Goal: Information Seeking & Learning: Learn about a topic

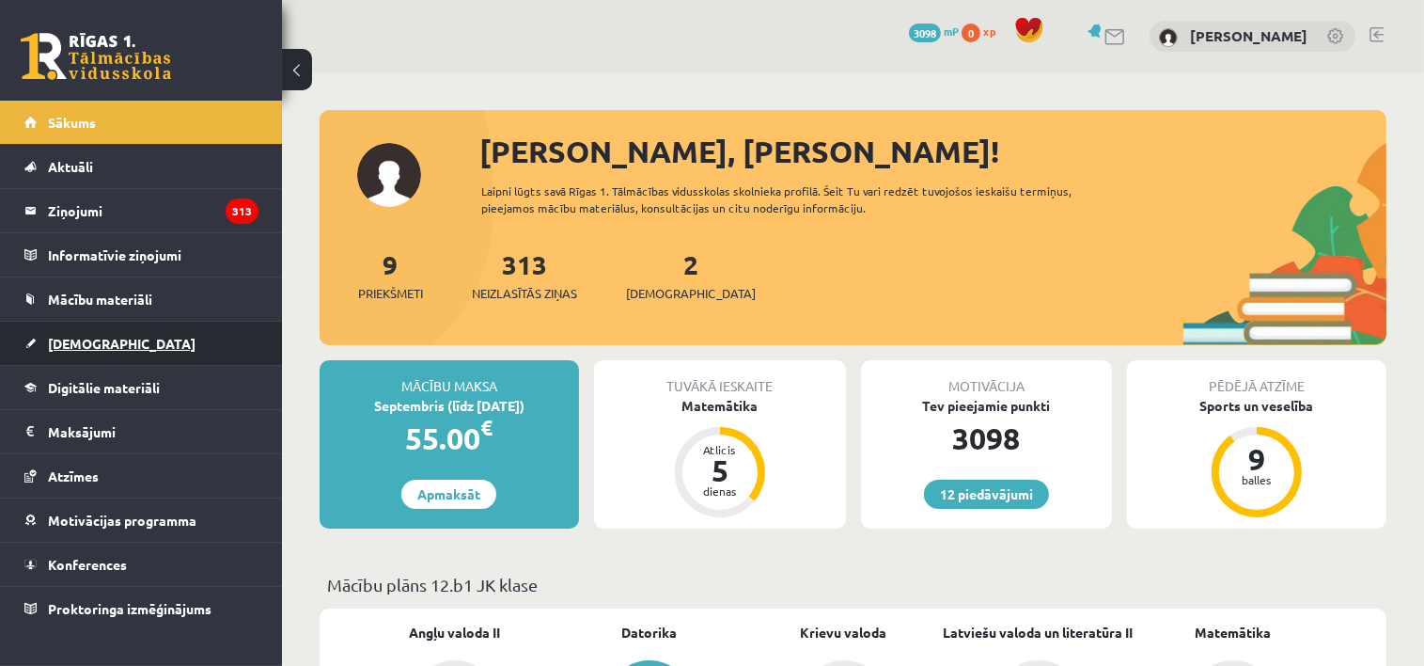
click at [120, 341] on link "[DEMOGRAPHIC_DATA]" at bounding box center [141, 342] width 234 height 43
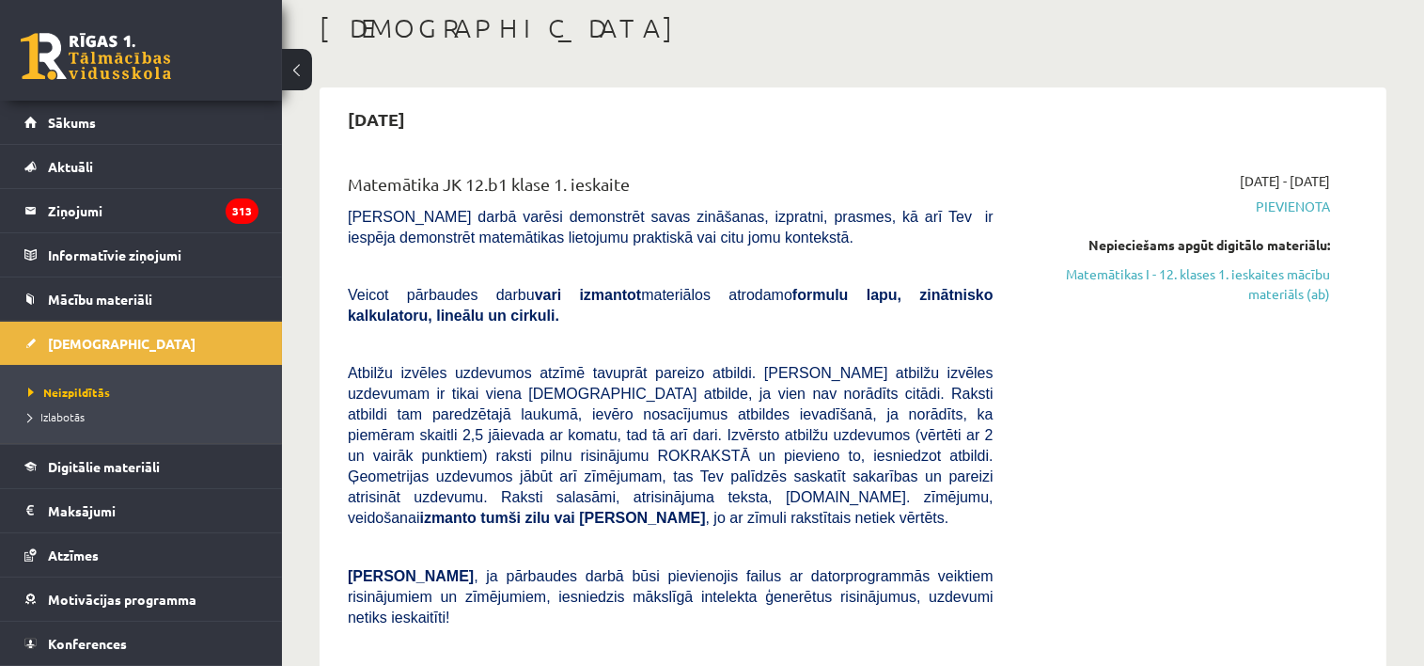
scroll to position [94, 0]
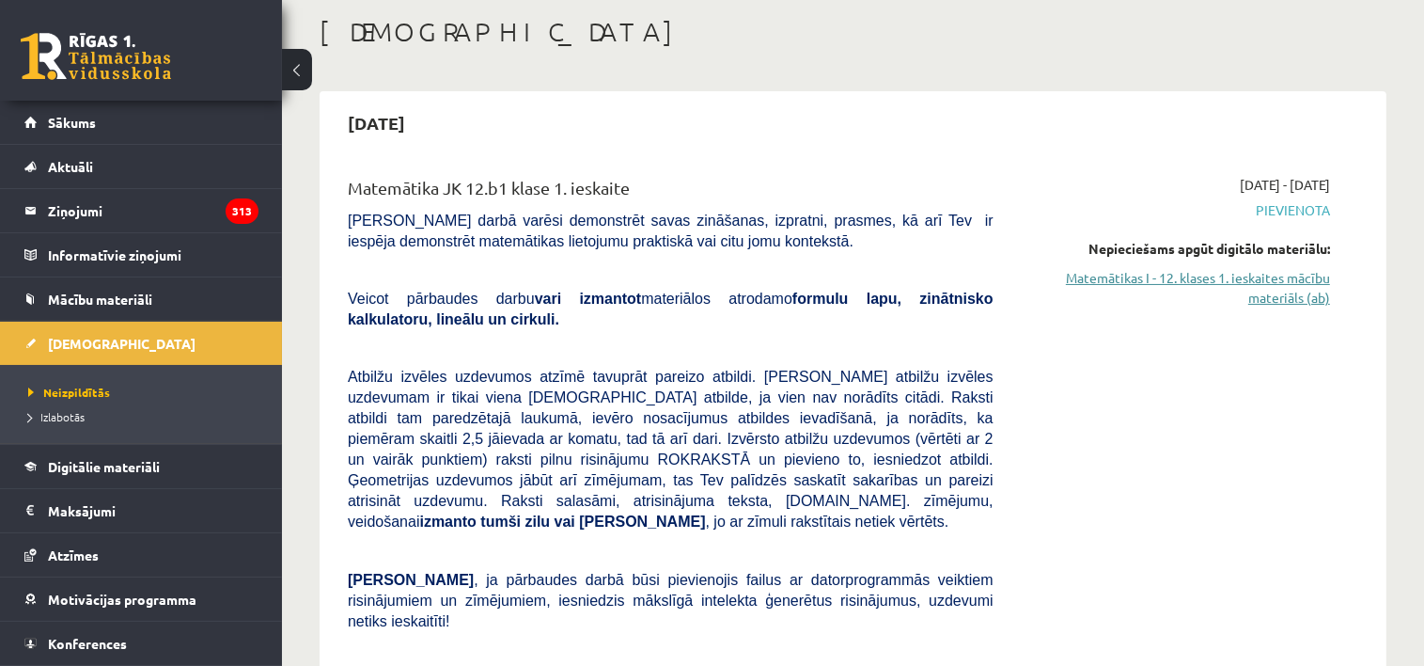
click at [1214, 278] on link "Matemātikas I - 12. klases 1. ieskaites mācību materiāls (ab)" at bounding box center [1176, 287] width 308 height 39
click at [133, 307] on link "Mācību materiāli" at bounding box center [141, 298] width 234 height 43
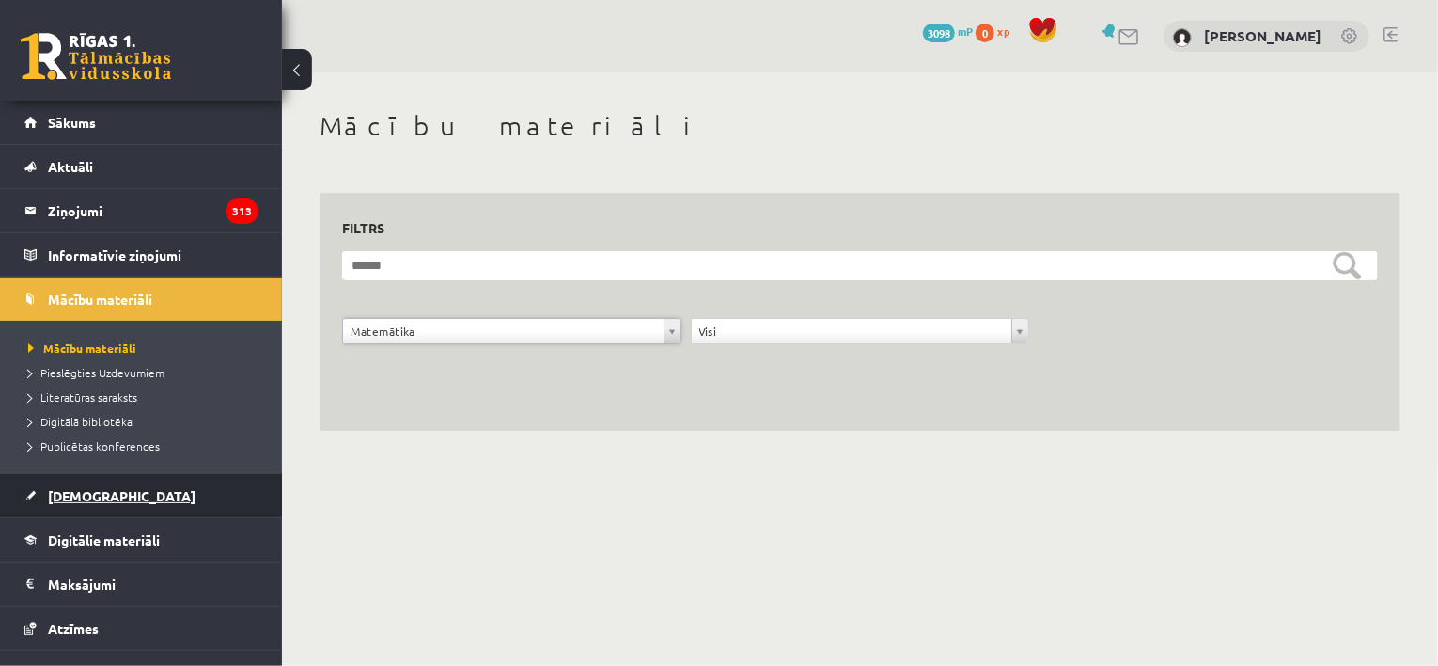
click at [79, 478] on link "[DEMOGRAPHIC_DATA]" at bounding box center [141, 495] width 234 height 43
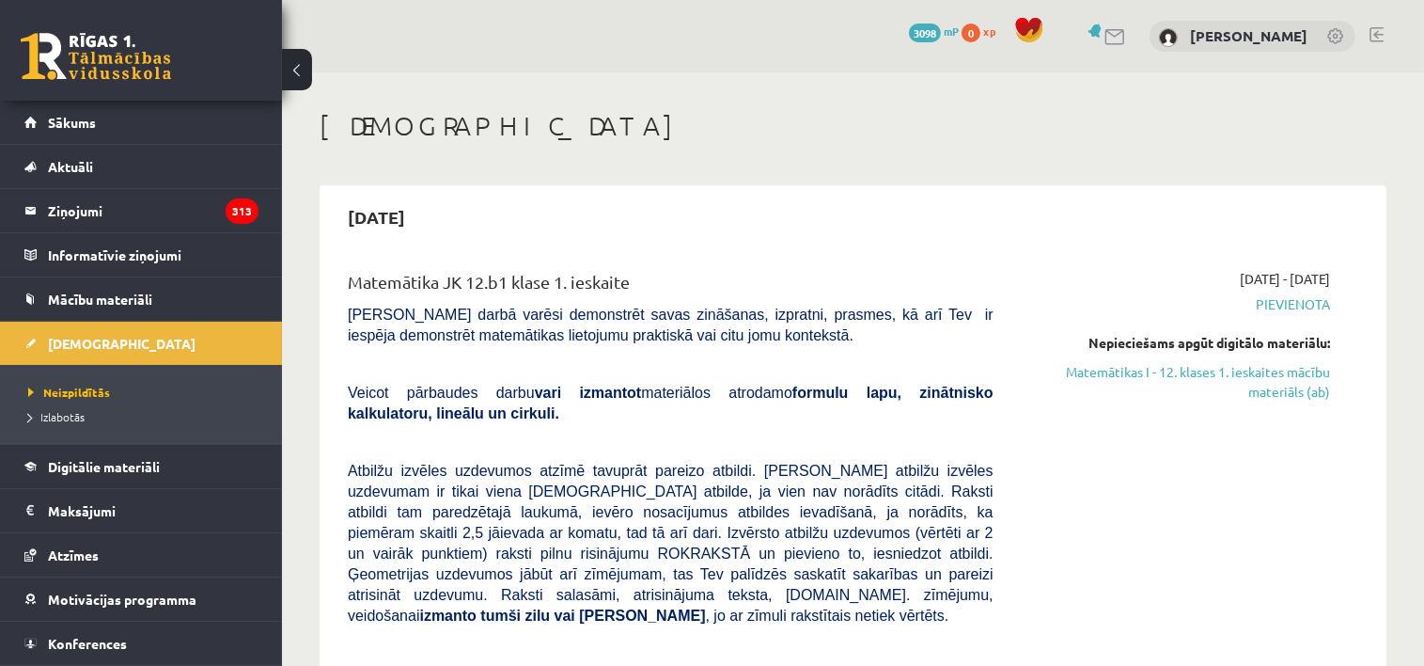
click at [1064, 383] on link "Matemātikas I - 12. klases 1. ieskaites mācību materiāls (ab)" at bounding box center [1176, 381] width 308 height 39
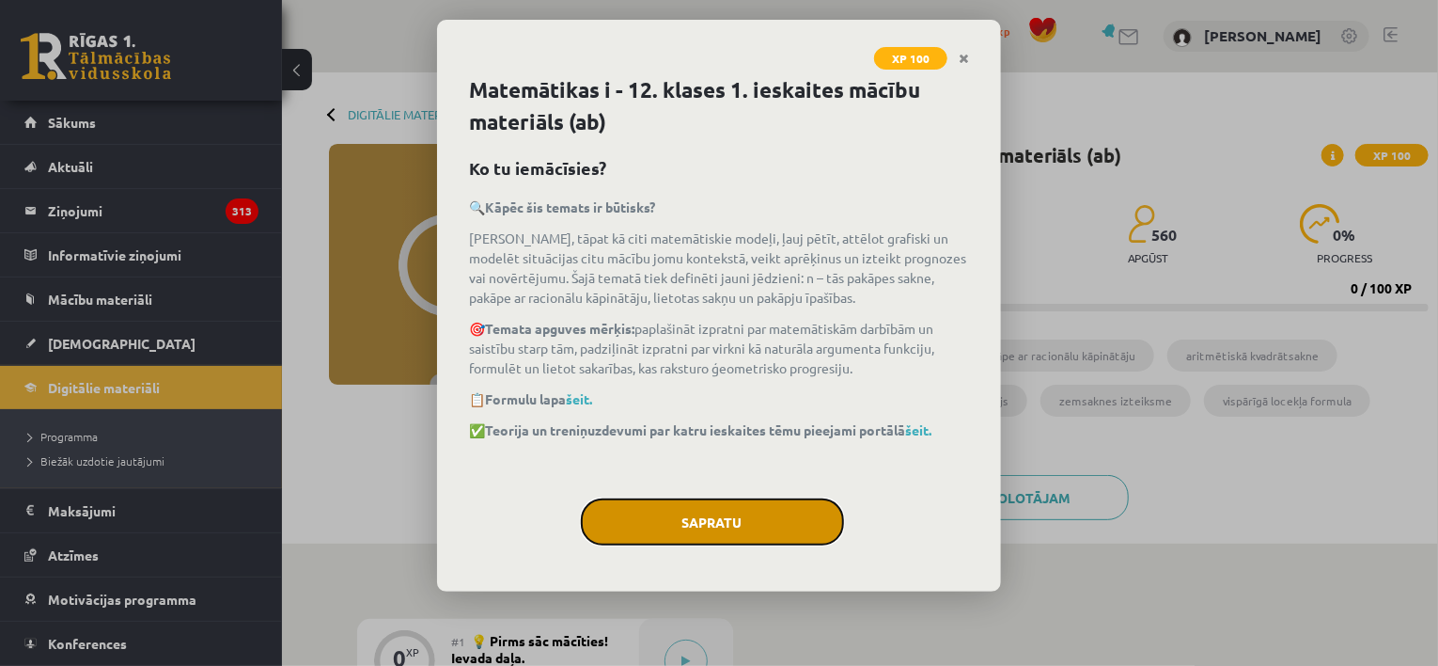
click at [743, 525] on button "Sapratu" at bounding box center [712, 521] width 263 height 47
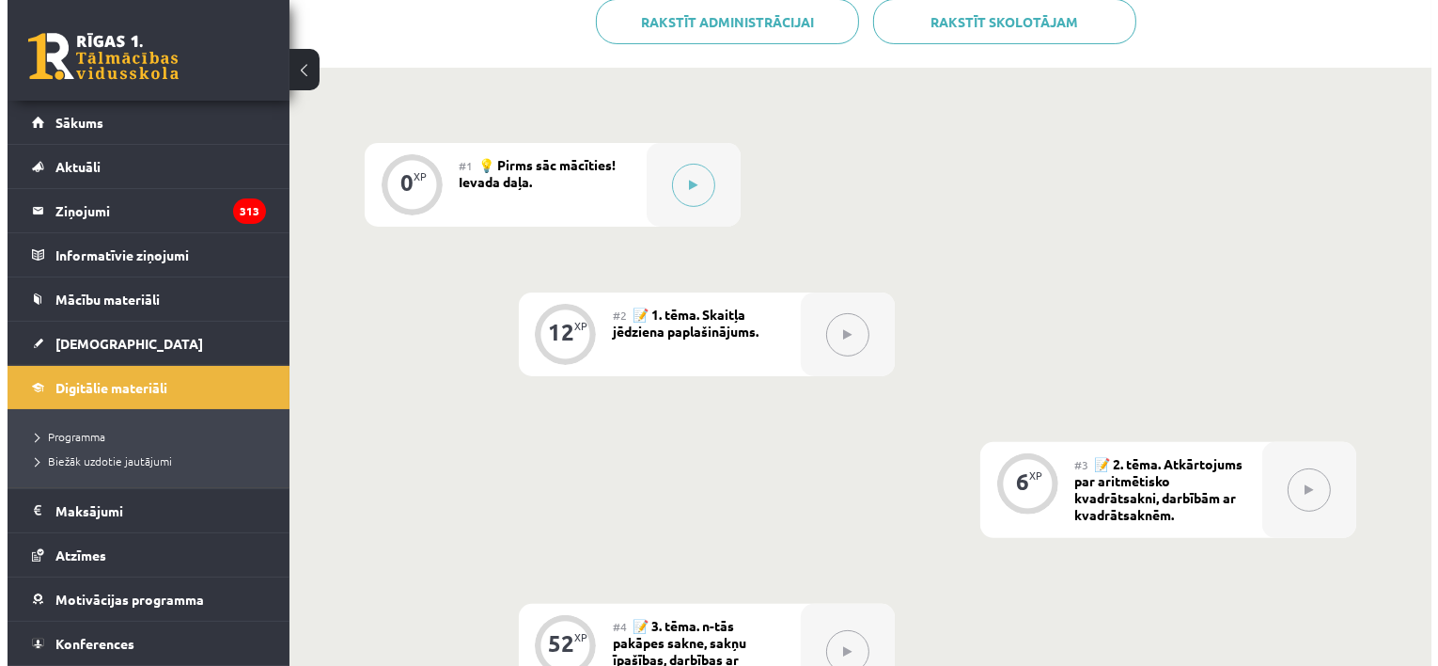
scroll to position [470, 0]
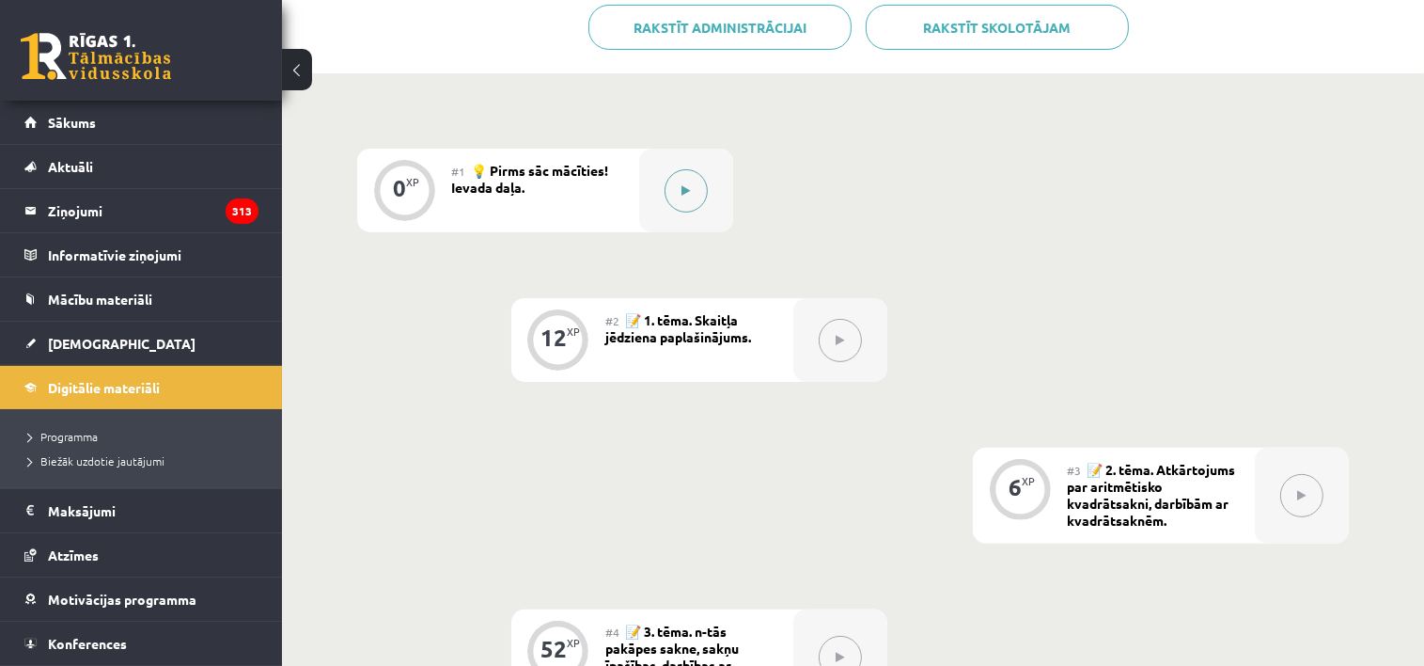
click at [694, 191] on button at bounding box center [686, 190] width 43 height 43
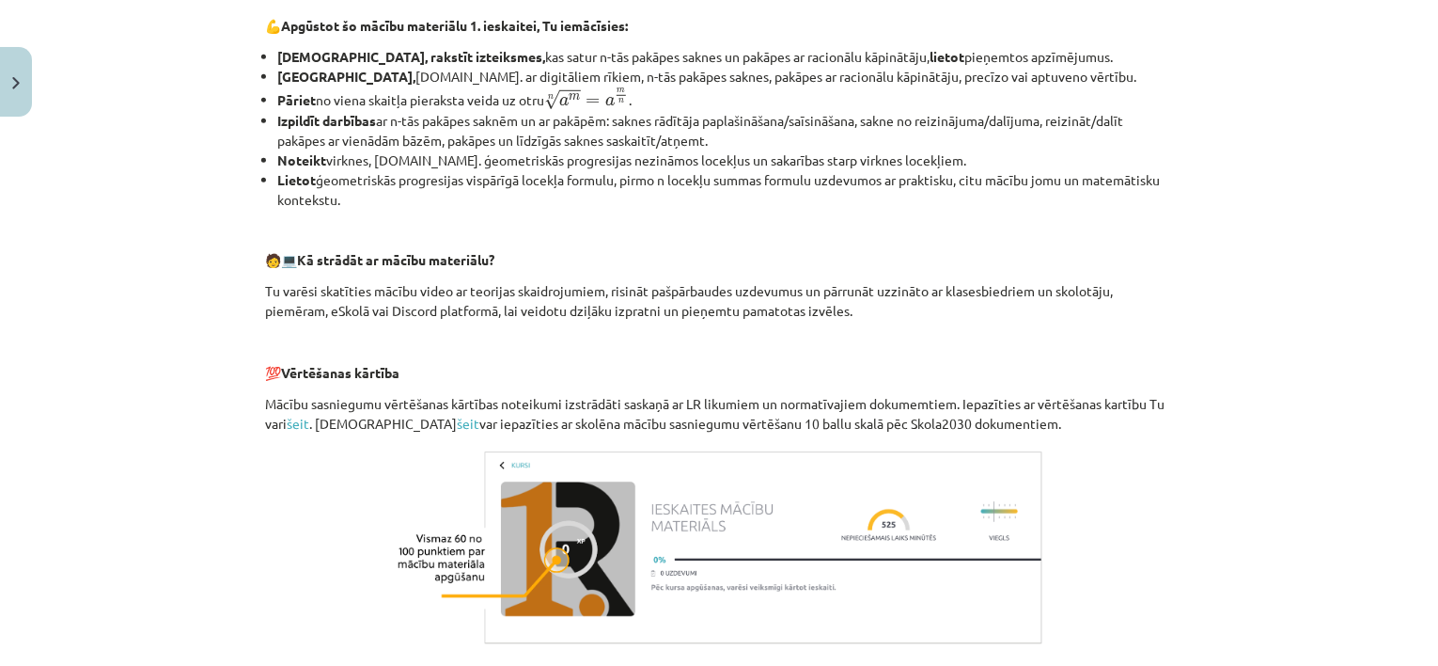
scroll to position [845, 0]
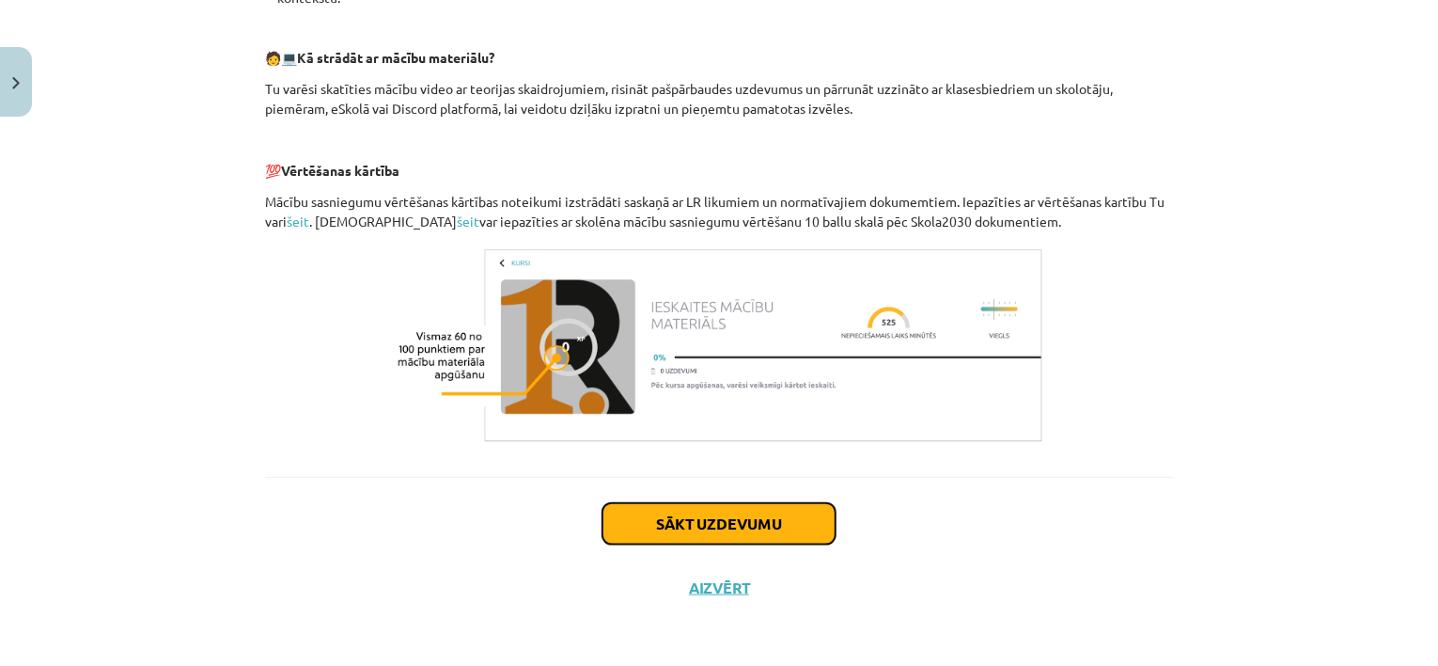
click at [667, 520] on button "Sākt uzdevumu" at bounding box center [719, 523] width 233 height 41
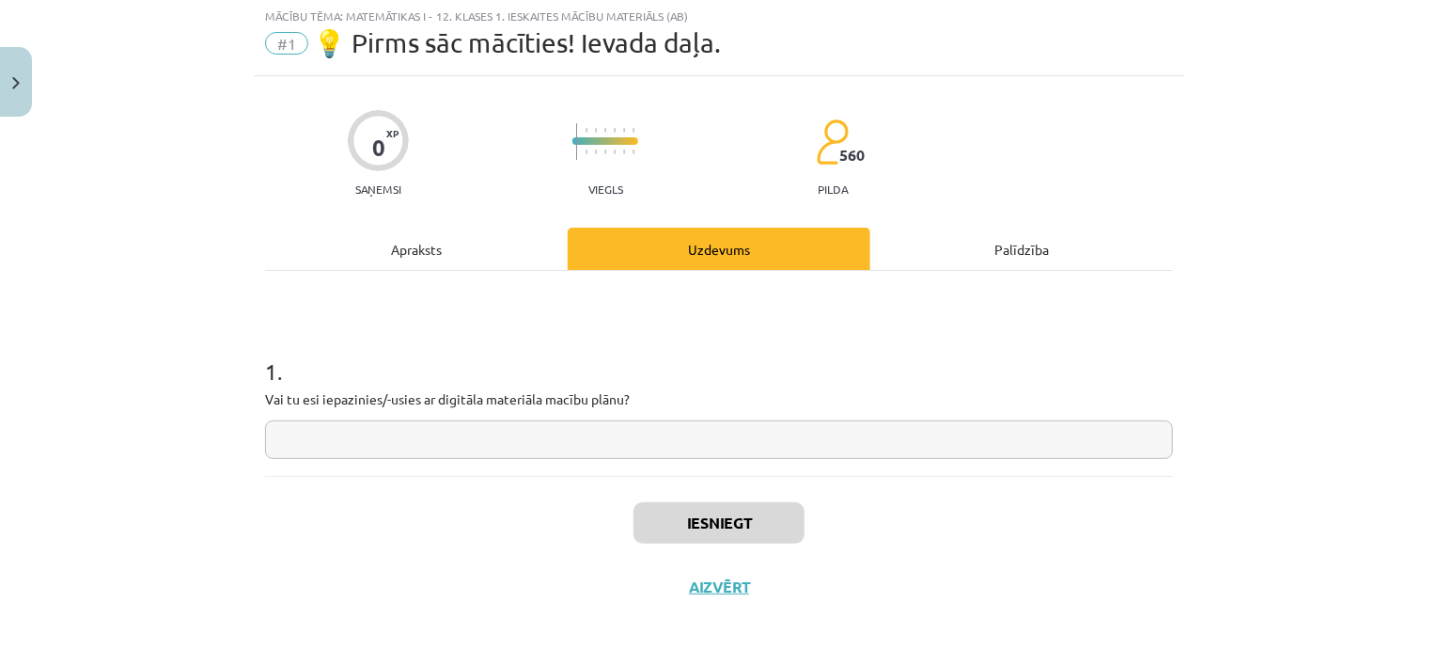
scroll to position [47, 0]
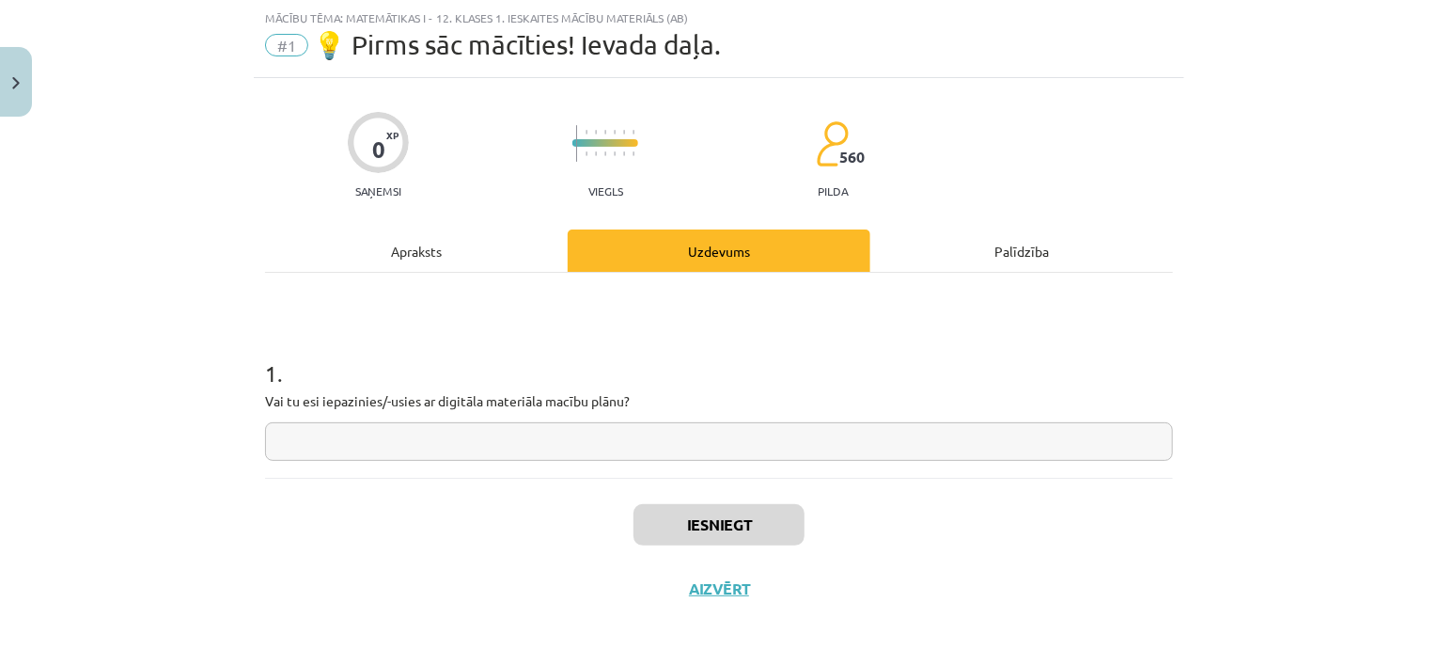
click at [476, 439] on input "text" at bounding box center [719, 441] width 908 height 39
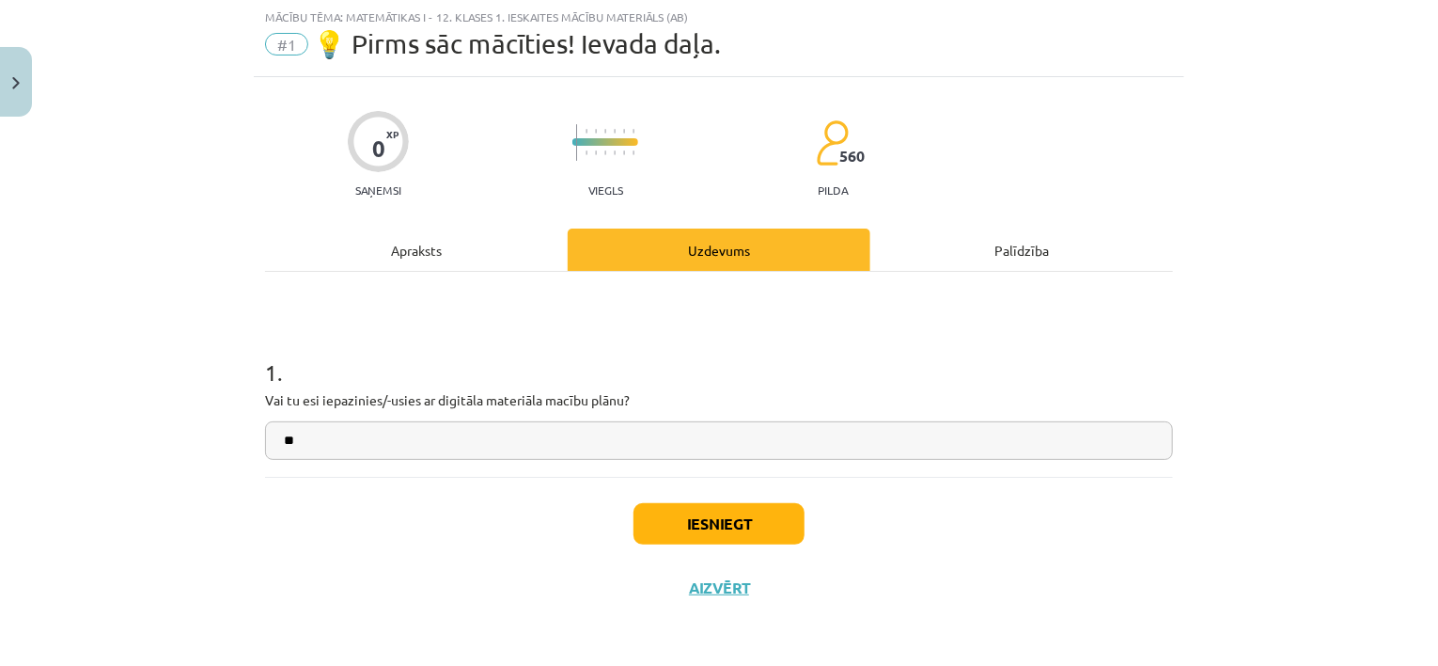
type input "**"
click at [682, 530] on button "Iesniegt" at bounding box center [719, 523] width 171 height 41
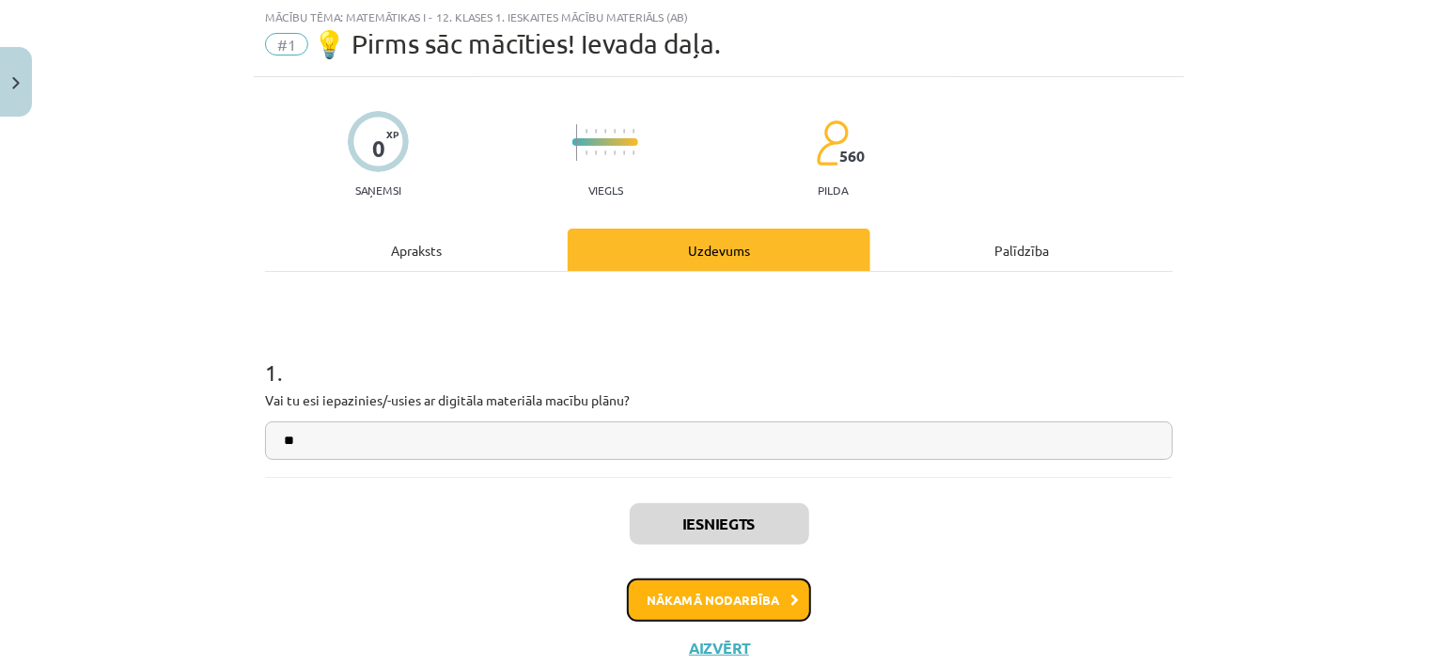
click at [699, 585] on button "Nākamā nodarbība" at bounding box center [719, 599] width 184 height 43
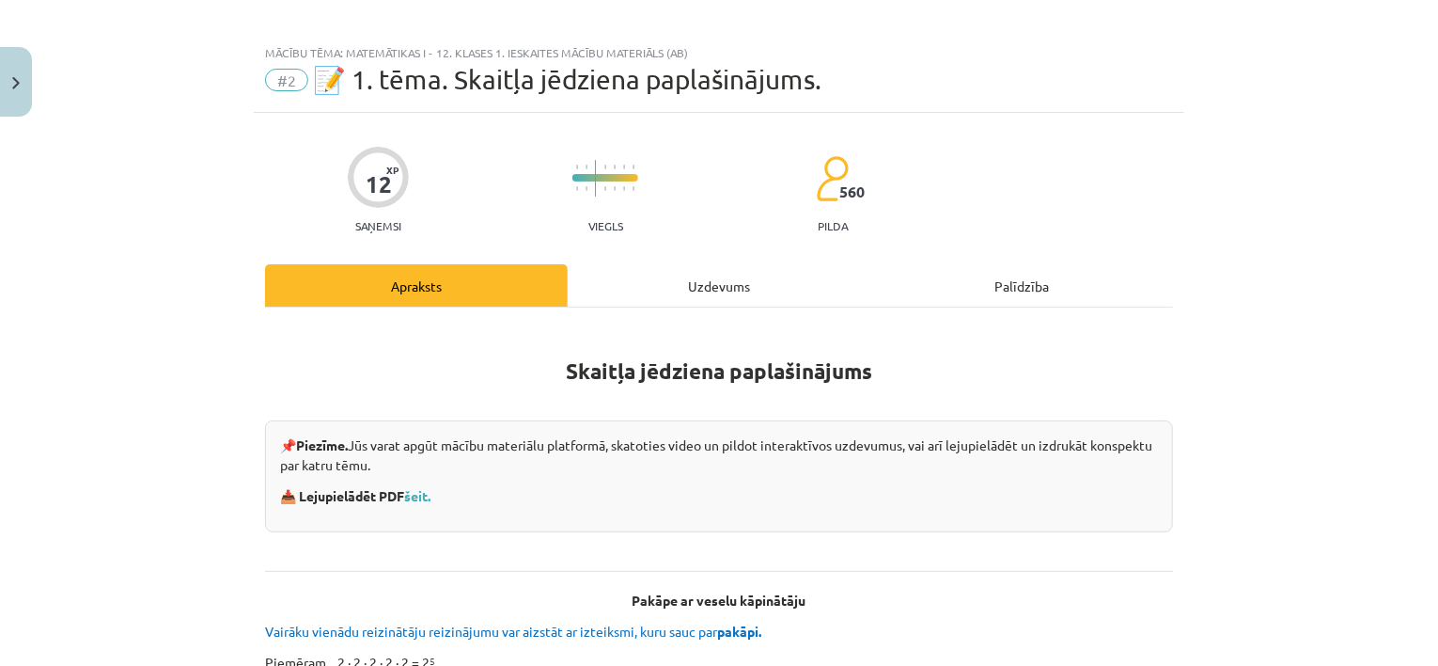
scroll to position [0, 0]
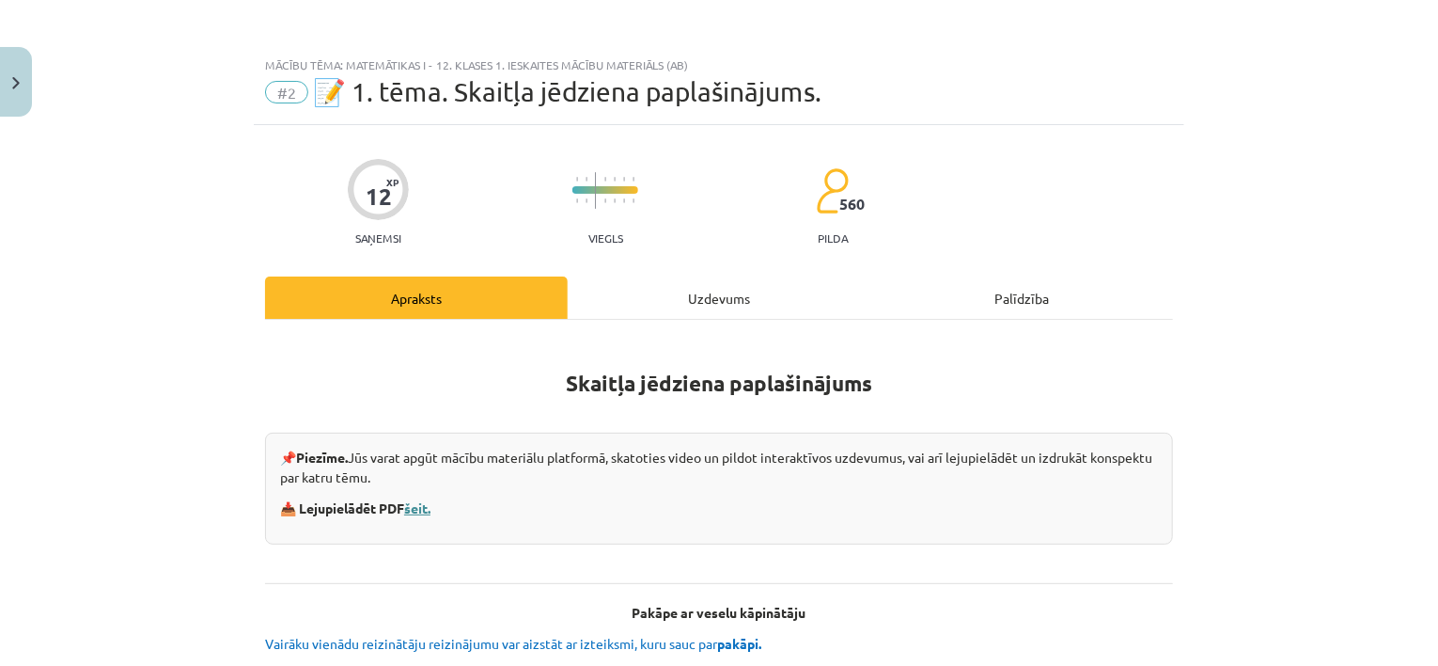
click at [417, 508] on link "šeit." at bounding box center [417, 507] width 26 height 17
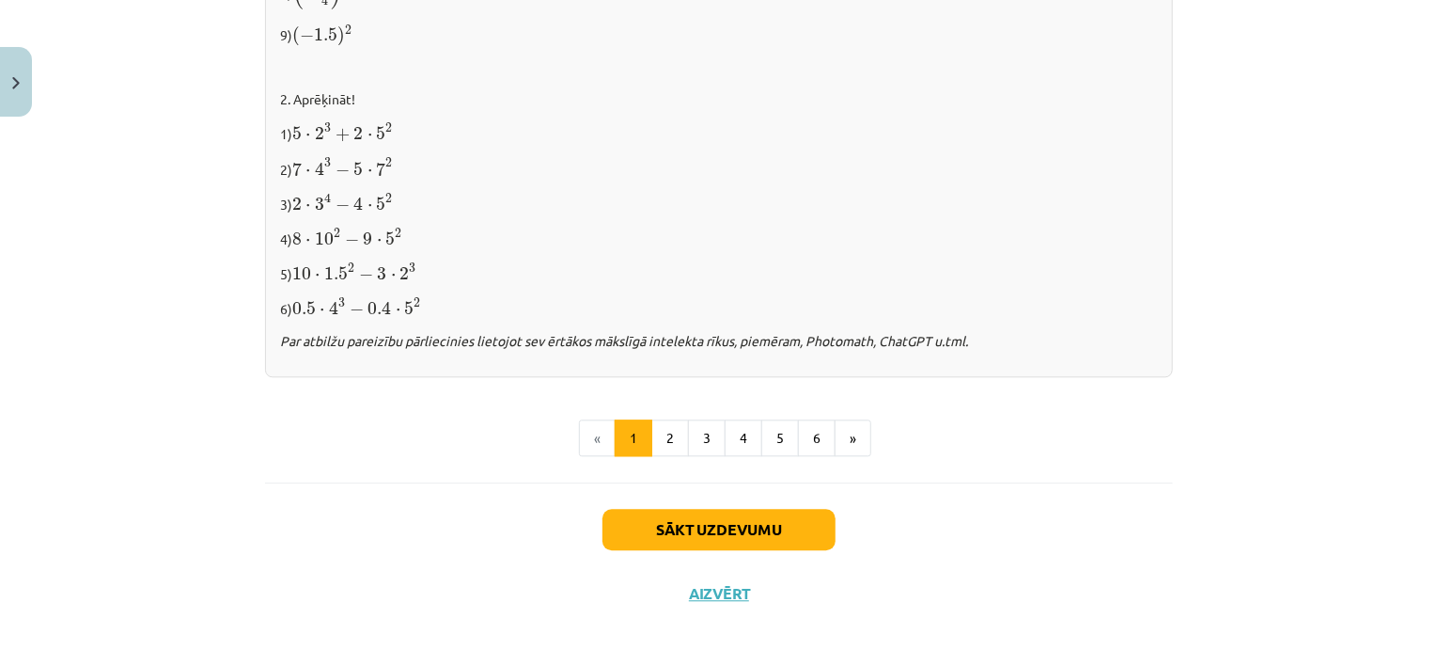
scroll to position [2004, 0]
click at [798, 427] on button "6" at bounding box center [817, 437] width 38 height 38
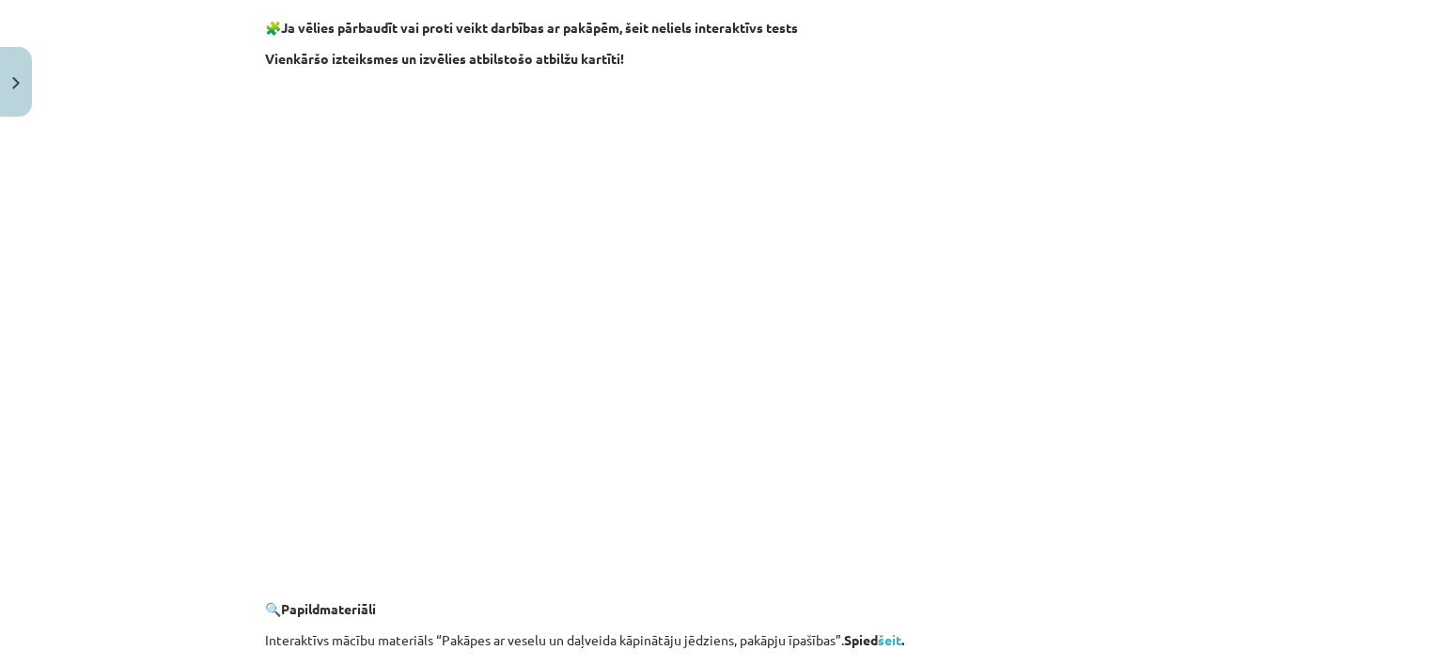
scroll to position [1543, 0]
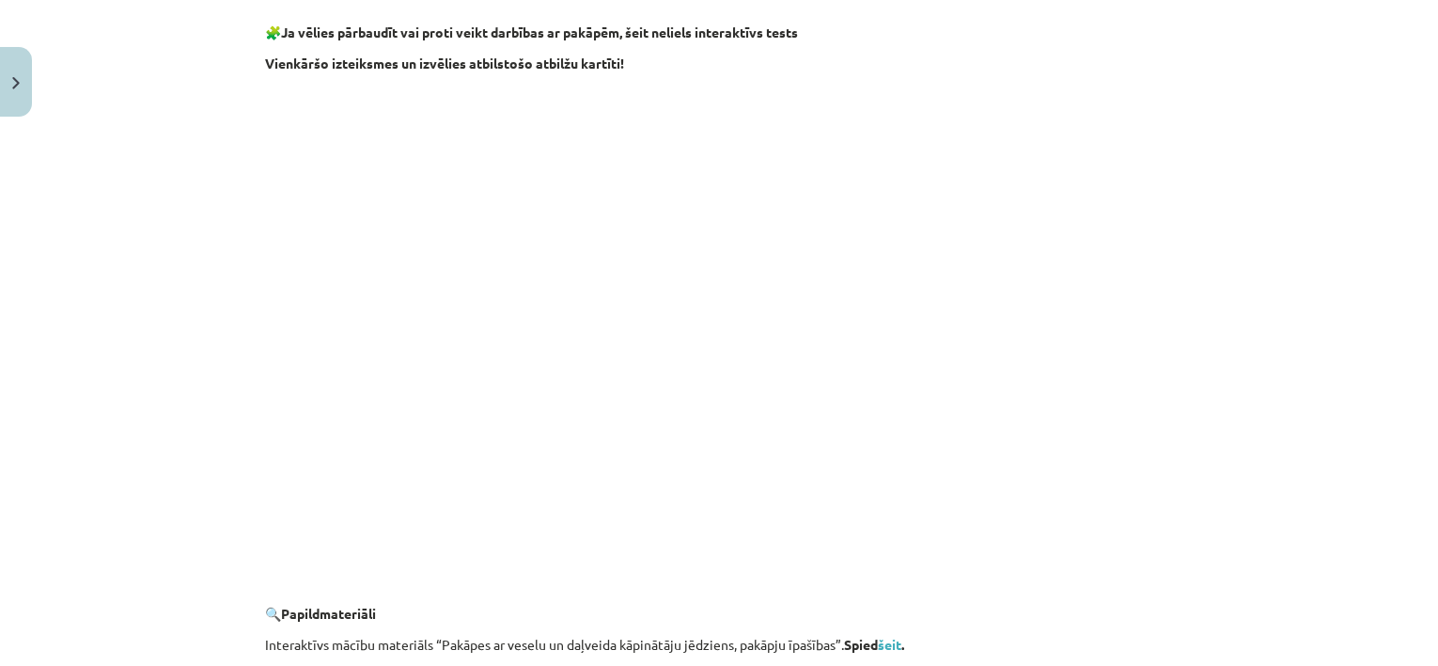
click at [676, 573] on p at bounding box center [719, 583] width 908 height 20
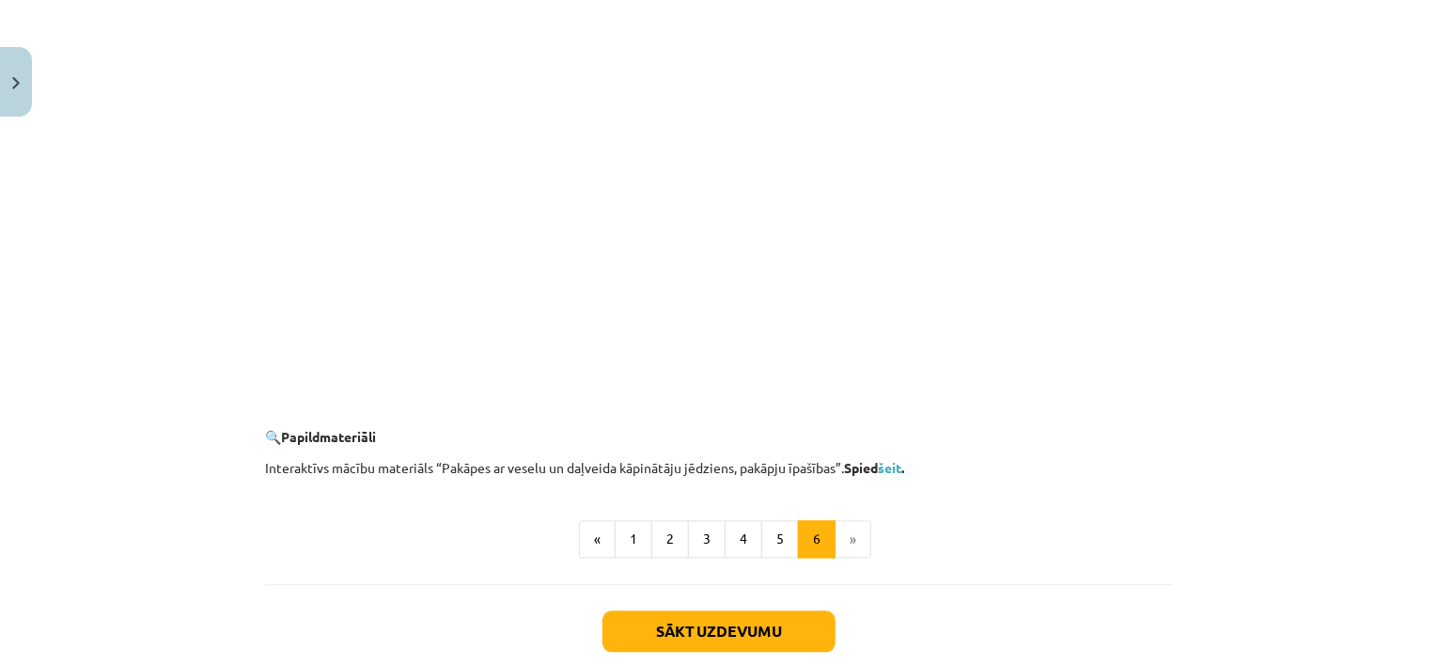
scroll to position [1637, 0]
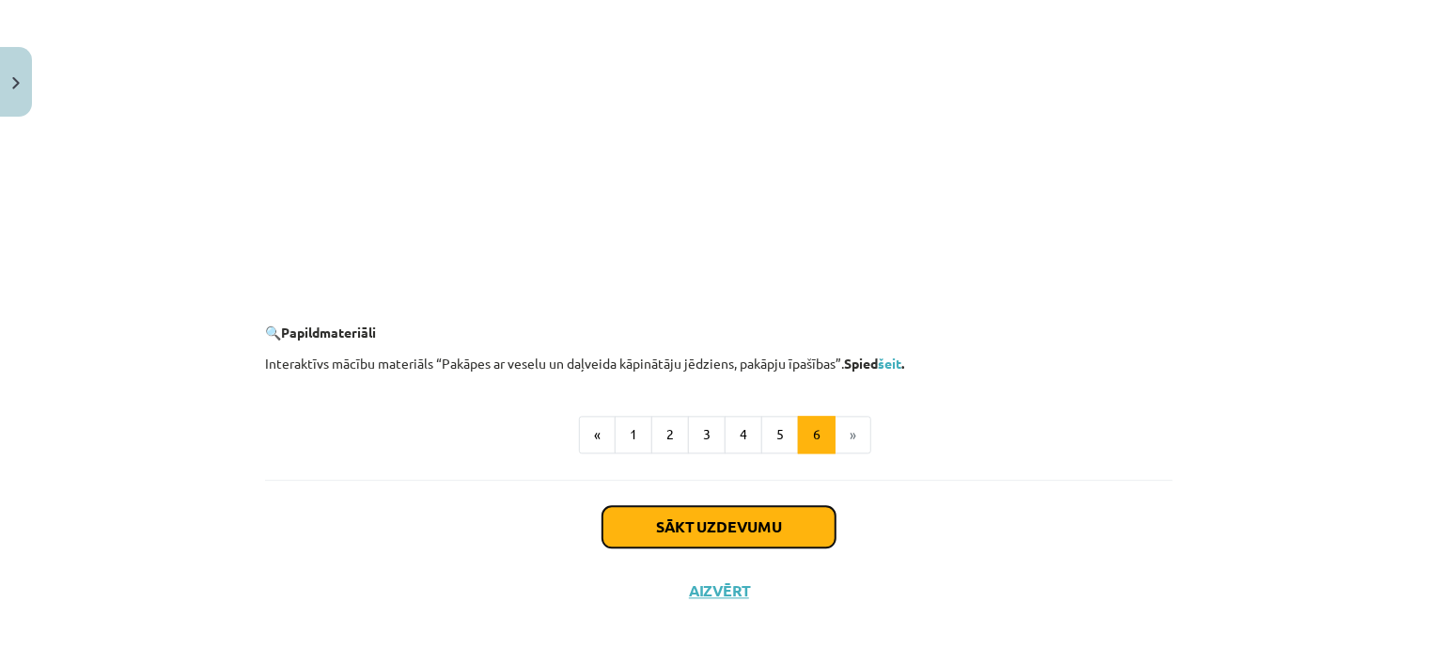
click at [765, 518] on button "Sākt uzdevumu" at bounding box center [719, 526] width 233 height 41
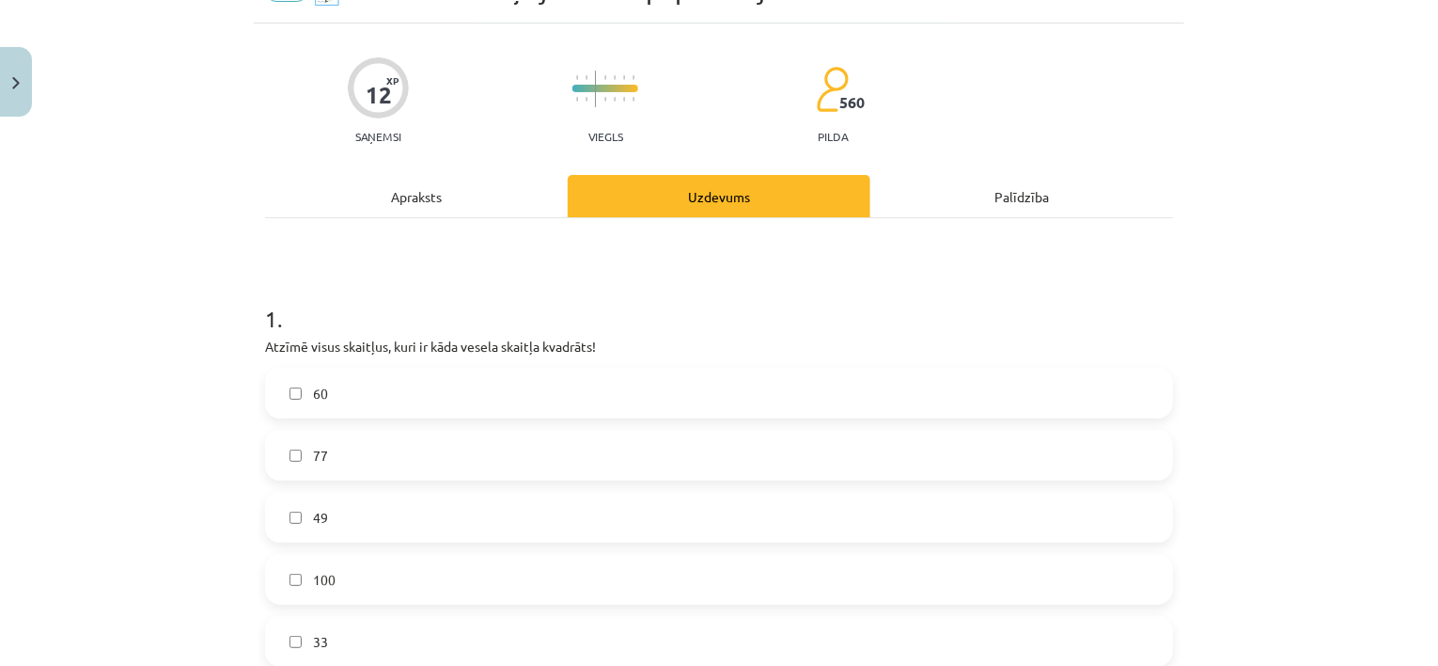
scroll to position [572, 0]
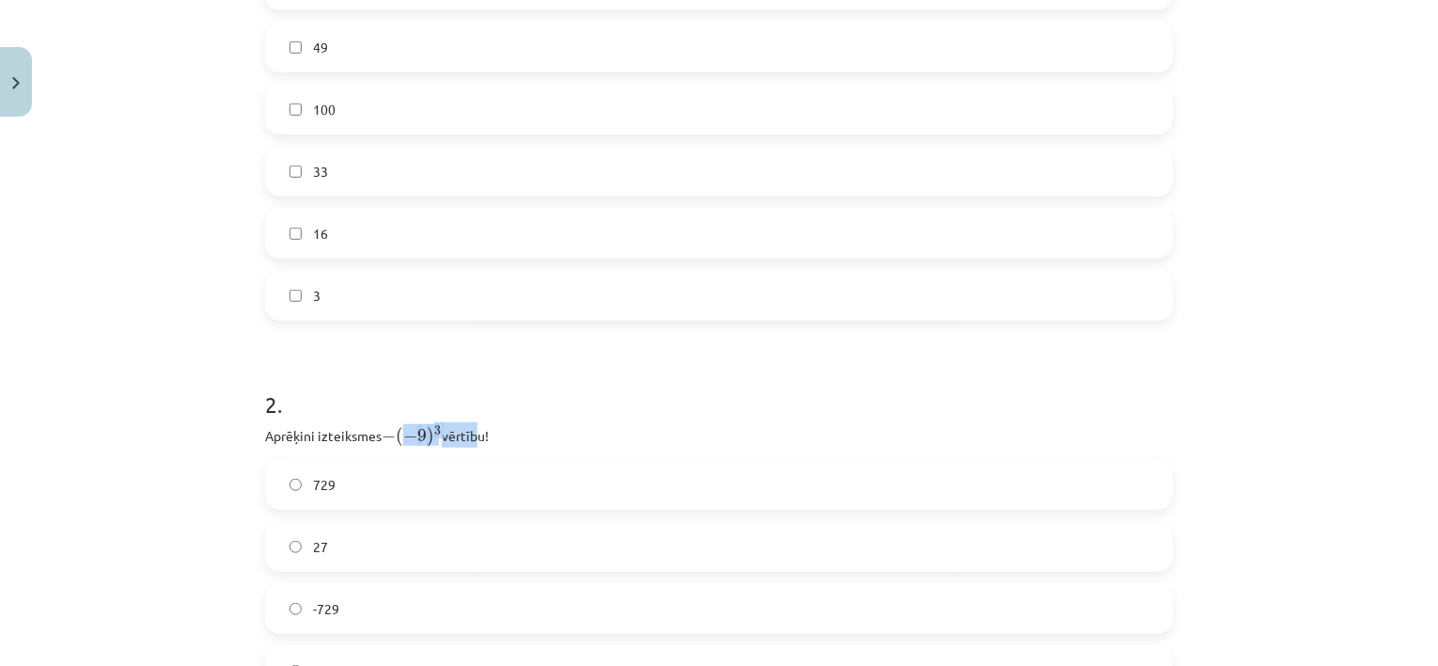
drag, startPoint x: 404, startPoint y: 436, endPoint x: 466, endPoint y: 435, distance: 62.0
click at [466, 435] on p "Aprēķini izteiksmes − ( − 9 ) 3 − ( − 9 ) 3 vērtību!" at bounding box center [719, 434] width 908 height 25
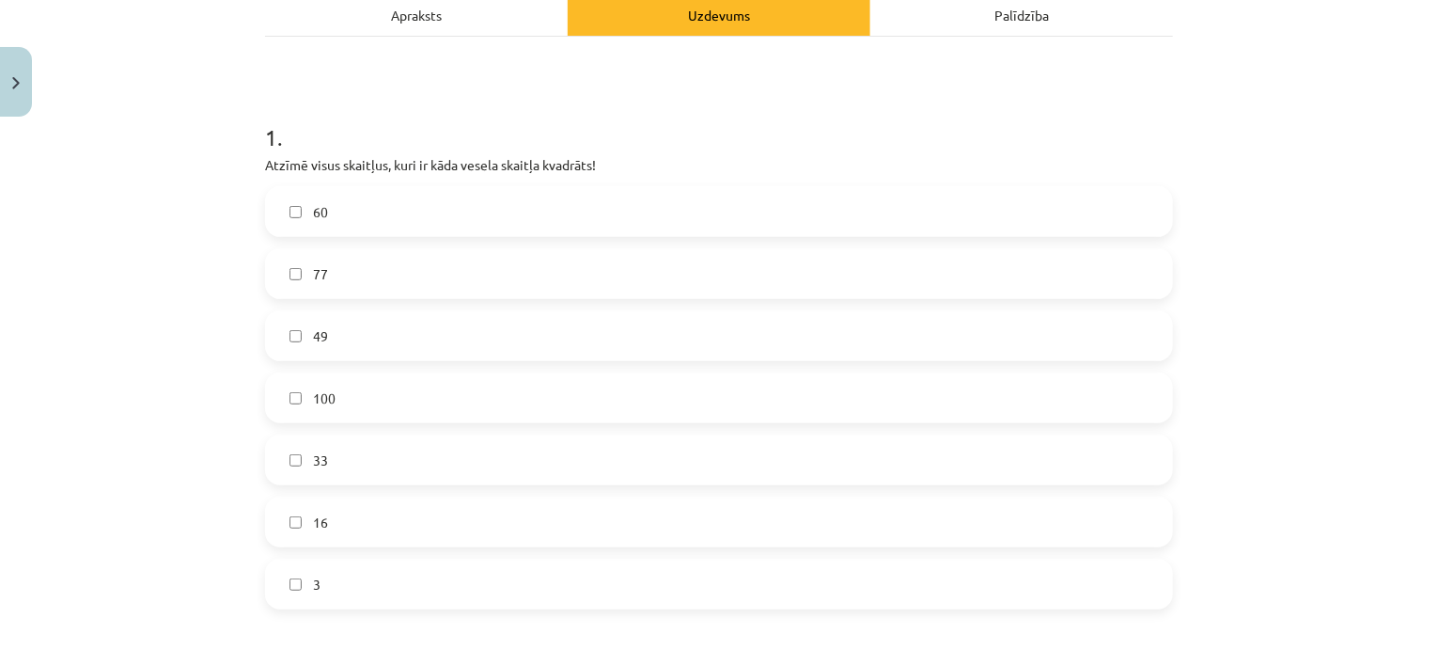
scroll to position [290, 0]
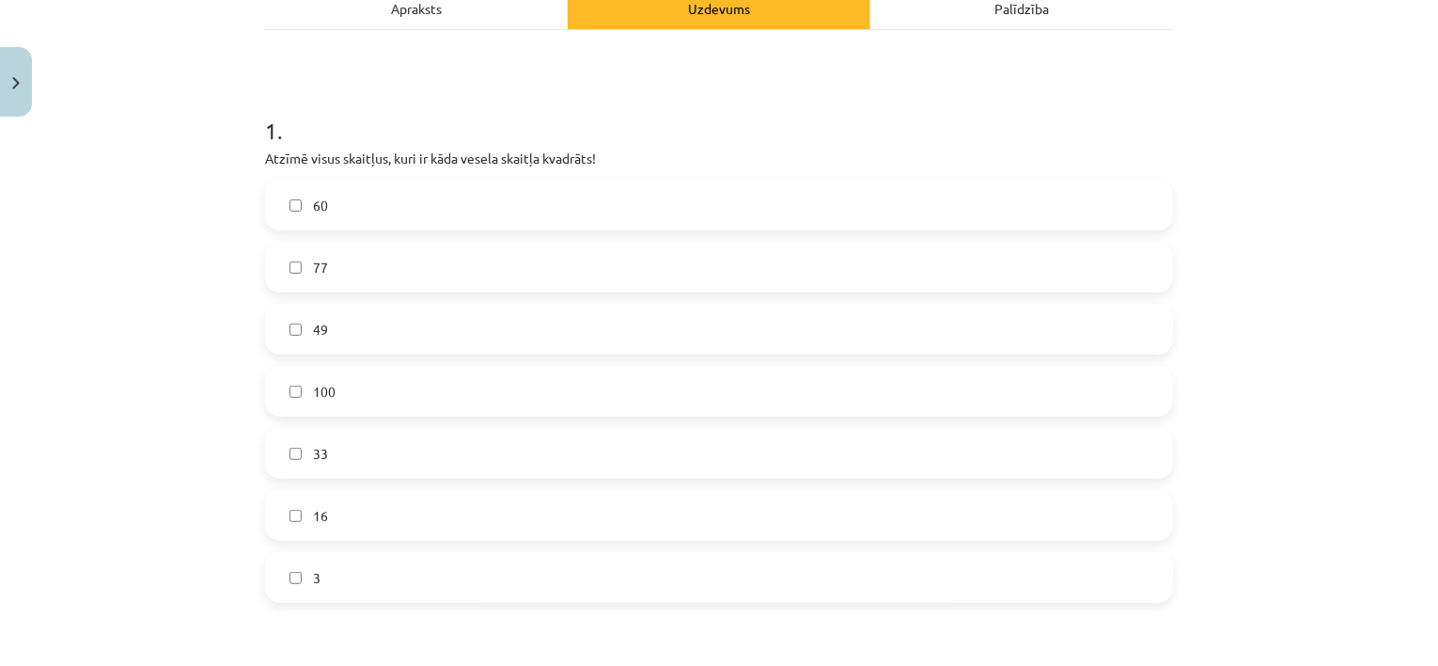
click at [305, 527] on label "16" at bounding box center [719, 515] width 904 height 47
click at [267, 336] on label "49" at bounding box center [719, 328] width 904 height 47
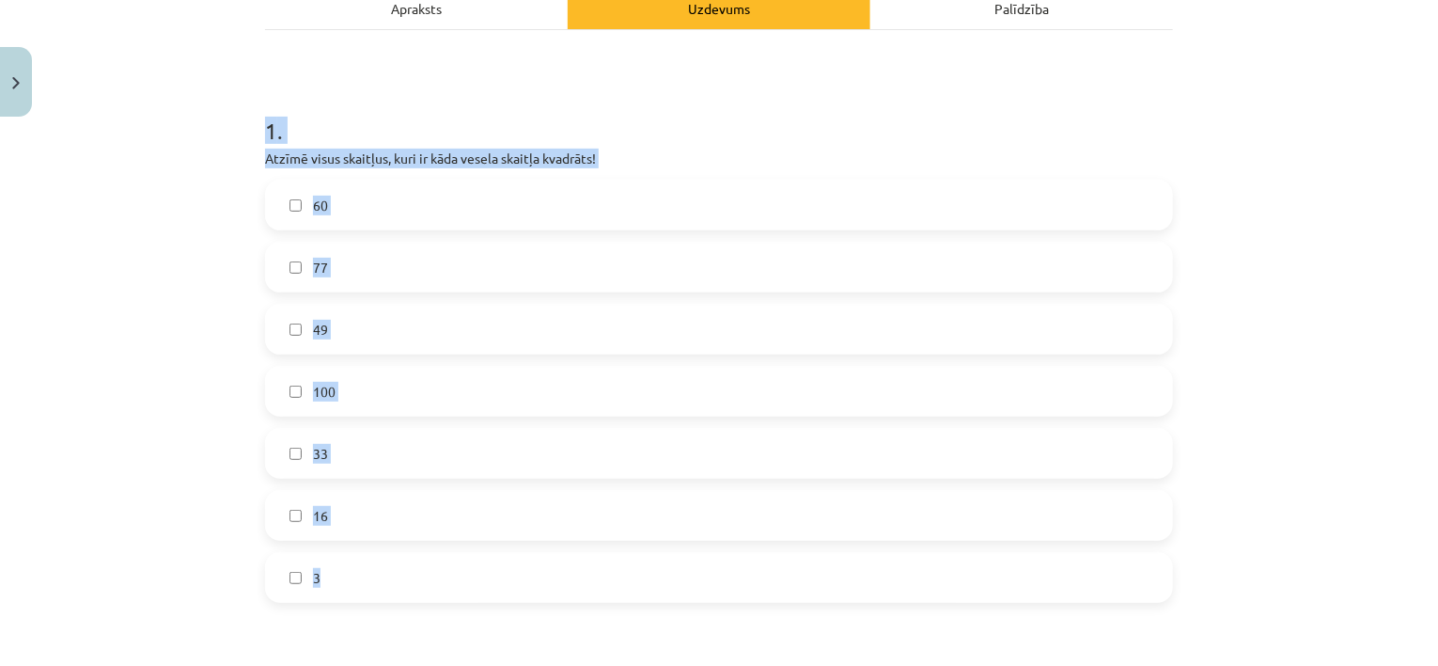
drag, startPoint x: 259, startPoint y: 137, endPoint x: 376, endPoint y: 552, distance: 430.6
click at [376, 552] on div "1 . Atzīmē visus skaitļus, kuri ir kāda vesela skaitļa kvadrāts! 60 77 49 100 3…" at bounding box center [719, 344] width 908 height 518
copy div "1 . Atzīmē visus skaitļus, kuri ir kāda vesela skaitļa kvadrāts! 60 77 49 100 3…"
click at [530, 158] on font "Отметьте все числа, которые являются квадратами целых чисел!" at bounding box center [465, 157] width 401 height 17
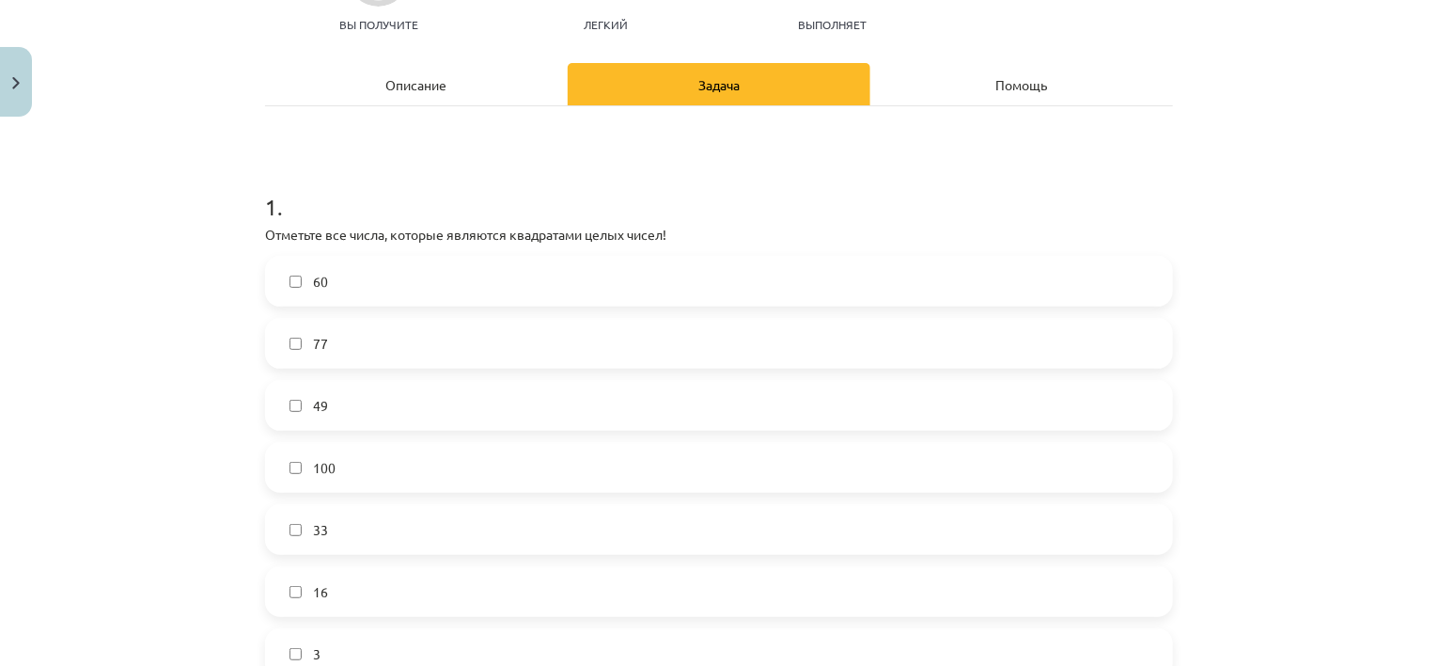
scroll to position [196, 0]
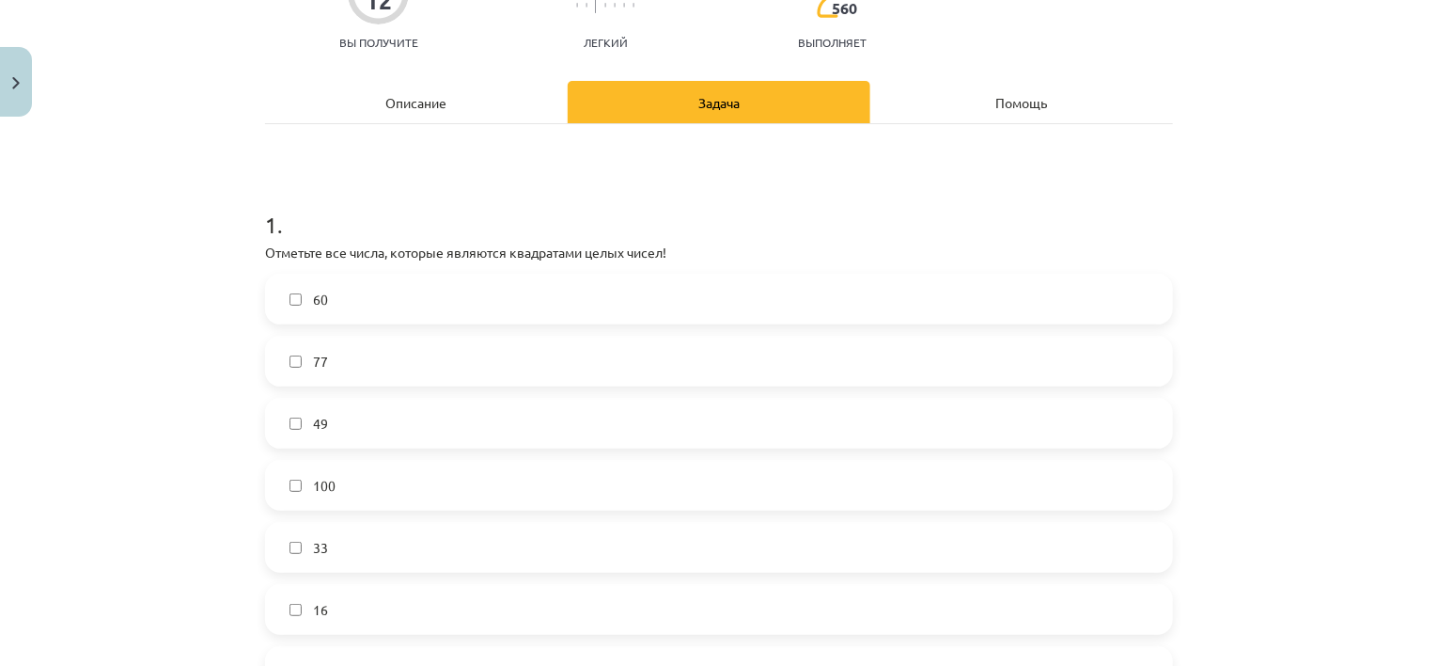
click at [265, 226] on font "1" at bounding box center [271, 224] width 12 height 27
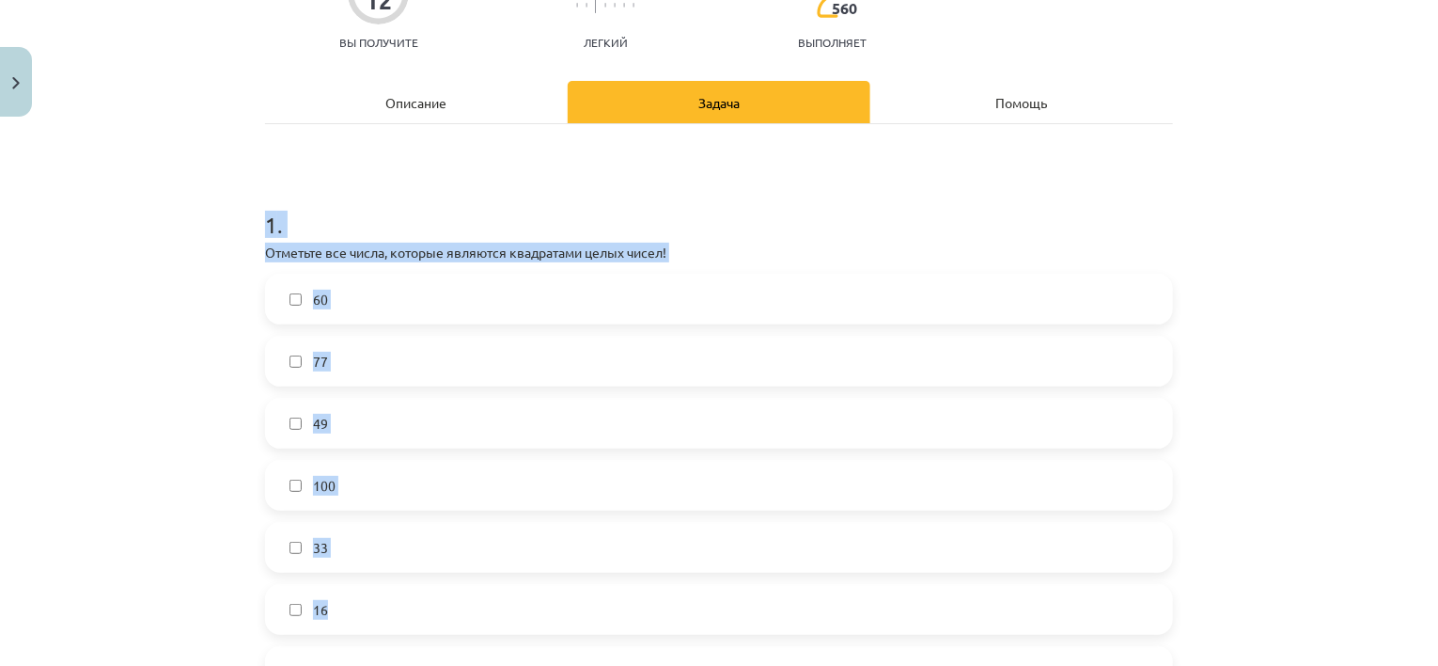
drag, startPoint x: 263, startPoint y: 230, endPoint x: 413, endPoint y: 585, distance: 384.6
click at [413, 585] on div "1 . Отметьте все числа, которые являются квадратами целых чисел! 60 77 49 100 3…" at bounding box center [719, 438] width 908 height 518
copy div "1 . Отметьте все числа, которые являются квадратами целых чисел! 60 77 49 100 3…"
click at [211, 486] on div "Тема исследования: Математика I - 12 класс, 1-й тест, учебный материал (ab) #2 …" at bounding box center [719, 333] width 1438 height 666
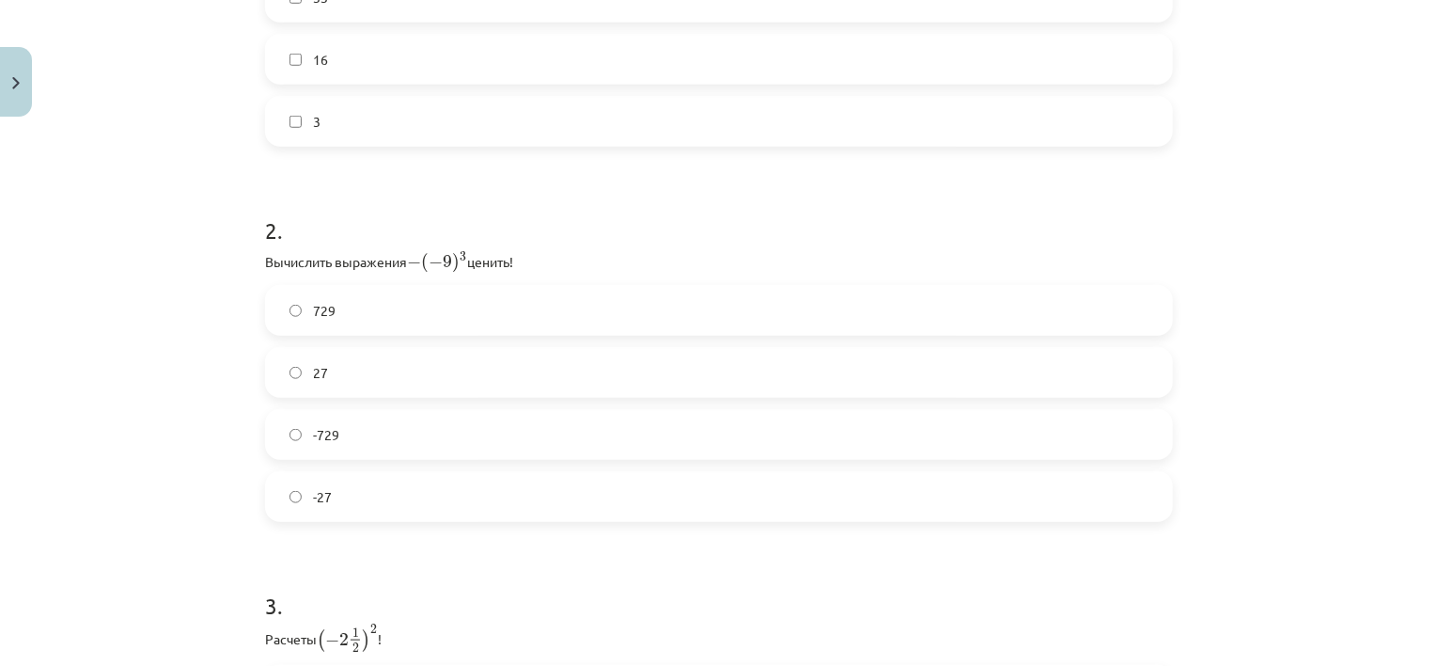
scroll to position [760, 0]
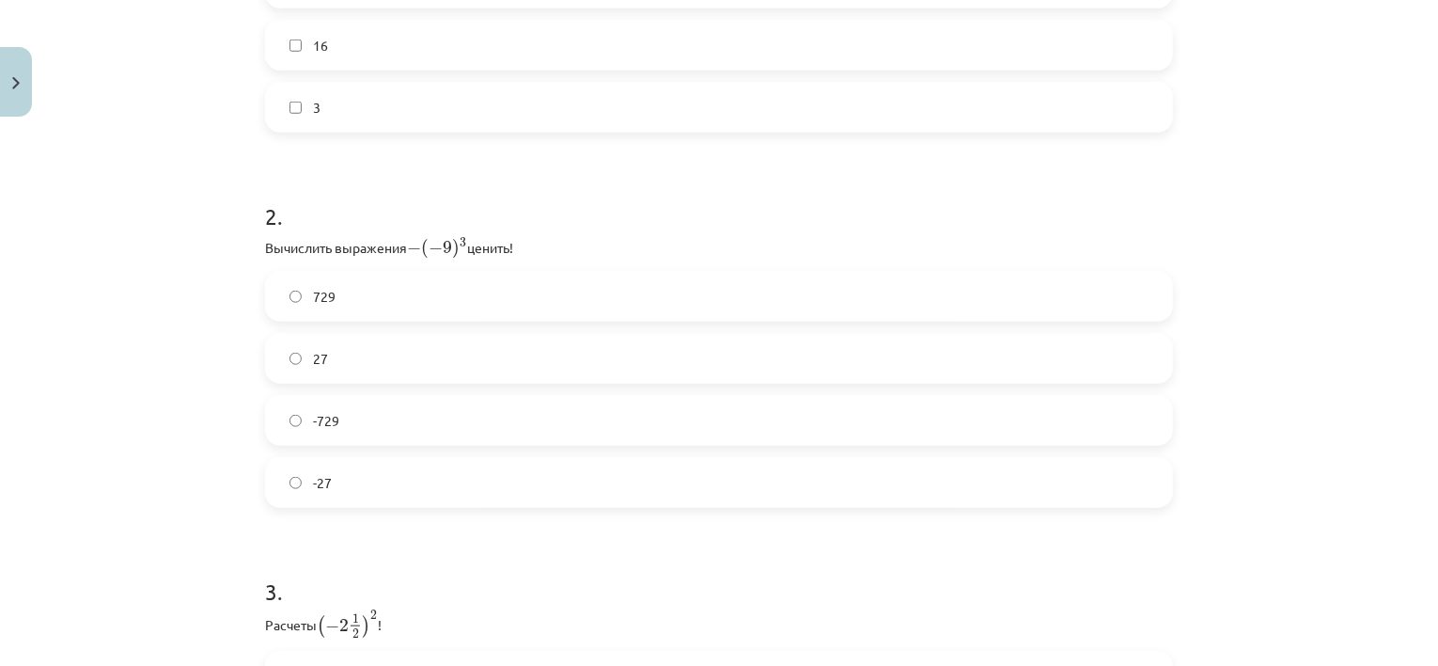
click at [1294, 102] on div "Тема исследования: Математика I - 12 класс, 1-й тест, учебный материал (ab) #2 …" at bounding box center [719, 333] width 1438 height 666
click at [672, 303] on label "729" at bounding box center [719, 296] width 904 height 47
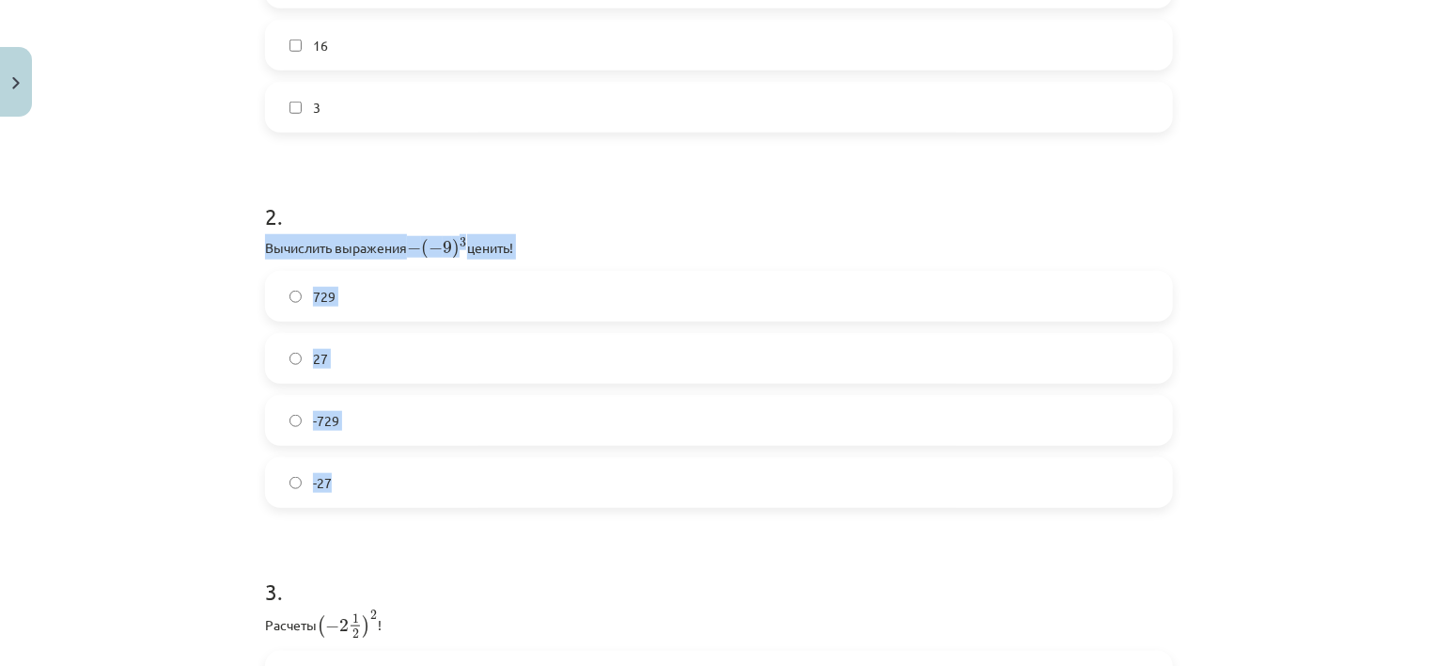
drag, startPoint x: 255, startPoint y: 242, endPoint x: 387, endPoint y: 462, distance: 256.8
click at [387, 462] on div "12 XP Вы получите Легкий 560 выполняет Описание Задача Помощь 1 . Отметьте все …" at bounding box center [719, 181] width 931 height 1631
copy div "Вычислить выражения − ( − 9 ) 3 − ( − 9 ) 3 ценить! 729 27 -729 -27"
click at [71, 370] on div "Тема исследования: Математика I - 12 класс, 1-й тест, учебный материал (ab) #2 …" at bounding box center [719, 333] width 1438 height 666
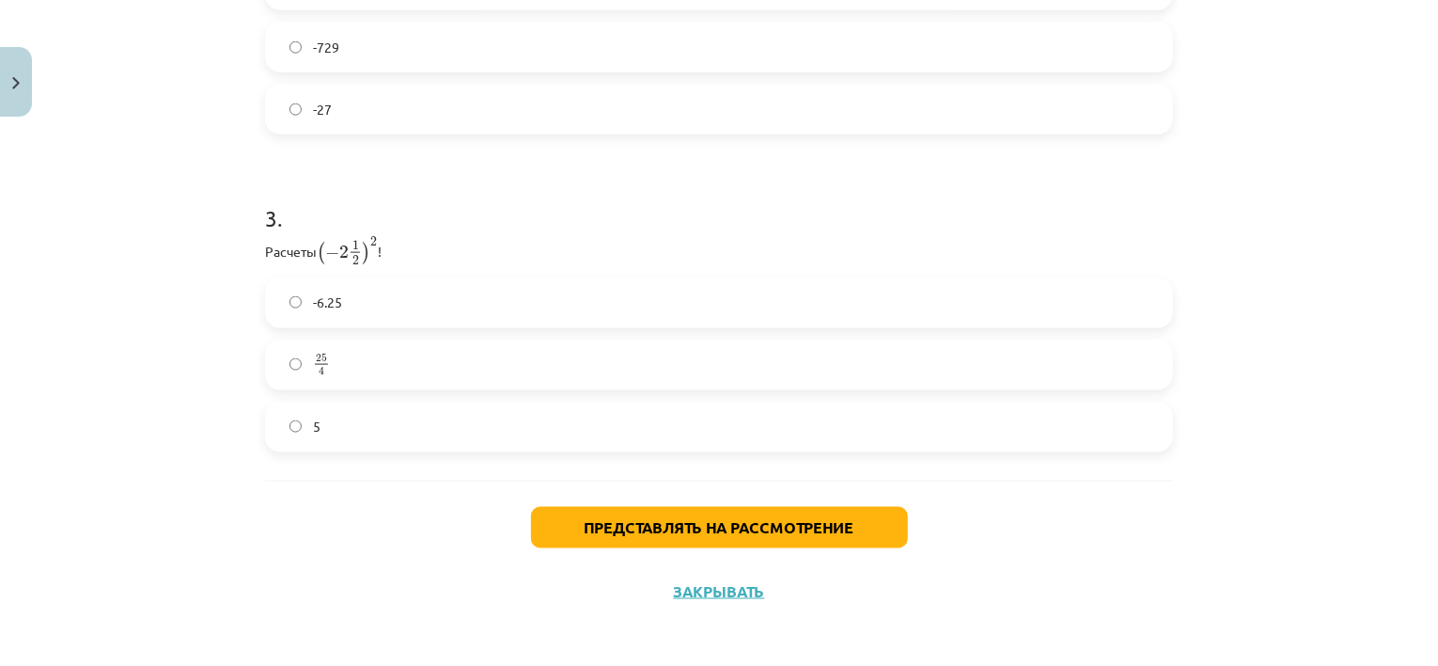
scroll to position [1136, 0]
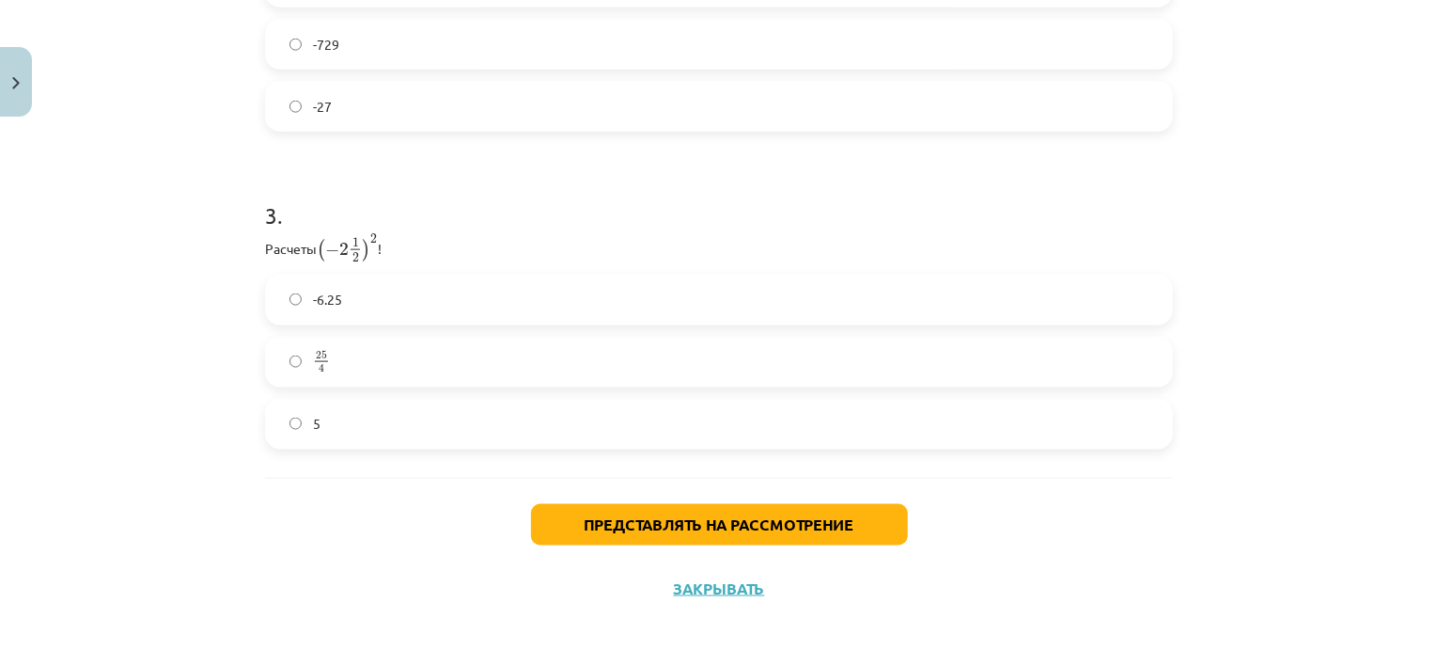
click at [329, 354] on label "25 4 25 4" at bounding box center [719, 361] width 904 height 47
drag, startPoint x: 258, startPoint y: 249, endPoint x: 363, endPoint y: 412, distance: 193.7
click at [363, 412] on div "3 . Расчеты ( − 2 1 2 ) 2 ( − 2 1 2 ) 2 ! -6.25 25 4 25 4 5" at bounding box center [719, 309] width 908 height 280
copy div "Расчеты ( − 2 1 2 ) 2 ( − 2 1 2 ) 2 ! -6.25 25 4 25 4 5"
click at [202, 294] on div "Тема исследования: Математика I - 12 класс, 1-й тест, учебный материал (ab) #2 …" at bounding box center [719, 333] width 1438 height 666
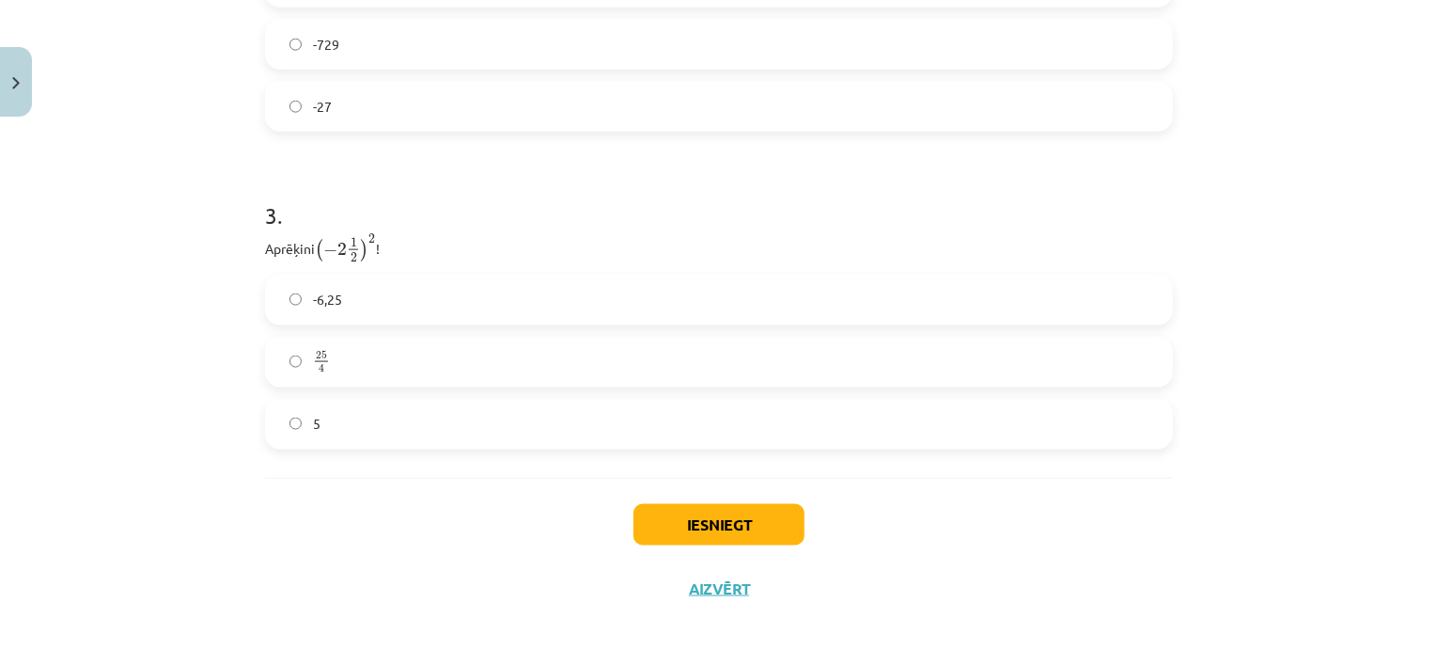
click at [291, 242] on p "Aprēķini ( − 2 1 2 ) 2 ( − 2 1 2 ) 2 !" at bounding box center [719, 248] width 908 height 30
drag, startPoint x: 318, startPoint y: 241, endPoint x: 334, endPoint y: 247, distance: 17.3
click at [338, 243] on p "Aprēķini ( − 2 1 2 ) 2 ( − 2 1 2 ) 2 !" at bounding box center [719, 248] width 908 height 30
click at [328, 247] on span "−" at bounding box center [330, 249] width 14 height 13
drag, startPoint x: 319, startPoint y: 246, endPoint x: 402, endPoint y: 249, distance: 83.7
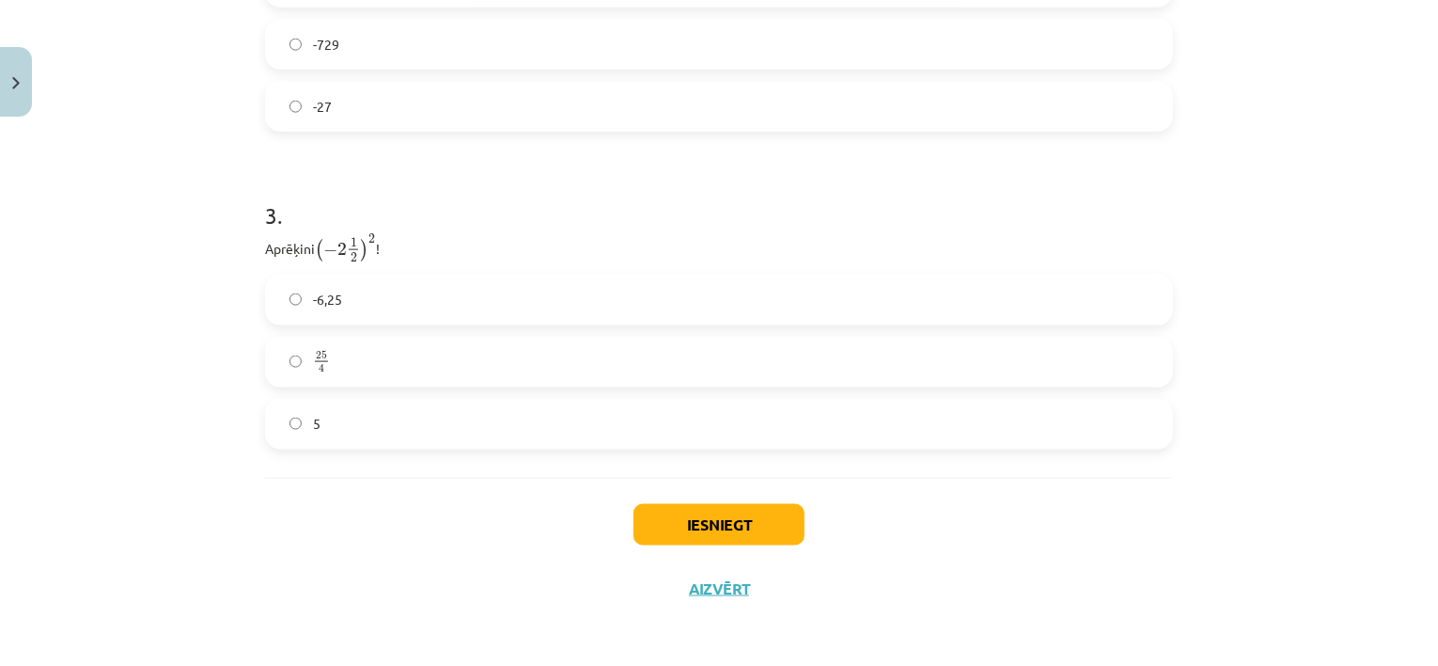
click at [421, 249] on p "Aprēķini ( − 2 1 2 ) 2 ( − 2 1 2 ) 2 !" at bounding box center [719, 248] width 908 height 30
click at [333, 249] on span "−" at bounding box center [330, 249] width 14 height 13
click at [681, 526] on button "Iesniegt" at bounding box center [719, 524] width 171 height 41
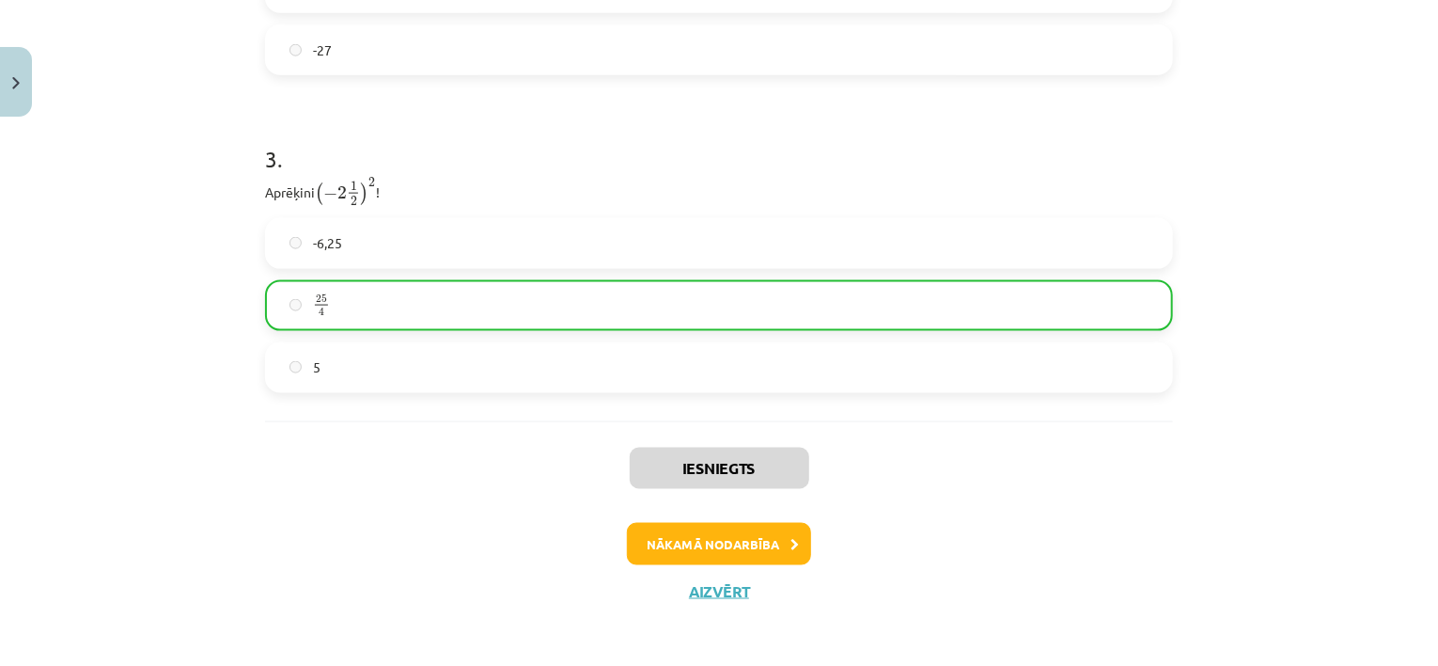
scroll to position [1195, 0]
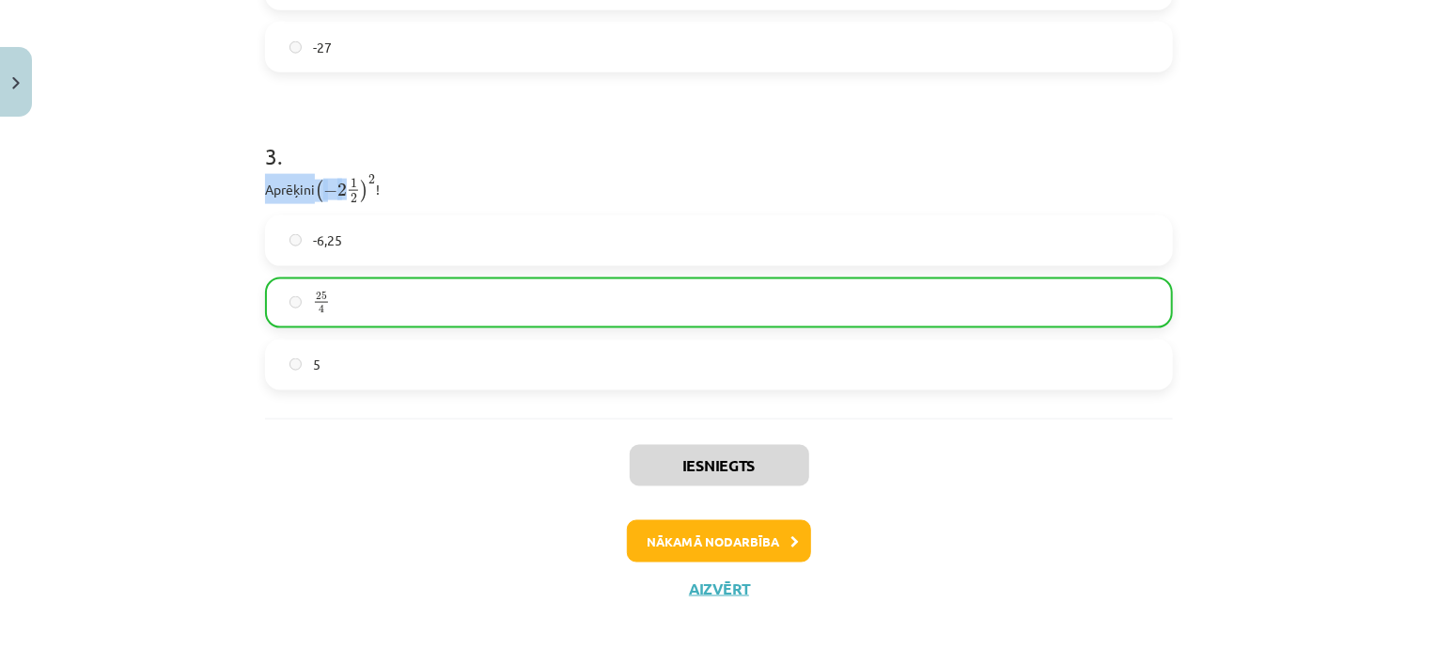
drag, startPoint x: 244, startPoint y: 180, endPoint x: 485, endPoint y: 394, distance: 322.2
click at [337, 201] on div "Mācību tēma: Matemātikas i - 12. klases 1. ieskaites mācību materiāls (ab) #2 📝…" at bounding box center [719, 333] width 1438 height 666
click at [772, 535] on button "Nākamā nodarbība" at bounding box center [719, 541] width 184 height 43
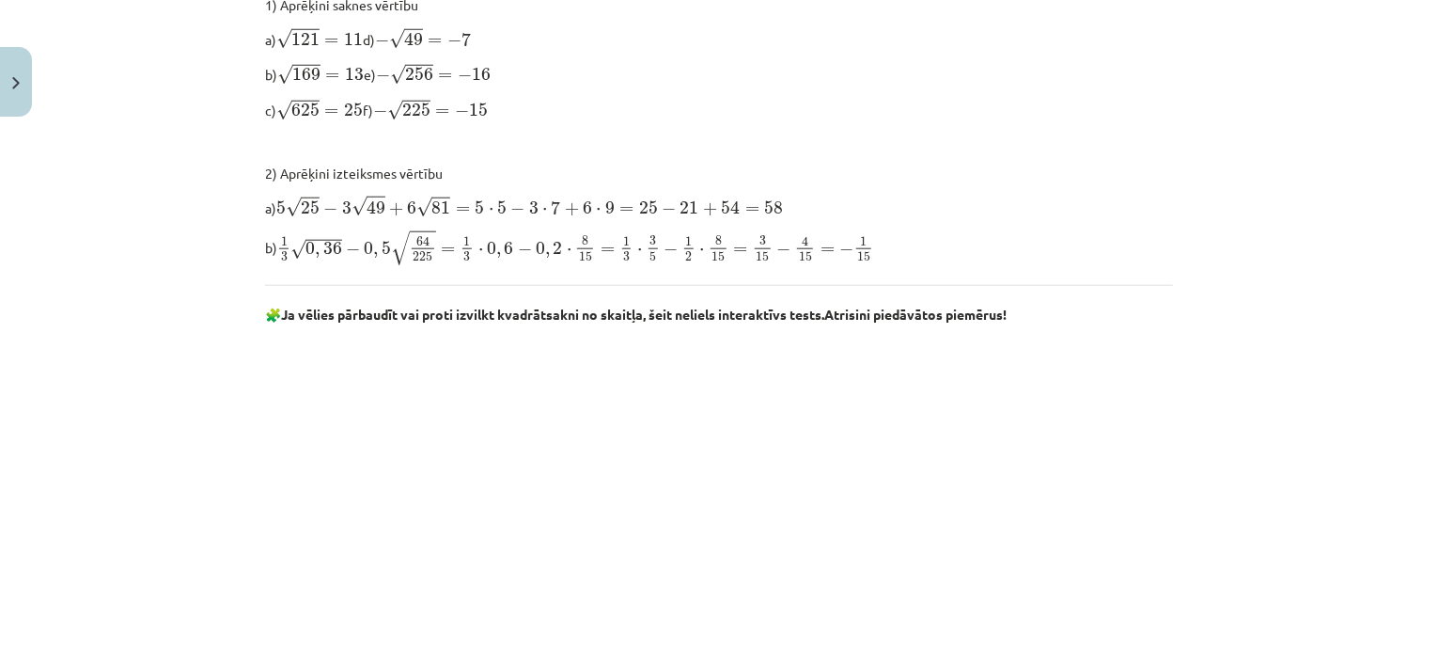
scroll to position [1175, 0]
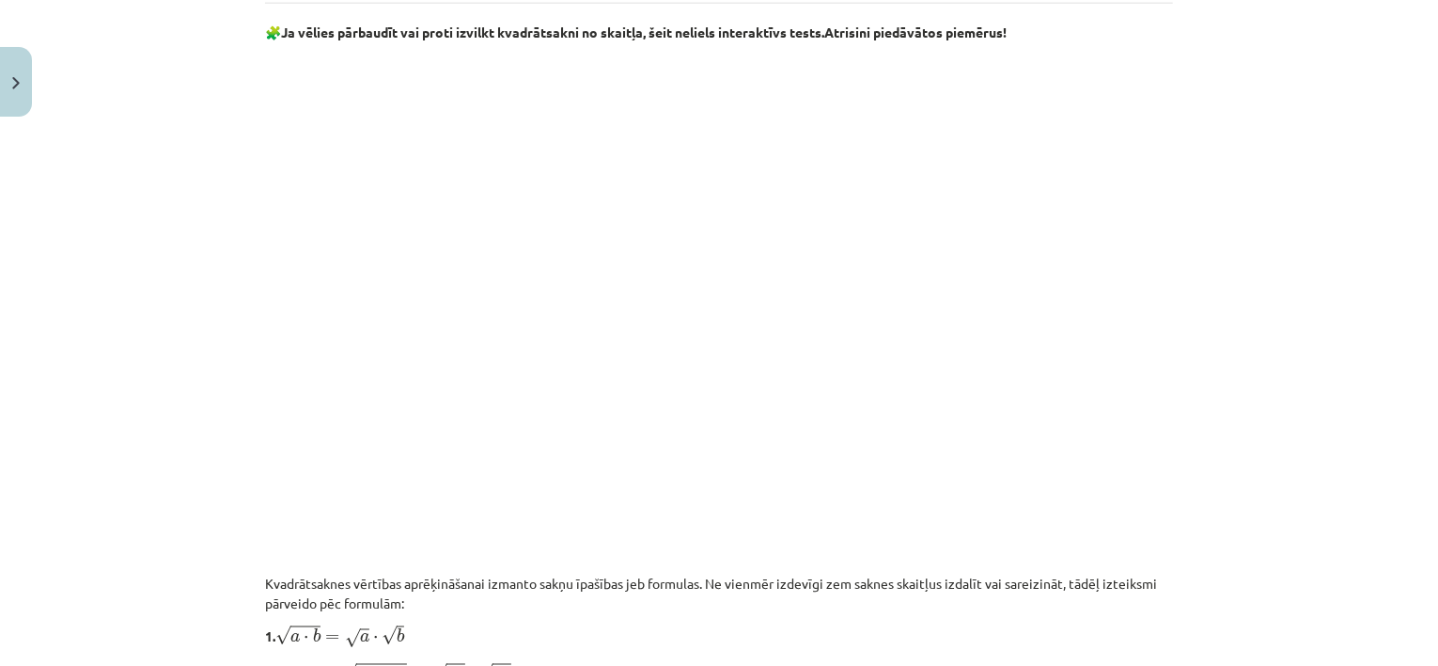
click at [1273, 369] on div "Mācību tēma: Matemātikas i - 12. klases 1. ieskaites mācību materiāls (ab) #3 📝…" at bounding box center [719, 333] width 1438 height 666
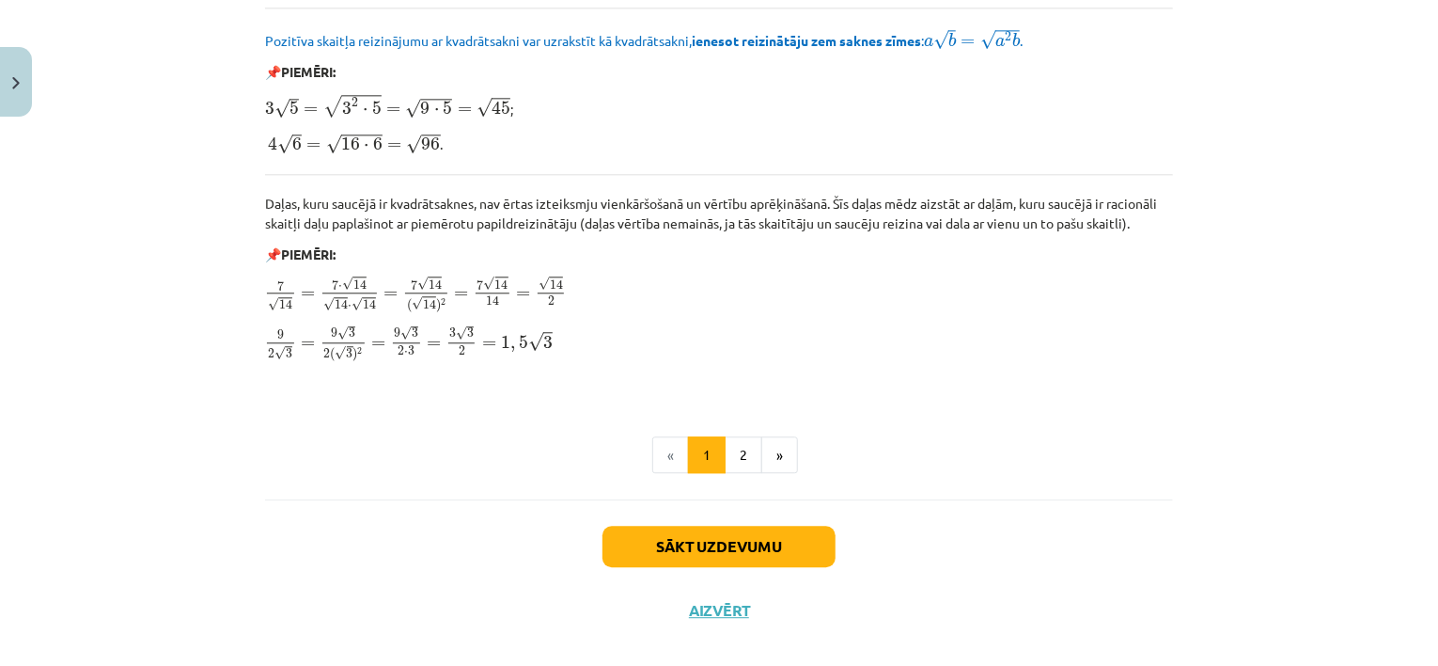
scroll to position [2277, 0]
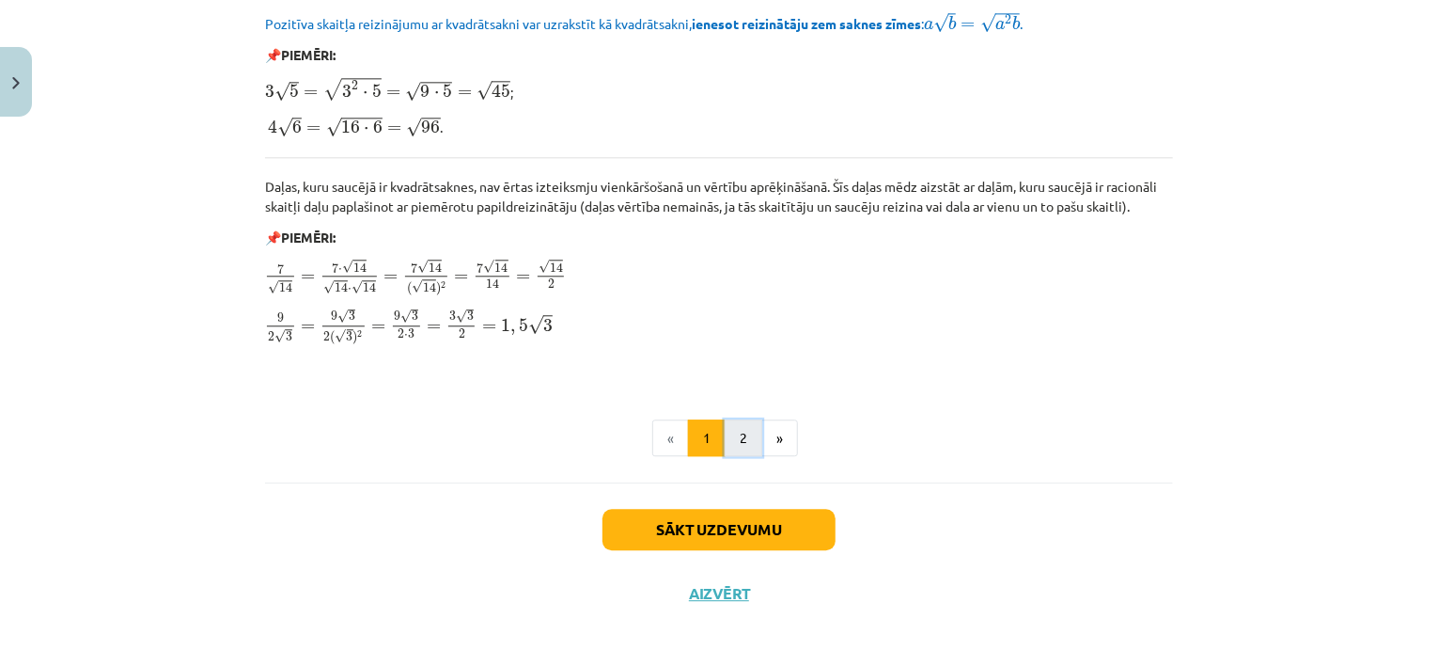
click at [737, 431] on button "2" at bounding box center [744, 438] width 38 height 38
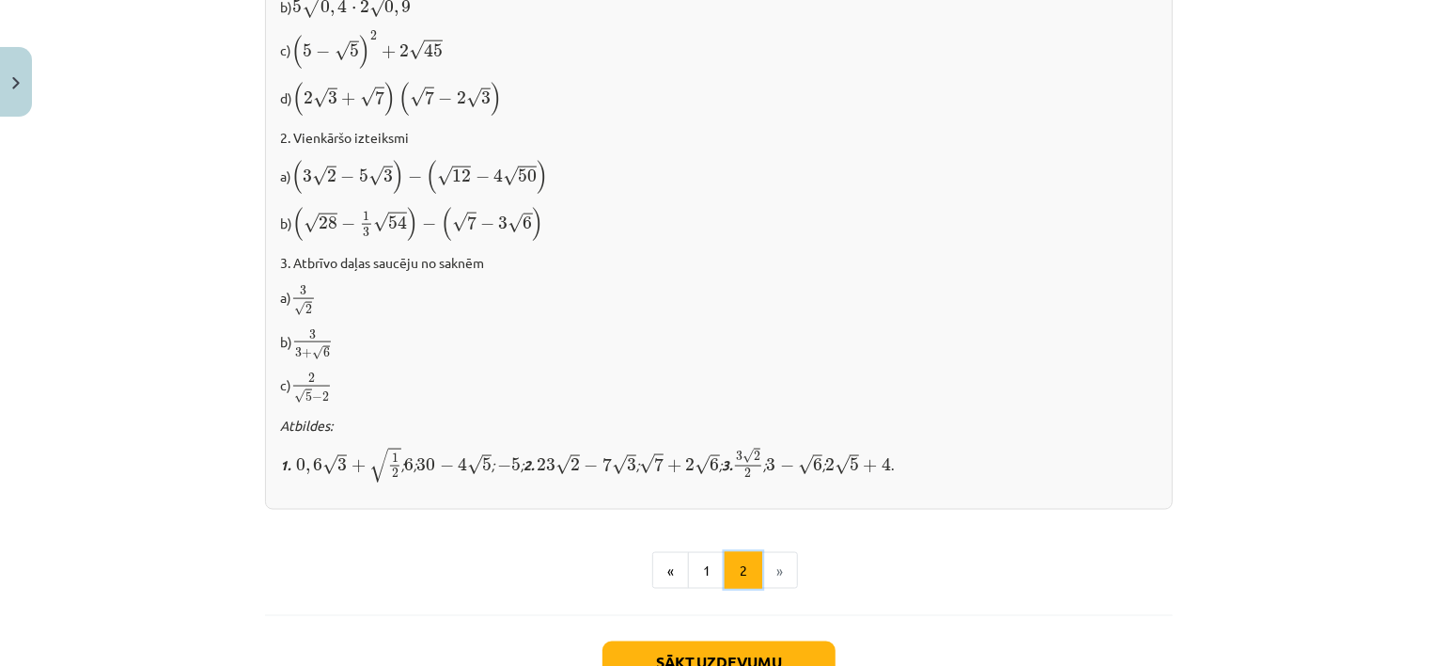
scroll to position [1212, 0]
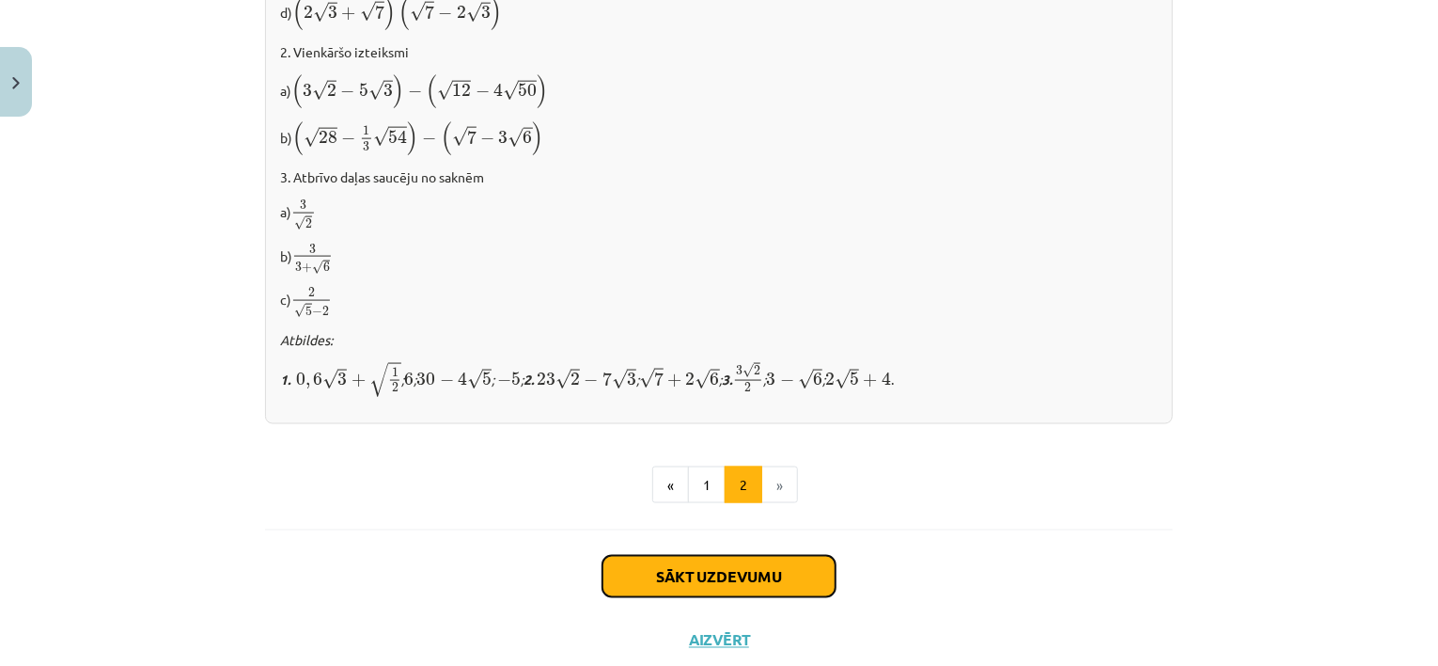
click at [650, 556] on button "Sākt uzdevumu" at bounding box center [719, 576] width 233 height 41
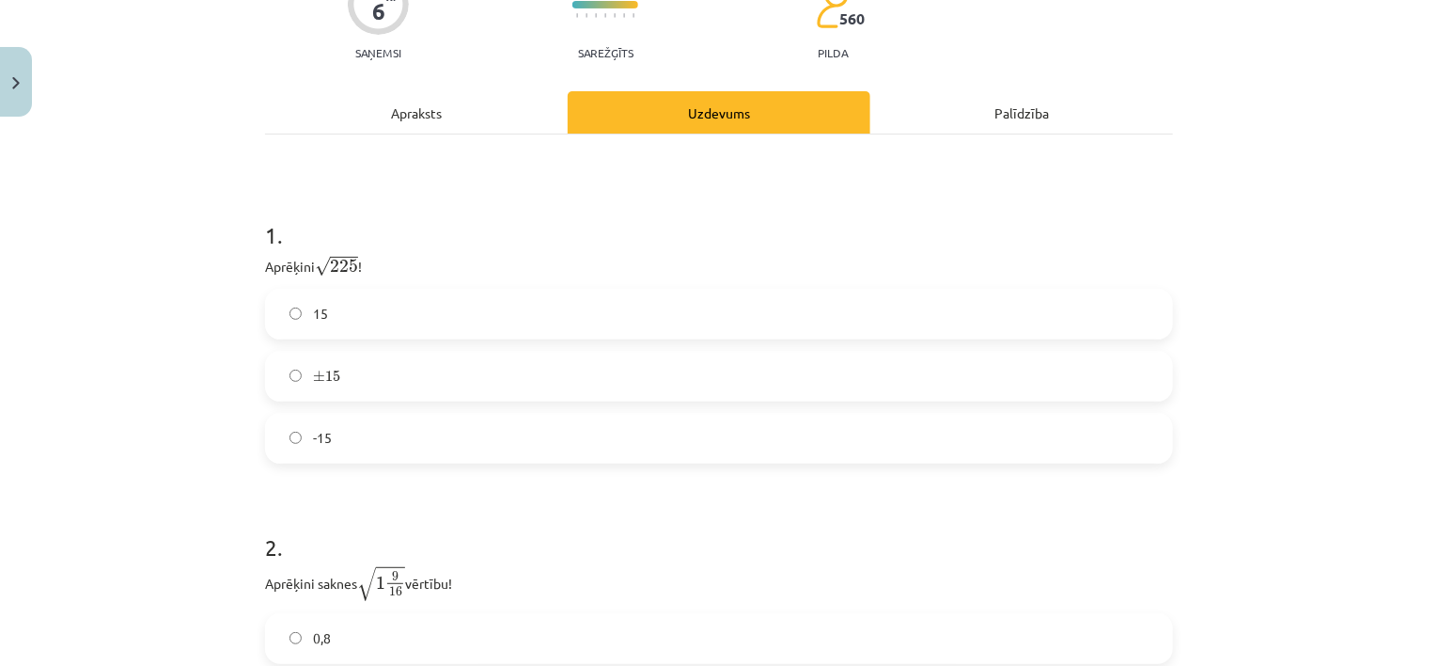
scroll to position [235, 0]
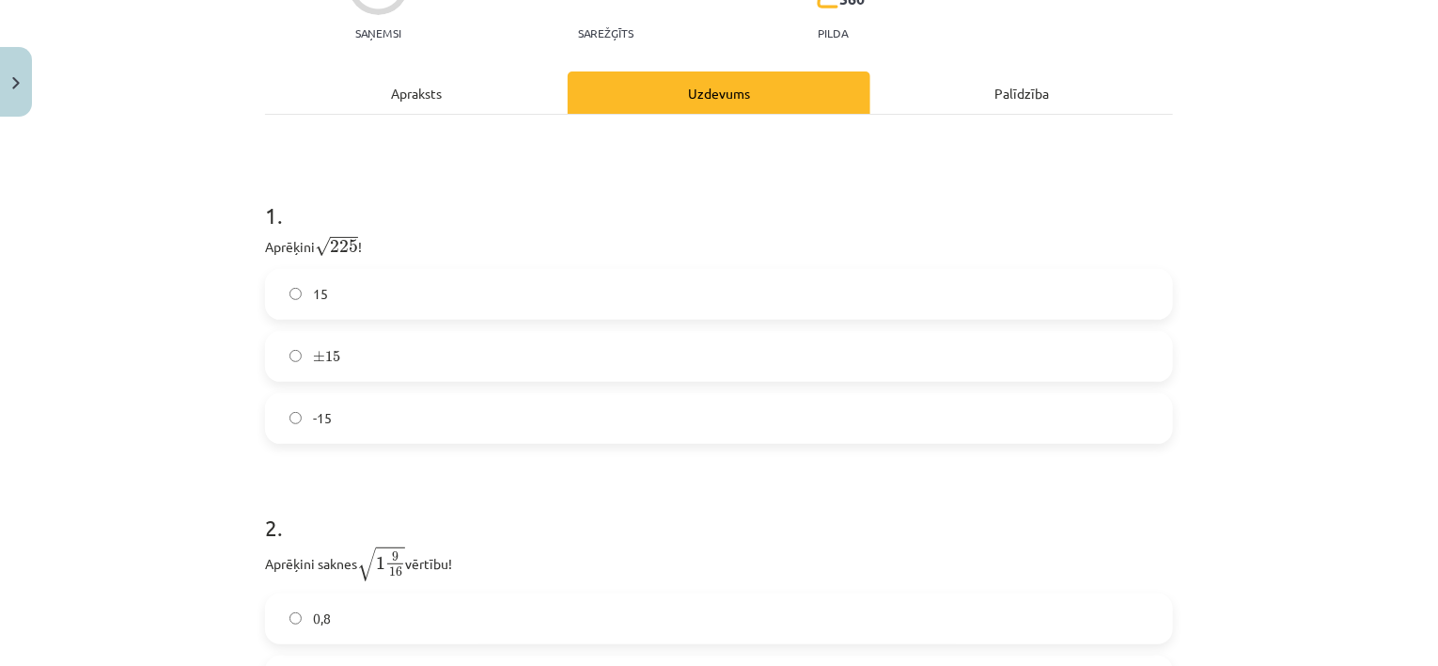
click at [370, 307] on label "15" at bounding box center [719, 294] width 904 height 47
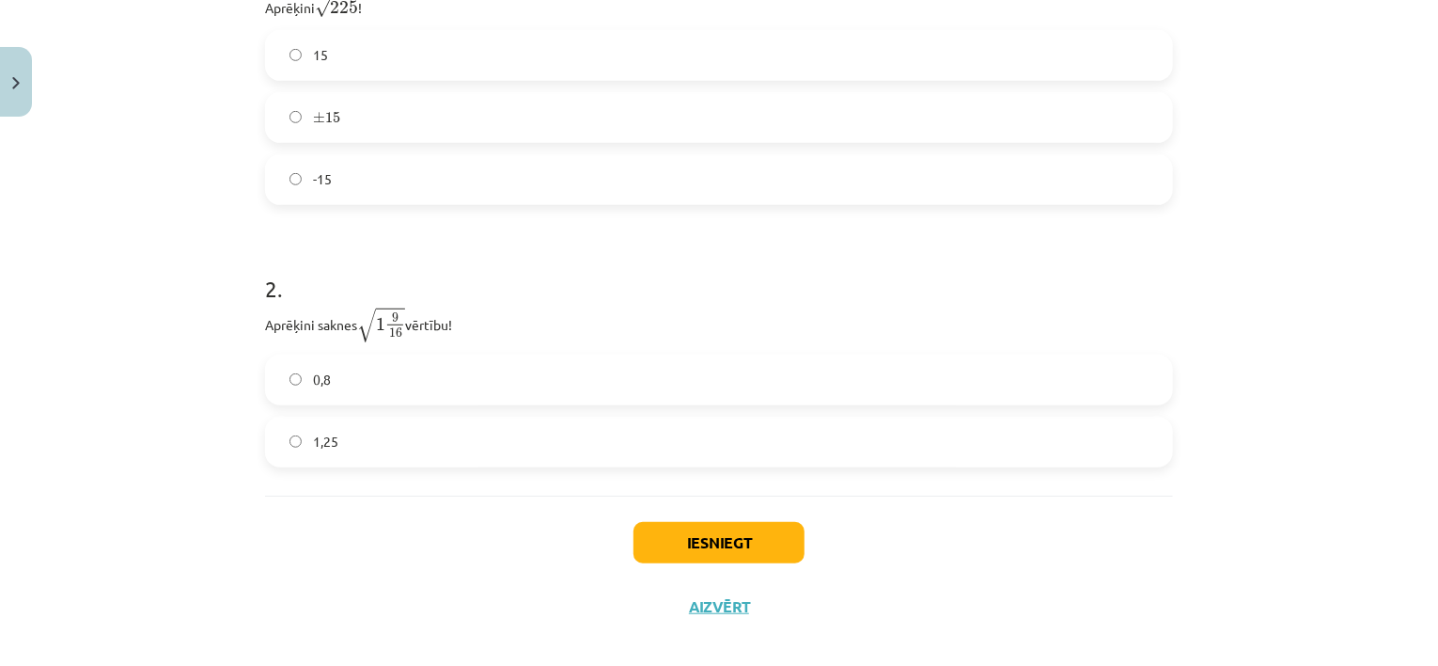
scroll to position [492, 0]
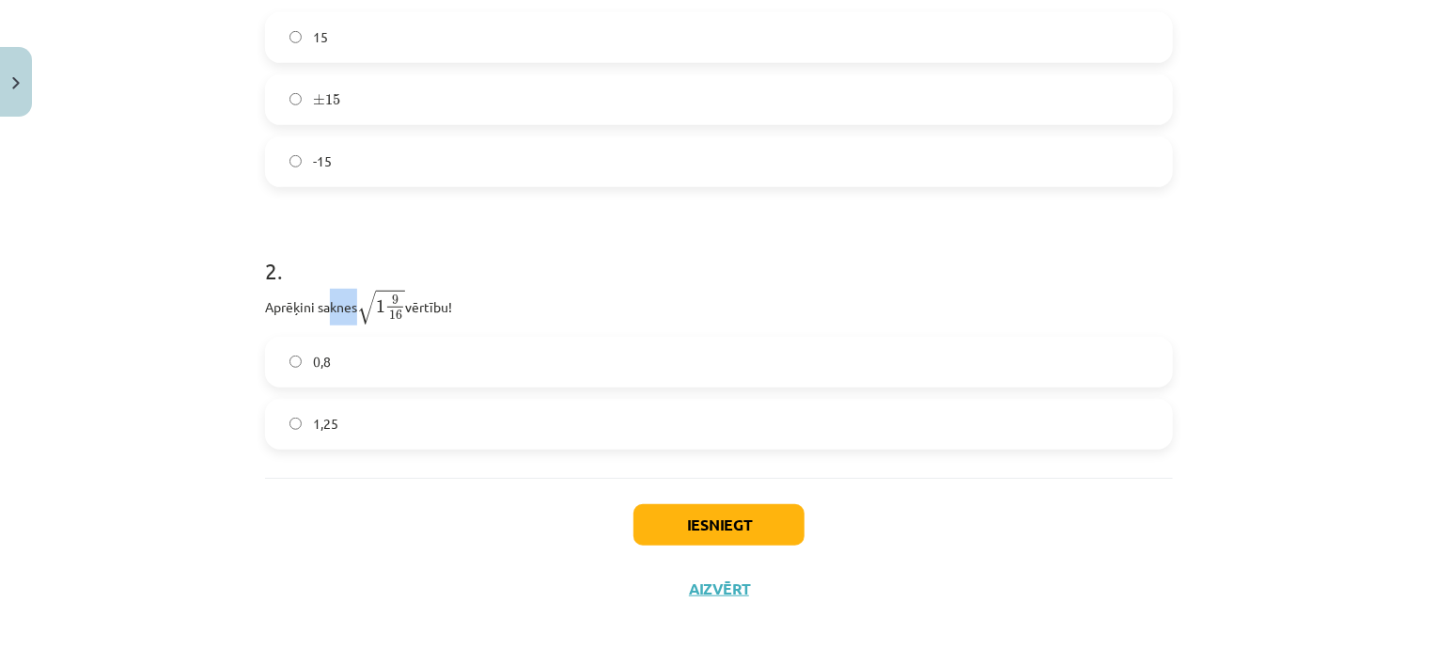
drag, startPoint x: 358, startPoint y: 306, endPoint x: 323, endPoint y: 301, distance: 35.2
click at [323, 301] on p "Aprēķini saknes √ 1 9 16 1 9 16 vērtību!" at bounding box center [719, 307] width 908 height 37
click at [299, 307] on p "Aprēķini saknes √ 1 9 16 1 9 16 vērtību!" at bounding box center [719, 307] width 908 height 37
click at [380, 360] on label "0,8" at bounding box center [719, 361] width 904 height 47
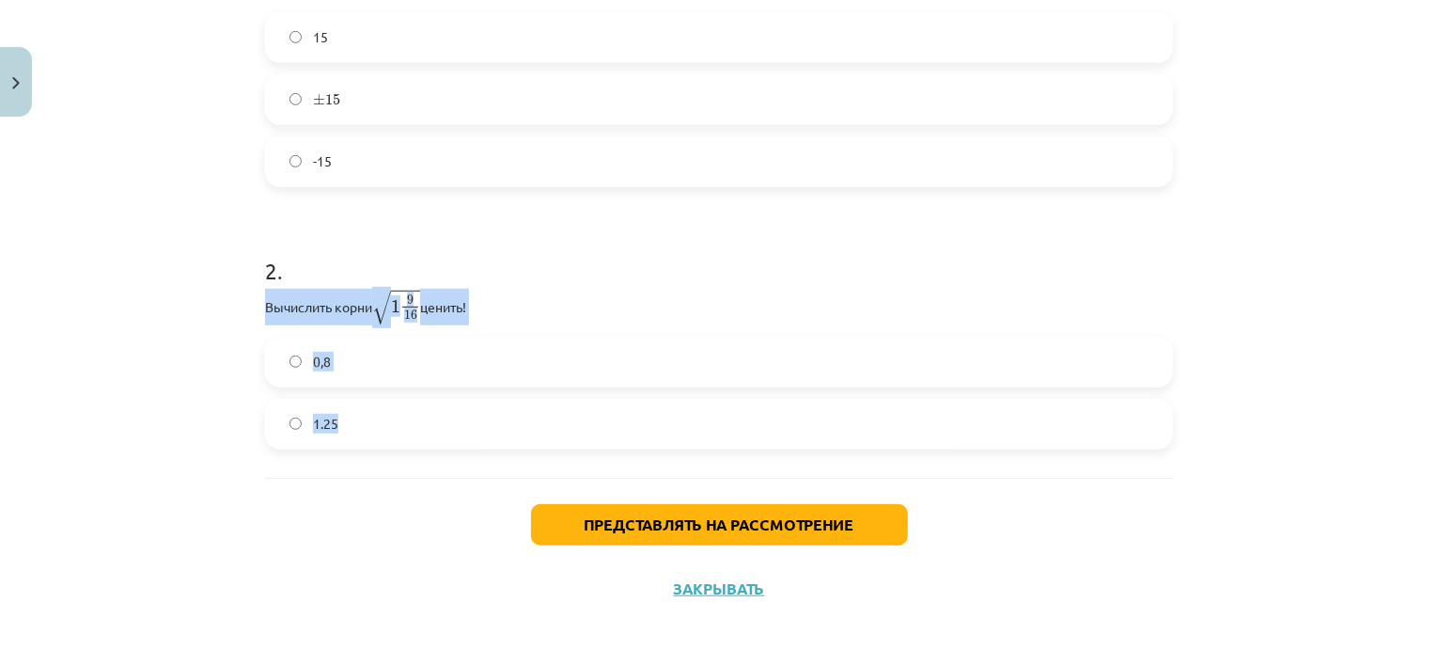
drag, startPoint x: 254, startPoint y: 301, endPoint x: 430, endPoint y: 388, distance: 196.3
click at [430, 388] on div "6 XP Вы получите Сложный 560 выполняет Описание Задача Помощь 1 . Расчеты √ 225…" at bounding box center [719, 141] width 931 height 957
copy div "Вычислить корни √ 1 9 16 1 9 16 ценить! 0,8 1.25"
click at [297, 277] on h1 "2 ." at bounding box center [719, 254] width 908 height 58
drag, startPoint x: 256, startPoint y: 345, endPoint x: 331, endPoint y: 400, distance: 93.4
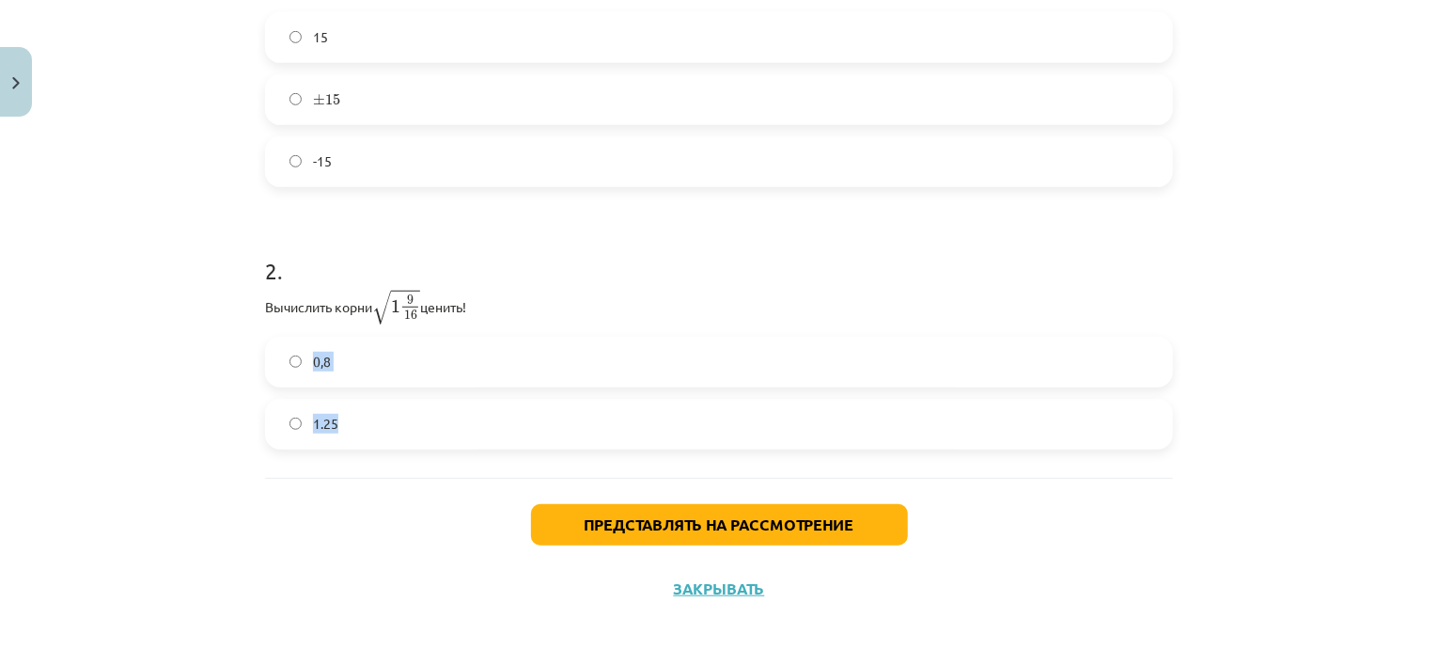
click at [331, 400] on div "6 XP Вы получите Сложный 560 выполняет Описание Задача Помощь 1 . Расчеты √ 225…" at bounding box center [719, 141] width 931 height 957
copy div "0,8 1.25"
click at [313, 414] on span "1.25" at bounding box center [325, 424] width 25 height 20
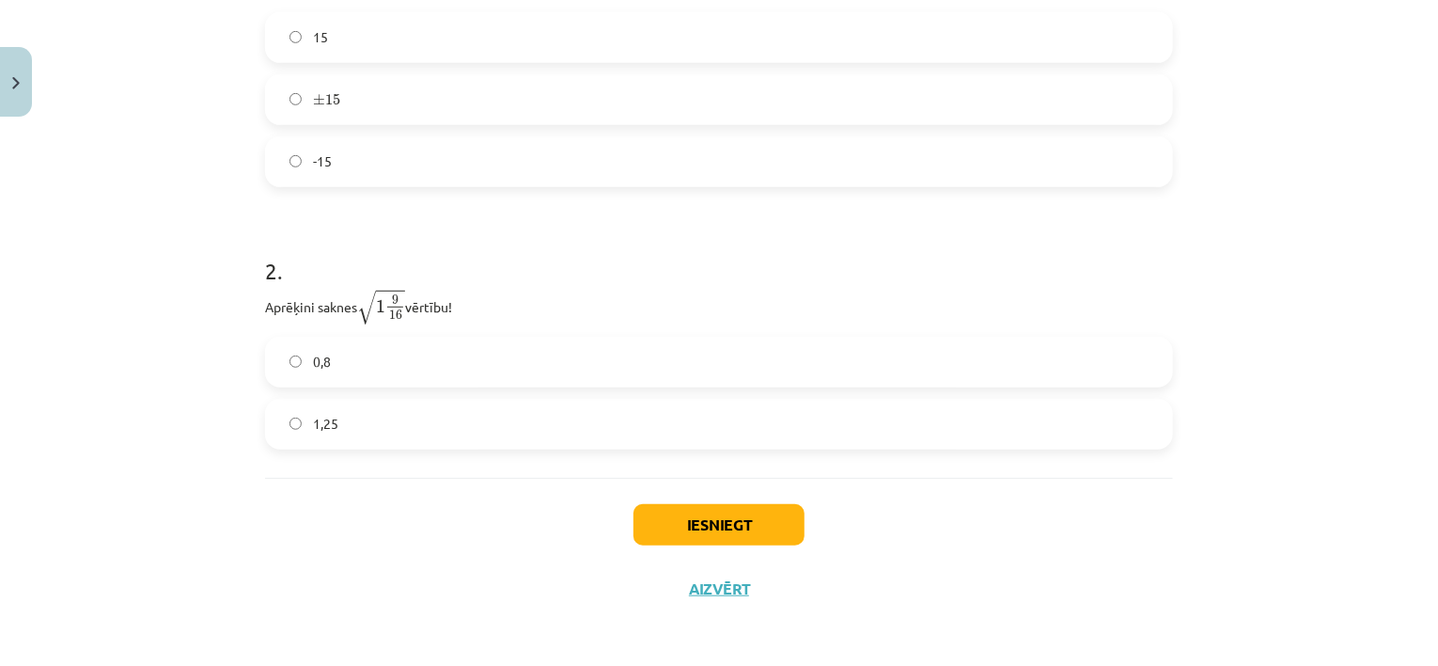
click at [265, 306] on p "Aprēķini saknes √ 1 9 16 1 9 16 vērtību!" at bounding box center [719, 307] width 908 height 37
click at [376, 366] on label "0,8" at bounding box center [719, 361] width 904 height 47
click at [768, 514] on button "Iesniegt" at bounding box center [719, 524] width 171 height 41
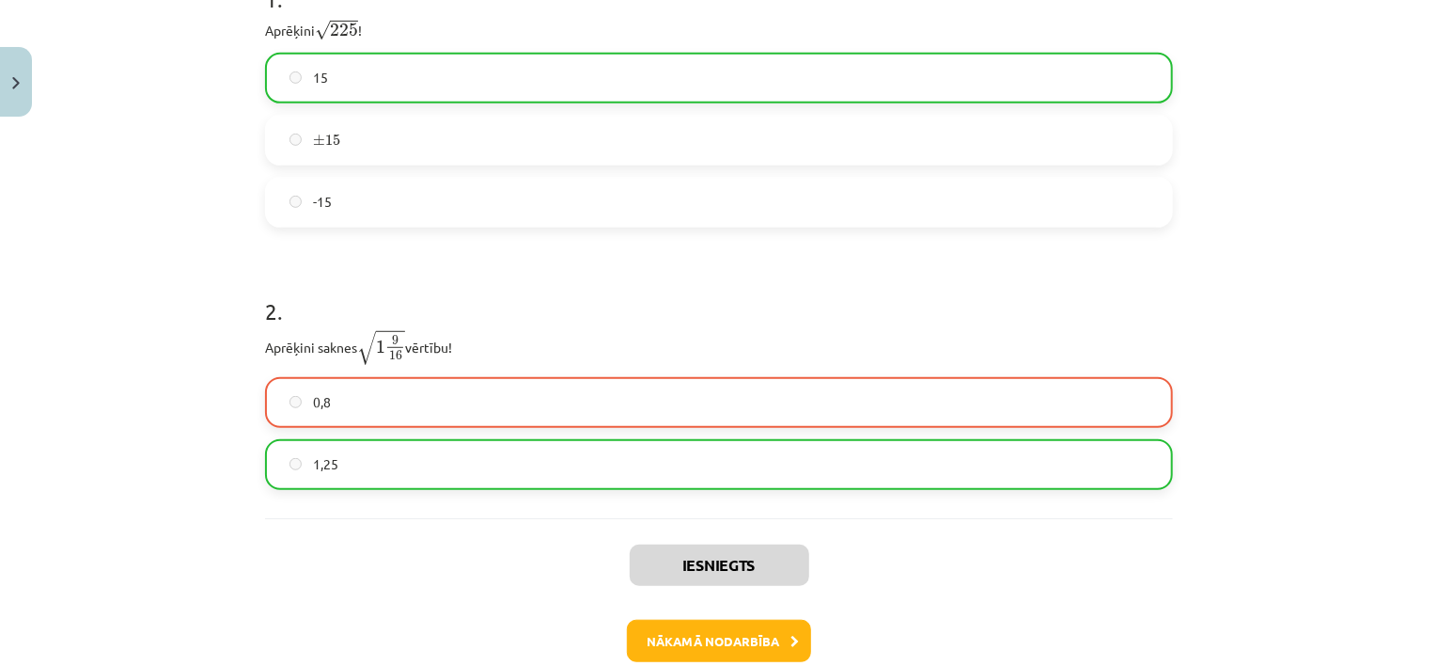
scroll to position [457, 0]
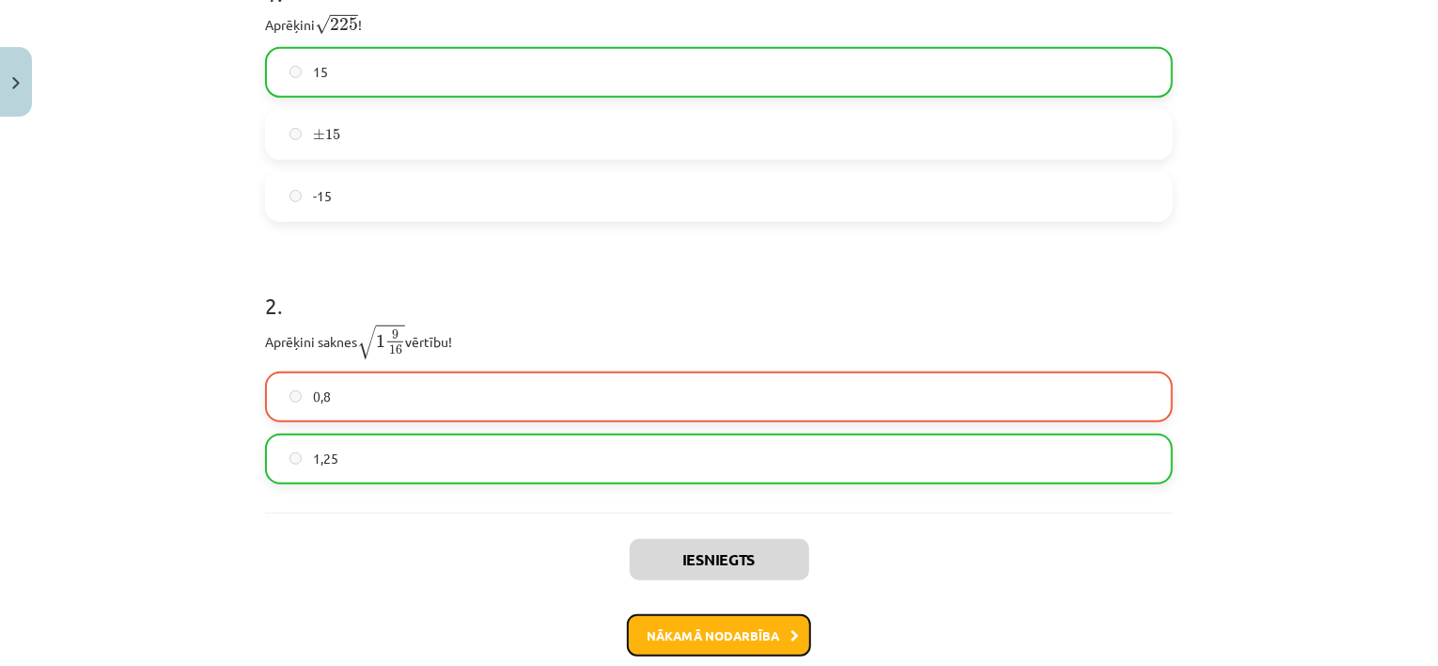
click at [659, 631] on button "Nākamā nodarbība" at bounding box center [719, 635] width 184 height 43
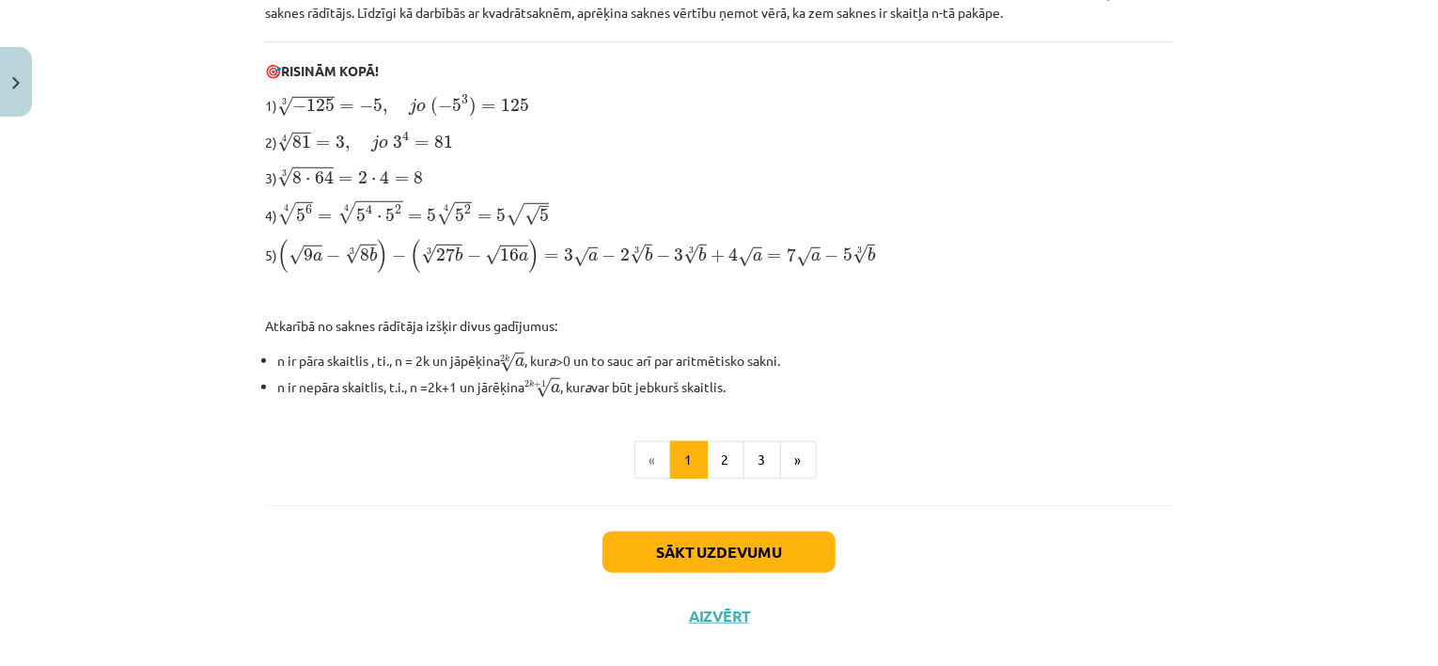
scroll to position [620, 0]
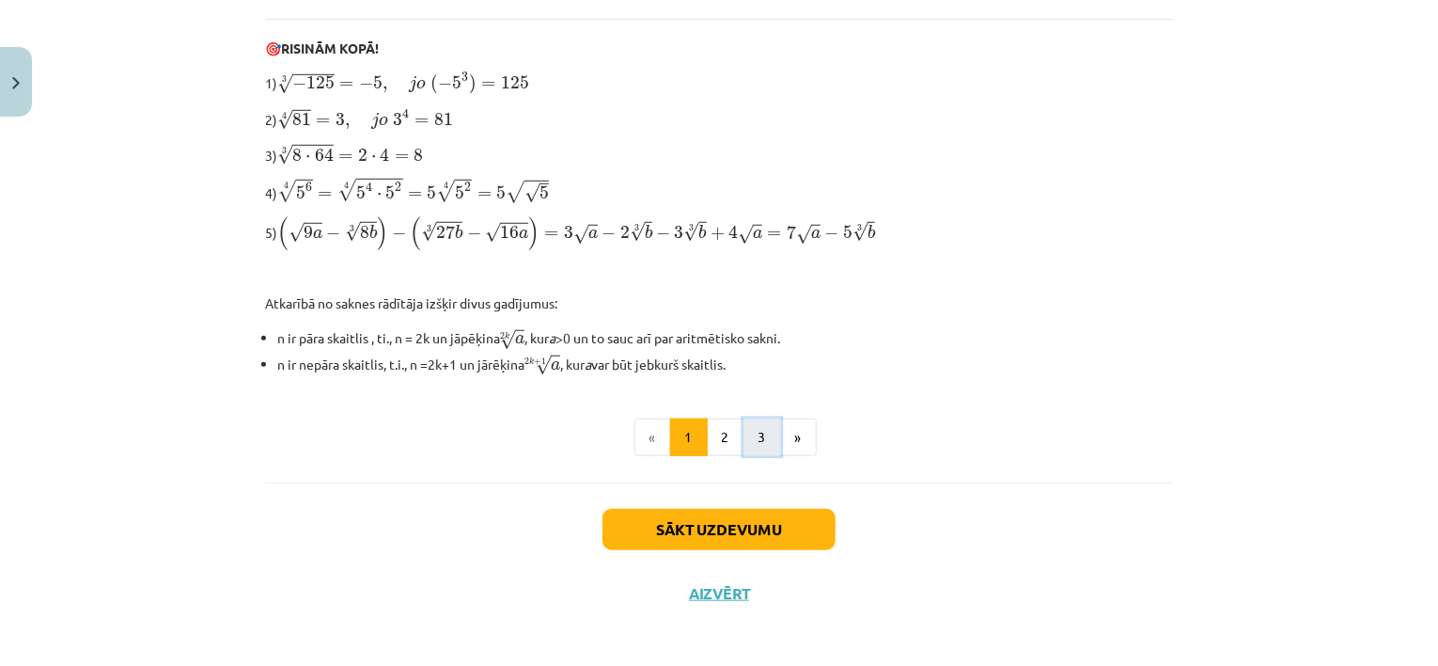
click at [761, 436] on button "3" at bounding box center [763, 437] width 38 height 38
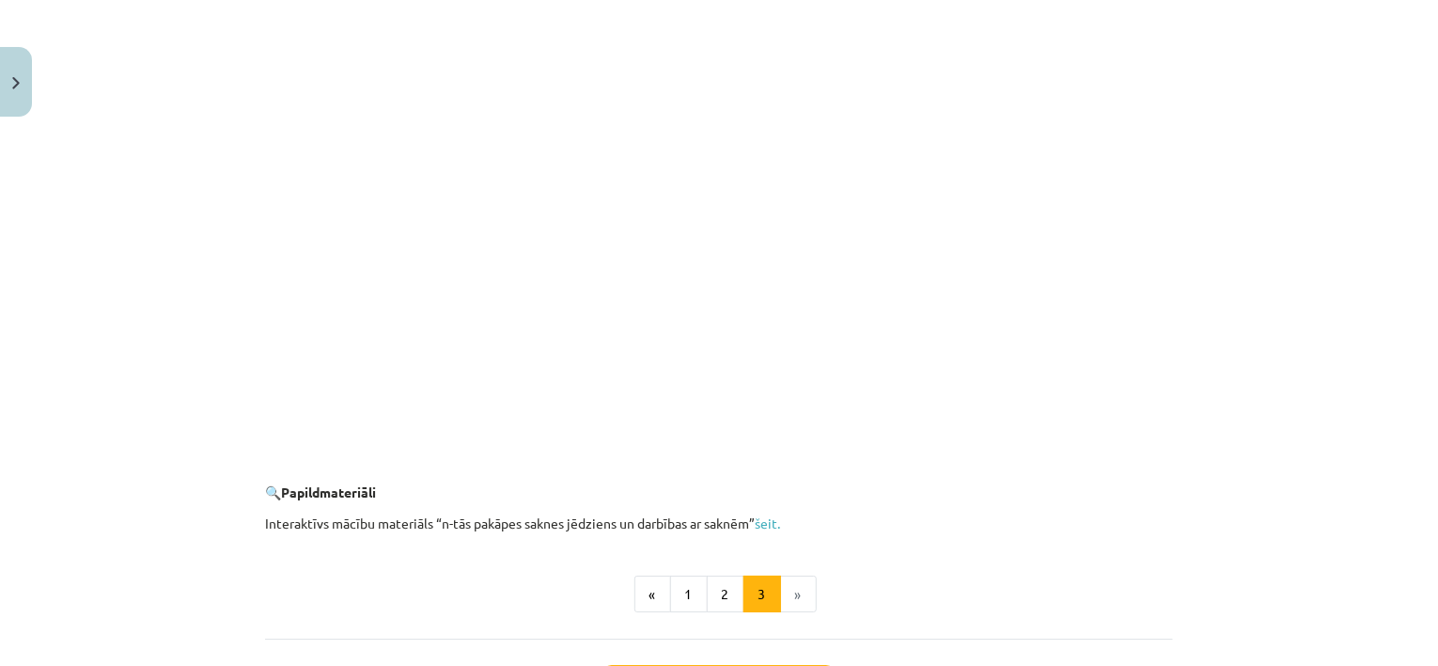
scroll to position [3432, 0]
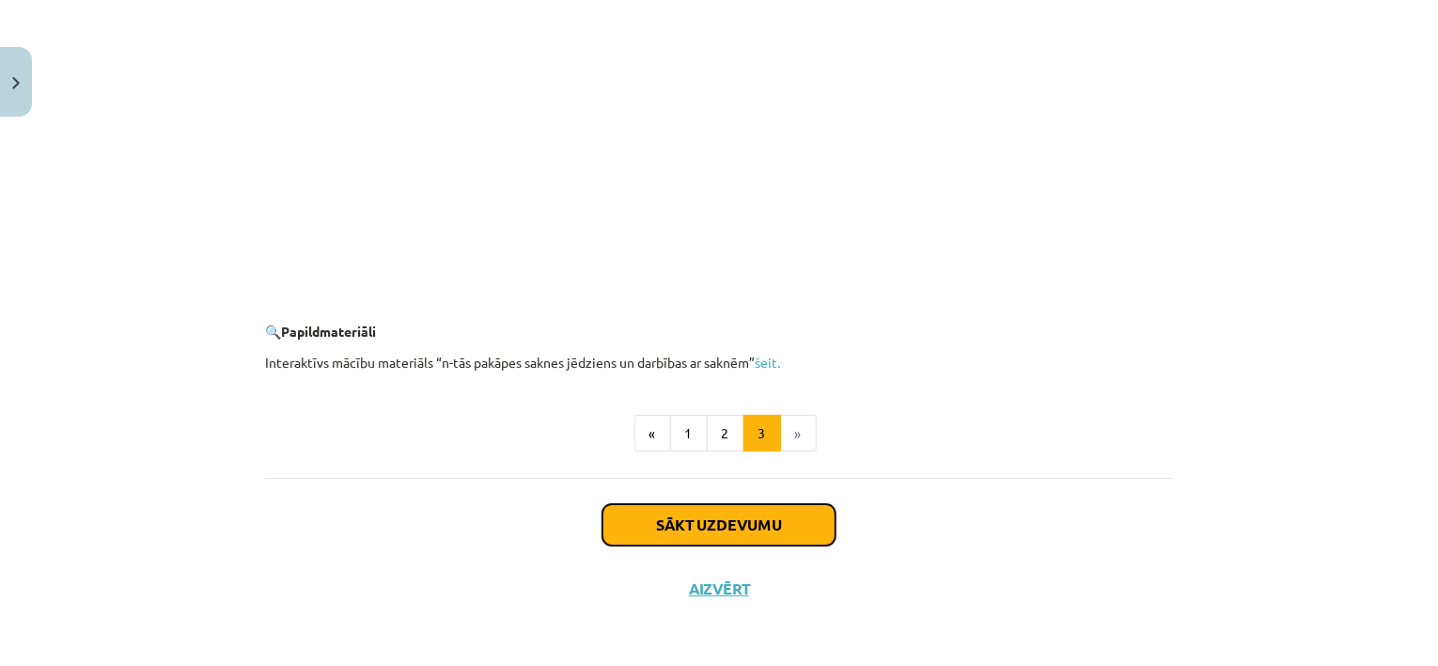
click at [735, 505] on button "Sākt uzdevumu" at bounding box center [719, 524] width 233 height 41
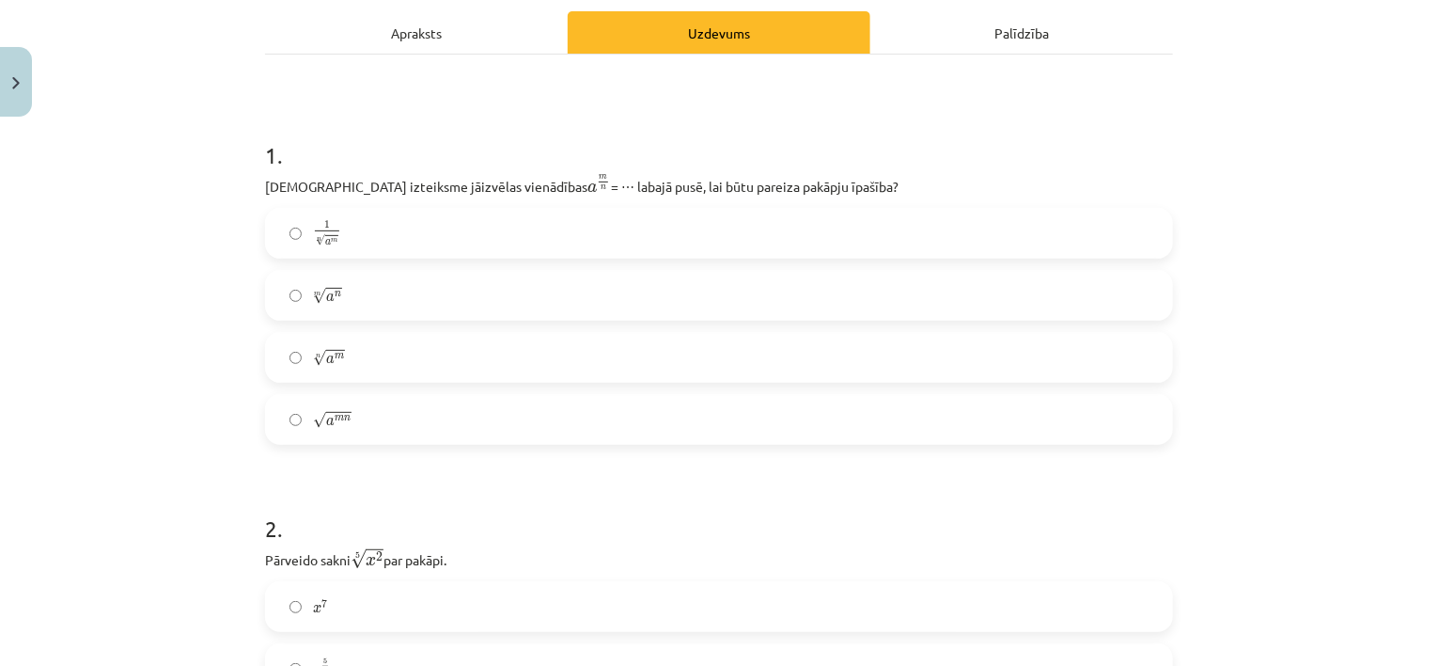
scroll to position [235, 0]
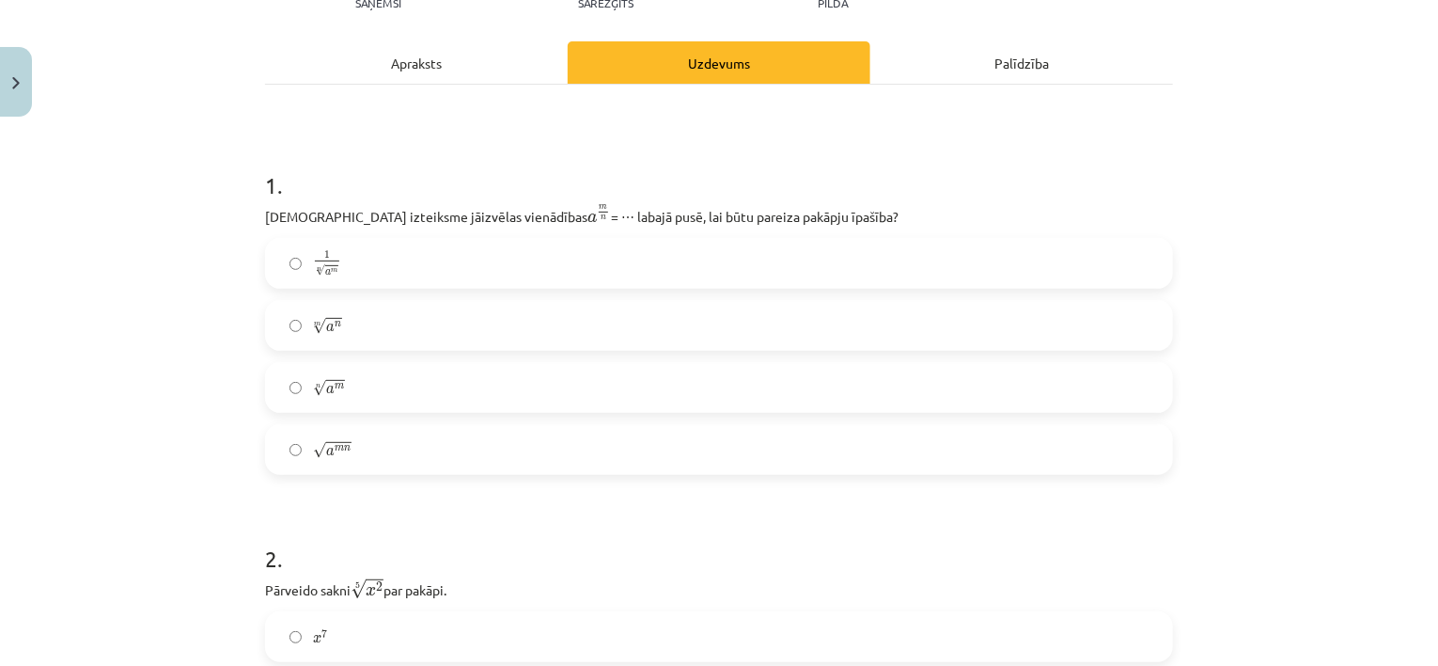
click at [383, 206] on p "Kura izteiksme jāizvēlas vienādības a m n a m n = ⋯ labajā pusē, lai būtu parei…" at bounding box center [719, 214] width 908 height 23
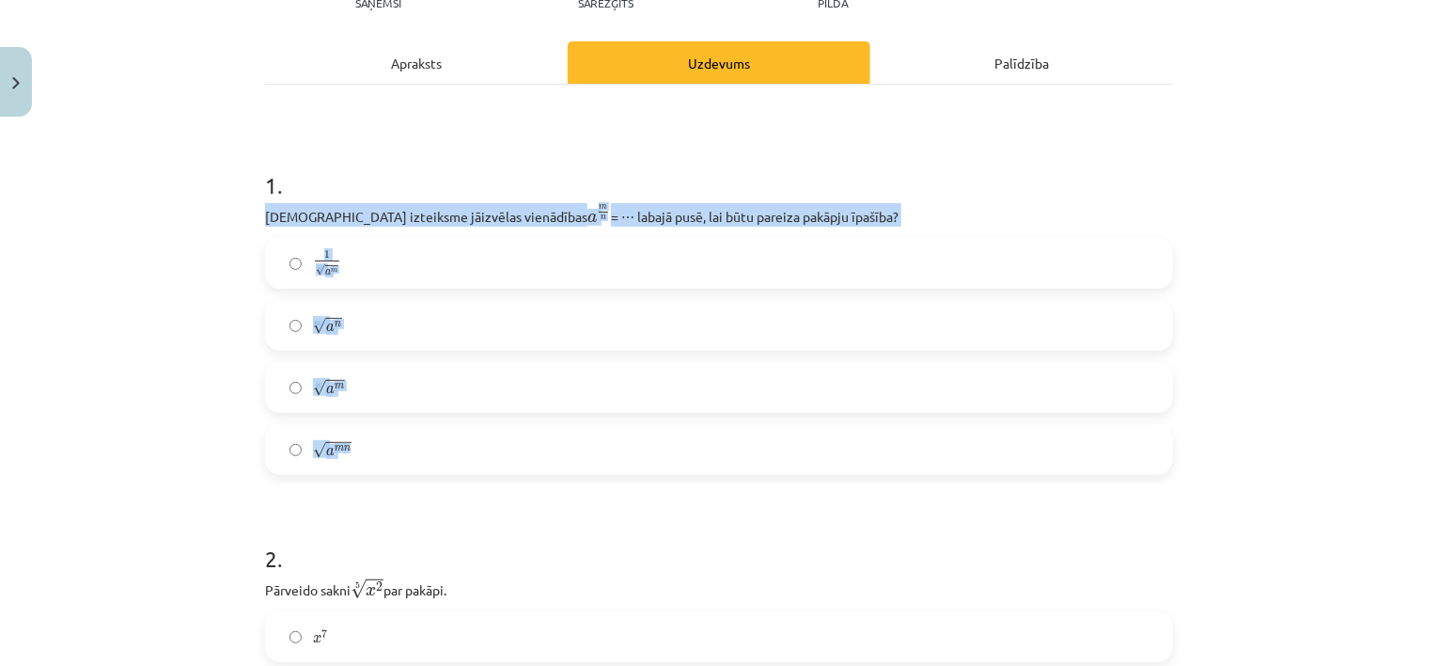
drag, startPoint x: 248, startPoint y: 211, endPoint x: 389, endPoint y: 425, distance: 255.8
copy div "Kura izteiksme jāizvēlas vienādības a m n a m n = ⋯ labajā pusē, lai būtu parei…"
click at [222, 249] on div "Mācību tēma: Matemātikas i - 12. klases 1. ieskaites mācību materiāls (ab) #4 📝…" at bounding box center [719, 333] width 1438 height 666
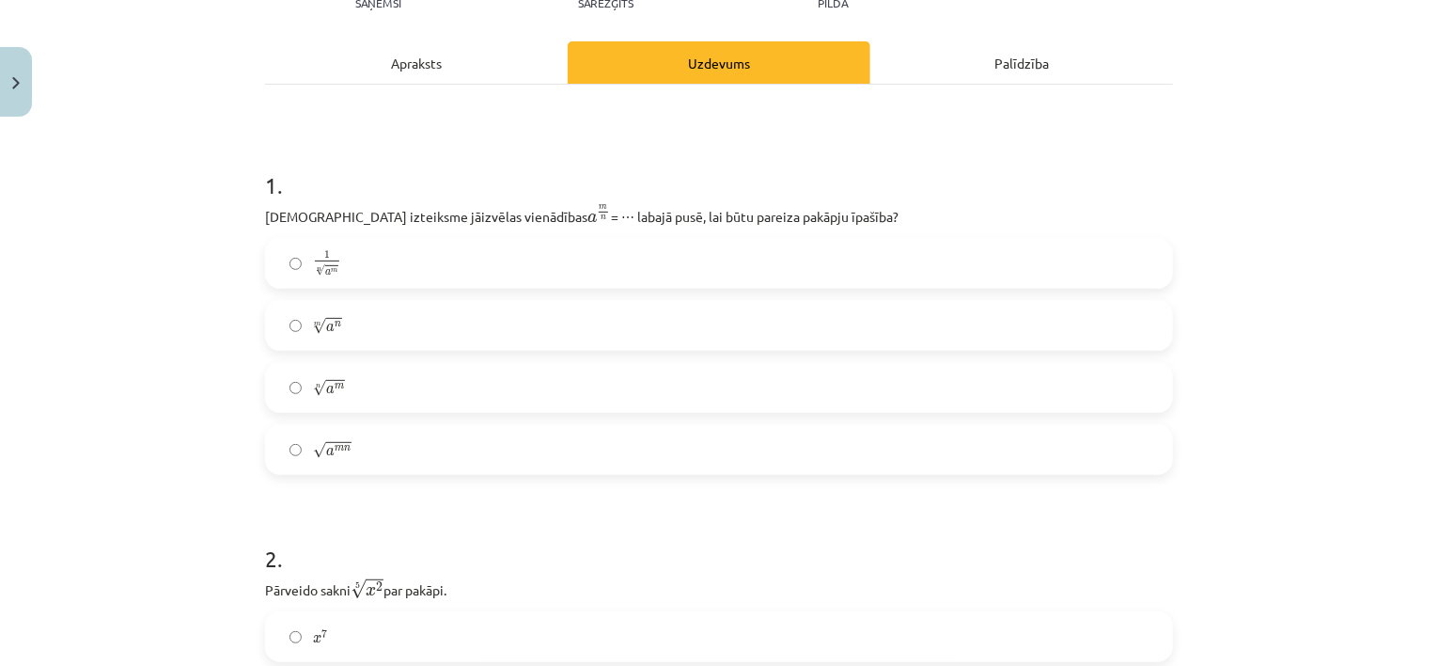
click at [344, 274] on label "1 n √ a m 1 a m n" at bounding box center [719, 263] width 904 height 47
click at [341, 391] on label "n √ a m a m n" at bounding box center [719, 387] width 904 height 47
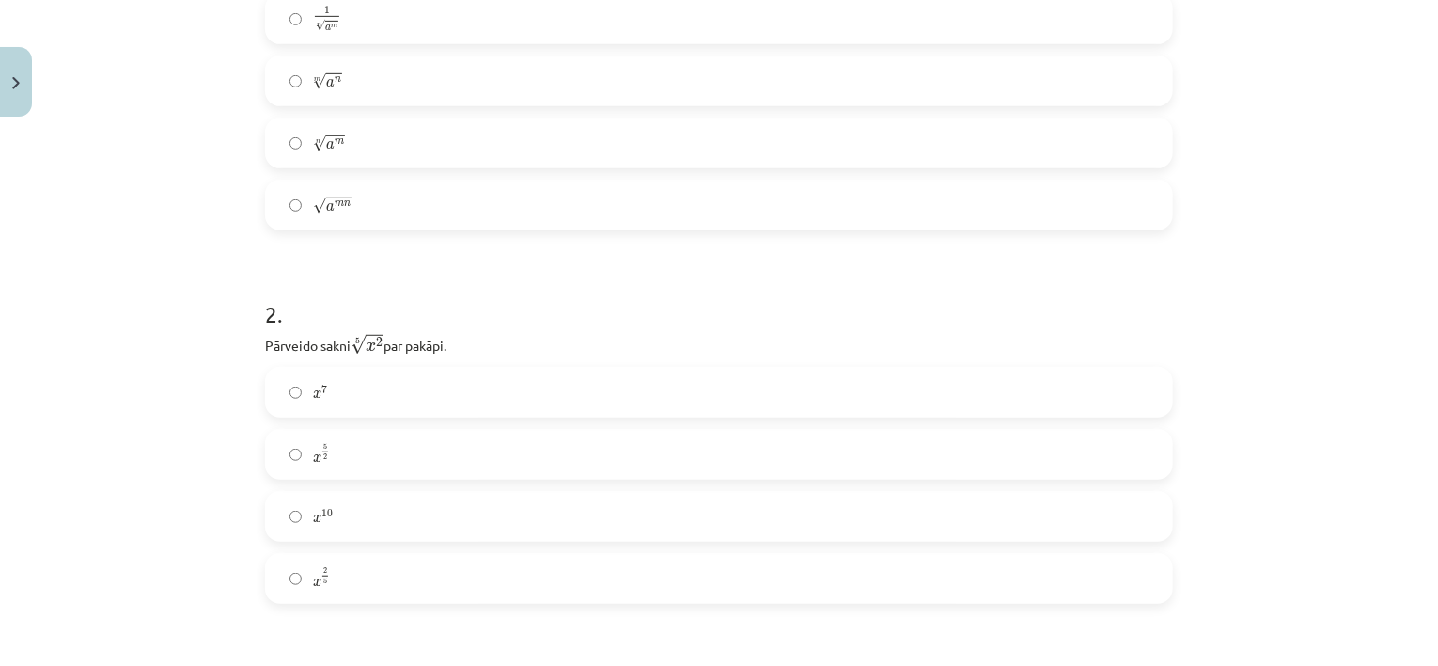
scroll to position [517, 0]
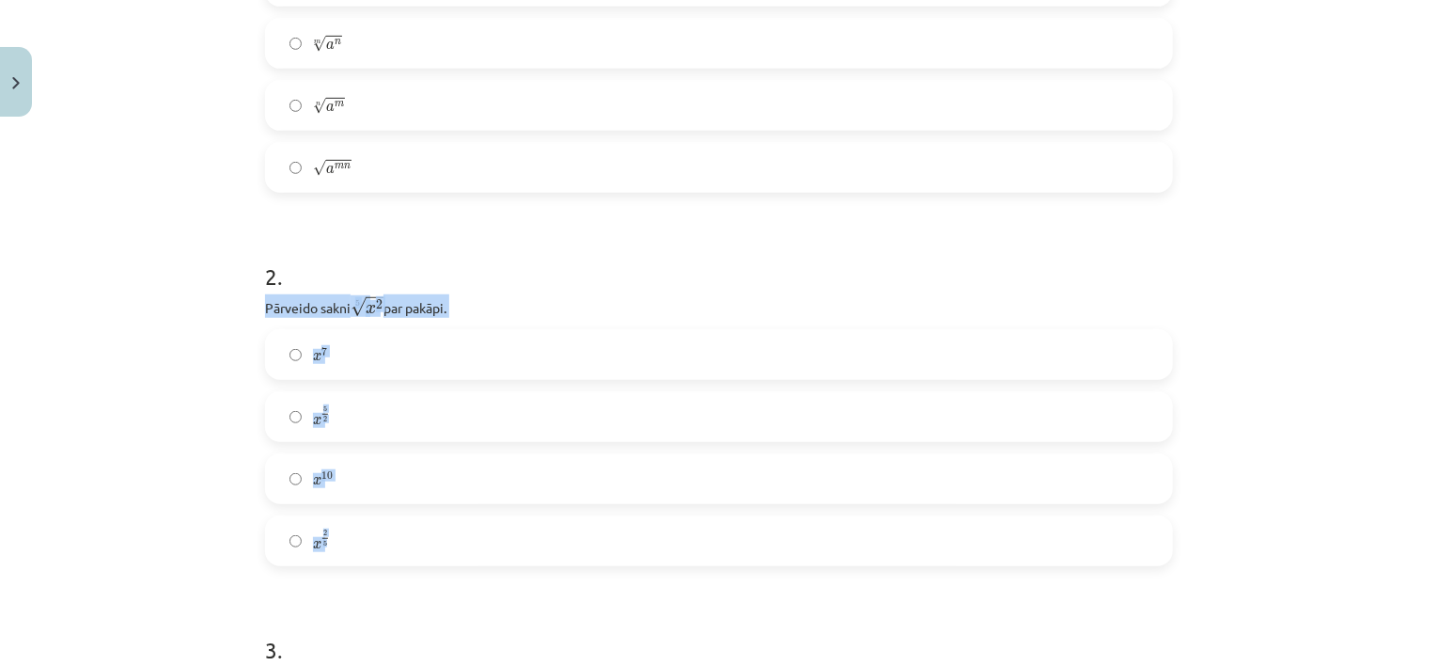
drag, startPoint x: 261, startPoint y: 307, endPoint x: 359, endPoint y: 510, distance: 225.3
click at [359, 510] on div "2 . Pārveido sakni 5 √ x 2 x 2 5 par pakāpi. x 7 x 7 x 5 2 x 5 2 x 10 x 10 x 2 …" at bounding box center [719, 398] width 908 height 336
copy div "Pārveido sakni 5 √ x 2 x 2 5 par pakāpi. x 7 x 7 x 5 2 x 5 2 x 10 x 10 x 2 5"
click at [271, 317] on p "Pārveido sakni 5 √ x 2 x 2 5 par pakāpi." at bounding box center [719, 305] width 908 height 23
click at [337, 540] on label "x 2 5 x 2 5" at bounding box center [719, 540] width 904 height 47
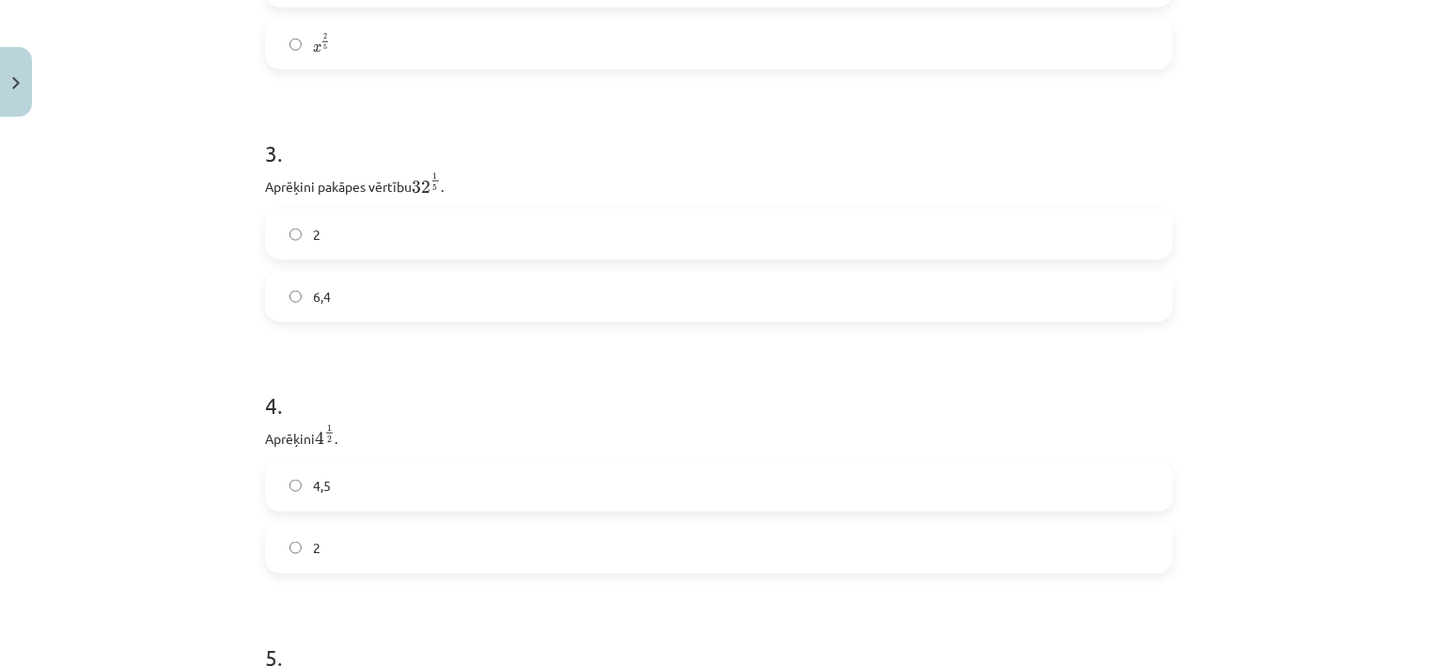
scroll to position [936, 0]
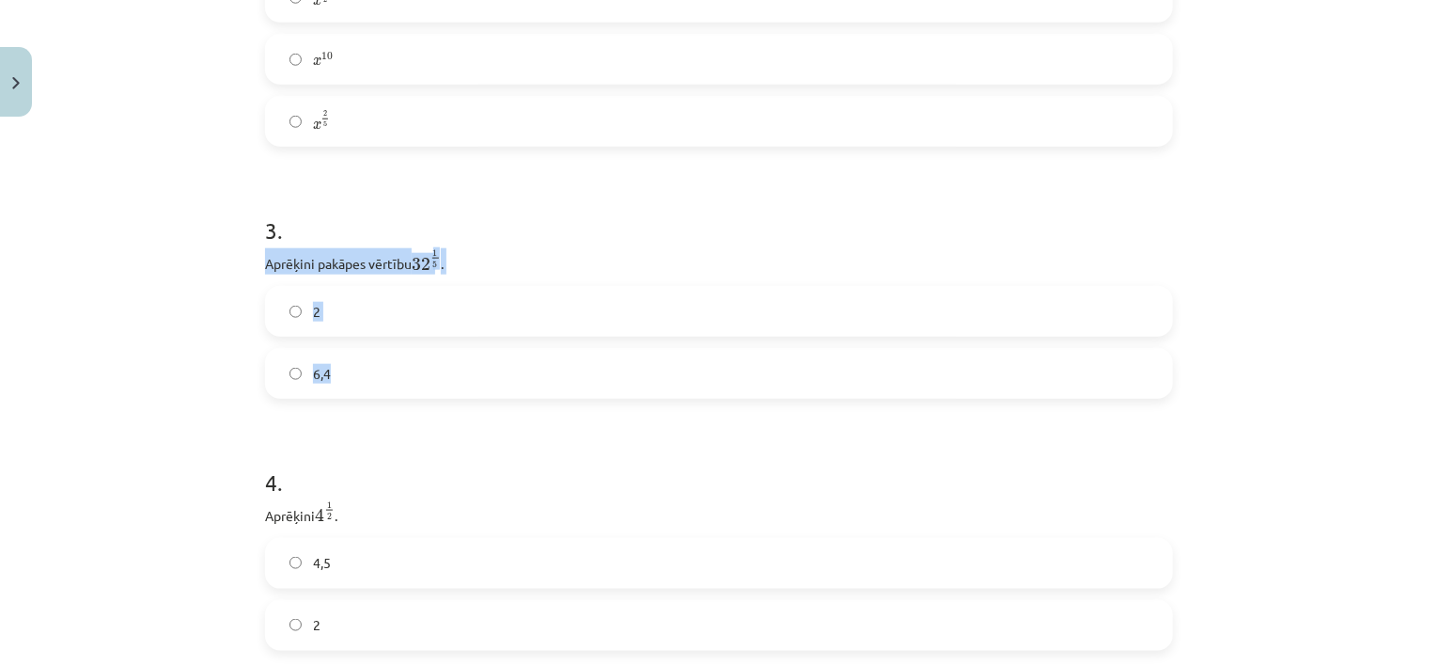
drag, startPoint x: 262, startPoint y: 264, endPoint x: 357, endPoint y: 349, distance: 127.2
click at [357, 349] on div "3 . Aprēķini pakāpes vērtību 32 1 5 32 1 5 . 2 6,4" at bounding box center [719, 291] width 908 height 214
copy div "Aprēķini pakāpes vērtību 32 1 5 32 1 5 . 2 6,4"
click at [320, 276] on div "3 . Aprēķini pakāpes vērtību 32 1 5 32 1 5 . 2 6,4" at bounding box center [719, 291] width 908 height 214
click at [323, 315] on label "2" at bounding box center [719, 311] width 904 height 47
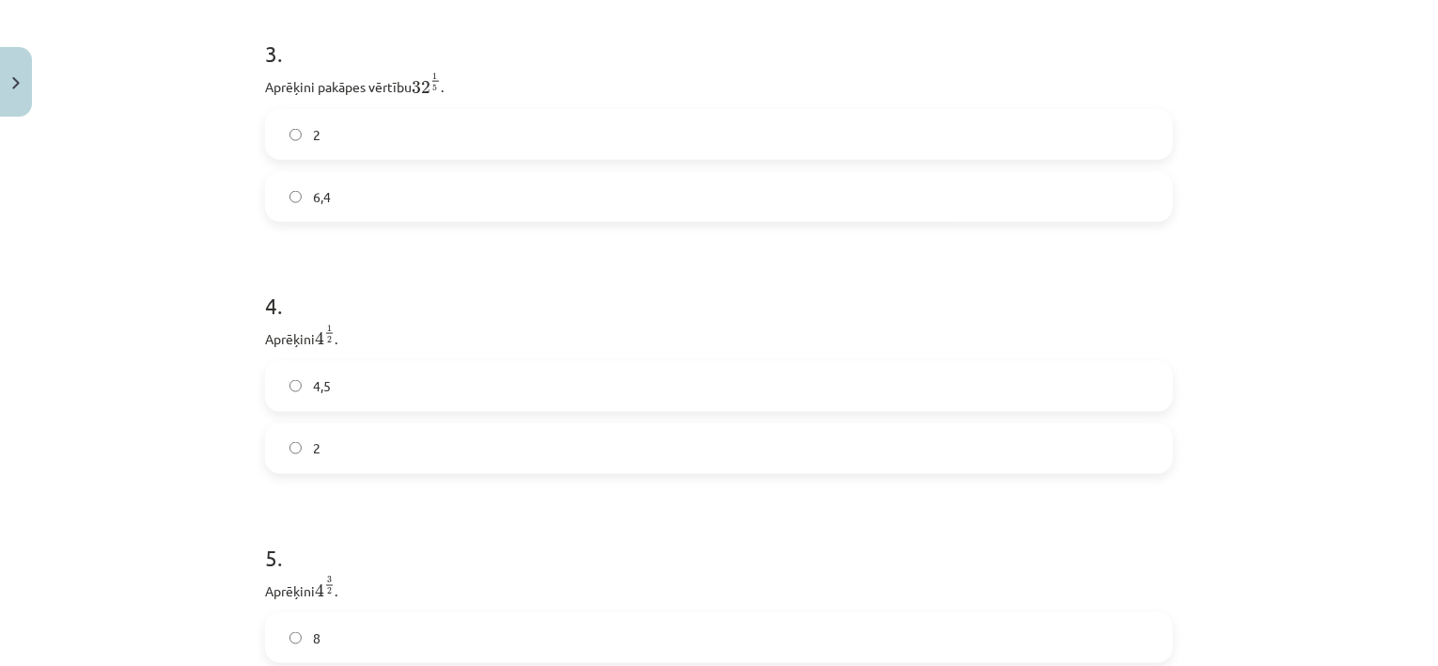
scroll to position [1124, 0]
click at [333, 394] on label "4,5" at bounding box center [719, 375] width 904 height 47
drag, startPoint x: 255, startPoint y: 324, endPoint x: 331, endPoint y: 415, distance: 118.1
copy div "Aprēķini 4 1 2 4 1 2 . 4,5 2"
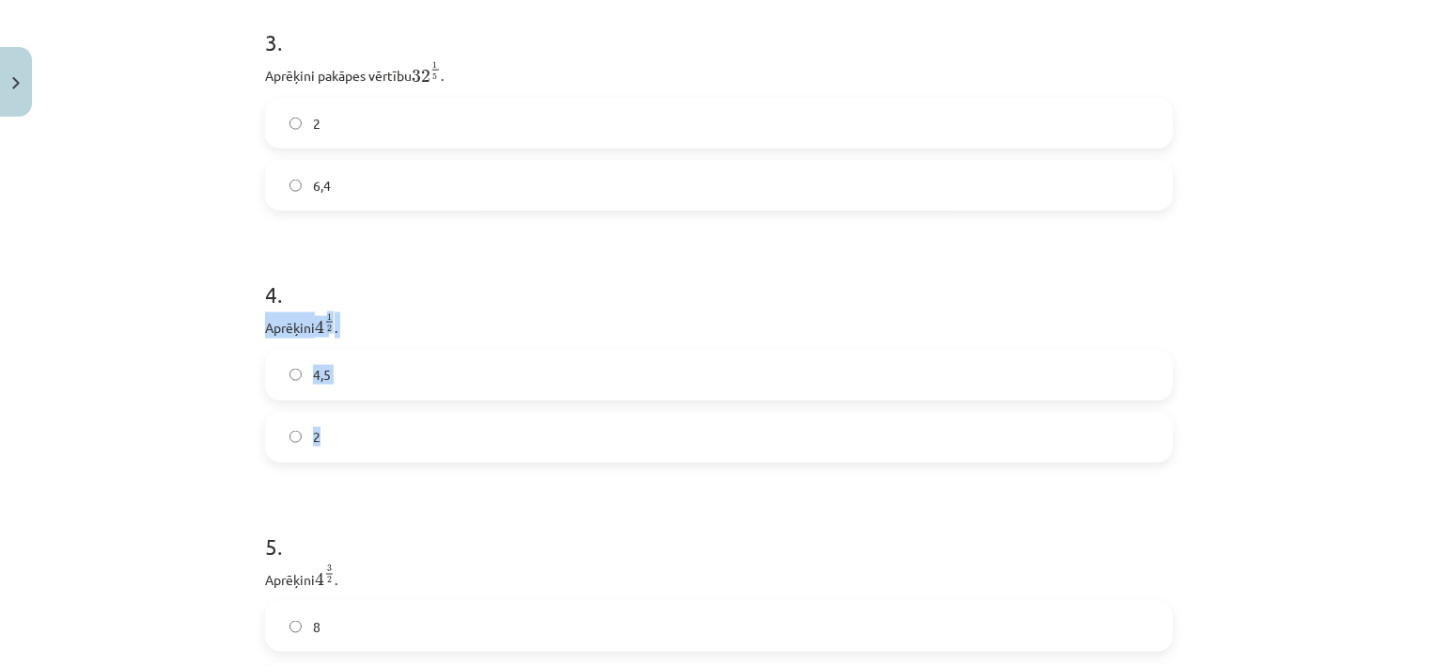
click at [279, 427] on label "2" at bounding box center [719, 437] width 904 height 47
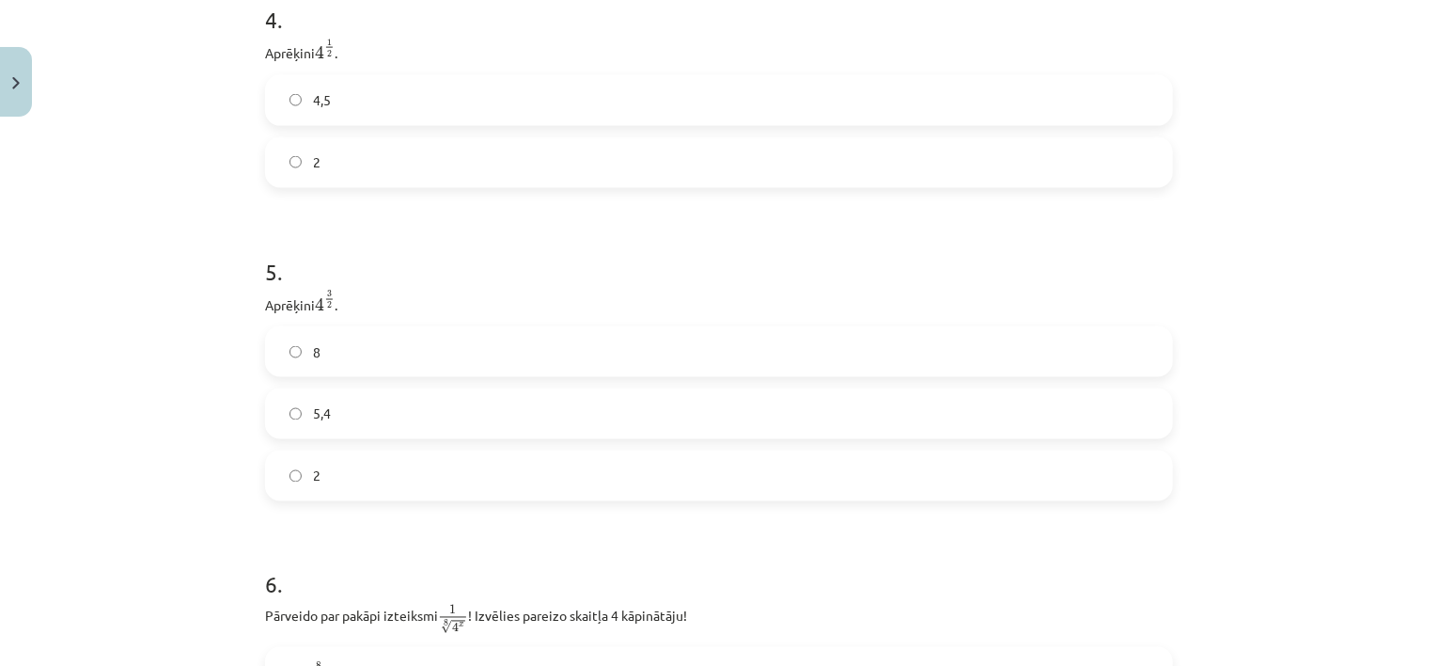
scroll to position [1406, 0]
drag, startPoint x: 255, startPoint y: 301, endPoint x: 357, endPoint y: 487, distance: 212.5
click at [358, 330] on label "8" at bounding box center [719, 344] width 904 height 47
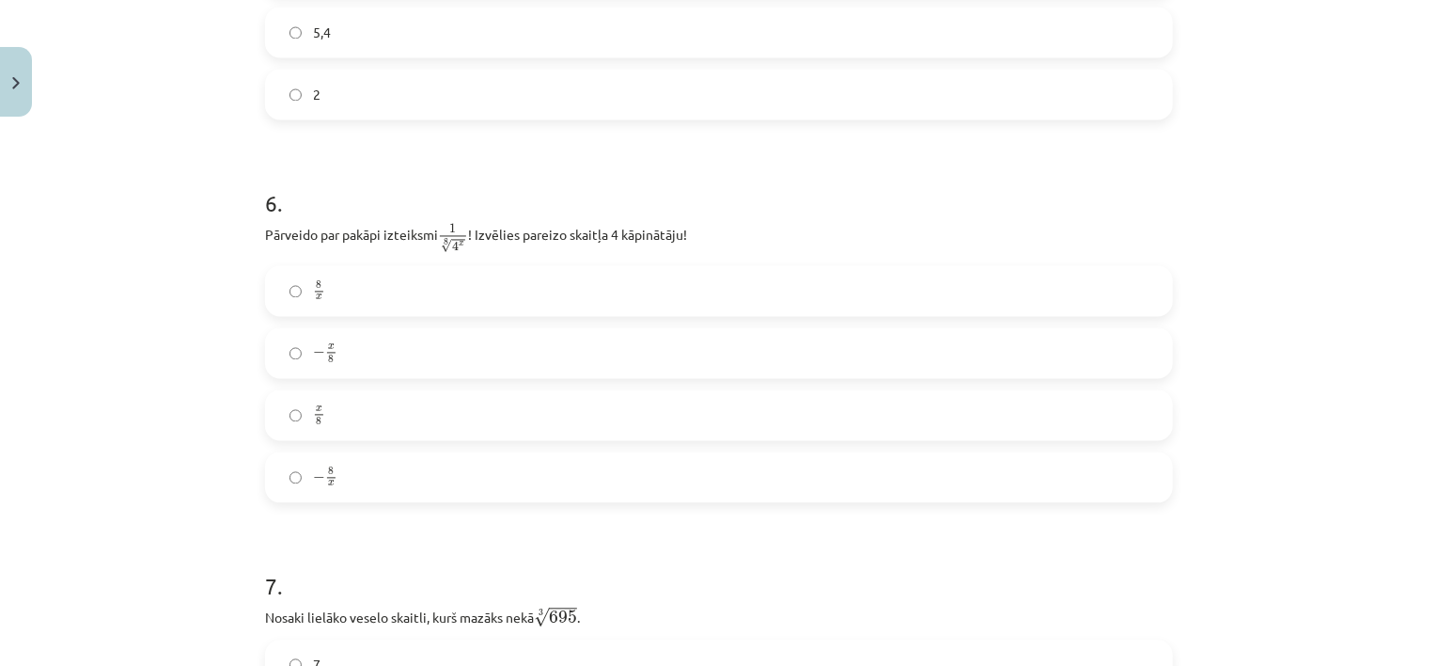
scroll to position [1782, 0]
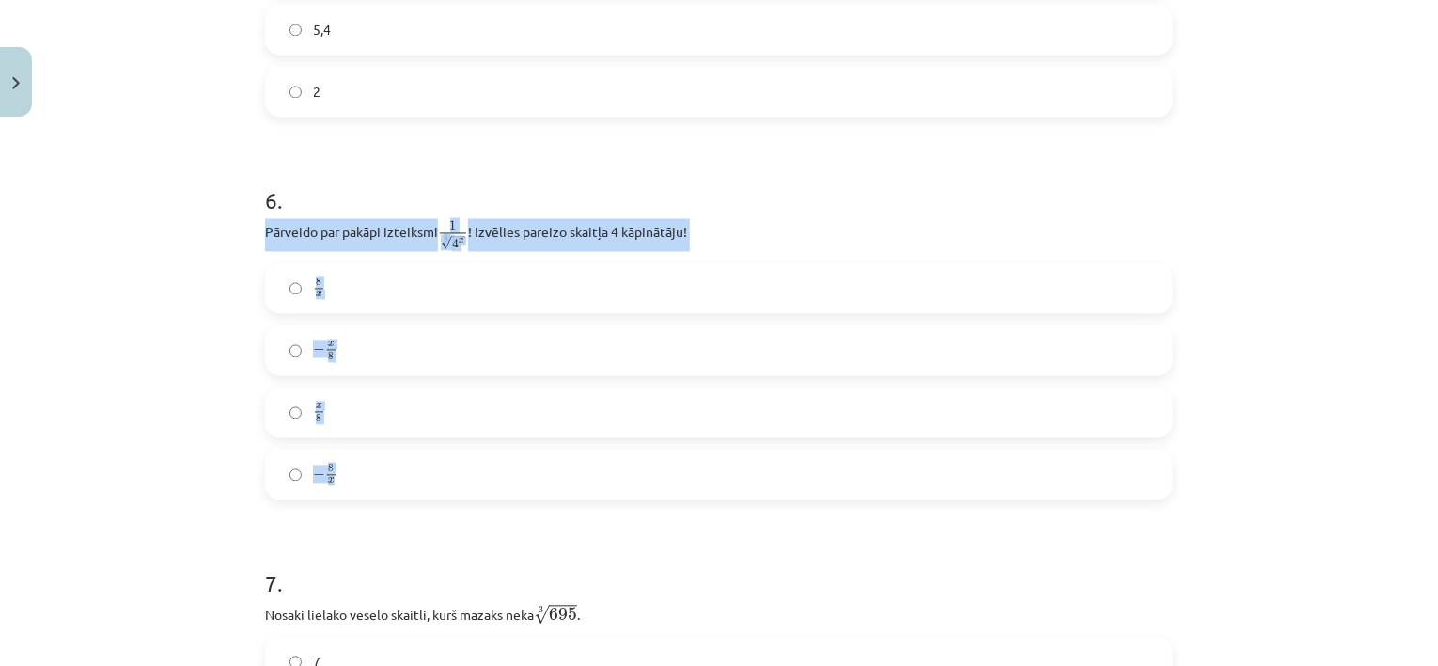
drag, startPoint x: 258, startPoint y: 237, endPoint x: 406, endPoint y: 474, distance: 279.1
click at [406, 474] on div "6 . Pārveido par pakāpi izteiksmi 1 8 √ 4 x 1 4 x 8 ! Izvēlies pareizo skaitļa …" at bounding box center [719, 327] width 908 height 345
click at [305, 245] on p "Pārveido par pakāpi izteiksmi 1 8 √ 4 x 1 4 x 8 ! Izvēlies pareizo skaitļa 4 kā…" at bounding box center [719, 235] width 908 height 33
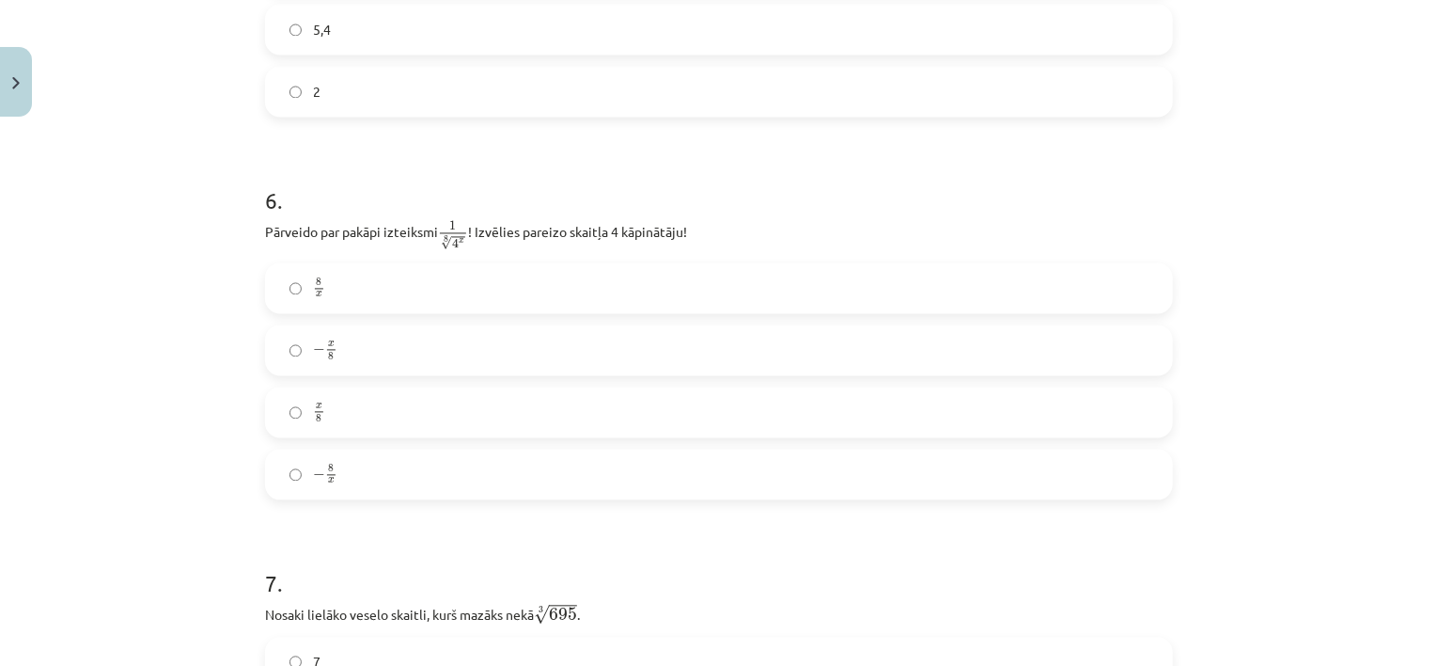
scroll to position [1812, 0]
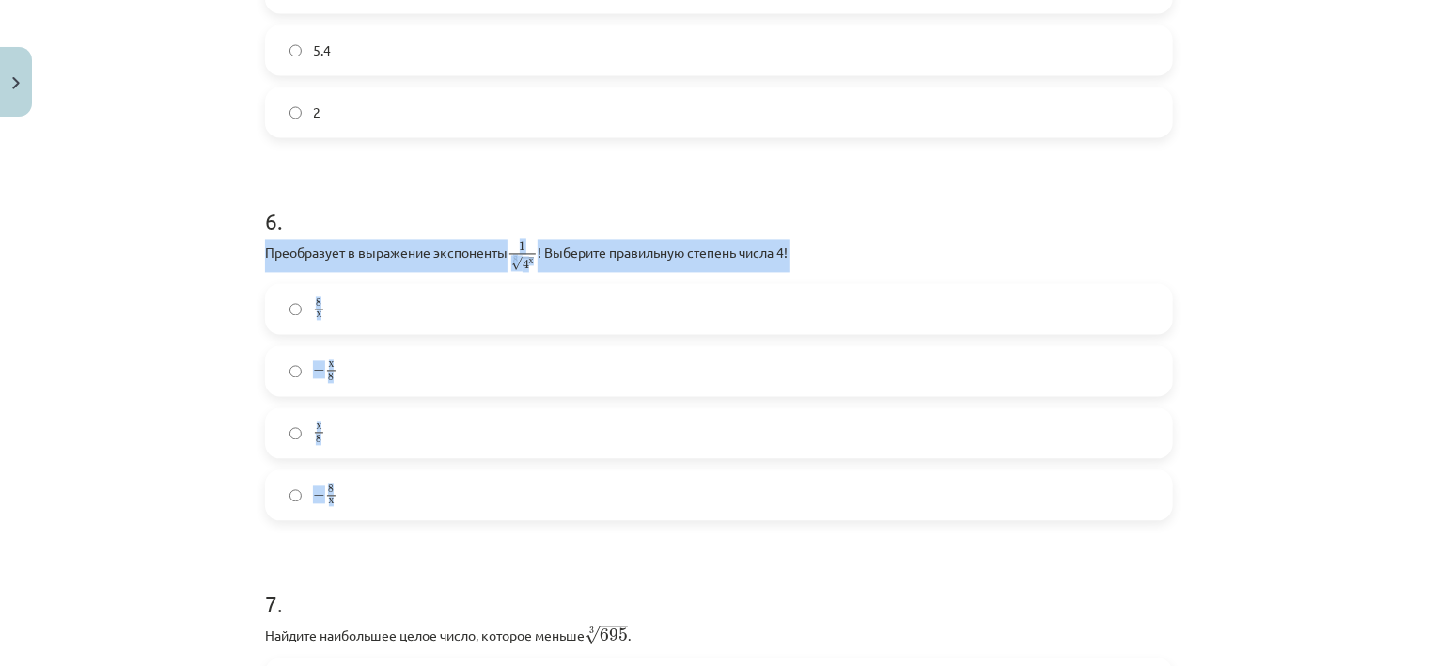
drag, startPoint x: 258, startPoint y: 233, endPoint x: 399, endPoint y: 484, distance: 287.9
click at [399, 484] on div "6 . Преобразует в выражение экспоненты 1 8 √ 4 х 1 4 х 8 ! Выберите правильную …" at bounding box center [719, 347] width 908 height 345
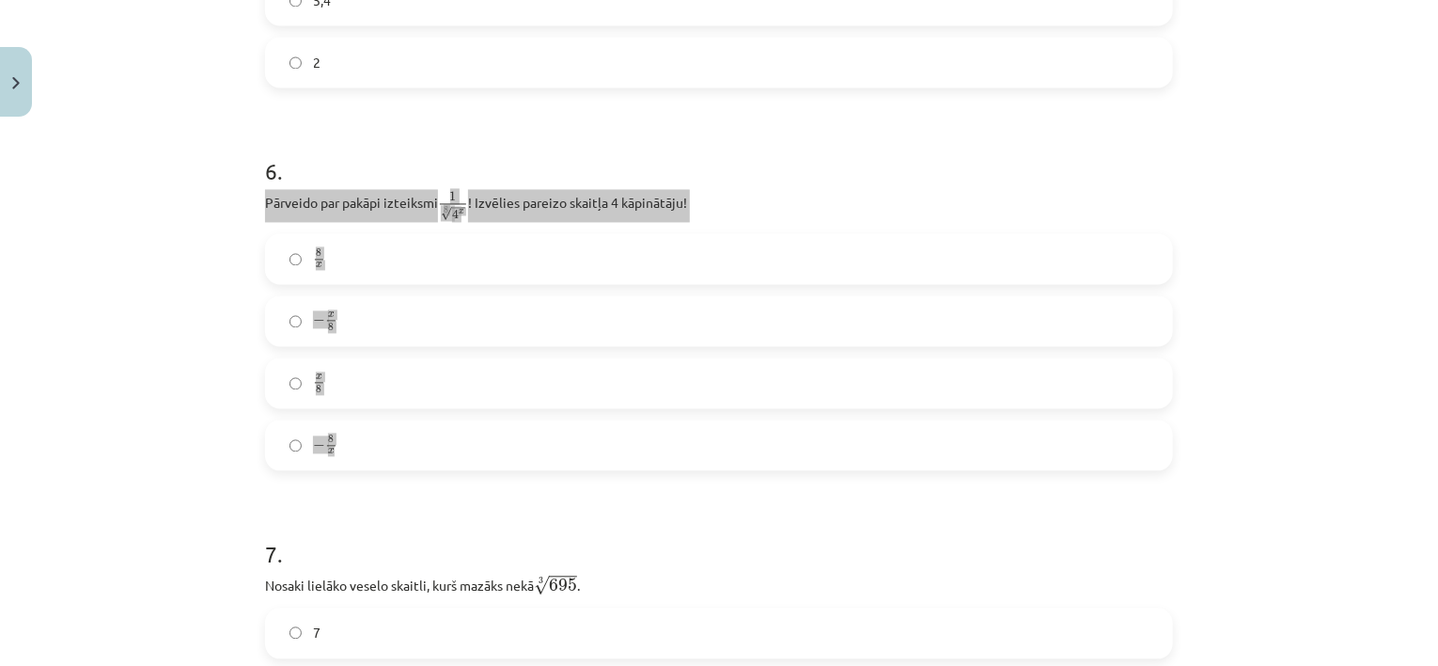
scroll to position [1782, 0]
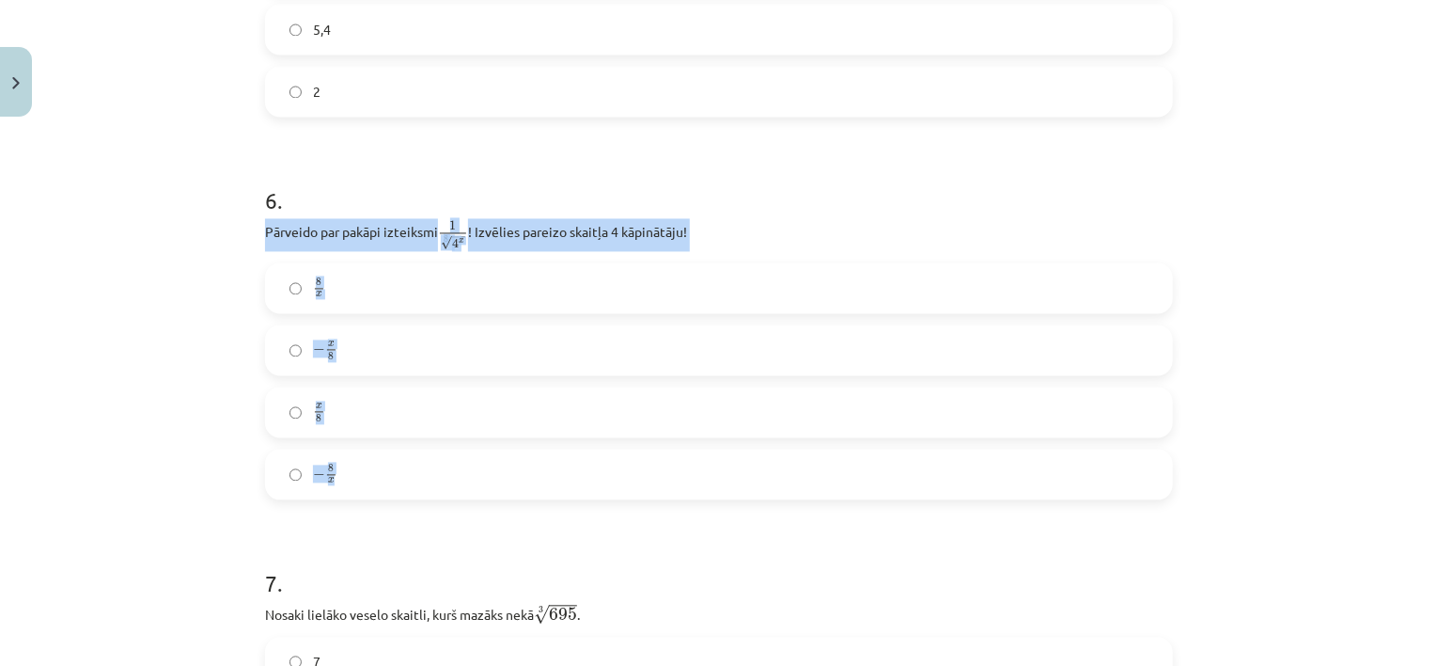
drag, startPoint x: 602, startPoint y: 240, endPoint x: 600, endPoint y: 230, distance: 9.6
click at [602, 240] on p "Pārveido par pakāpi izteiksmi 1 8 √ 4 x 1 4 x 8 ! Izvēlies pareizo skaitļa 4 kā…" at bounding box center [719, 235] width 908 height 33
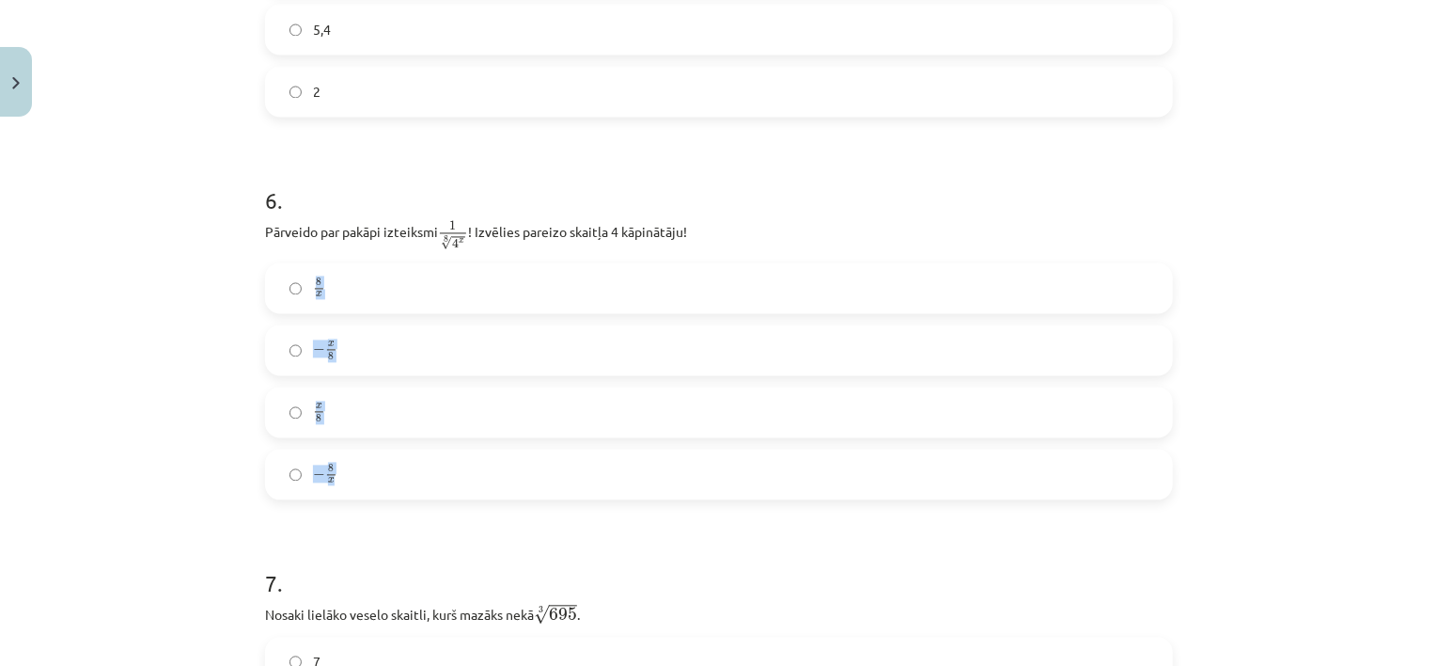
drag, startPoint x: 227, startPoint y: 280, endPoint x: 373, endPoint y: 469, distance: 238.6
click at [373, 469] on div "Mācību tēma: Matemātikas i - 12. klases 1. ieskaites mācību materiāls (ab) #4 📝…" at bounding box center [719, 333] width 1438 height 666
click at [322, 252] on p "Pārveido par pakāpi izteiksmi 1 8 √ 4 x 1 4 x 8 ! Izvēlies pareizo skaitļa 4 kā…" at bounding box center [719, 235] width 908 height 33
click at [331, 351] on label "− x 8 − x 8" at bounding box center [719, 350] width 904 height 47
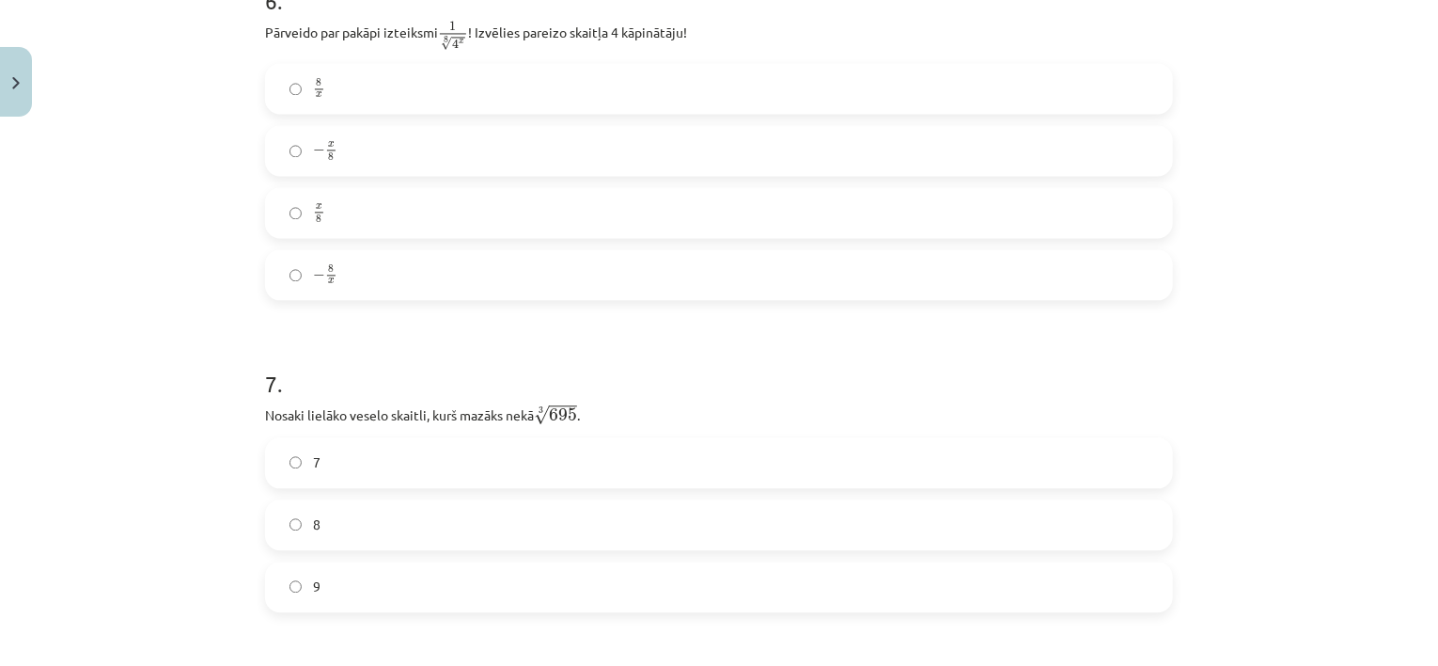
scroll to position [2158, 0]
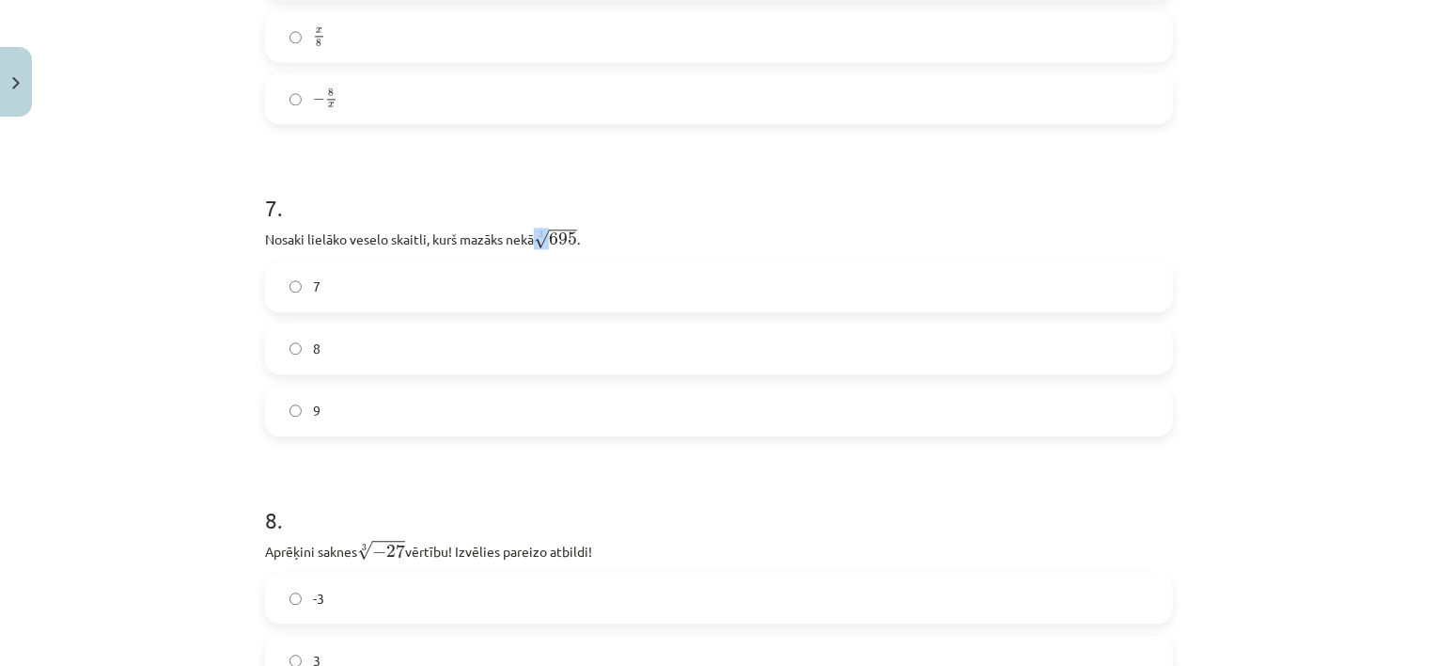
click at [541, 236] on span "√" at bounding box center [541, 239] width 15 height 20
click at [538, 234] on span "√" at bounding box center [541, 239] width 15 height 20
click at [540, 231] on span "√" at bounding box center [541, 239] width 15 height 20
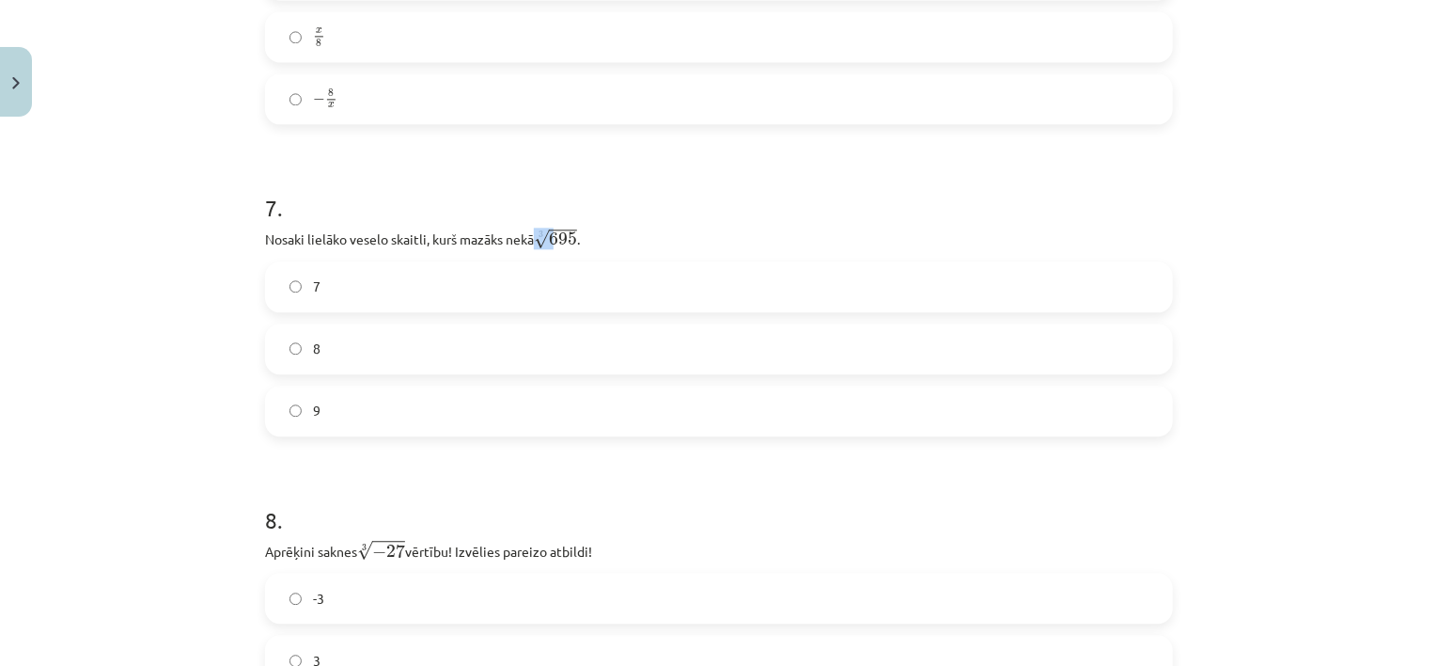
click at [540, 231] on span "√" at bounding box center [541, 239] width 15 height 20
click at [540, 232] on span "√" at bounding box center [541, 239] width 15 height 20
click at [540, 236] on span "√" at bounding box center [541, 239] width 15 height 20
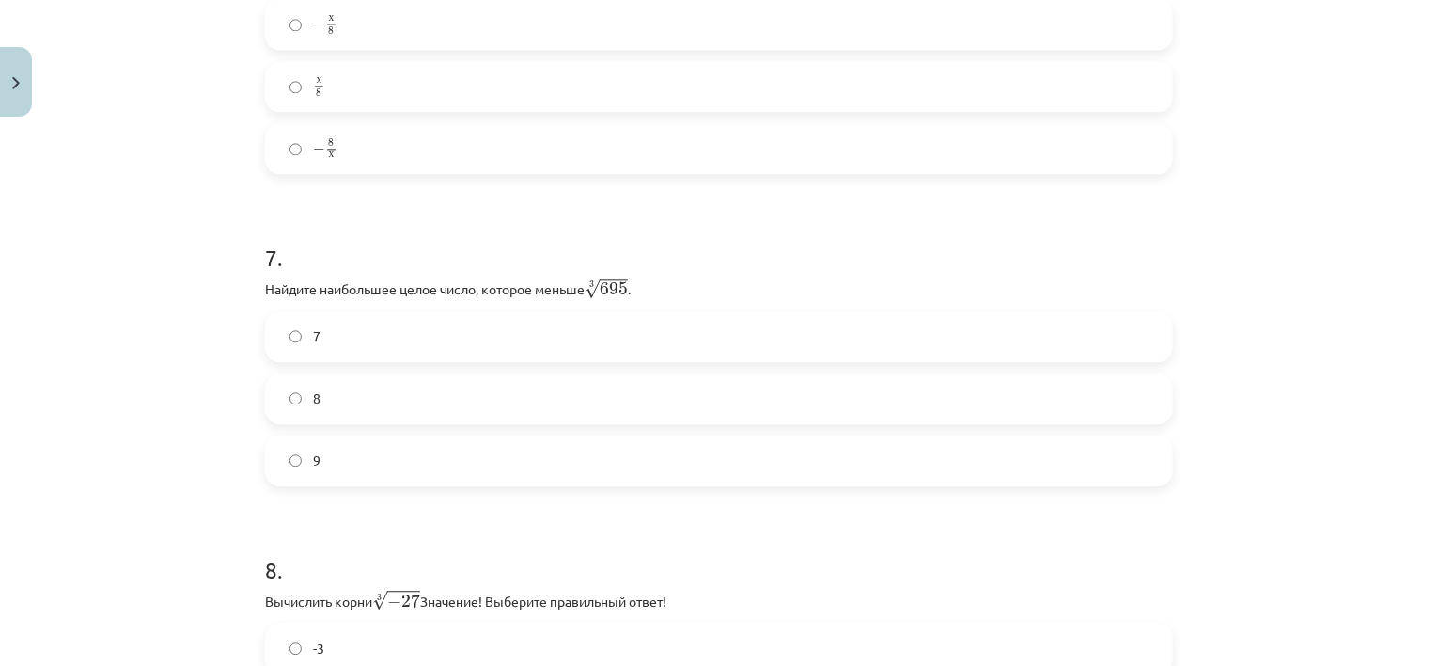
scroll to position [2188, 0]
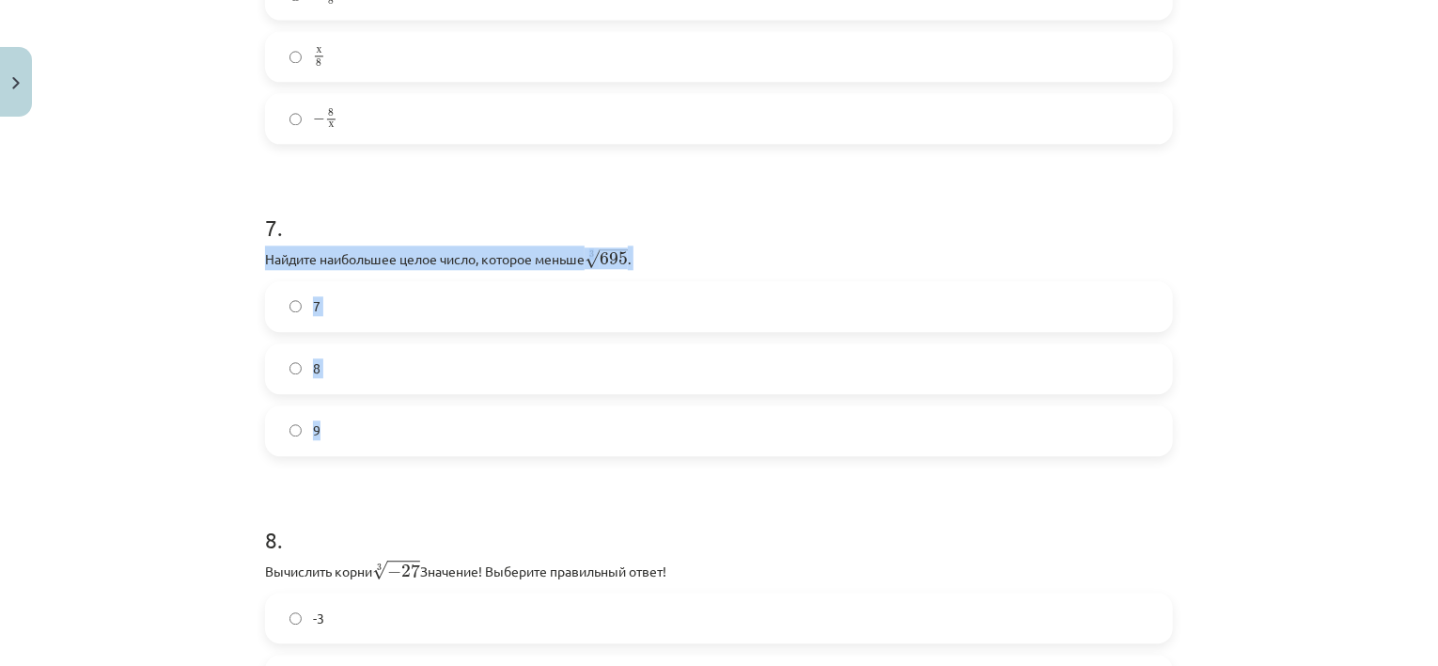
drag, startPoint x: 279, startPoint y: 246, endPoint x: 530, endPoint y: 410, distance: 299.6
click at [530, 410] on div "52 XP Вы получите Сложный 560 выполняет Описание Задача Помощь 1 . Какое выраже…" at bounding box center [719, 336] width 931 height 4738
click at [301, 250] on font "Найдите наибольшее целое число, которое меньше" at bounding box center [425, 258] width 320 height 17
click at [273, 357] on label "8" at bounding box center [719, 368] width 904 height 47
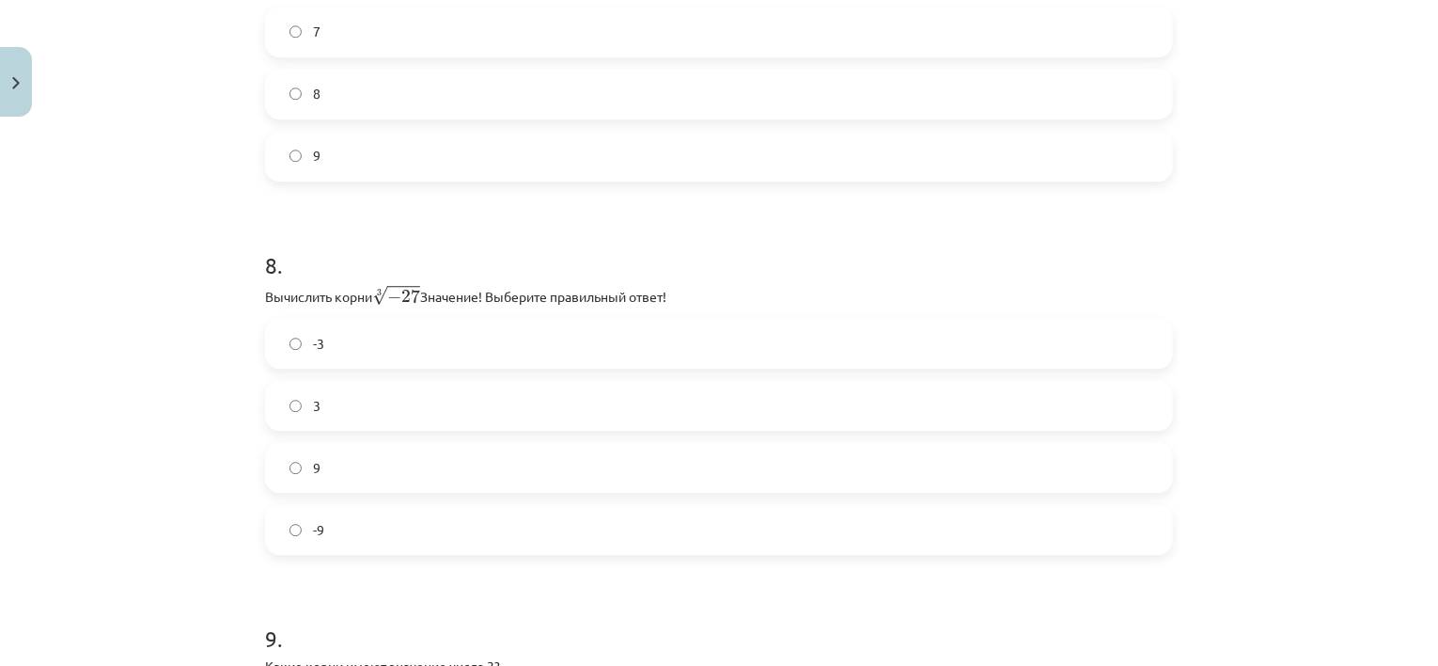
scroll to position [2470, 0]
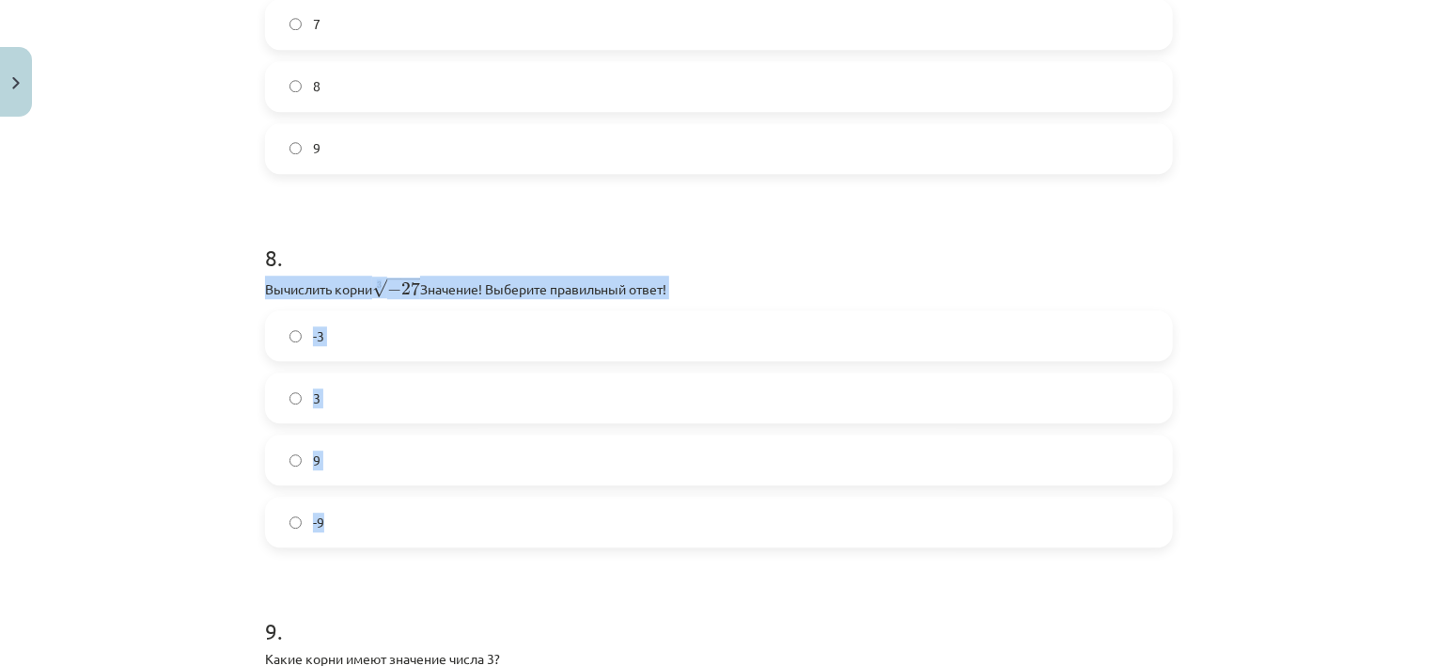
drag, startPoint x: 256, startPoint y: 268, endPoint x: 378, endPoint y: 501, distance: 263.2
click at [378, 501] on div "52 XP Вы получите Сложный 560 выполняет Описание Задача Помощь 1 . Какое выраже…" at bounding box center [719, 54] width 931 height 4738
click at [331, 275] on p "Вычислить корни 3 √ − 27 − 27 3 Значение! Выберите правильный ответ!" at bounding box center [719, 286] width 908 height 23
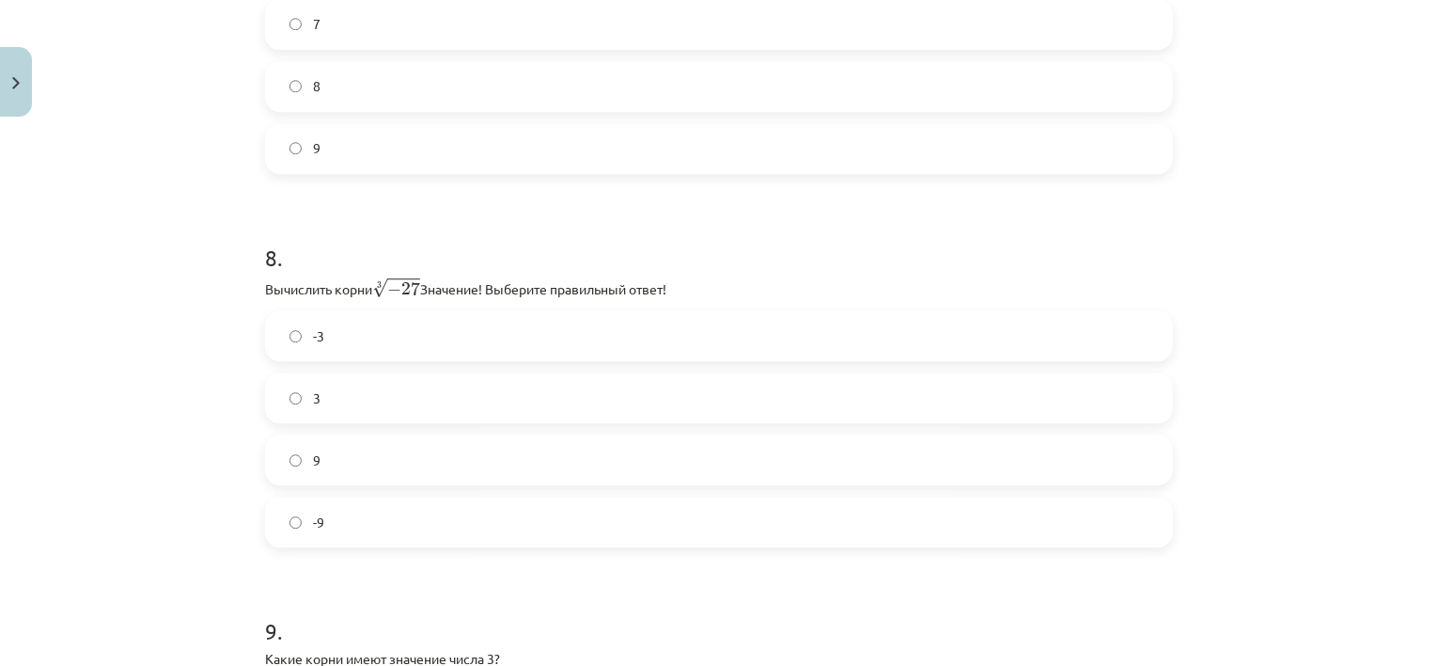
click at [327, 323] on label "-3" at bounding box center [719, 335] width 904 height 47
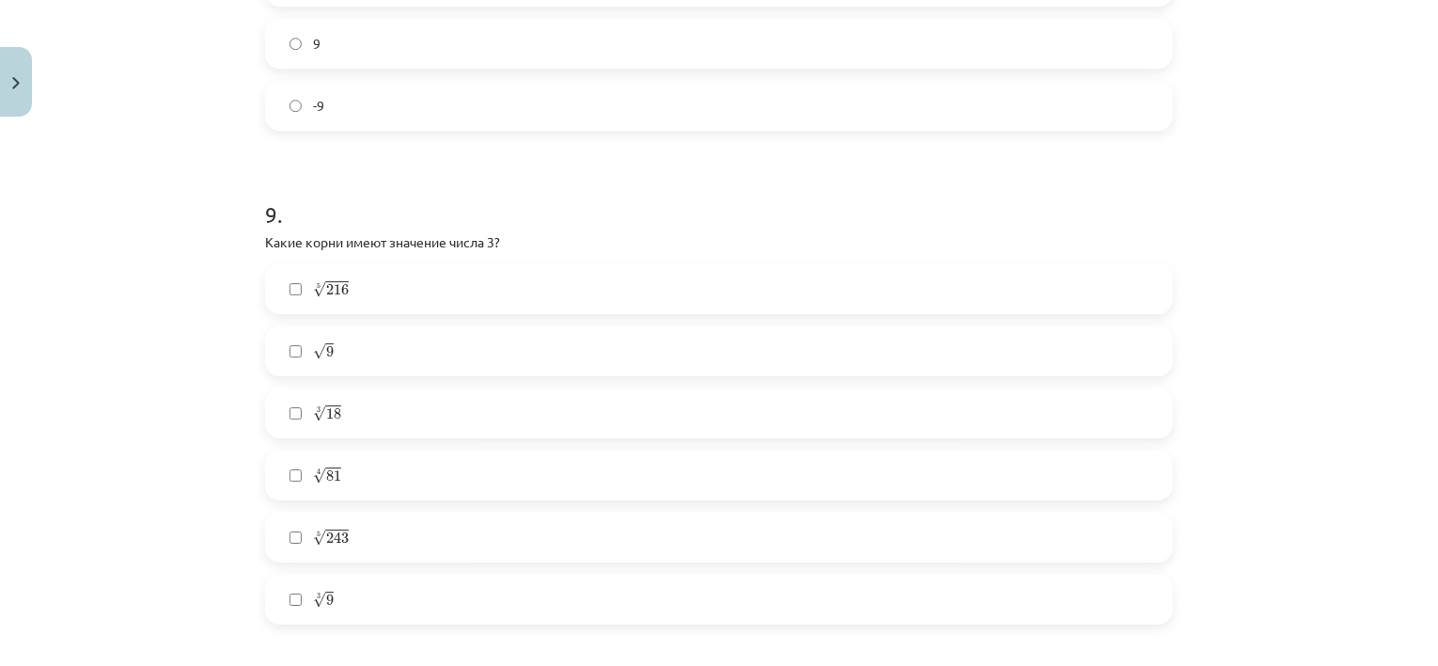
scroll to position [2940, 0]
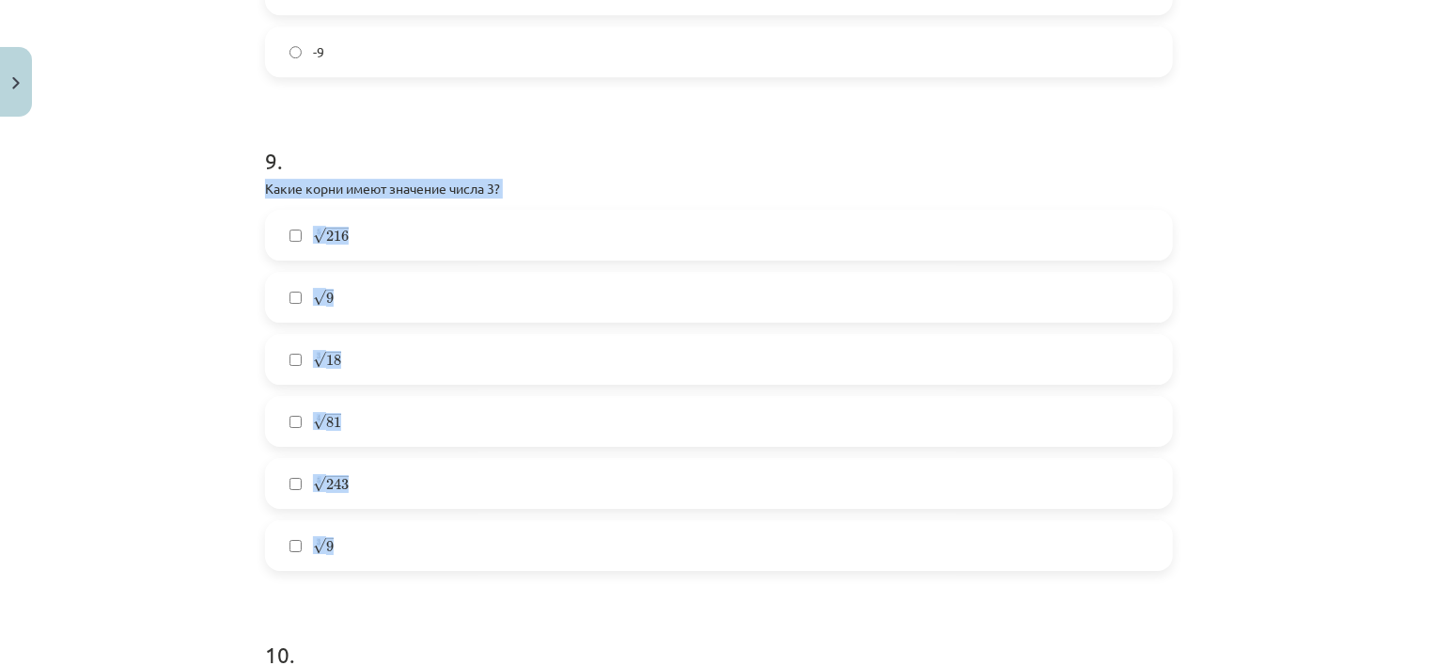
drag, startPoint x: 263, startPoint y: 167, endPoint x: 347, endPoint y: 522, distance: 364.1
click at [347, 522] on div "9 . Какие корни имеют значение числа 3? 5 √ 216 216 5 √ 9 9 3 √ 18 18 3 4 √ 81 …" at bounding box center [719, 343] width 908 height 456
click at [265, 180] on font "Какие корни имеют значение числа 3?" at bounding box center [382, 188] width 235 height 17
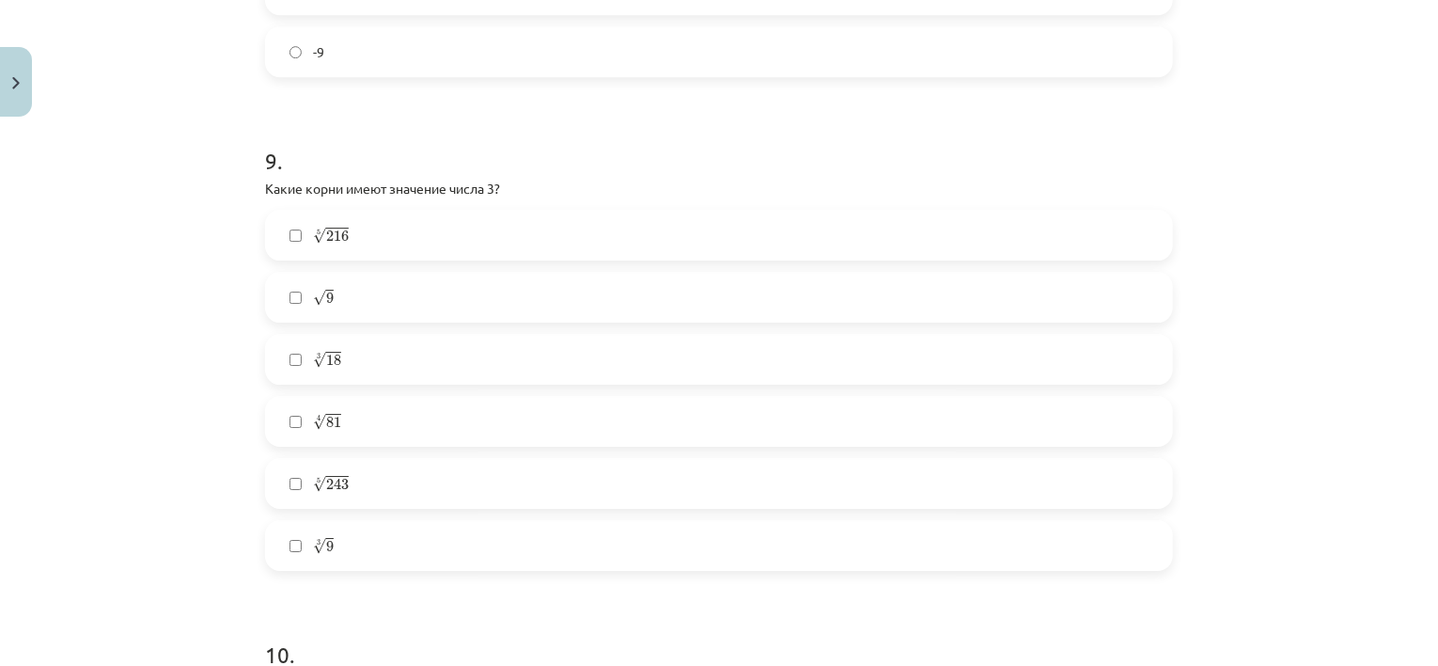
click at [305, 287] on label "√ 9 9" at bounding box center [719, 297] width 904 height 47
click at [301, 399] on label "4 √ 81 81 4" at bounding box center [719, 421] width 904 height 47
click at [303, 460] on label "5 √ 243 243 5" at bounding box center [719, 483] width 904 height 47
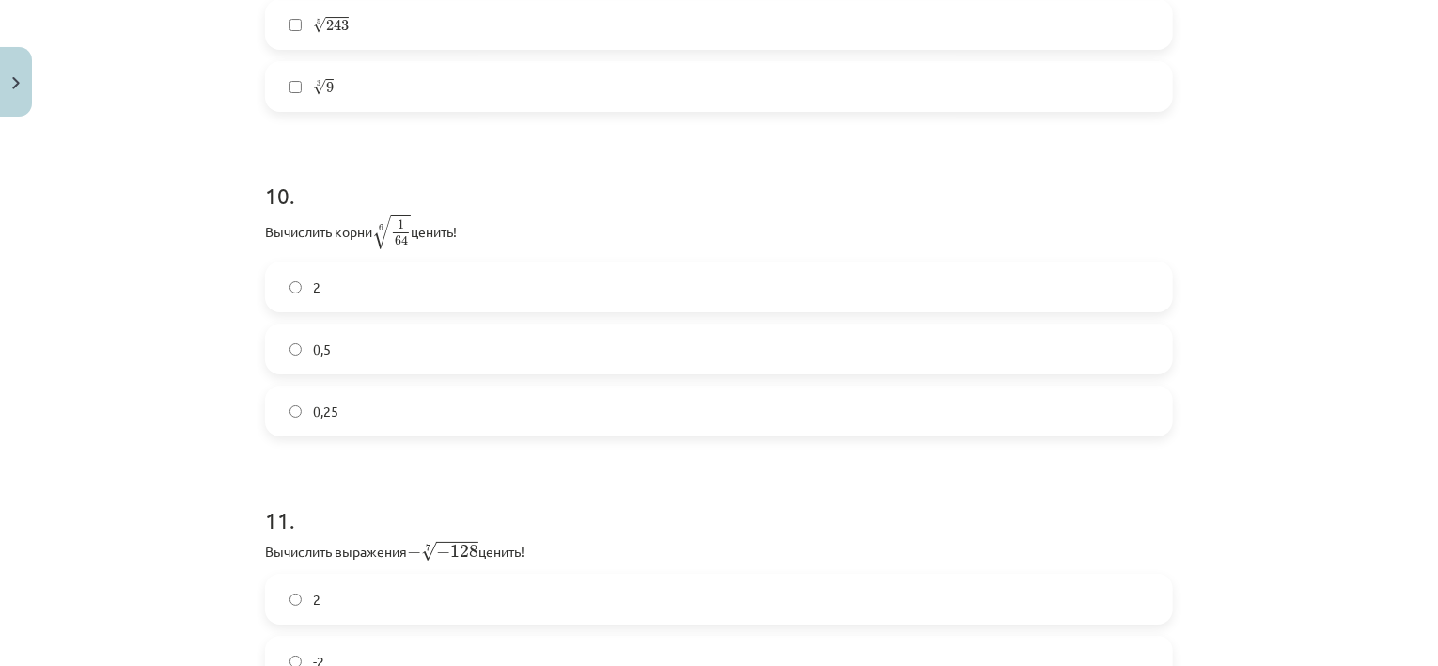
scroll to position [3410, 0]
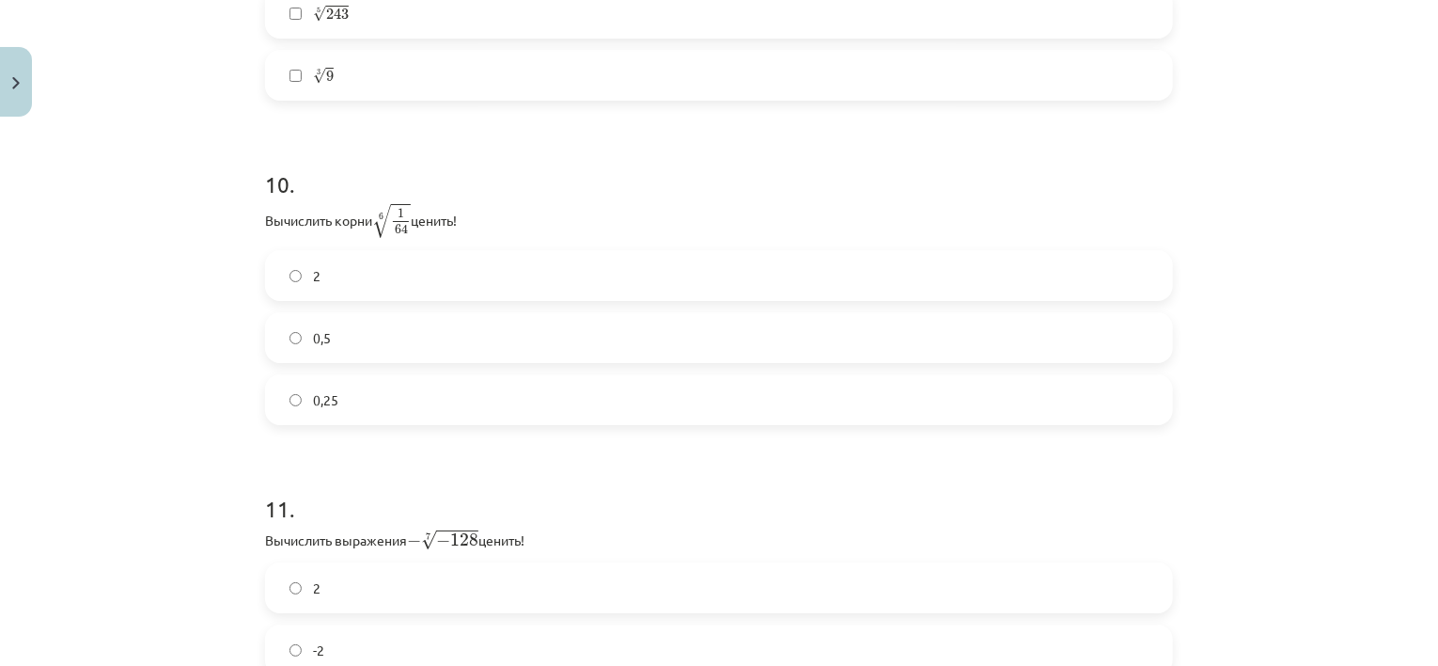
click at [300, 211] on font "Вычислить корни" at bounding box center [318, 219] width 107 height 17
drag, startPoint x: 368, startPoint y: 202, endPoint x: 387, endPoint y: 207, distance: 20.3
click at [387, 207] on span "√ 1 64" at bounding box center [391, 220] width 39 height 35
click at [376, 221] on font "√" at bounding box center [381, 221] width 19 height 0
drag, startPoint x: 253, startPoint y: 205, endPoint x: 263, endPoint y: 206, distance: 10.4
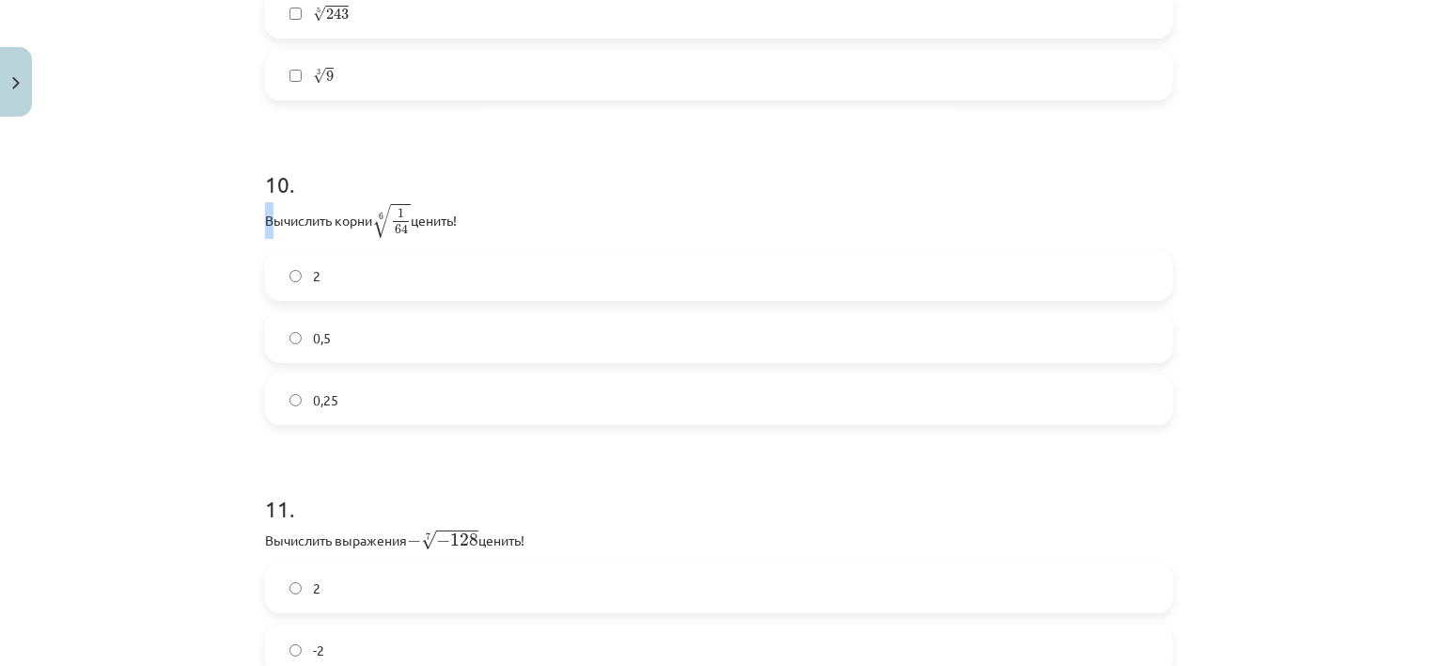
click at [265, 211] on font "Вычислить корни" at bounding box center [318, 219] width 107 height 17
drag, startPoint x: 259, startPoint y: 202, endPoint x: 368, endPoint y: 368, distance: 198.9
click at [380, 373] on div "10 . Вычислить корни 6 √ 1 64 1 64 6 ценить! 2 0,5 0,25" at bounding box center [719, 281] width 908 height 287
click at [269, 211] on font "Вычислить корни" at bounding box center [318, 219] width 107 height 17
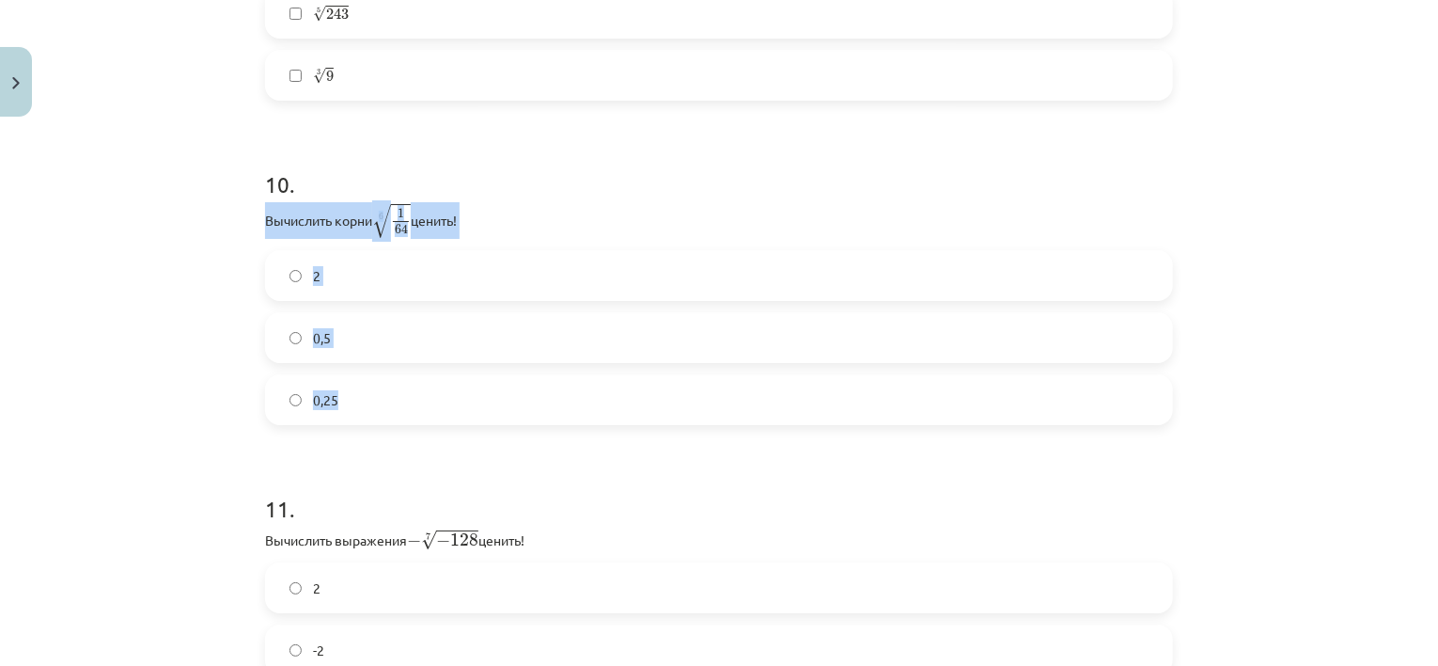
drag, startPoint x: 257, startPoint y: 201, endPoint x: 466, endPoint y: 379, distance: 274.8
click at [362, 222] on div "10 . Вычислить корни 6 √ 1 64 1 64 6 ценить! 2 0,5 0,25" at bounding box center [719, 281] width 908 height 287
click at [327, 314] on label "0,5" at bounding box center [719, 337] width 904 height 47
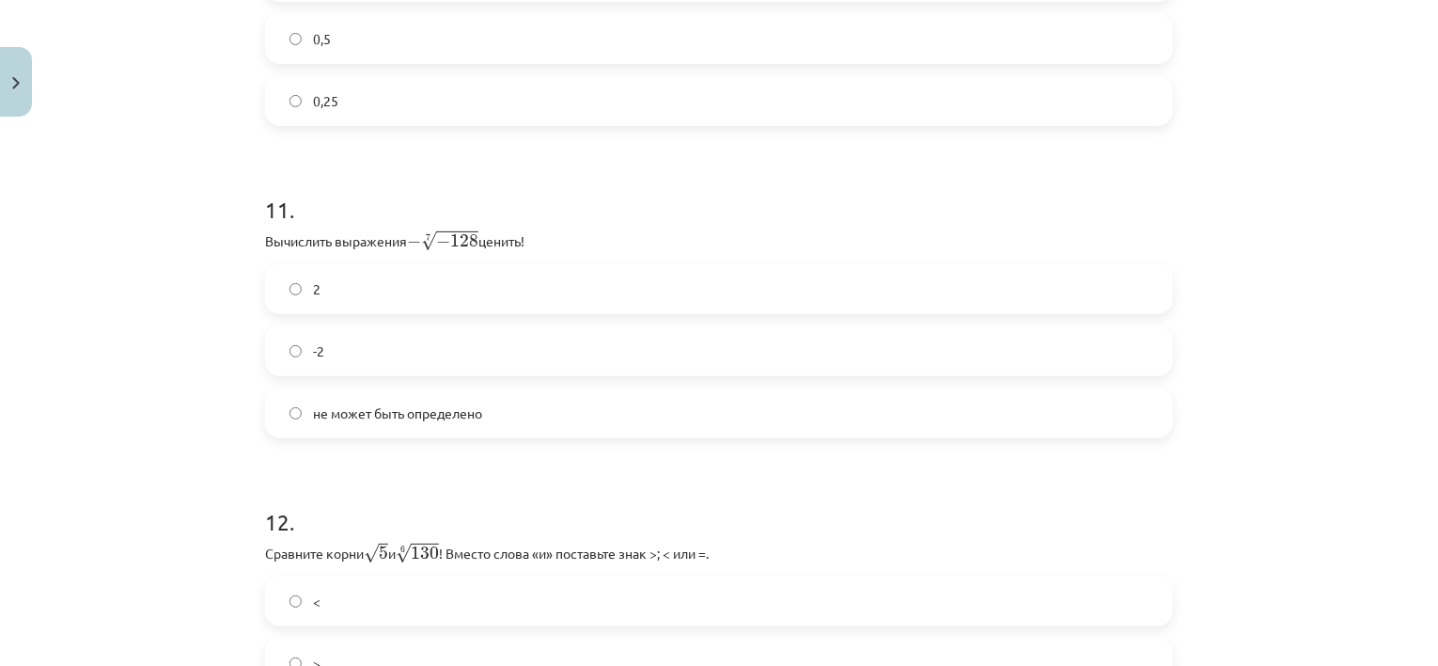
scroll to position [3786, 0]
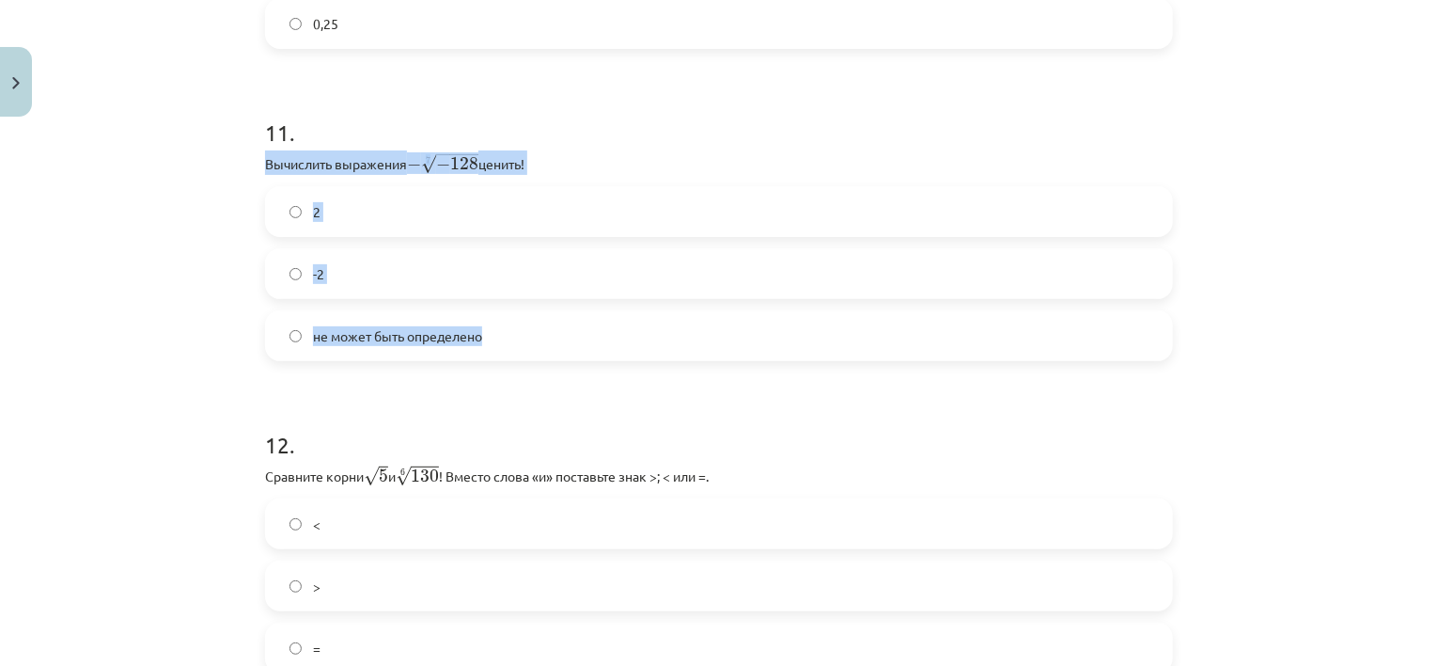
drag, startPoint x: 259, startPoint y: 143, endPoint x: 489, endPoint y: 337, distance: 300.2
click at [489, 337] on div "11 . Вычислить выражения − 7 √ − 128 − − 128 7 ценить! 2 -2 не может быть опред…" at bounding box center [719, 223] width 908 height 274
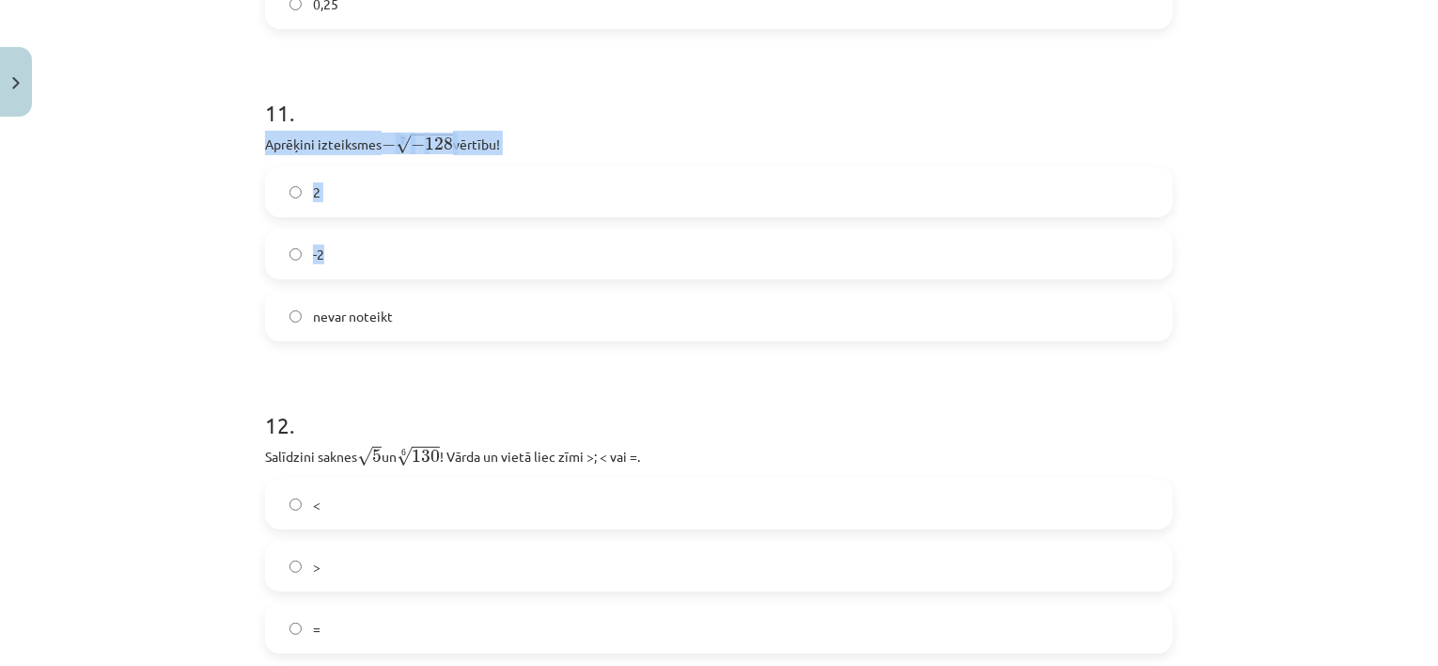
click at [396, 143] on span "√" at bounding box center [403, 144] width 15 height 20
drag, startPoint x: 316, startPoint y: 166, endPoint x: 440, endPoint y: 290, distance: 175.5
click at [440, 290] on div "11 . Aprēķini izteiksmes − 7 √ − 128 − − 128 7 vērtību! 2 -2 nevar noteikt" at bounding box center [719, 204] width 908 height 274
click at [290, 182] on label "2" at bounding box center [719, 191] width 904 height 47
click at [314, 198] on label "2" at bounding box center [719, 191] width 904 height 47
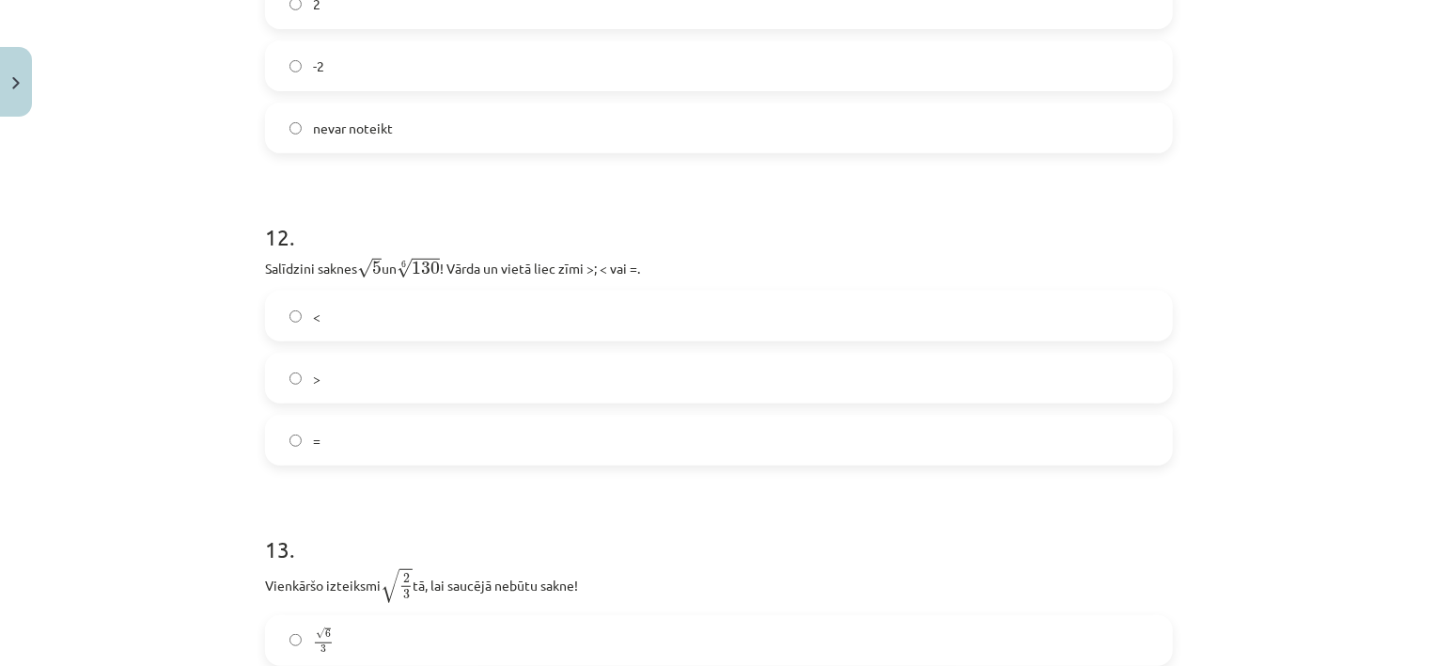
scroll to position [3974, 0]
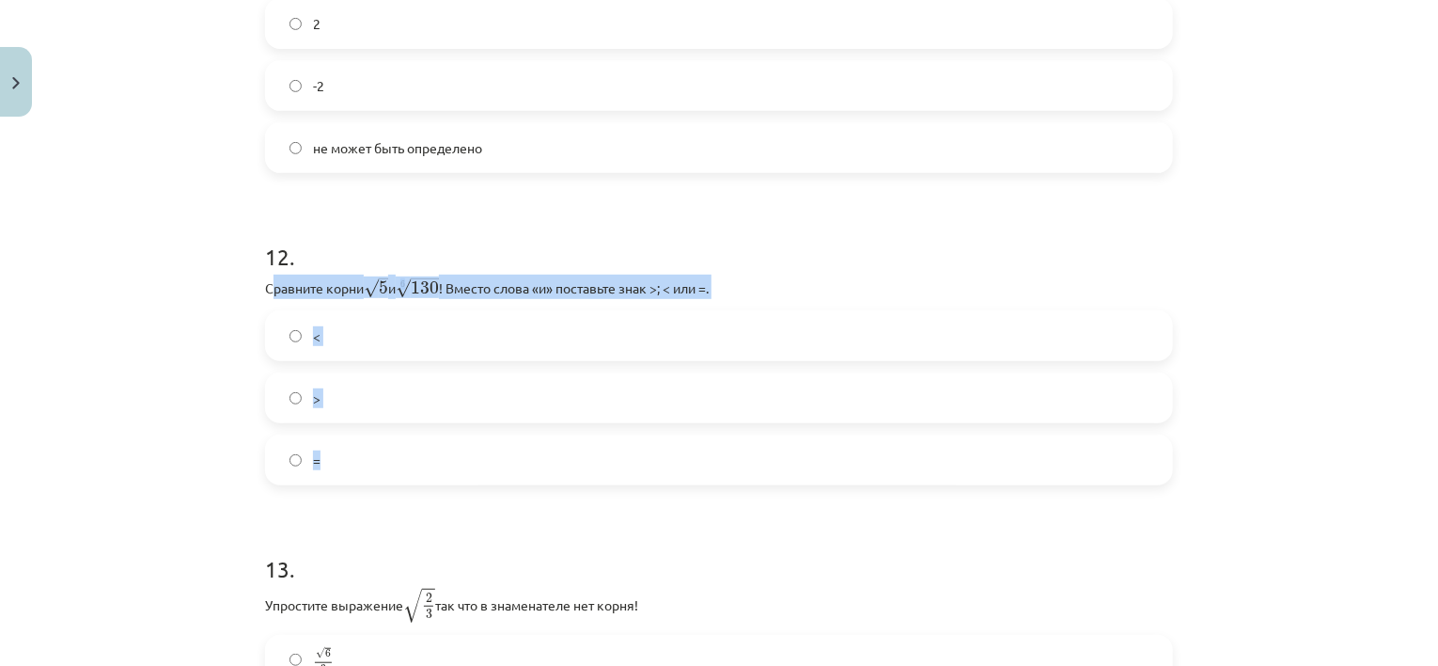
drag, startPoint x: 264, startPoint y: 263, endPoint x: 370, endPoint y: 421, distance: 190.3
click at [370, 421] on div "12 . Сравните корни √ 5 5 и 6 √ 130 130 6 ! Вместо слова «и» поставьте знак >; …" at bounding box center [719, 348] width 908 height 274
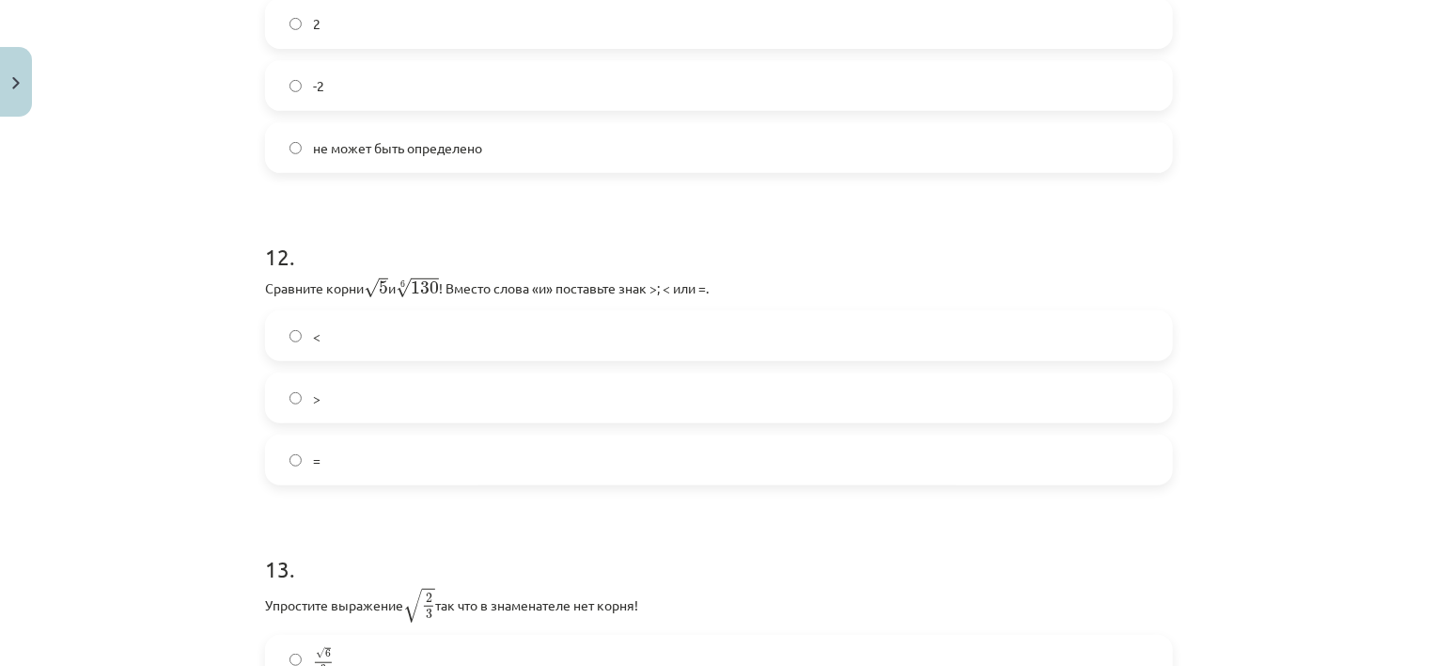
click at [220, 180] on div "Тема исследования: Математика I - 12 класс, 1-й тест, учебный материал (ab) #4 …" at bounding box center [719, 333] width 1438 height 666
click at [401, 454] on label "=" at bounding box center [719, 459] width 904 height 47
click at [317, 277] on p "Сравните корни √ 5 5 и 6 √ 130 130 6 ! Вместо слова «и» поставьте знак >; < или…" at bounding box center [719, 286] width 908 height 24
click at [316, 312] on label "<" at bounding box center [719, 335] width 904 height 47
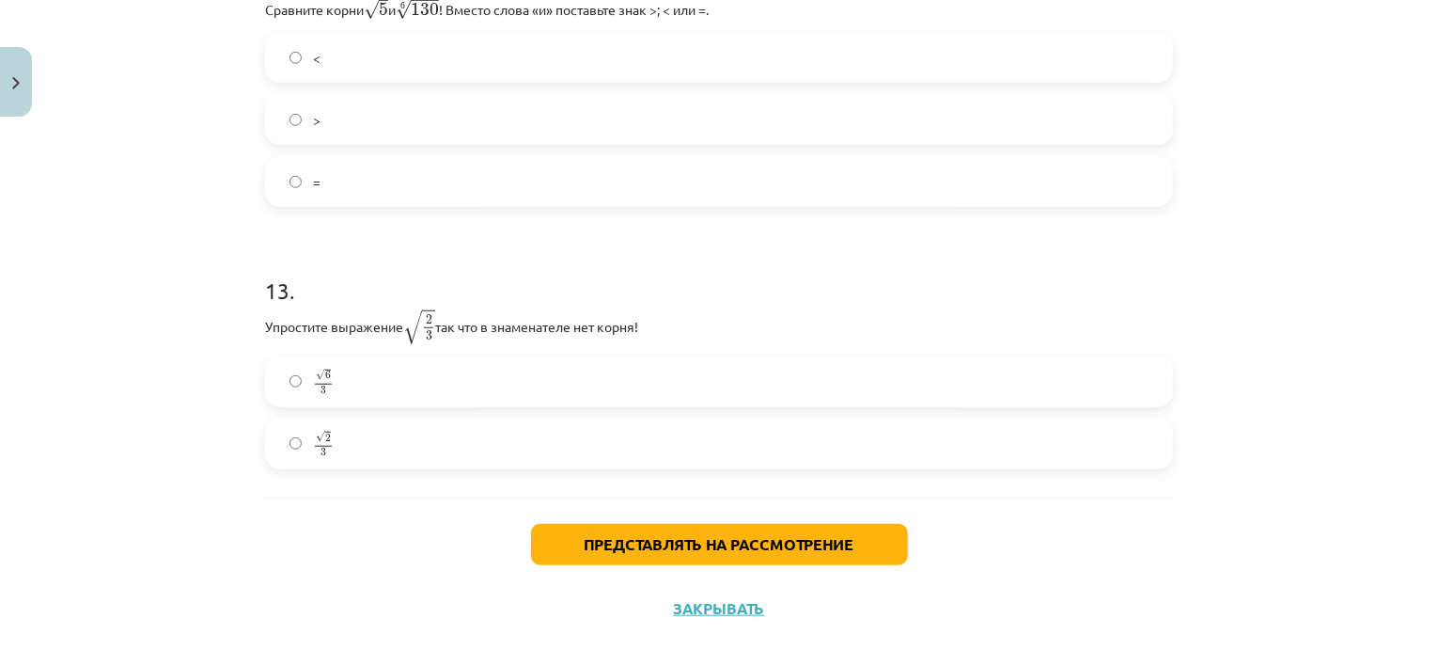
scroll to position [4256, 0]
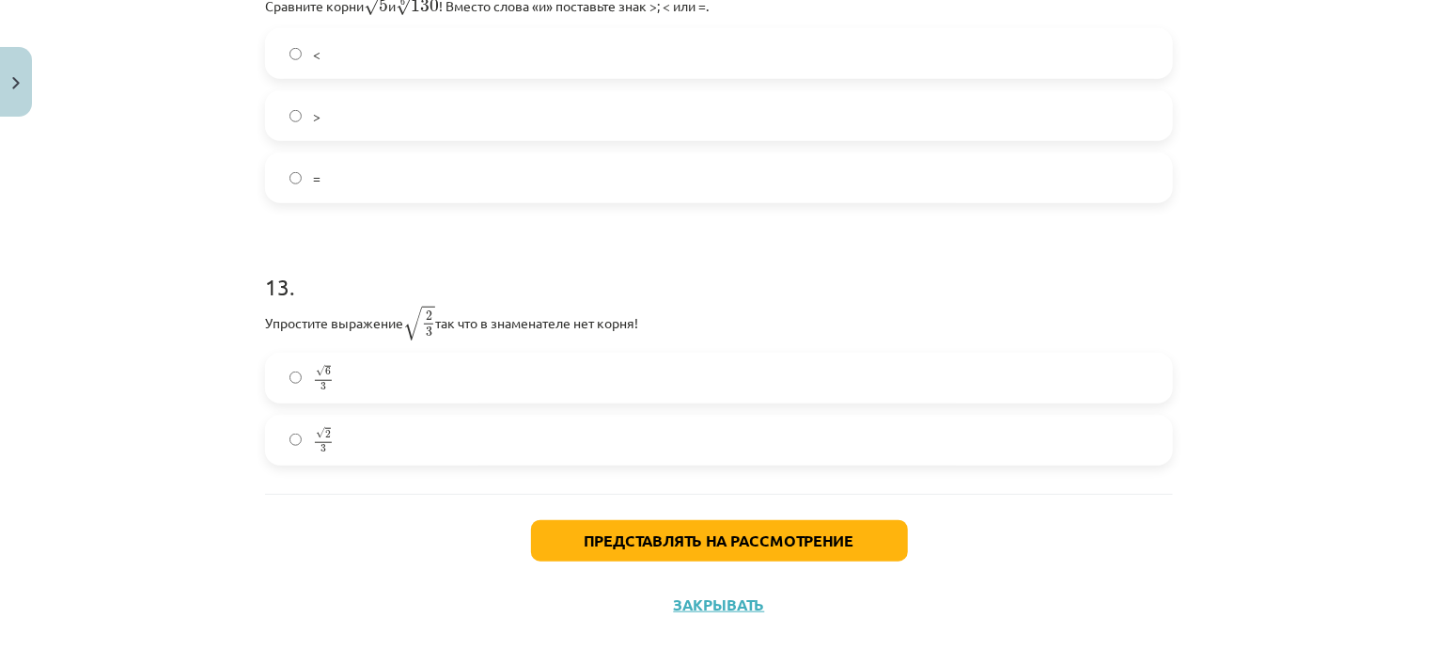
click at [281, 416] on label "√ 2 3 2 3" at bounding box center [719, 439] width 904 height 47
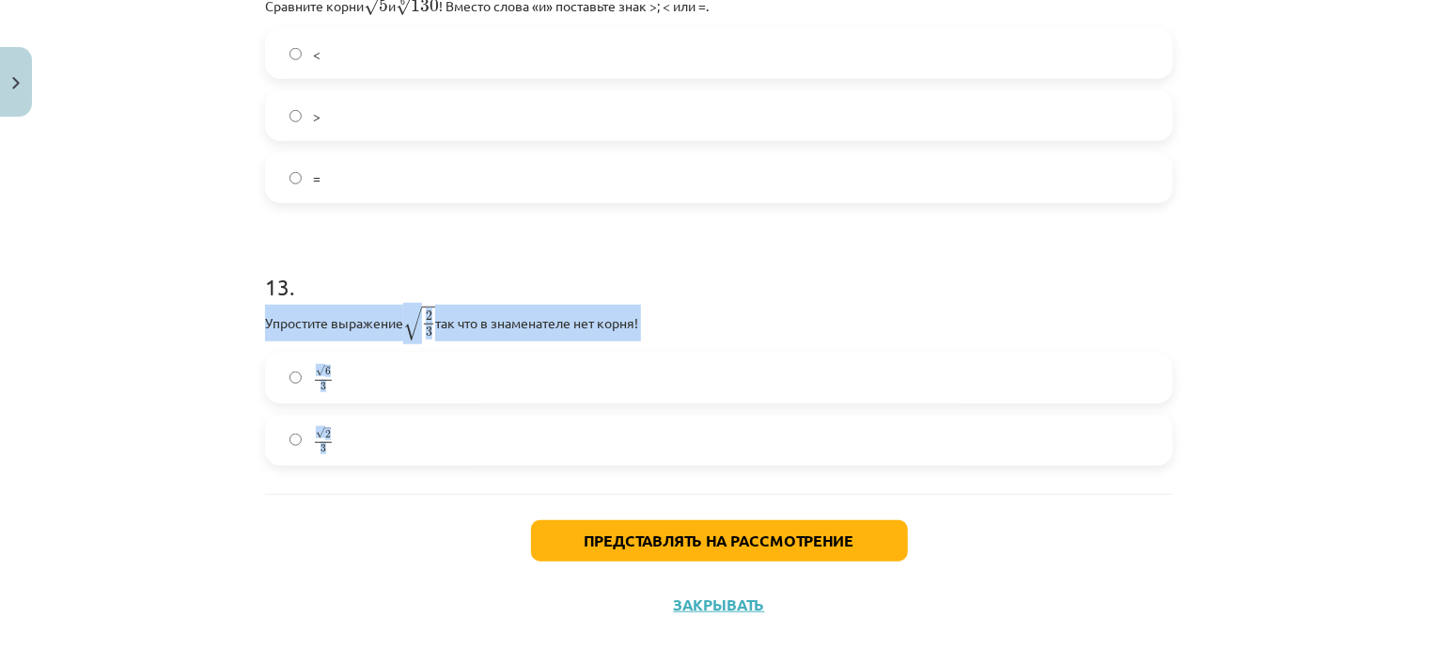
drag, startPoint x: 252, startPoint y: 306, endPoint x: 334, endPoint y: 433, distance: 151.0
click at [317, 315] on p "Упростите выражение √ 2 3 2 3 так что в знаменателе нет корня!" at bounding box center [719, 323] width 908 height 37
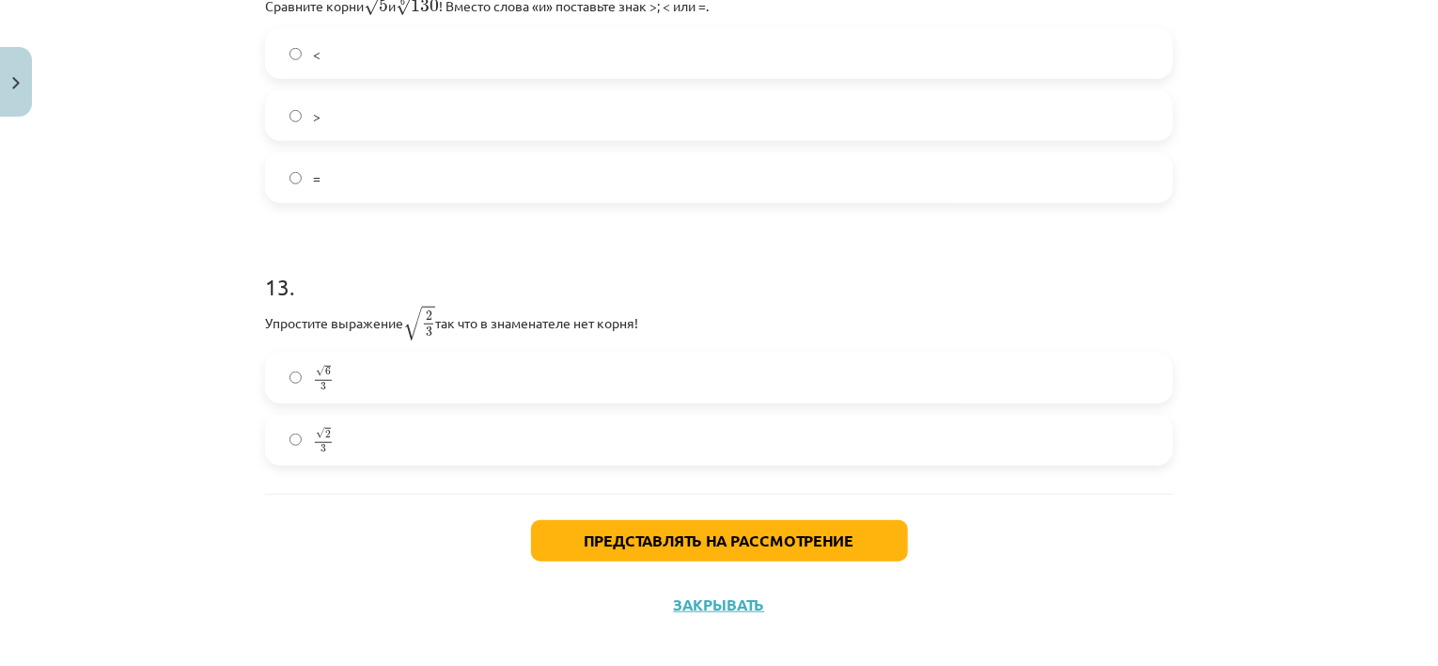
click at [389, 354] on label "√ 6 3 6 3" at bounding box center [719, 377] width 904 height 47
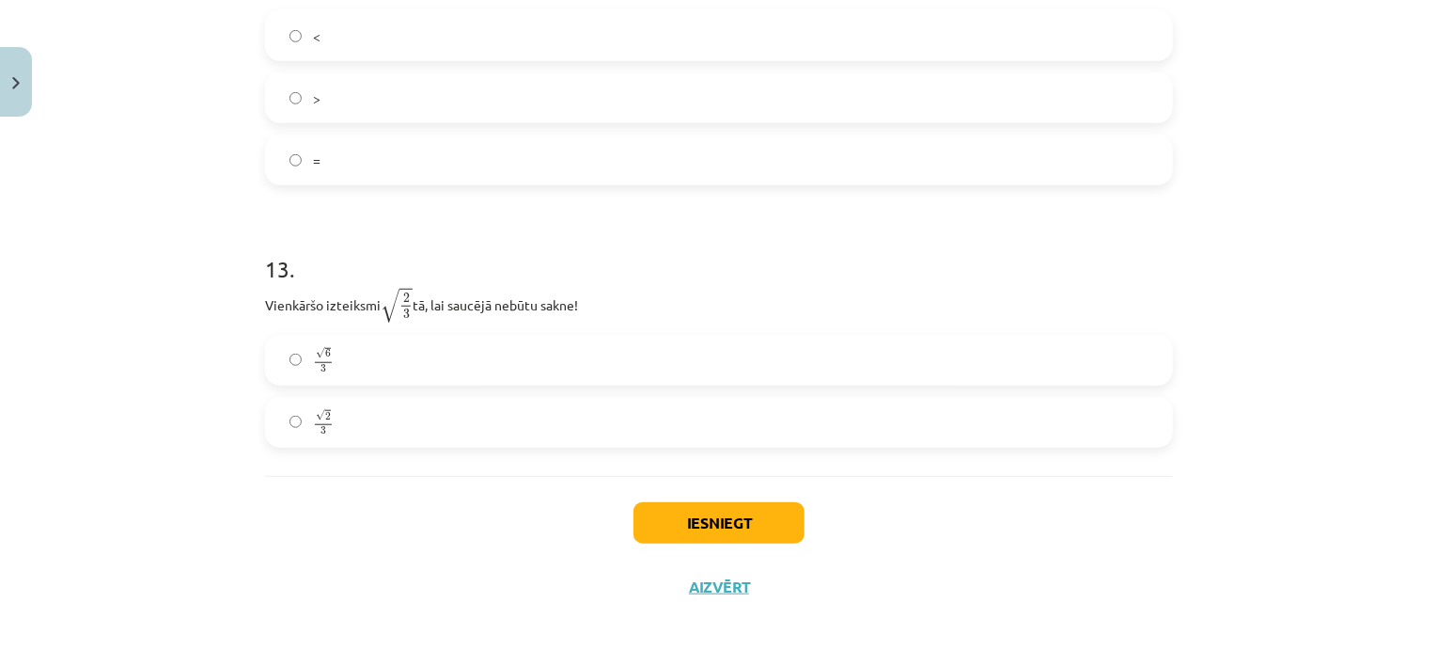
click at [1252, 121] on div "Mācību tēma: Matemātikas i - 12. klases 1. ieskaites mācību materiāls (ab) #4 📝…" at bounding box center [719, 333] width 1438 height 666
click at [707, 514] on button "Iesniegt" at bounding box center [719, 522] width 171 height 41
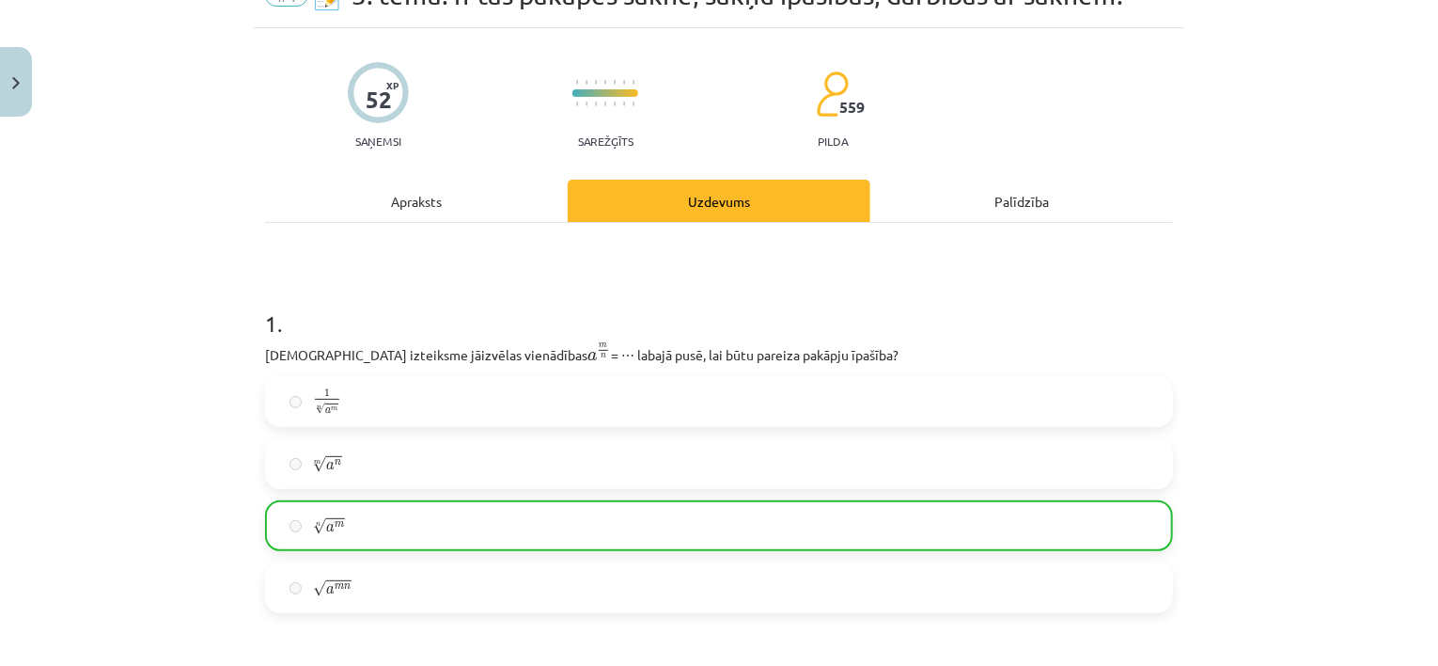
scroll to position [0, 0]
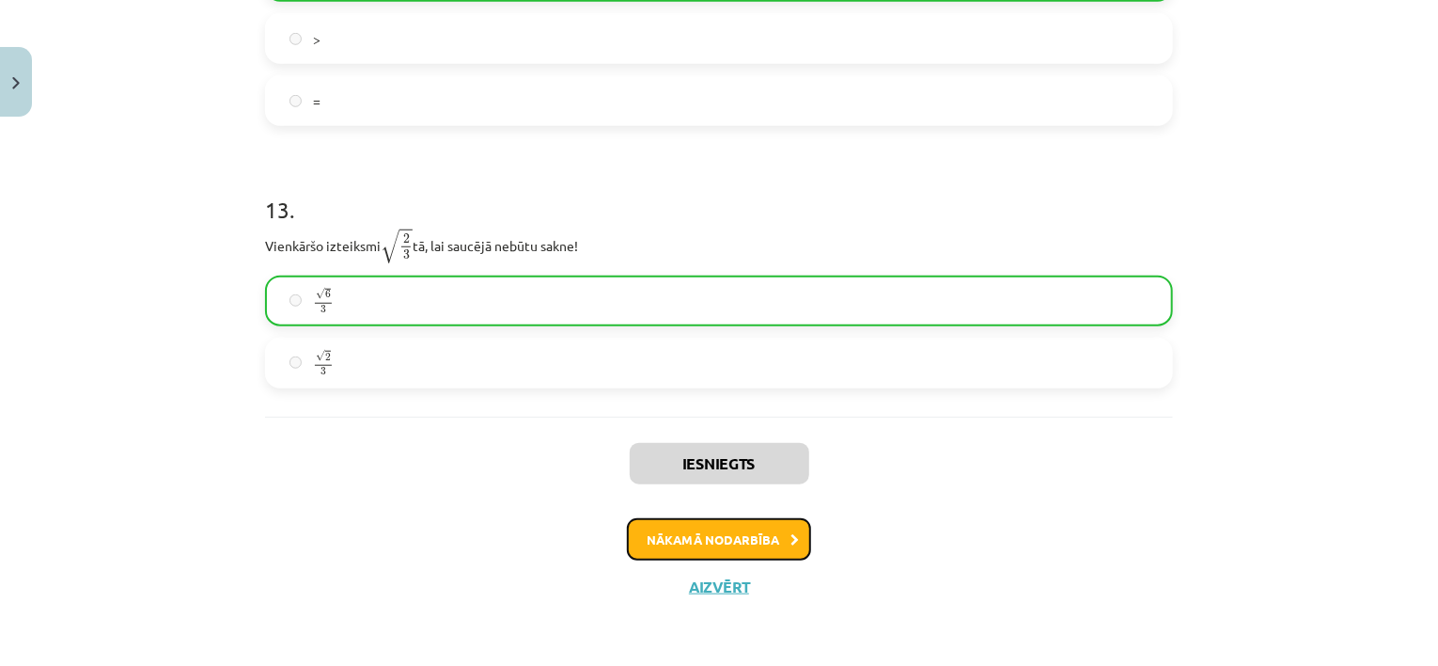
click at [713, 523] on button "Nākamā nodarbība" at bounding box center [719, 539] width 184 height 43
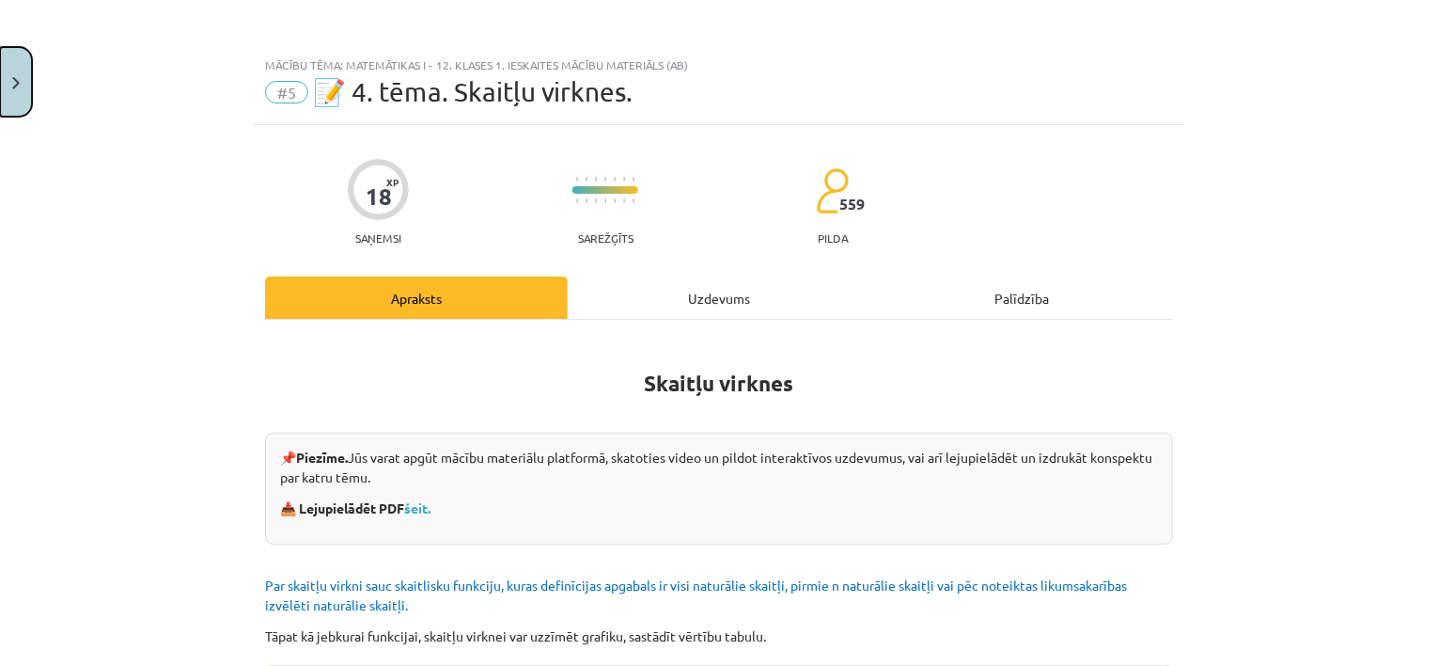
click at [21, 100] on button "Close" at bounding box center [16, 82] width 32 height 70
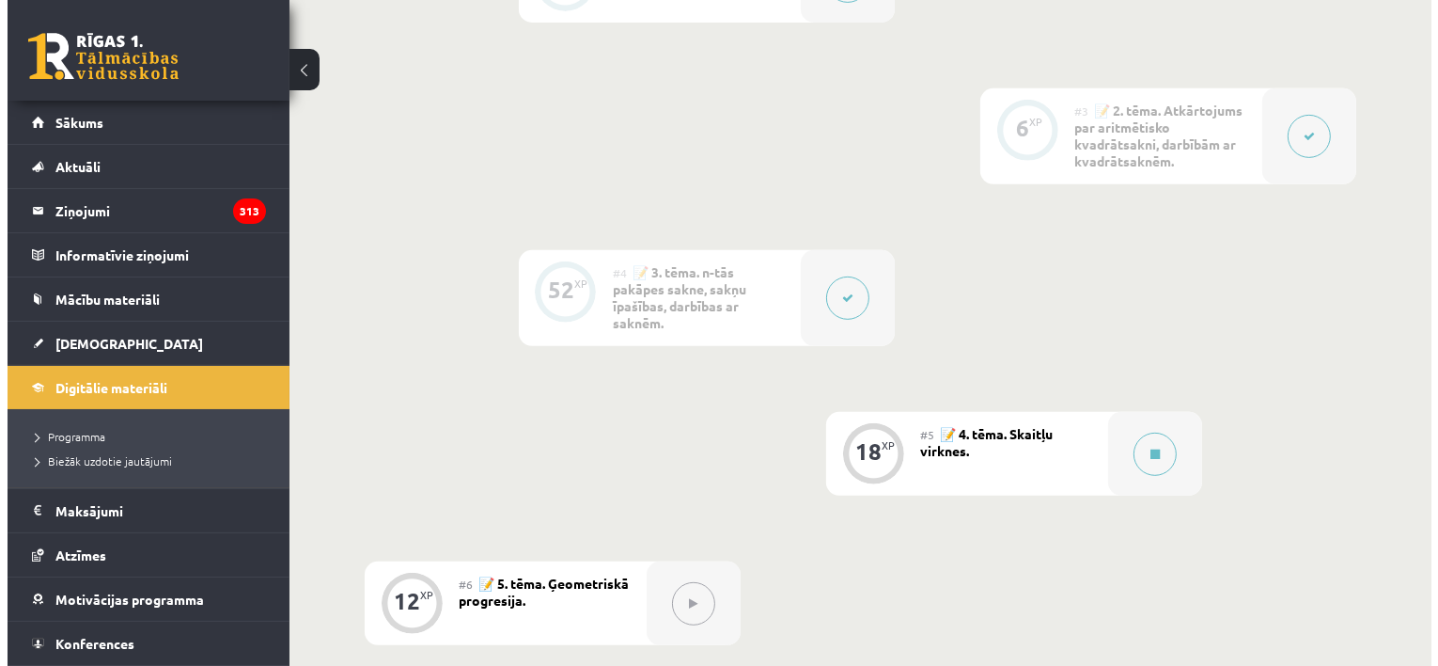
scroll to position [1034, 0]
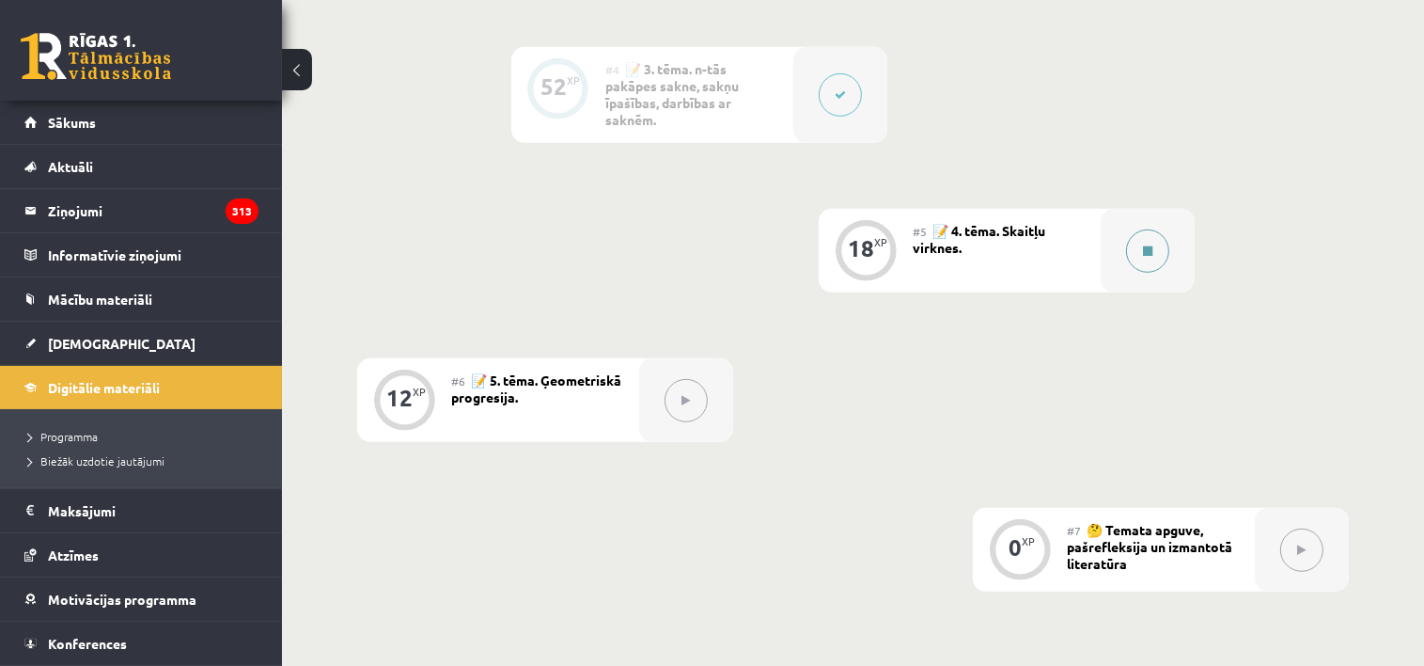
click at [1150, 254] on icon at bounding box center [1147, 250] width 9 height 11
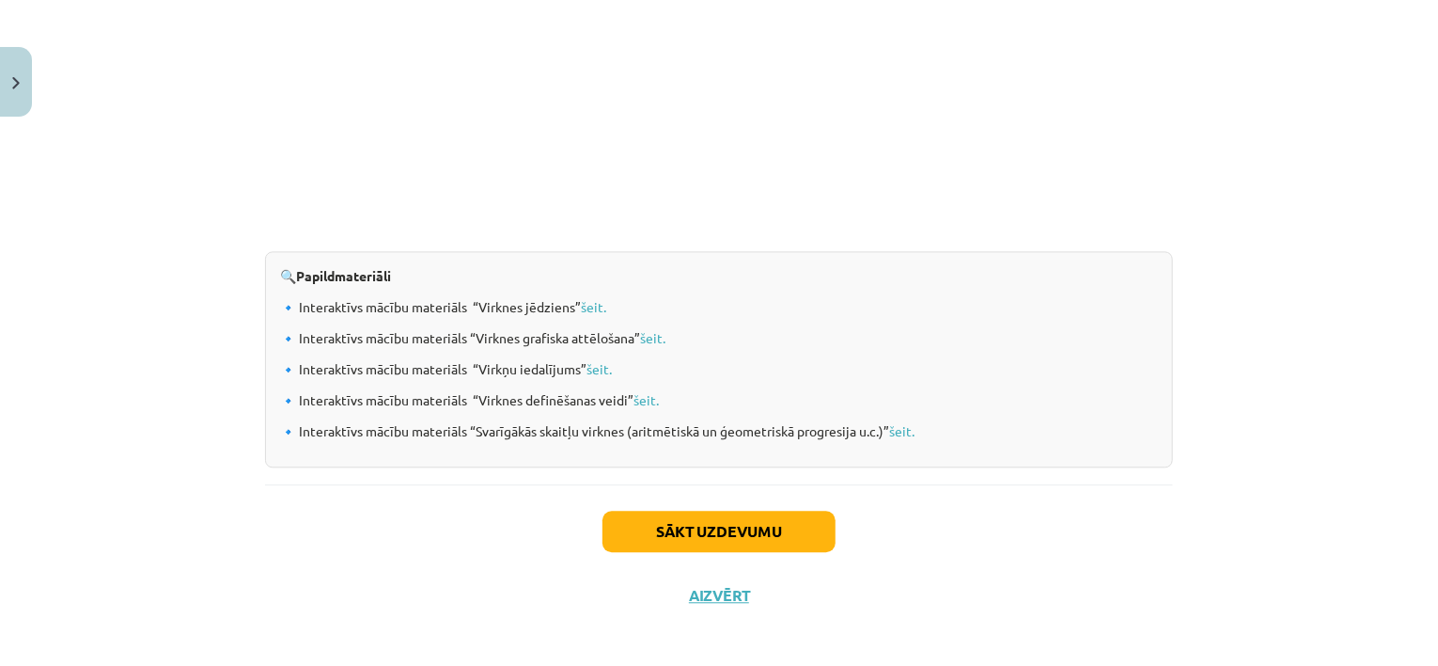
scroll to position [1967, 0]
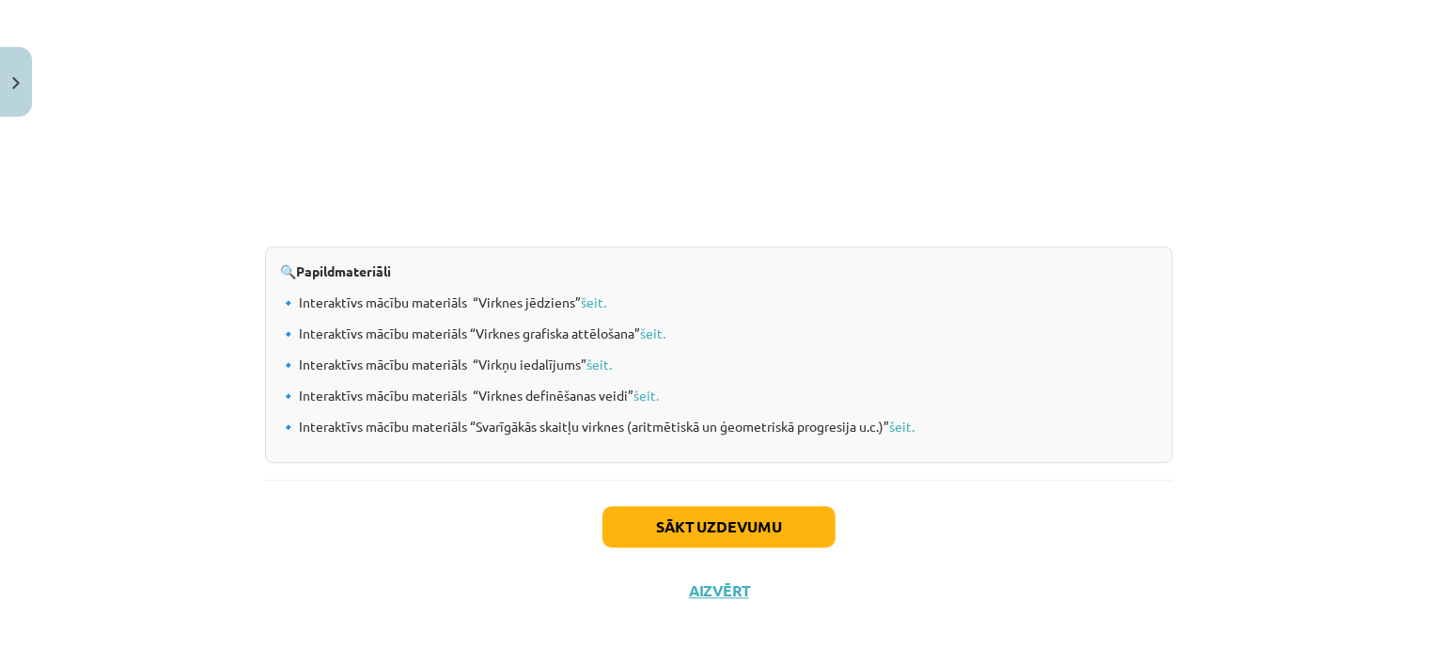
click at [780, 500] on div "Sākt uzdevumu Aizvērt" at bounding box center [719, 545] width 908 height 132
click at [781, 513] on button "Sākt uzdevumu" at bounding box center [719, 526] width 233 height 41
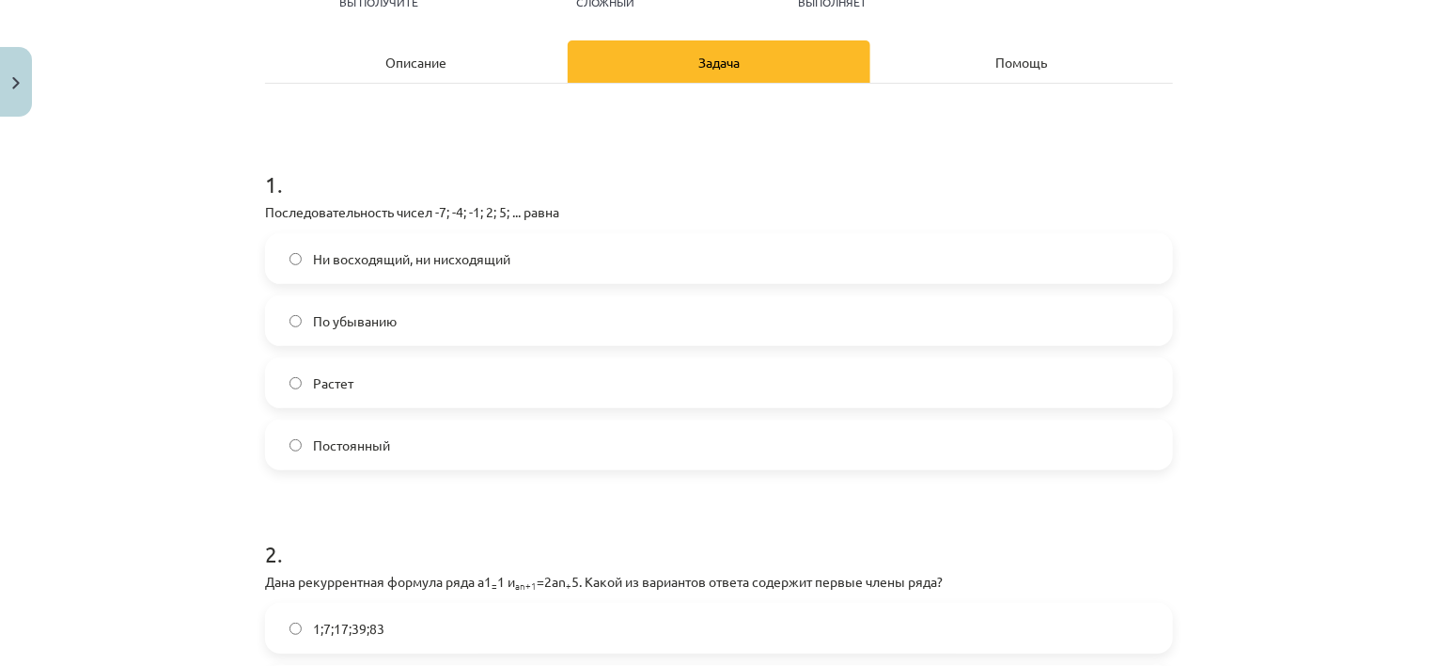
scroll to position [232, 0]
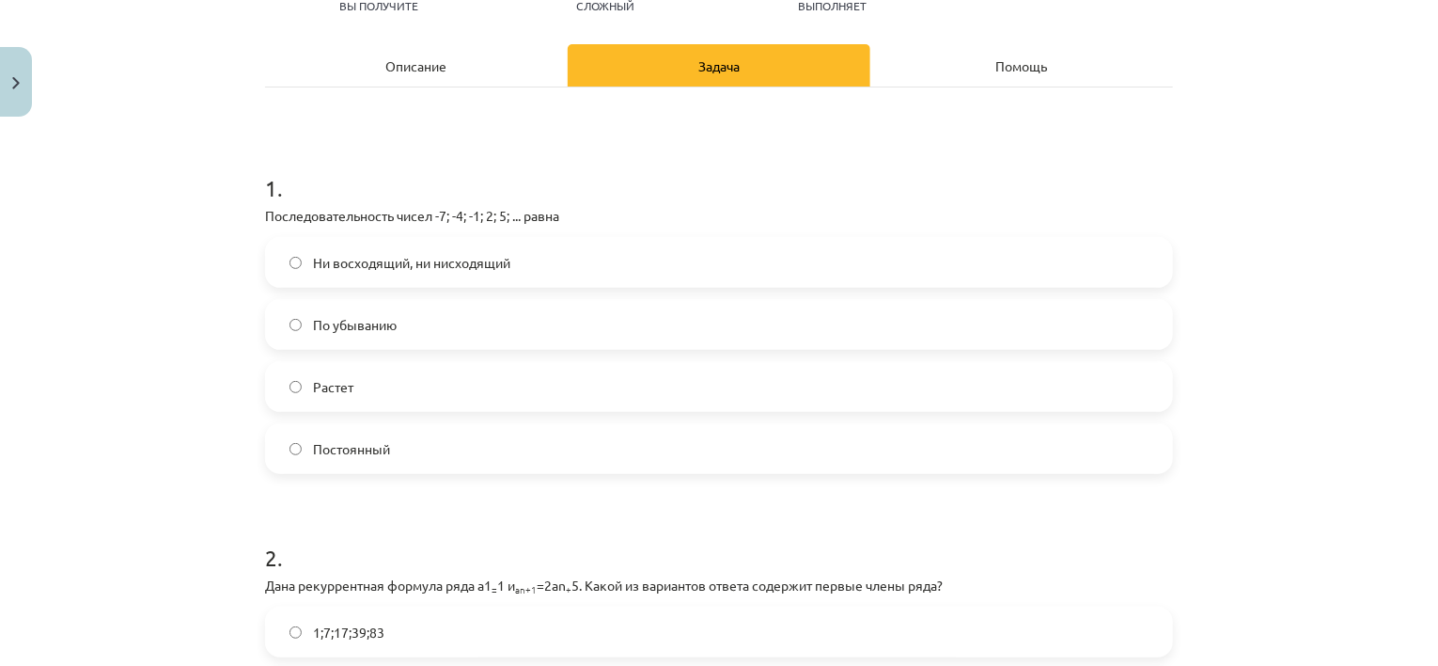
click at [1368, 274] on div "Тема исследования: Математика I - 12 класс, 1-й тест, учебный материал (ab) #5 …" at bounding box center [719, 333] width 1438 height 666
click at [440, 212] on font "Последовательность чисел -7; -4; -1; 2; 5; ... равна" at bounding box center [412, 215] width 294 height 17
click at [357, 386] on label "Растет" at bounding box center [719, 386] width 904 height 47
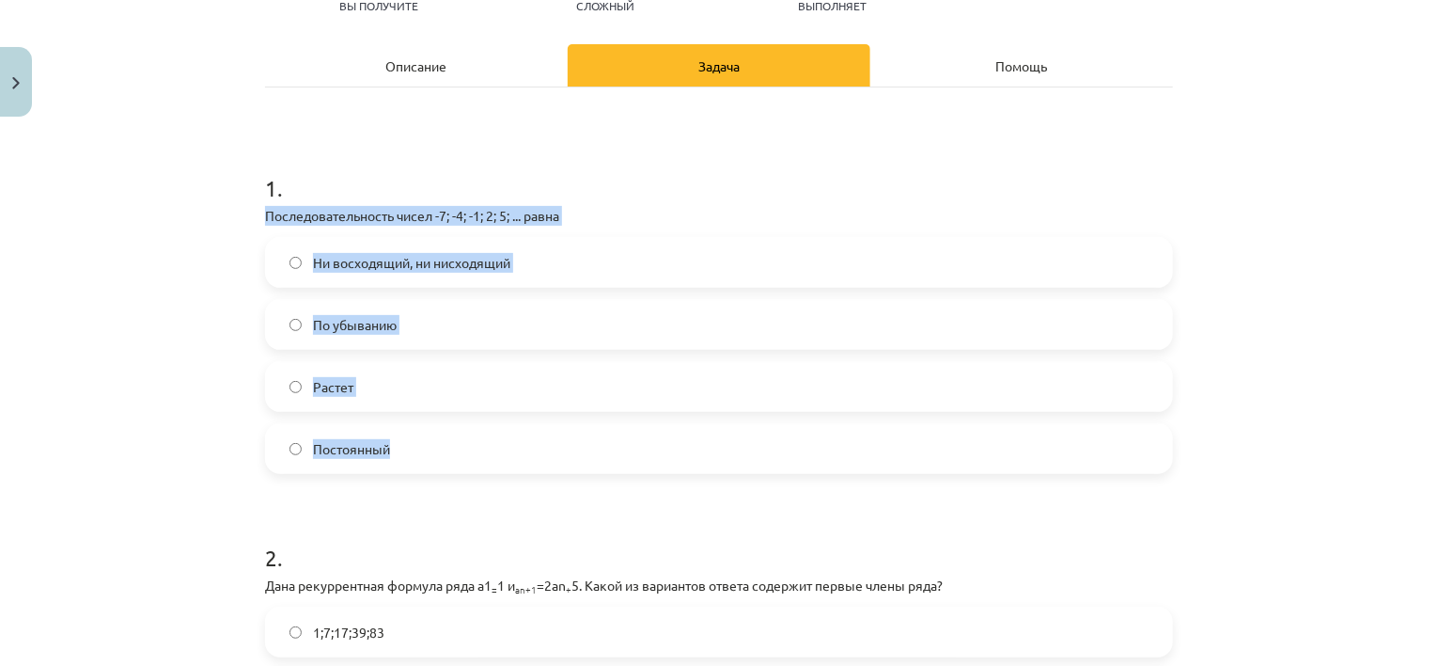
drag, startPoint x: 261, startPoint y: 213, endPoint x: 393, endPoint y: 426, distance: 249.9
click at [393, 426] on div "1 . Последовательность чисел -7; -4; -1; 2; 5; ... равна Ни восходящий, ни нисх…" at bounding box center [719, 308] width 908 height 332
click at [180, 295] on div "Тема исследования: Математика I - 12 класс, 1-й тест, учебный материал (ab) #5 …" at bounding box center [719, 333] width 1438 height 666
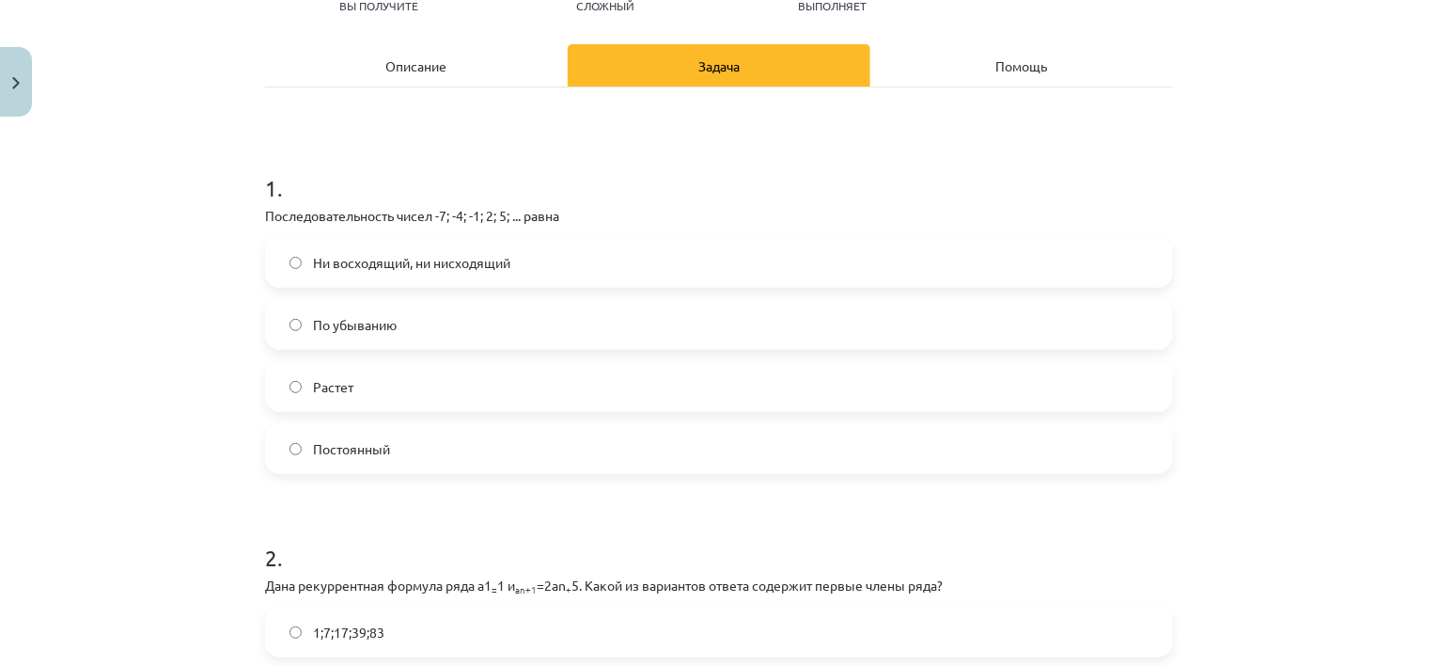
click at [289, 195] on h1 "1 ." at bounding box center [719, 171] width 908 height 58
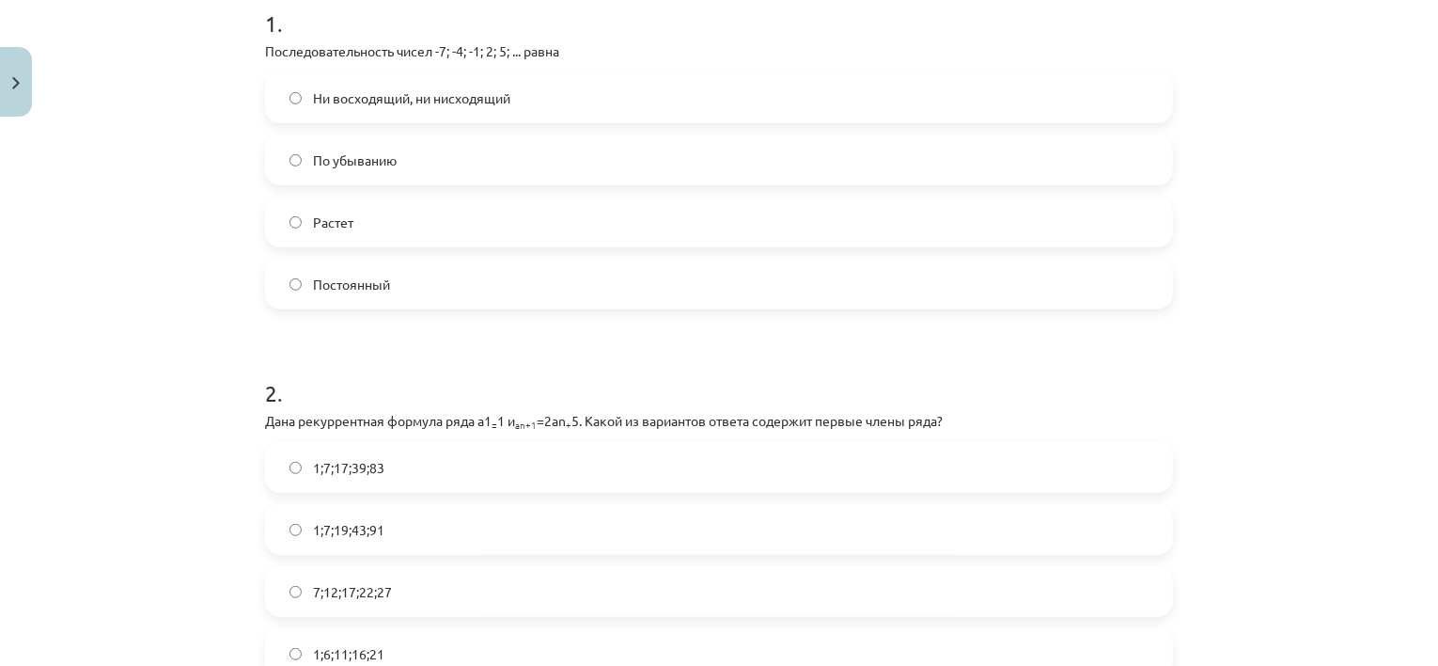
scroll to position [702, 0]
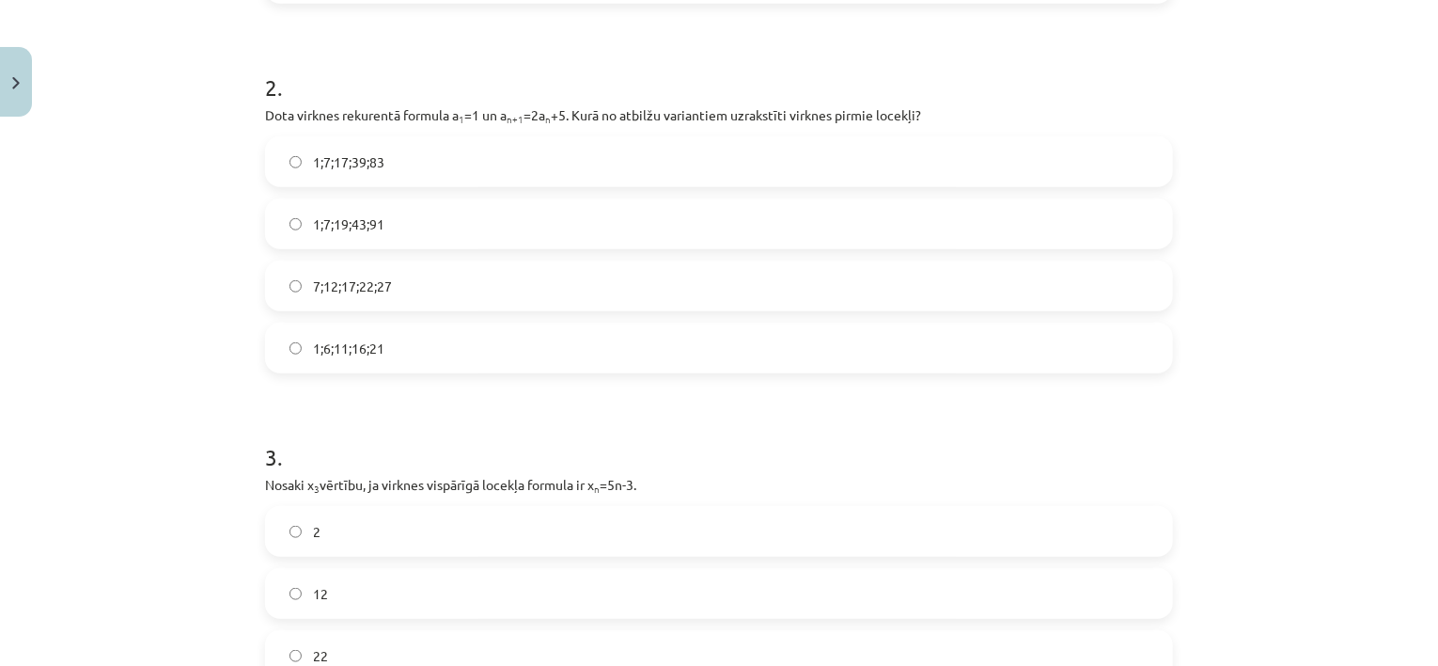
click at [291, 307] on label "7;12;17;22;27" at bounding box center [719, 285] width 904 height 47
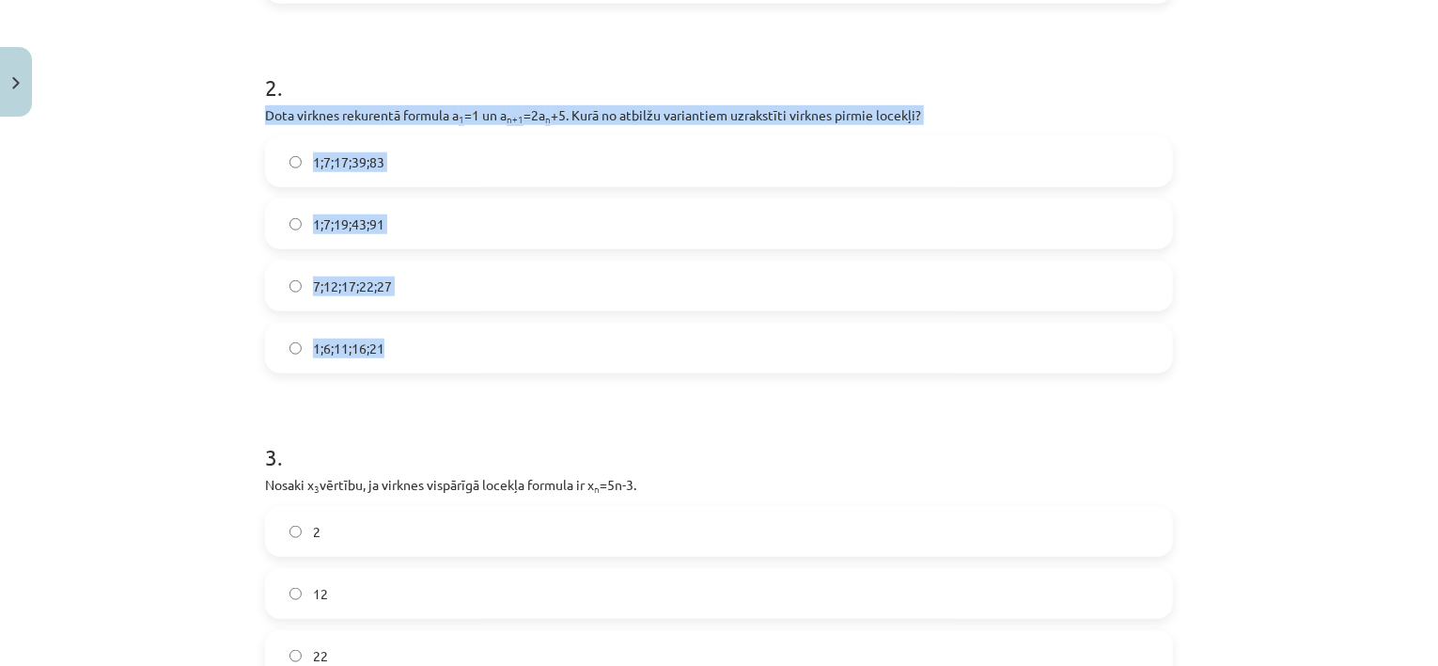
drag, startPoint x: 254, startPoint y: 123, endPoint x: 387, endPoint y: 329, distance: 245.3
click at [180, 305] on div "Mācību tēma: Matemātikas i - 12. klases 1. ieskaites mācību materiāls (ab) #5 📝…" at bounding box center [719, 333] width 1438 height 666
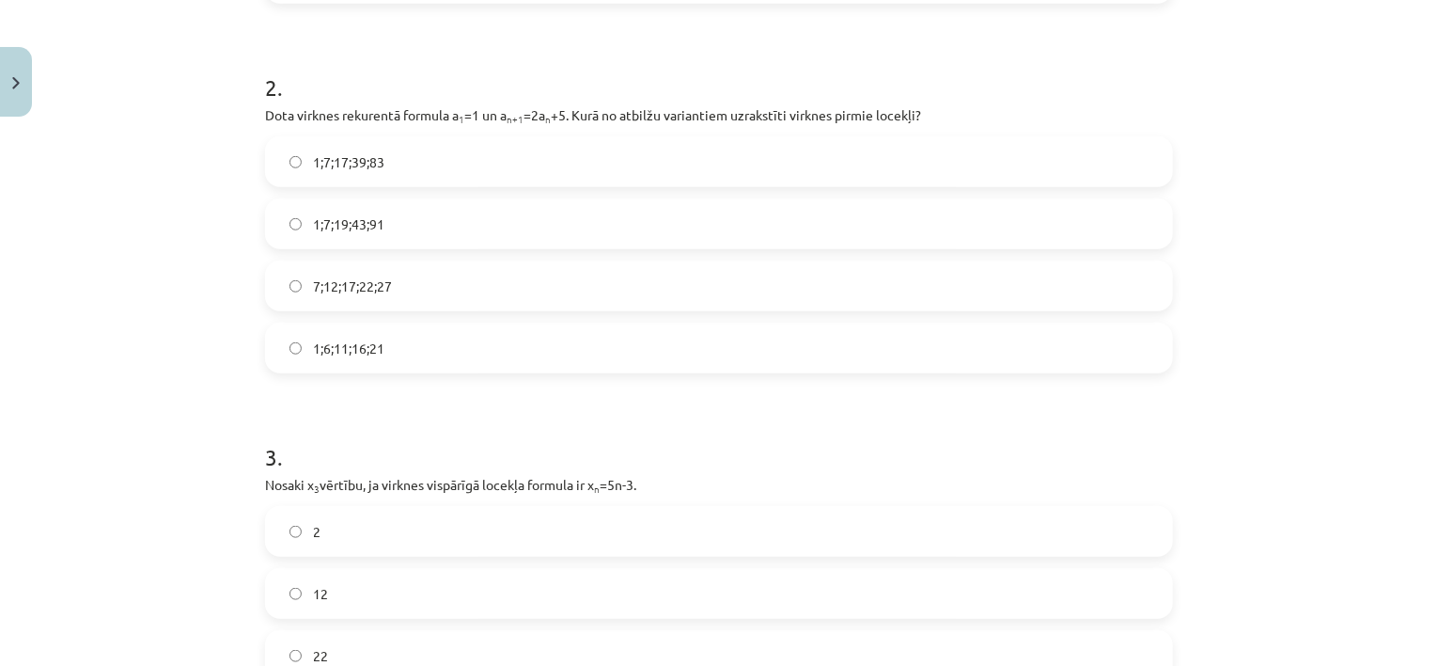
click at [313, 214] on span "1;7;19;43;91" at bounding box center [348, 224] width 71 height 20
click at [278, 303] on label "7;12;17;22;27" at bounding box center [719, 285] width 904 height 47
click at [1316, 287] on div "Тема исследования: Математика I - 12 класс, 1-й тест, учебный материал (ab) #5 …" at bounding box center [719, 333] width 1438 height 666
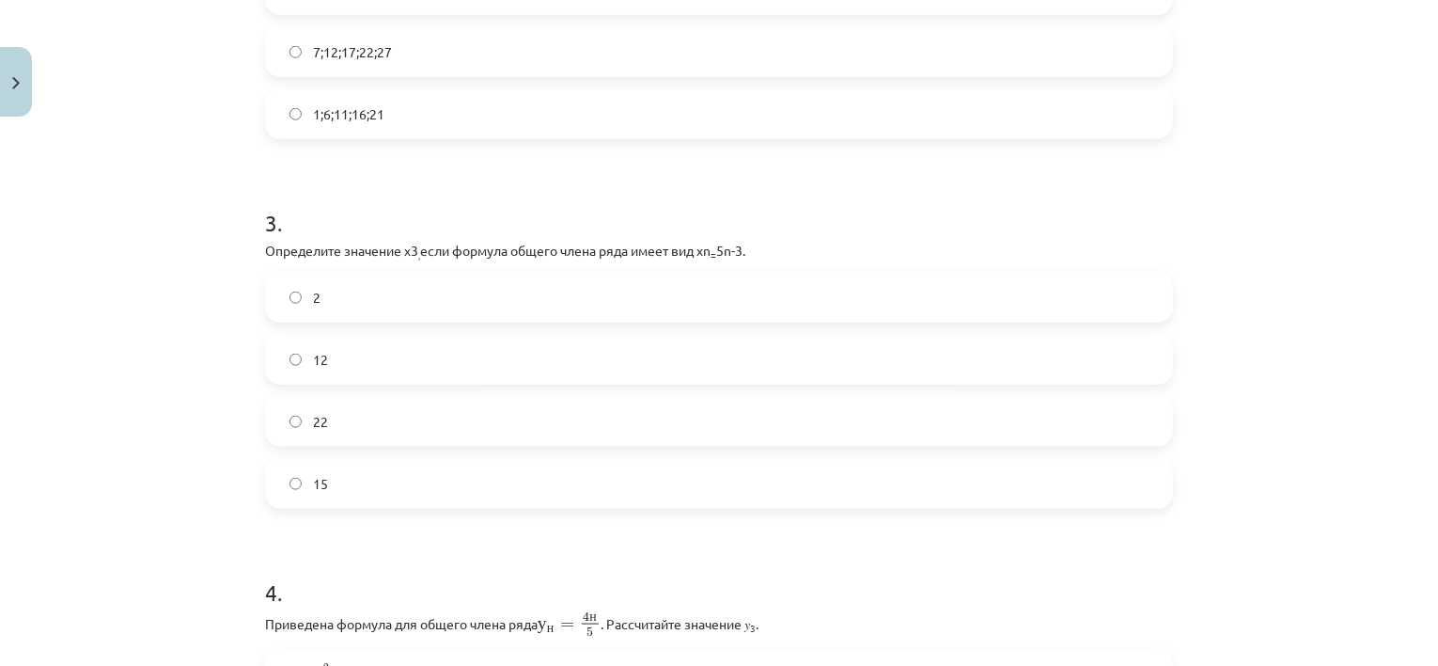
scroll to position [984, 0]
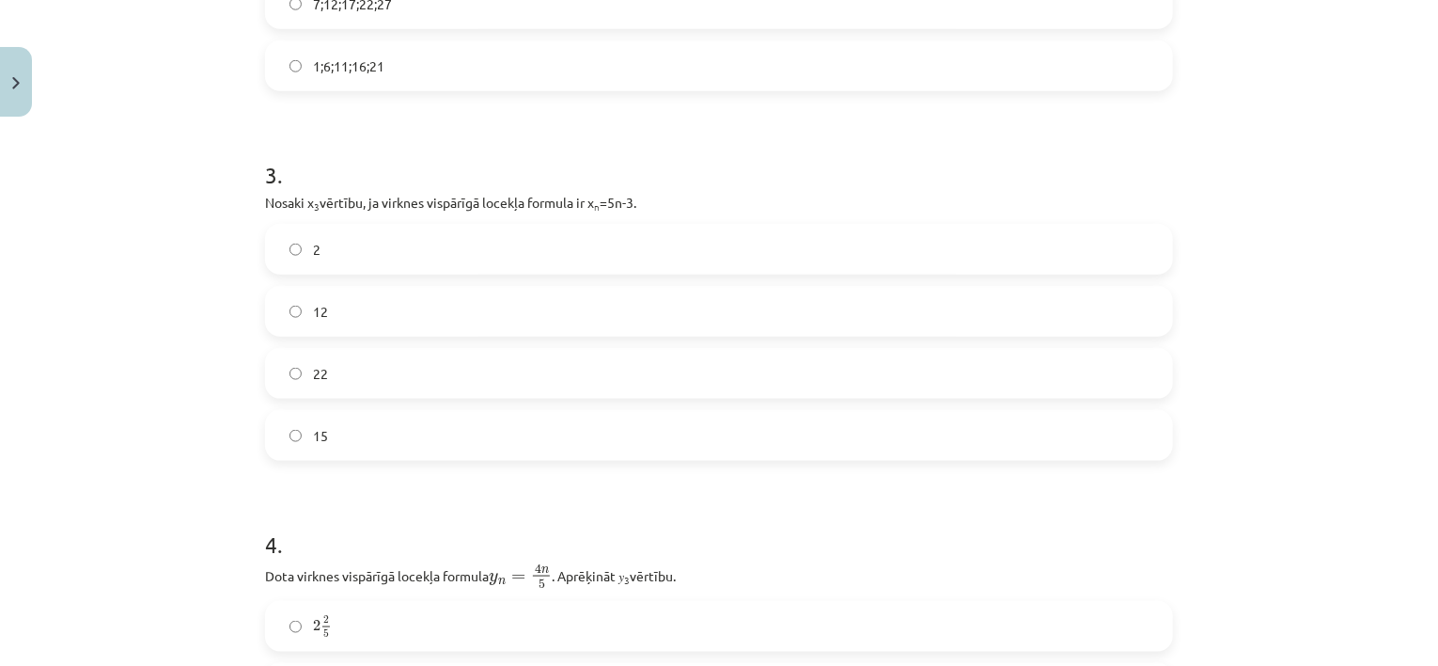
click at [459, 321] on label "12" at bounding box center [719, 311] width 904 height 47
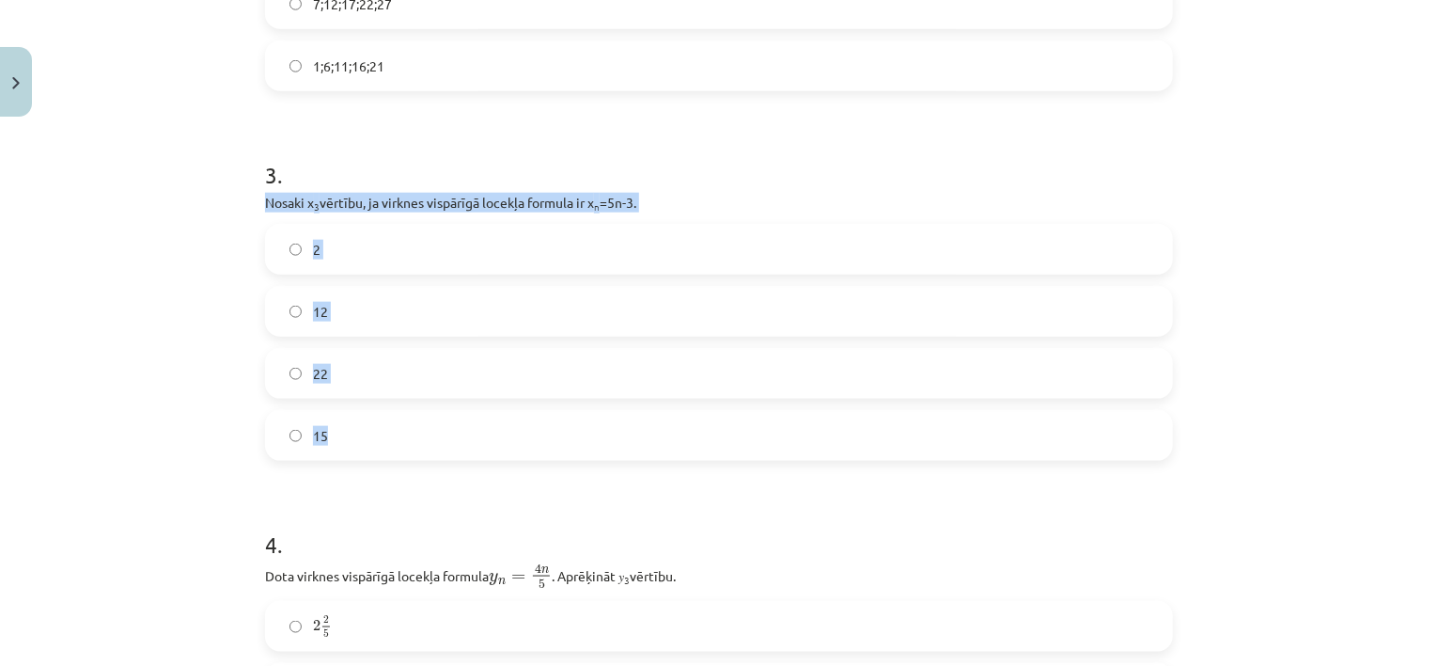
drag, startPoint x: 256, startPoint y: 200, endPoint x: 349, endPoint y: 445, distance: 261.5
click at [349, 445] on div "18 XP Saņemsi Sarežģīts 559 pilda Apraksts Uzdevums Palīdzība 1 . Skaitļu virkn…" at bounding box center [719, 444] width 931 height 2607
click at [194, 202] on div "Mācību tēma: Matemātikas i - 12. klases 1. ieskaites mācību materiāls (ab) #5 📝…" at bounding box center [719, 333] width 1438 height 666
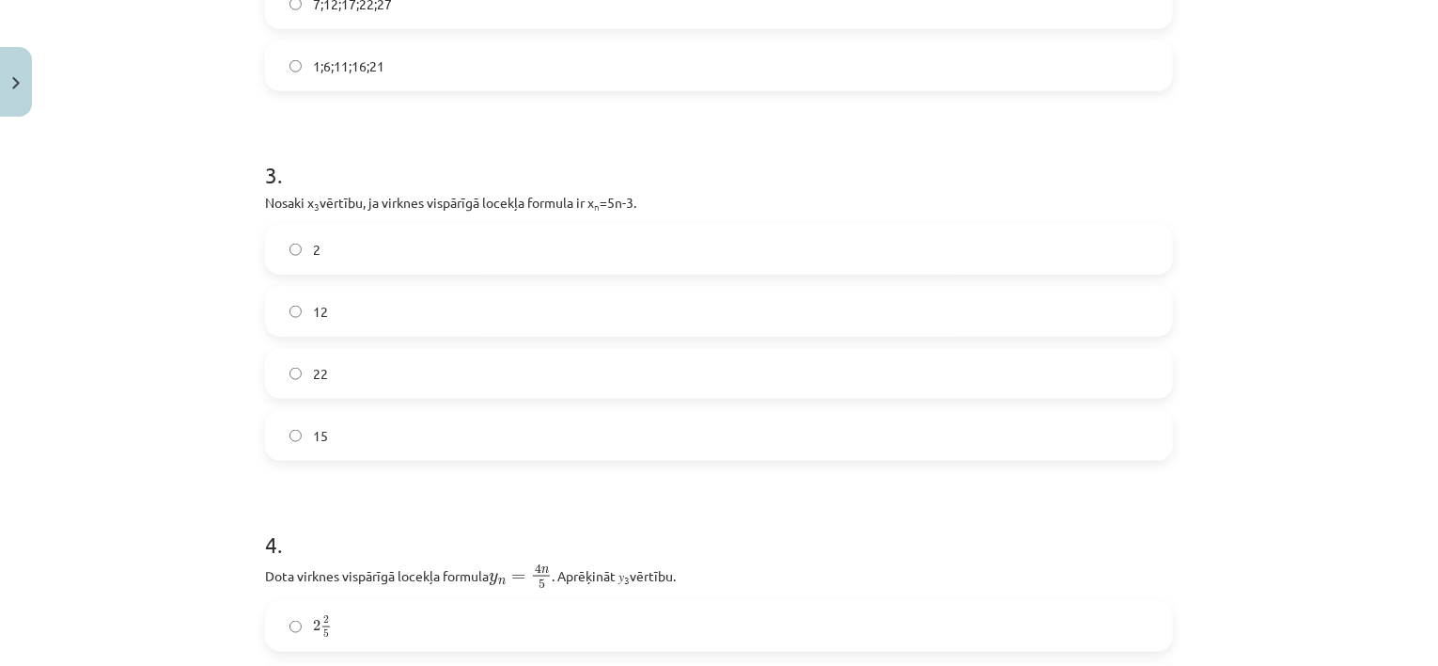
click at [290, 161] on h1 "3 ." at bounding box center [719, 158] width 908 height 58
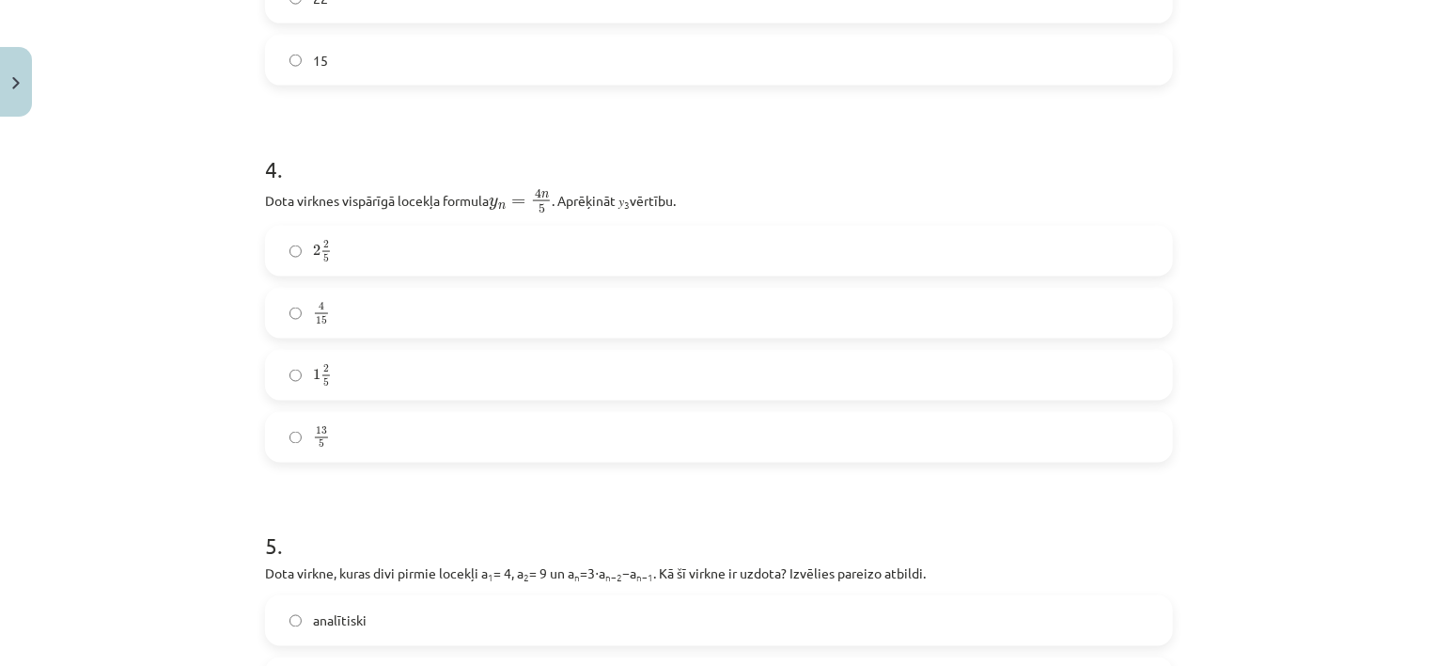
scroll to position [1360, 0]
click at [269, 196] on p "Dota virknes vispārīgā locekļa formula y n = 4 n 5 y n = 4 n 5 . Aprēķināt 𝑦 3 …" at bounding box center [719, 199] width 908 height 27
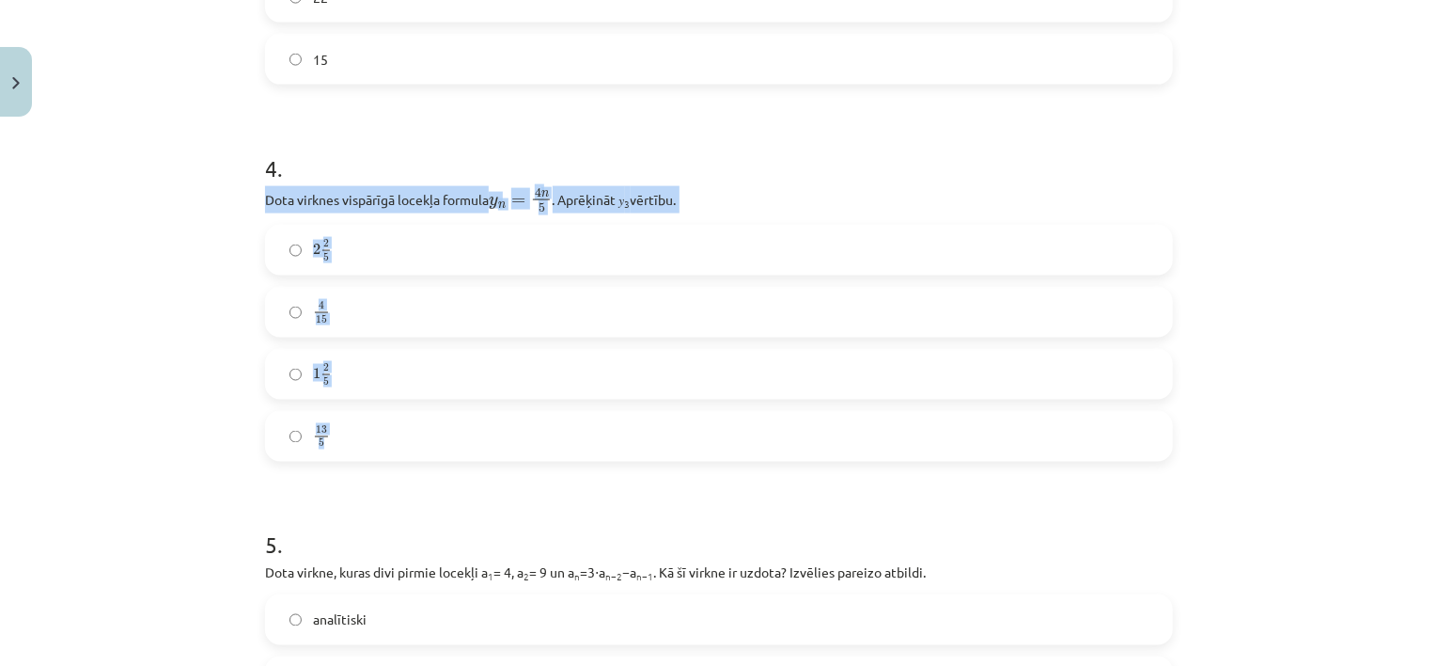
drag, startPoint x: 248, startPoint y: 202, endPoint x: 384, endPoint y: 411, distance: 248.7
click at [384, 411] on div "18 XP Saņemsi Sarežģīts 559 pilda Apraksts Uzdevums Palīdzība 1 . Skaitļu virkn…" at bounding box center [719, 68] width 931 height 2607
click at [275, 183] on div "4 . Dota virknes vispārīgā locekļa formula y n = 4 n 5 y n = 4 n 5 . Aprēķināt …" at bounding box center [719, 291] width 908 height 339
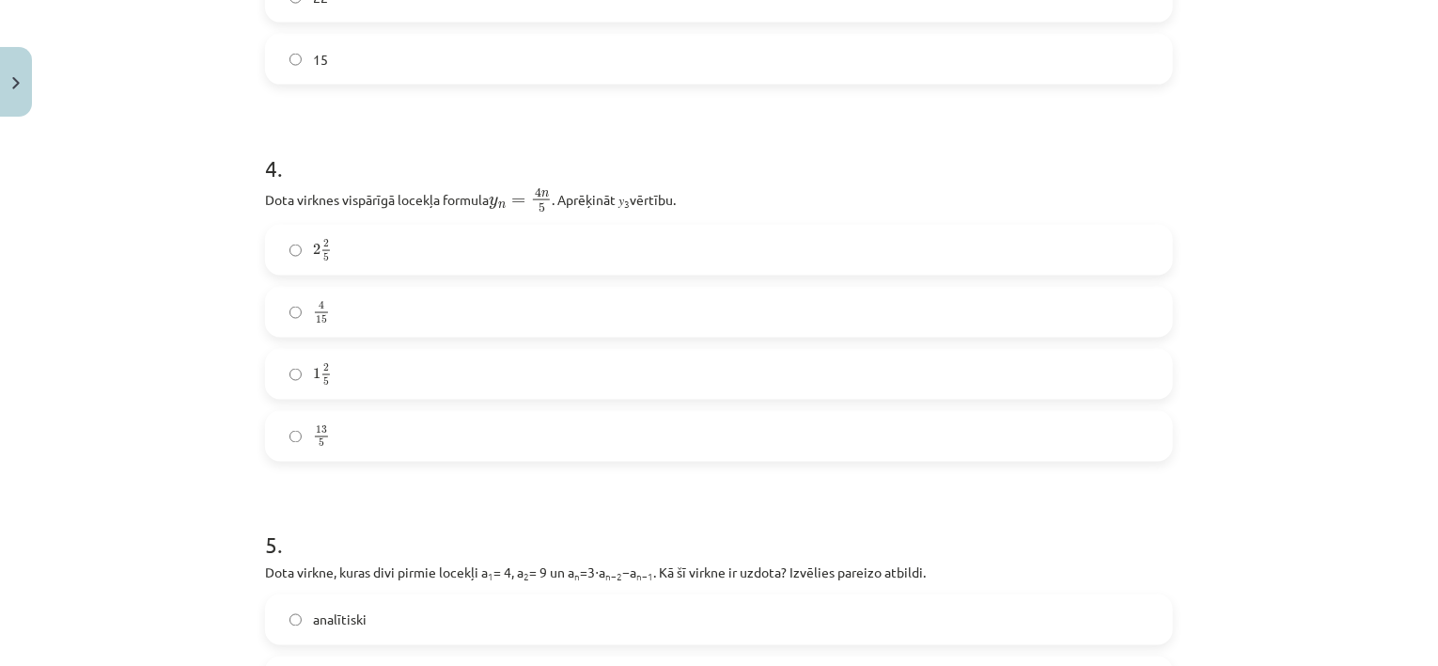
click at [305, 256] on label "2 2 5 2 2 5" at bounding box center [719, 250] width 904 height 47
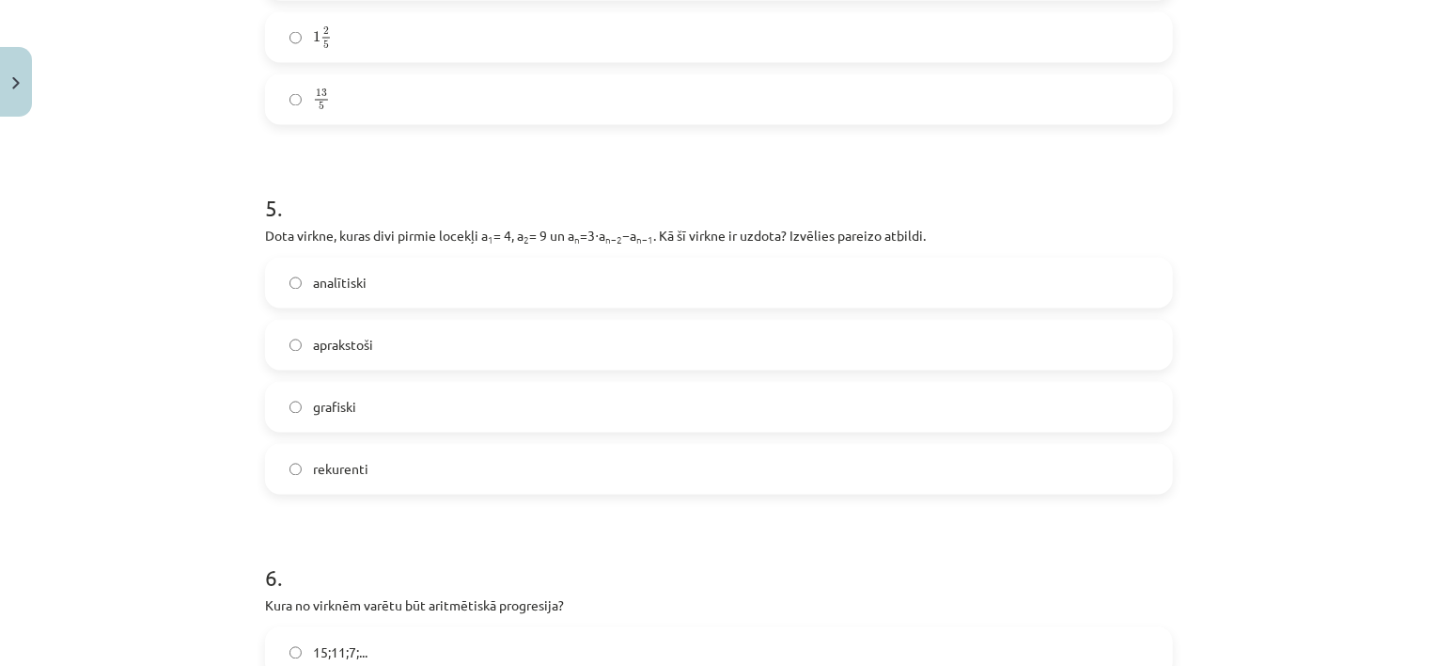
scroll to position [1736, 0]
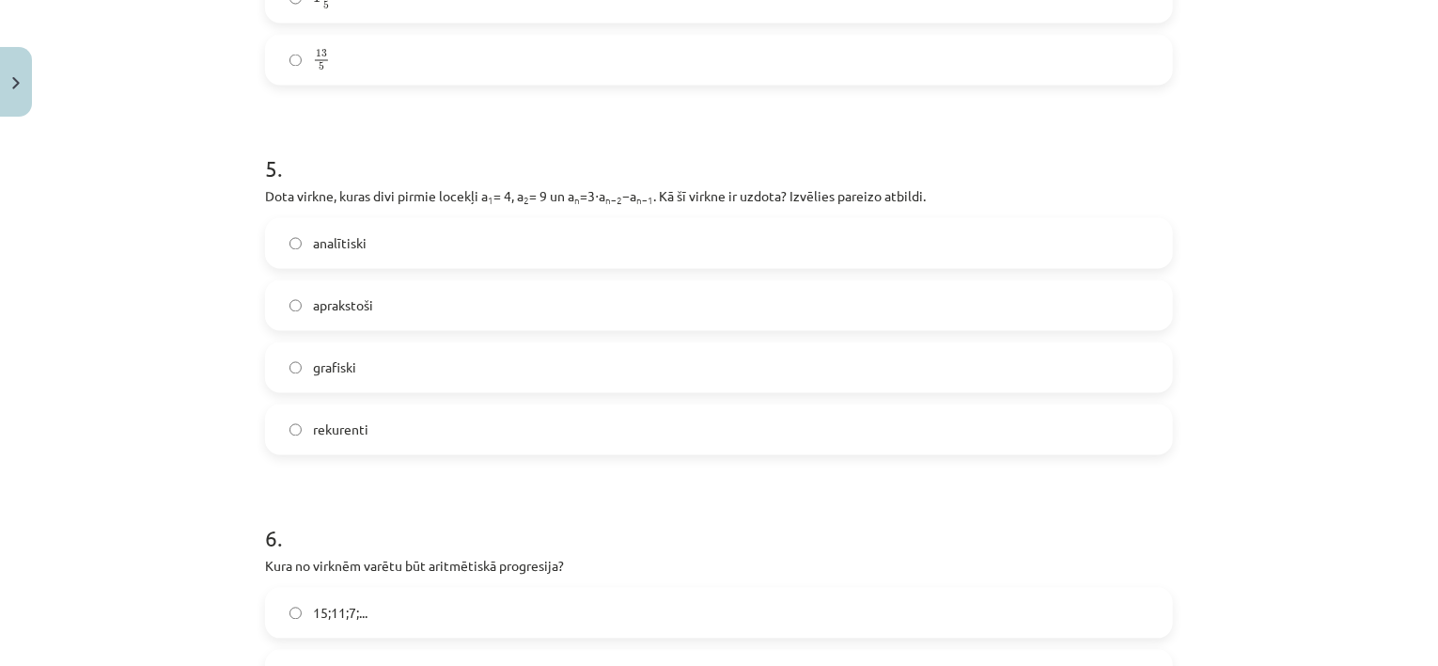
click at [1301, 174] on div "Mācību tēma: Matemātikas i - 12. klases 1. ieskaites mācību materiāls (ab) #5 📝…" at bounding box center [719, 333] width 1438 height 666
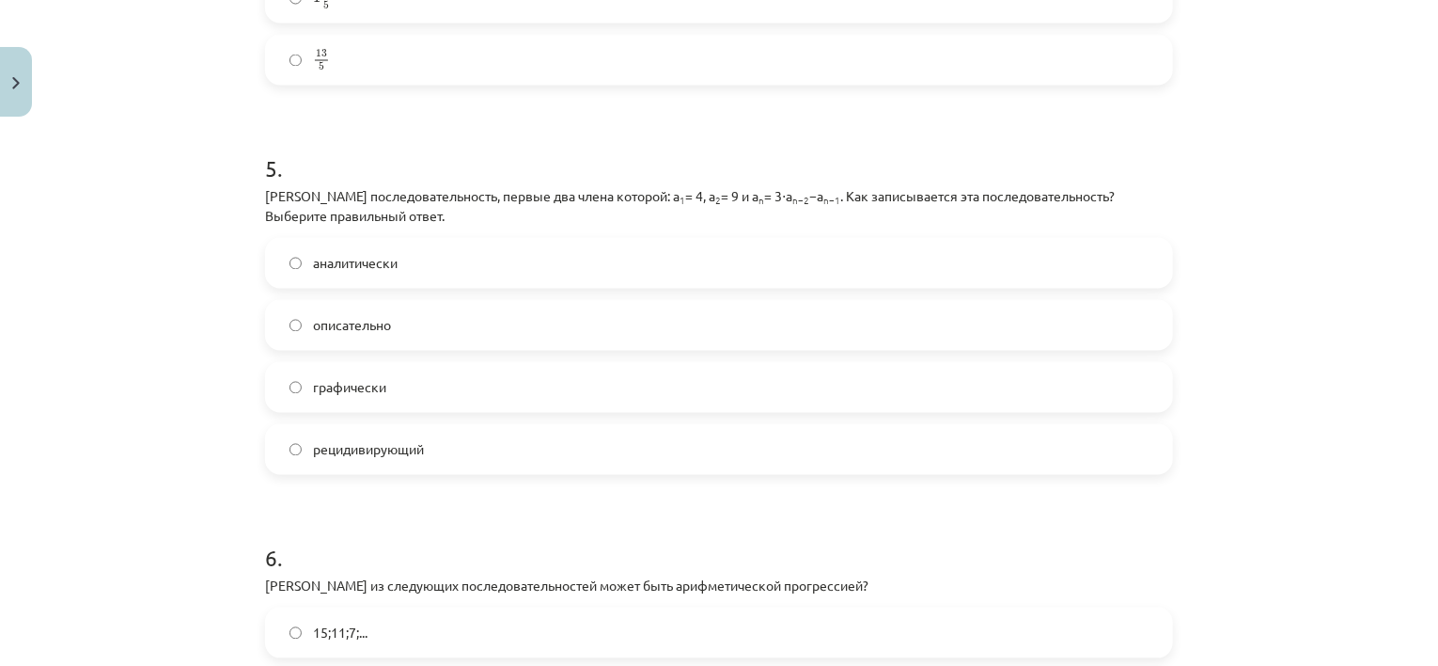
click at [671, 255] on label "аналитически" at bounding box center [719, 263] width 904 height 47
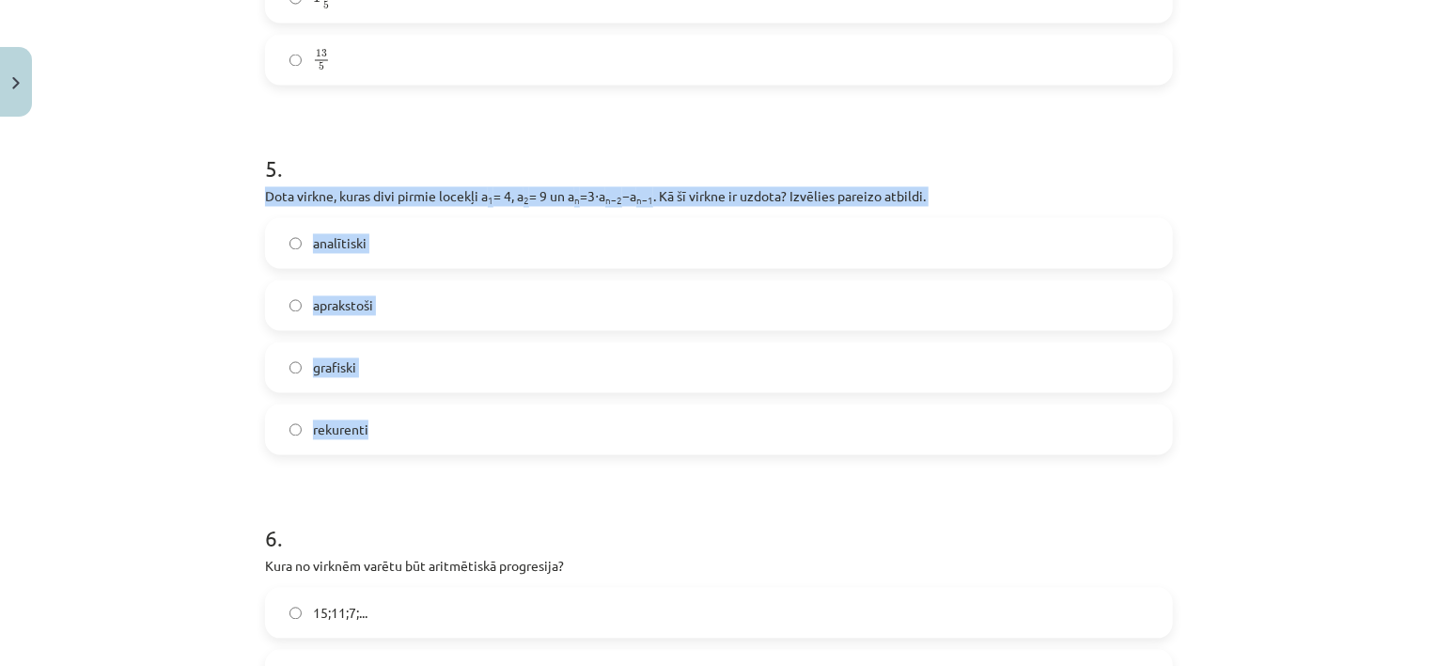
drag, startPoint x: 258, startPoint y: 203, endPoint x: 399, endPoint y: 406, distance: 246.7
click at [399, 406] on div "5 . Dota virkne, kuras divi pirmie locekļi a 1 = 4, a 2 = 9 un a n =3⋅a n−2 −a …" at bounding box center [719, 289] width 908 height 332
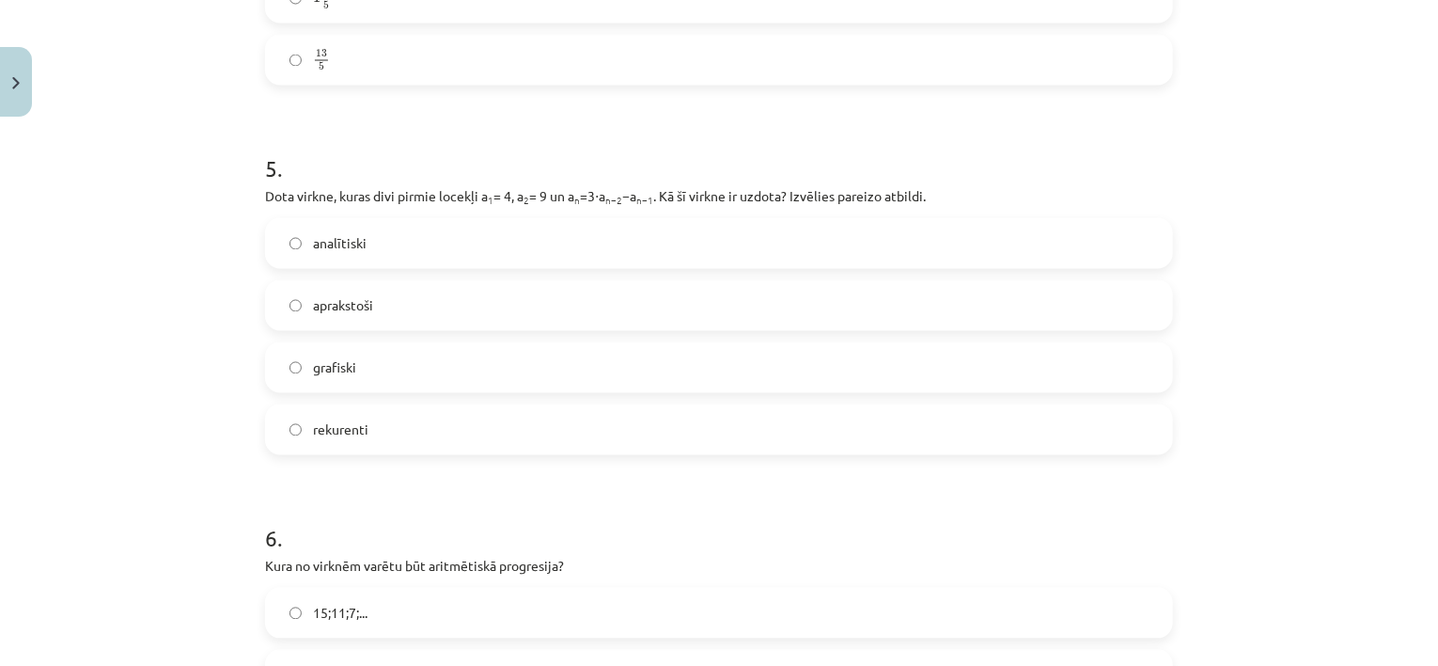
click at [359, 172] on h1 "5 ." at bounding box center [719, 152] width 908 height 58
click at [348, 450] on label "rekurenti" at bounding box center [719, 429] width 904 height 47
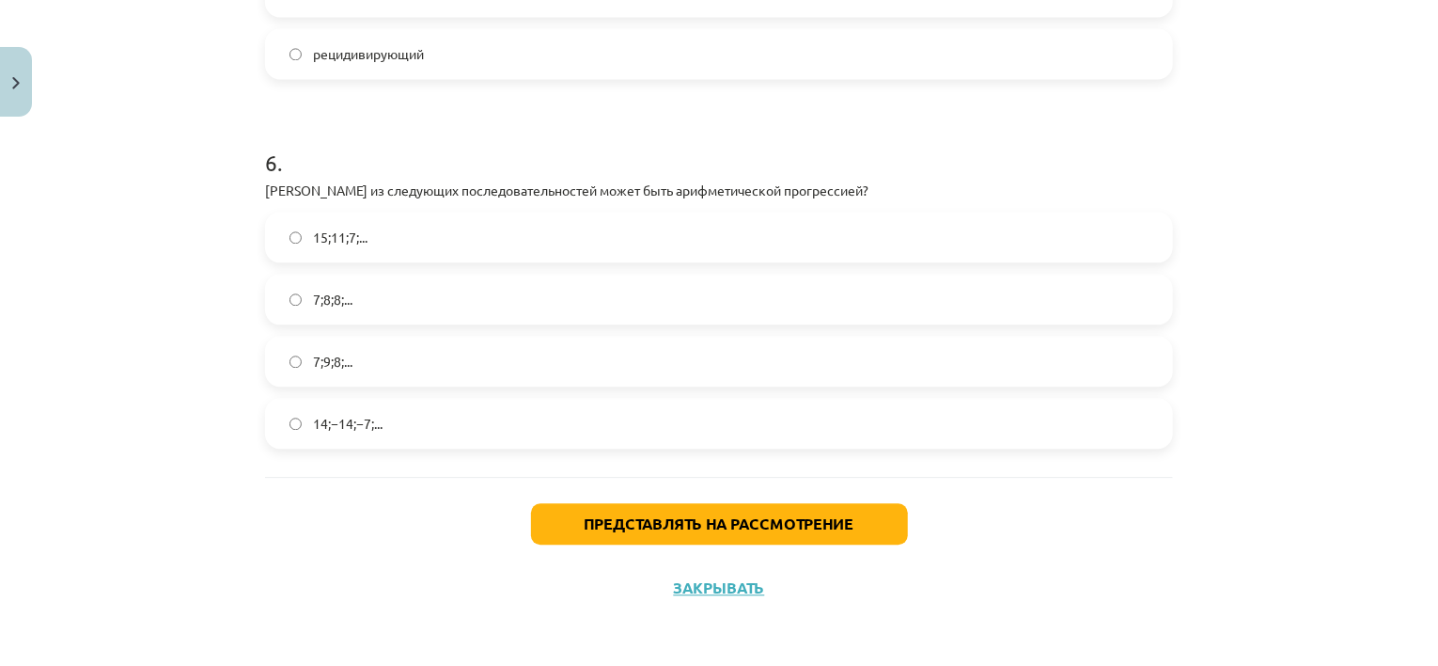
scroll to position [2112, 0]
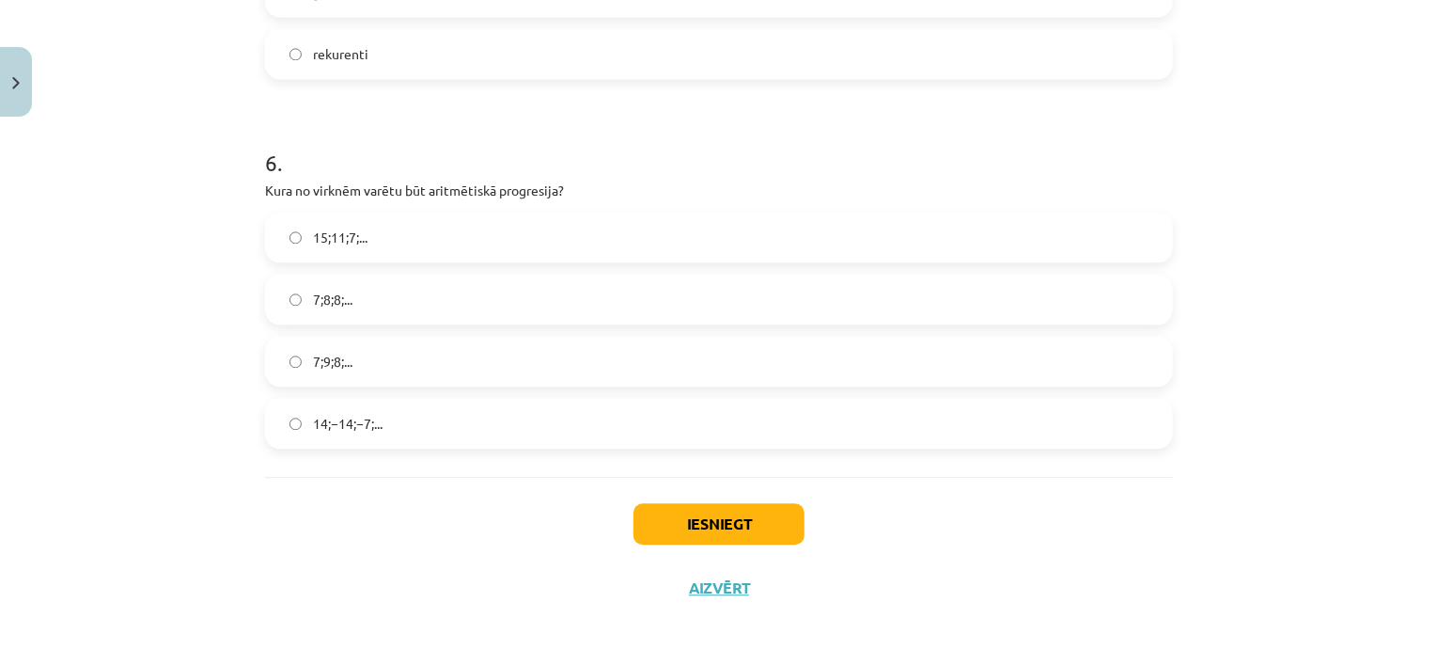
click at [645, 251] on label "15;11;7;..." at bounding box center [719, 236] width 904 height 47
click at [303, 355] on label "7;9;8;..." at bounding box center [719, 360] width 904 height 47
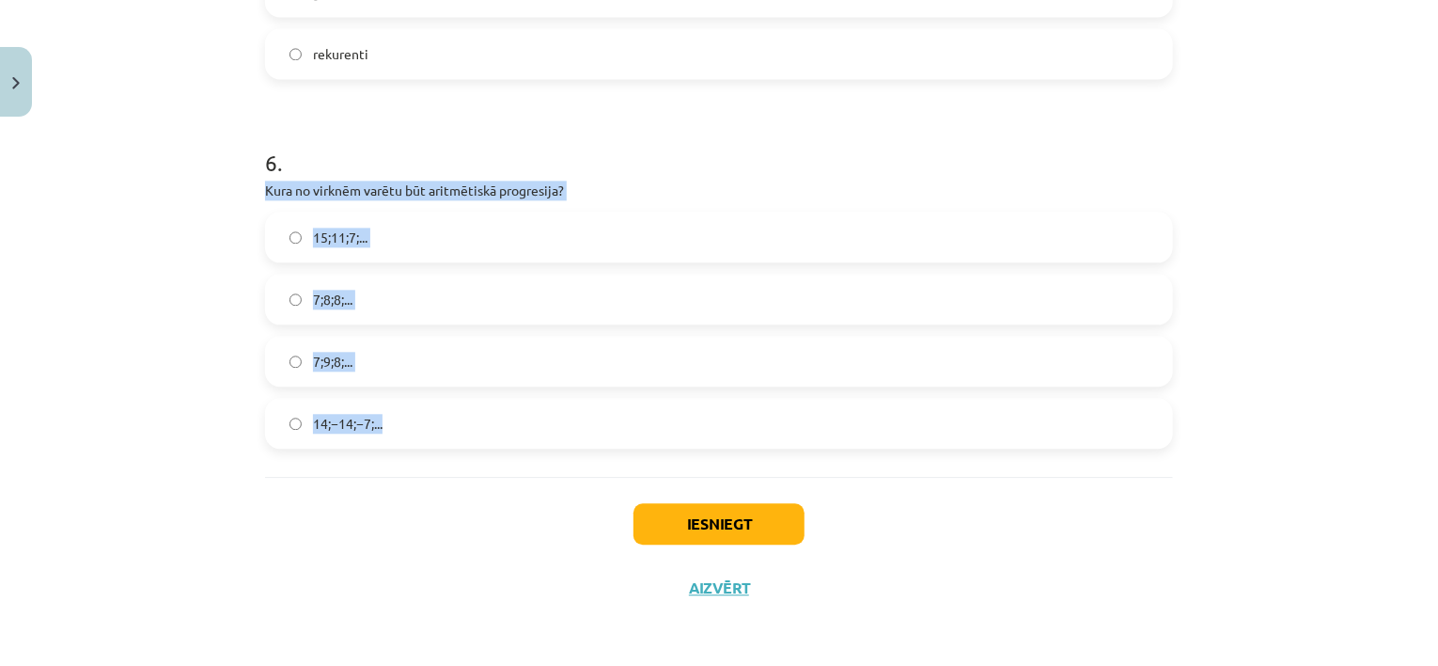
drag, startPoint x: 256, startPoint y: 187, endPoint x: 481, endPoint y: 448, distance: 345.2
click at [410, 236] on label "15;11;7;..." at bounding box center [719, 236] width 904 height 47
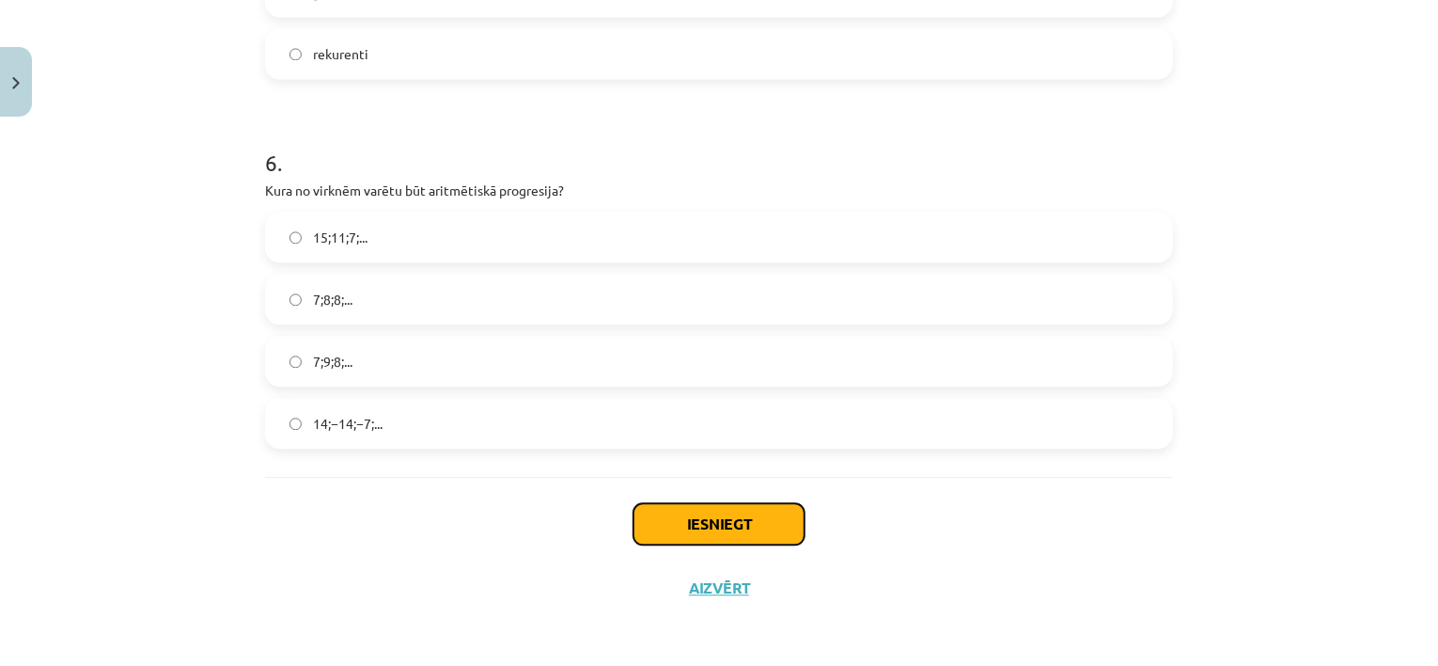
click at [695, 516] on button "Iesniegt" at bounding box center [719, 523] width 171 height 41
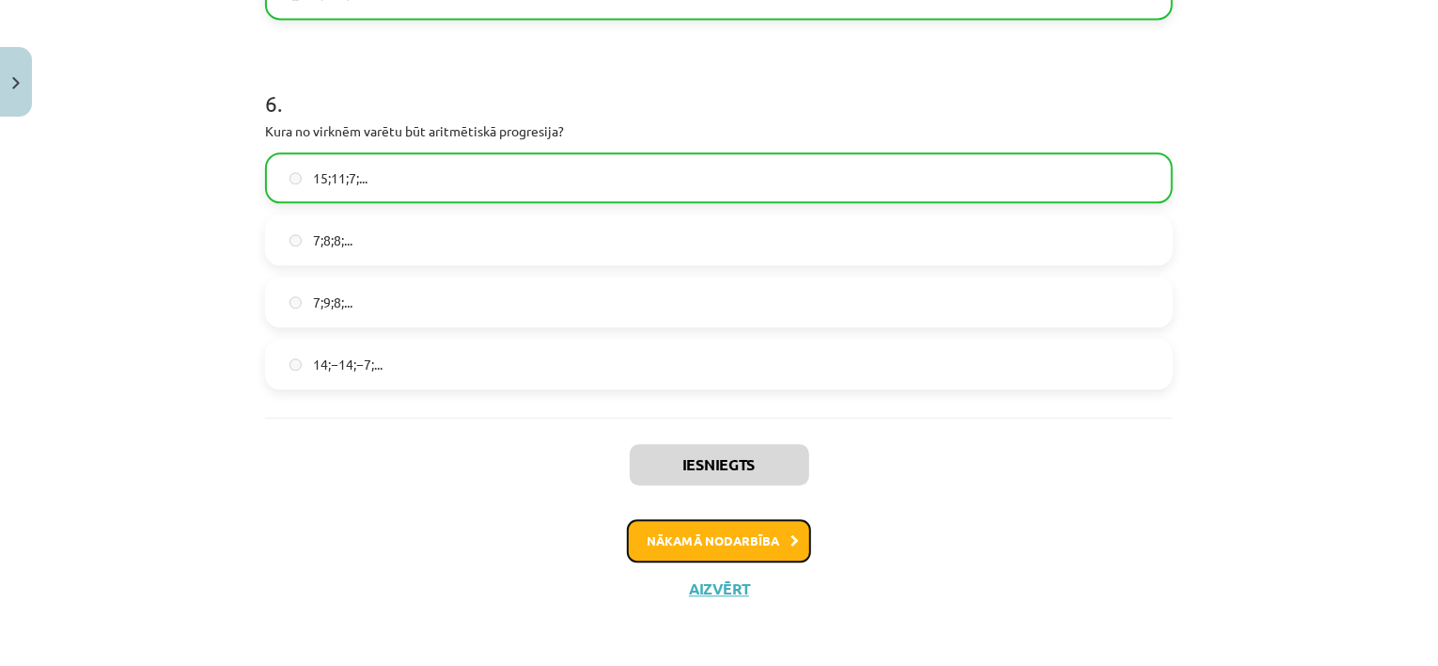
click at [733, 539] on button "Nākamā nodarbība" at bounding box center [719, 540] width 184 height 43
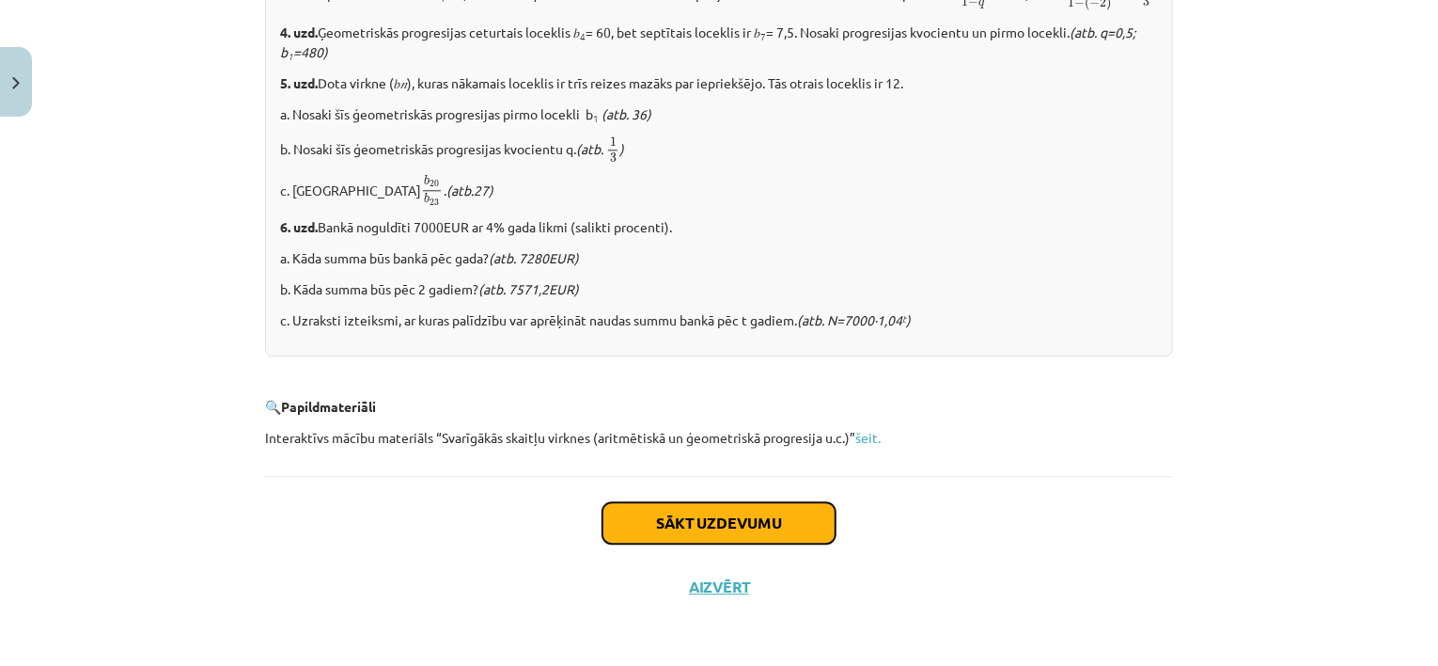
click at [741, 527] on button "Sākt uzdevumu" at bounding box center [719, 522] width 233 height 41
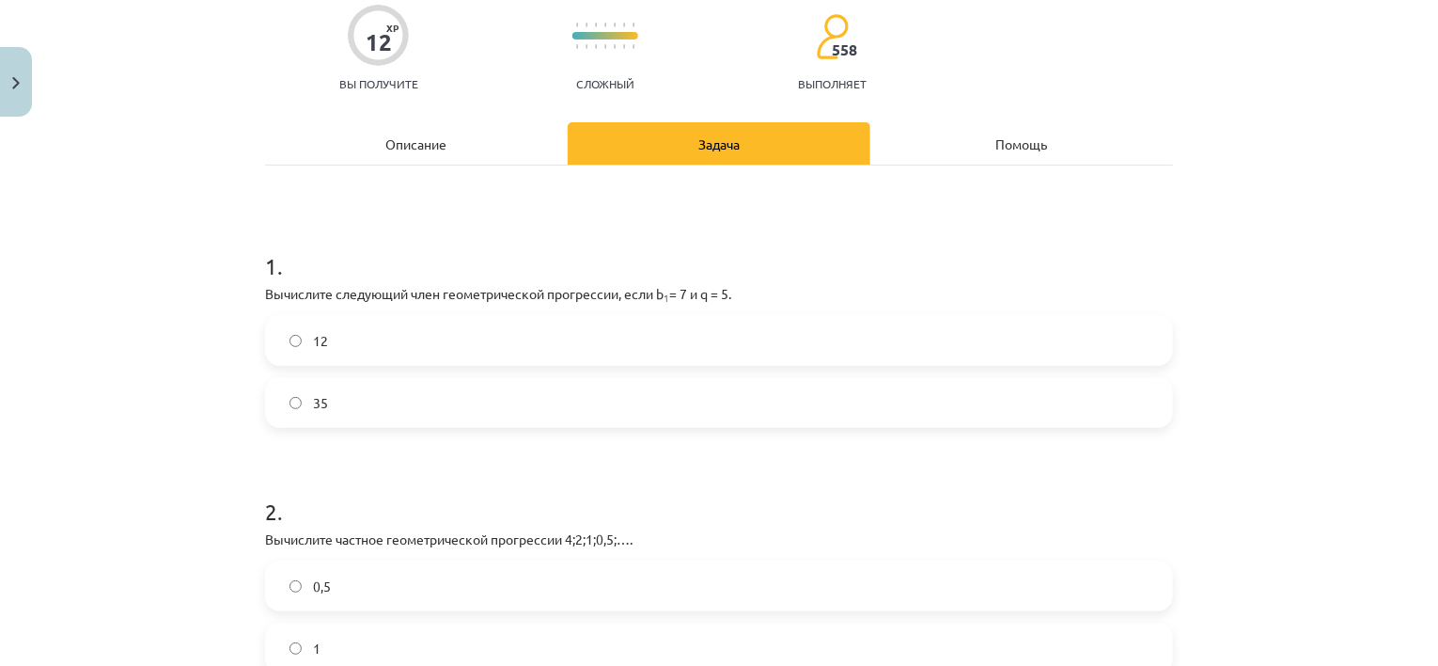
scroll to position [120, 0]
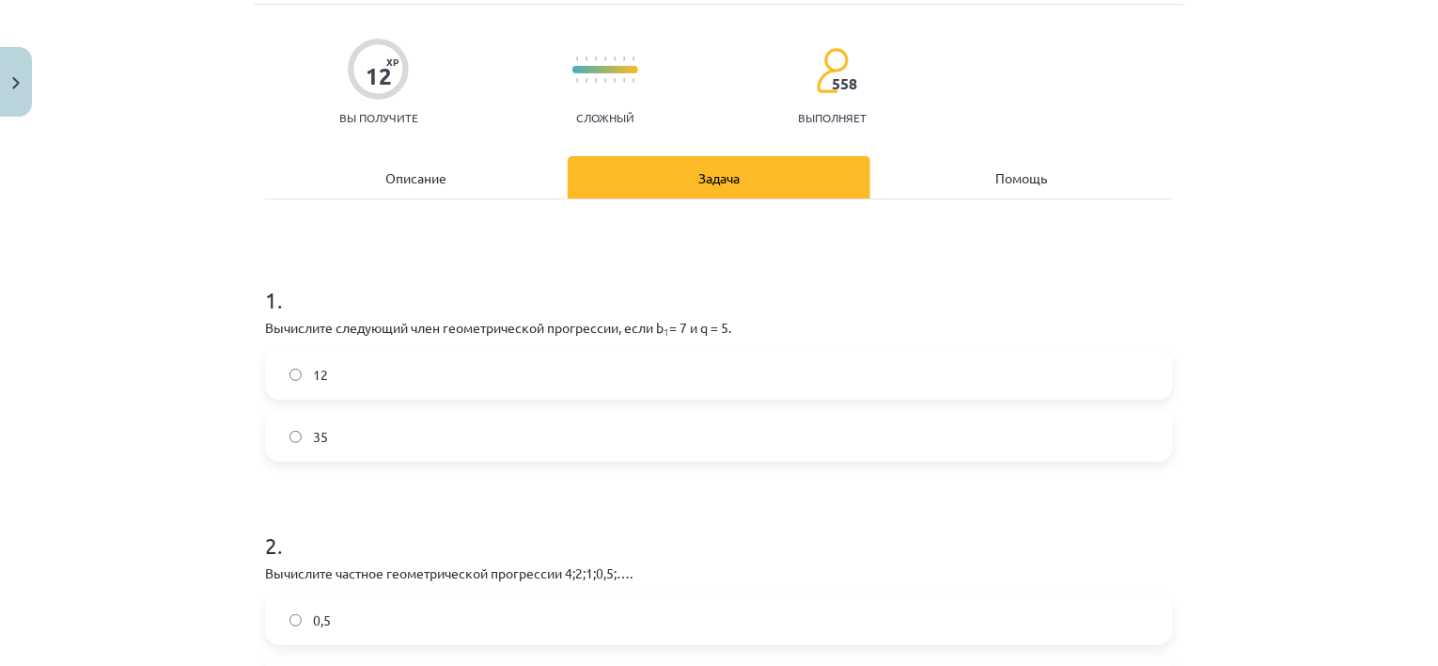
click at [455, 360] on label "12" at bounding box center [719, 374] width 904 height 47
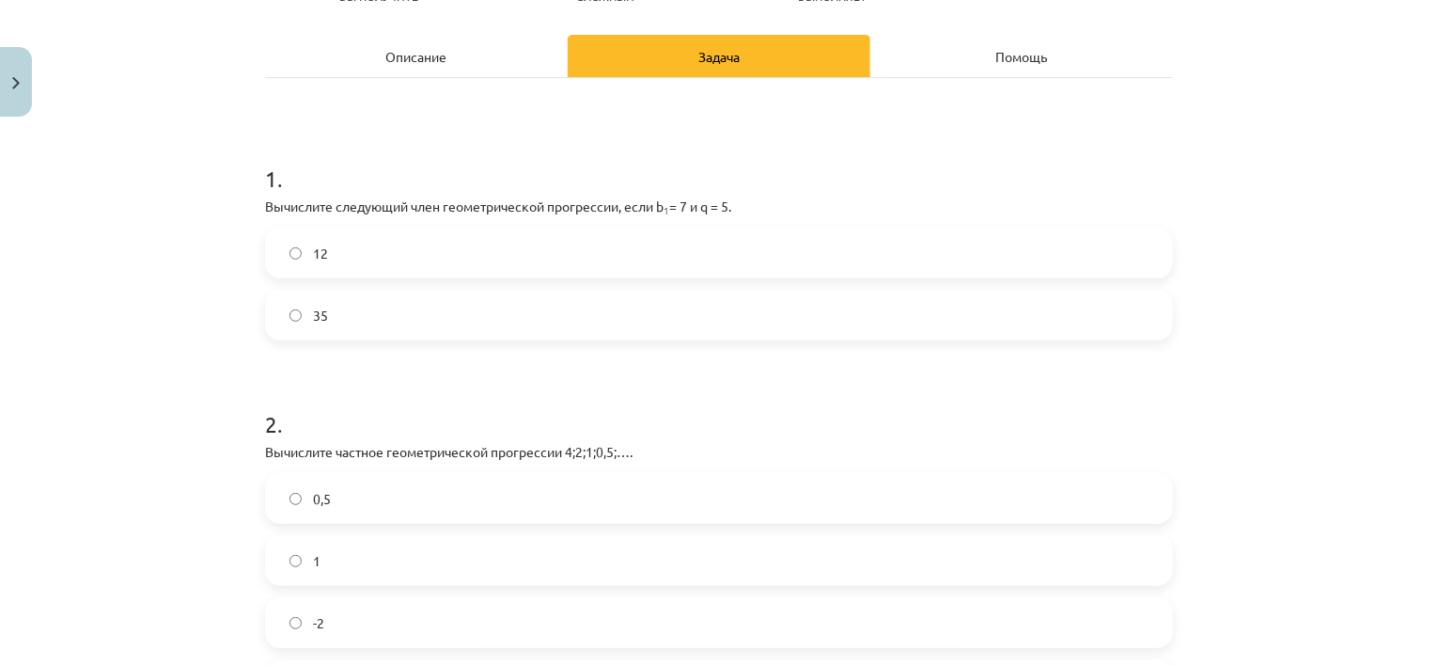
scroll to position [214, 0]
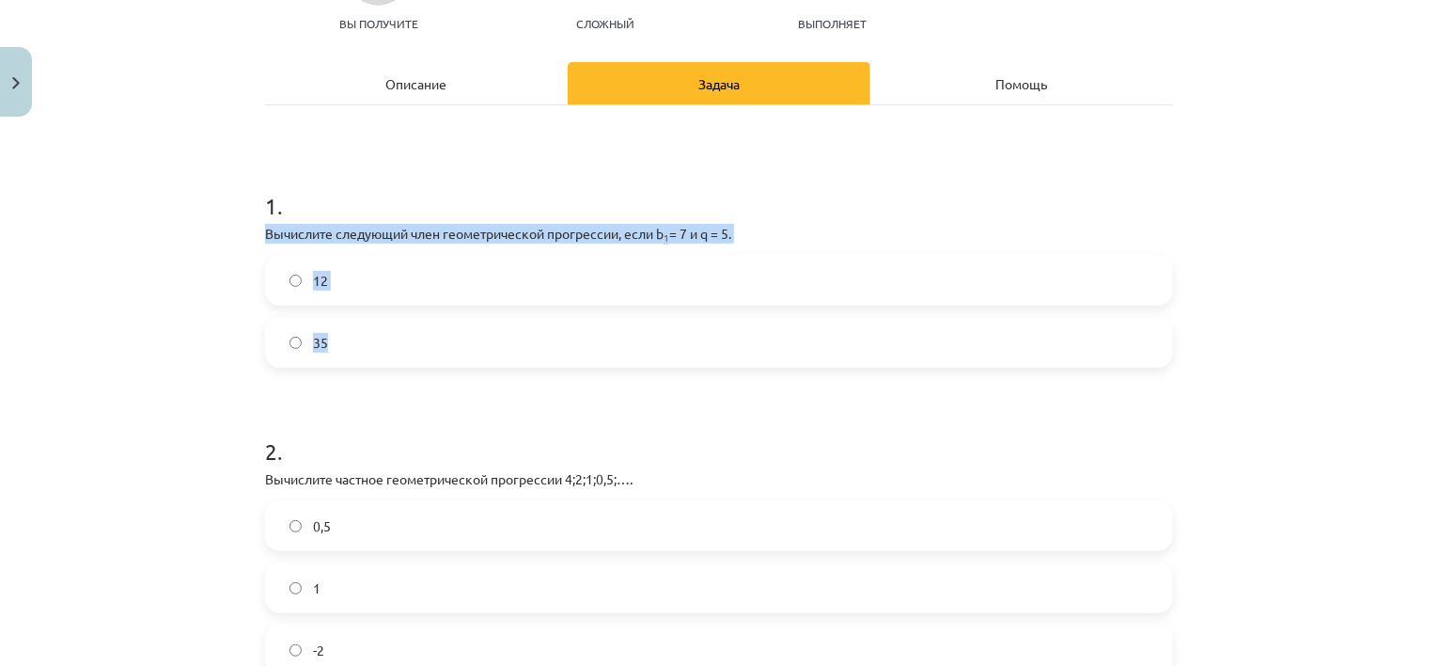
drag, startPoint x: 258, startPoint y: 236, endPoint x: 354, endPoint y: 337, distance: 139.6
click at [354, 337] on div "1 . Вычислите следующий член геометрической прогрессии, если b 1 = 7 и q = 5. 1…" at bounding box center [719, 264] width 908 height 208
click at [368, 315] on div "12 35" at bounding box center [719, 311] width 908 height 113
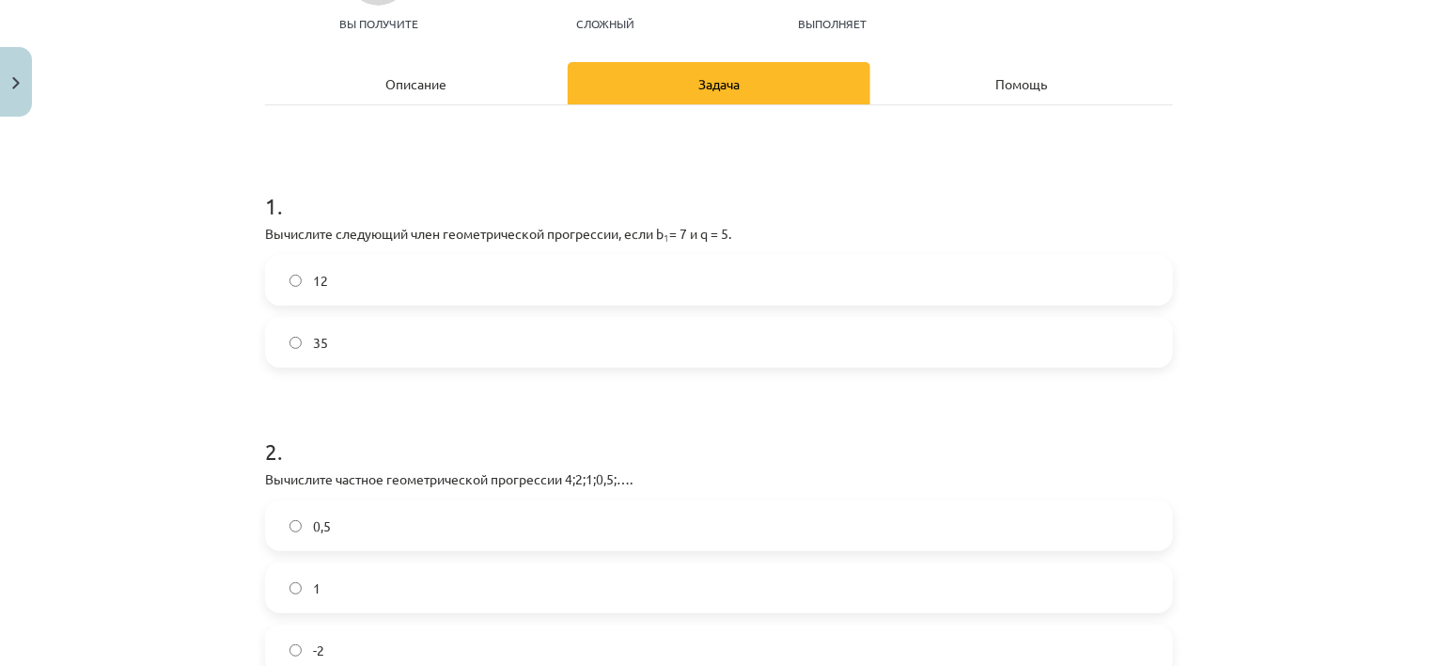
click at [351, 340] on label "35" at bounding box center [719, 342] width 904 height 47
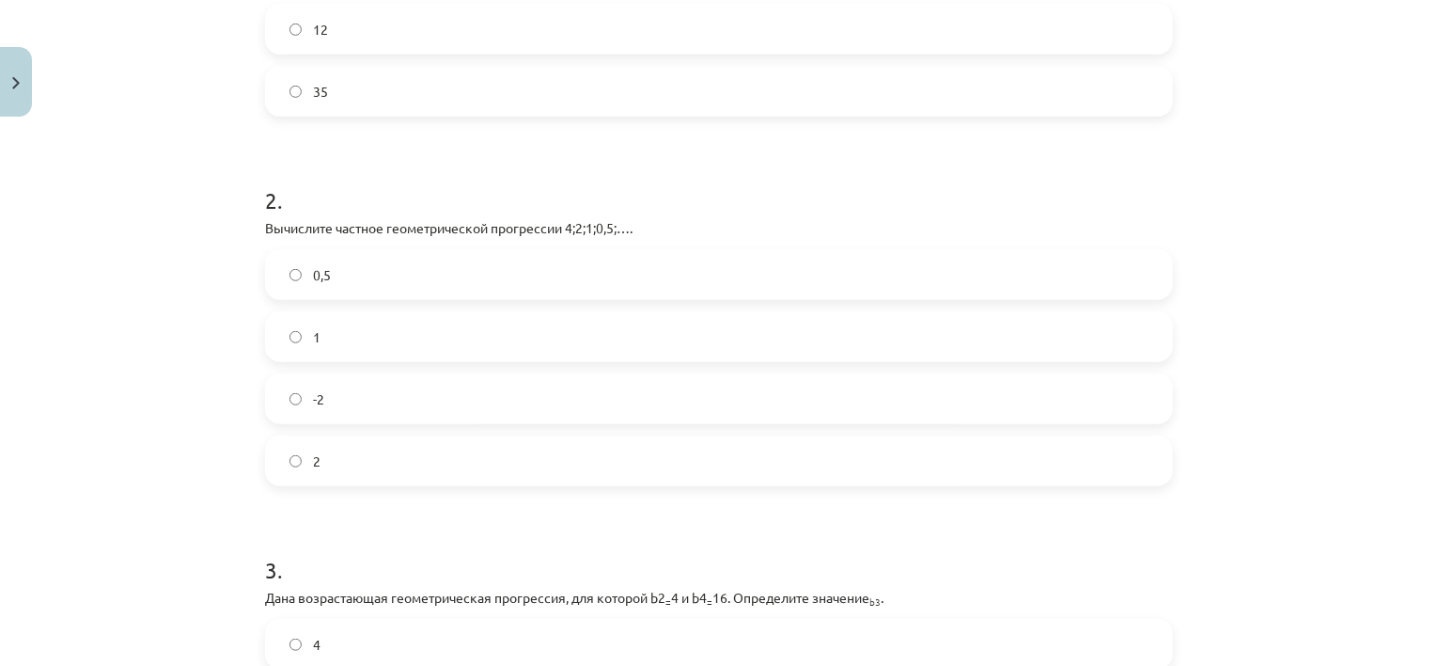
scroll to position [496, 0]
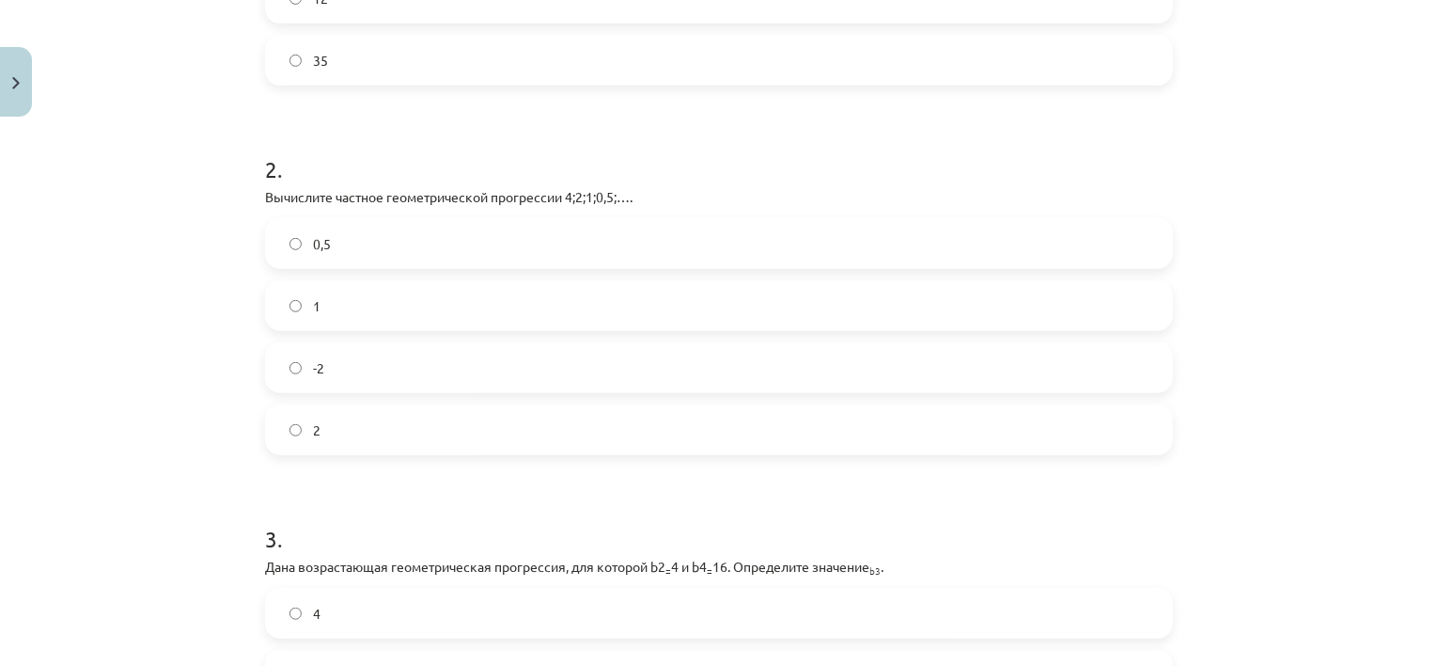
click at [306, 290] on label "1" at bounding box center [719, 305] width 904 height 47
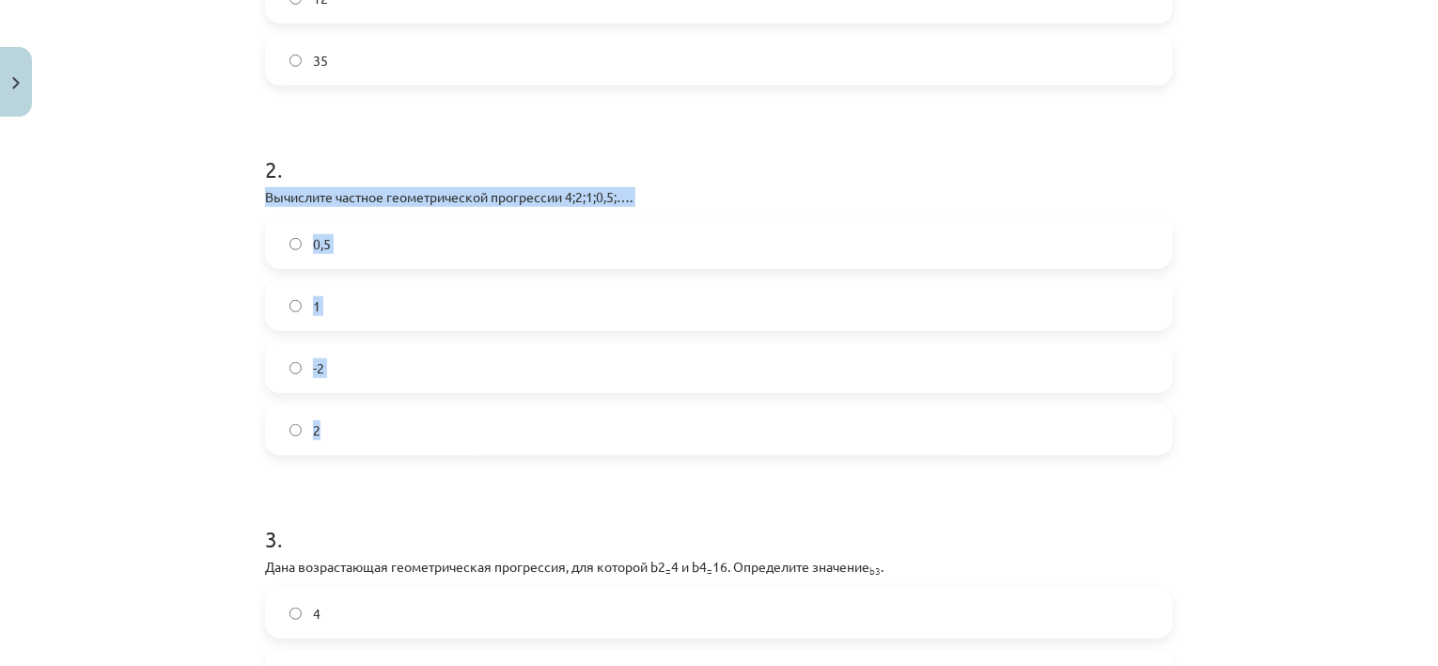
drag, startPoint x: 256, startPoint y: 199, endPoint x: 342, endPoint y: 409, distance: 226.8
click at [342, 409] on div "12 XP Вы получите Сложный 558 выполняет Описание Задача Помощь 1 . Вычислите сл…" at bounding box center [719, 312] width 931 height 1367
click at [340, 239] on label "0,5" at bounding box center [719, 243] width 904 height 47
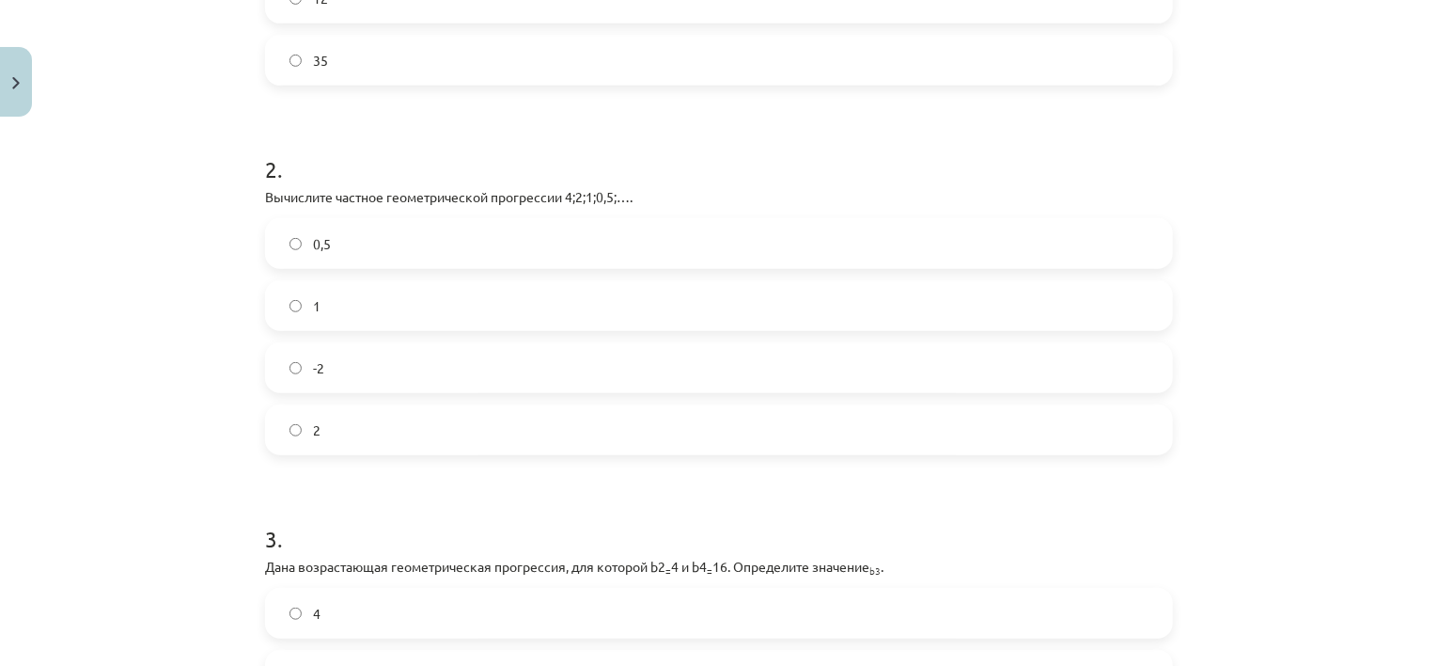
click at [197, 248] on div "Тема исследования: Математика I - 12 класс, 1-й тест, учебный материал (ab) #6 …" at bounding box center [719, 333] width 1438 height 666
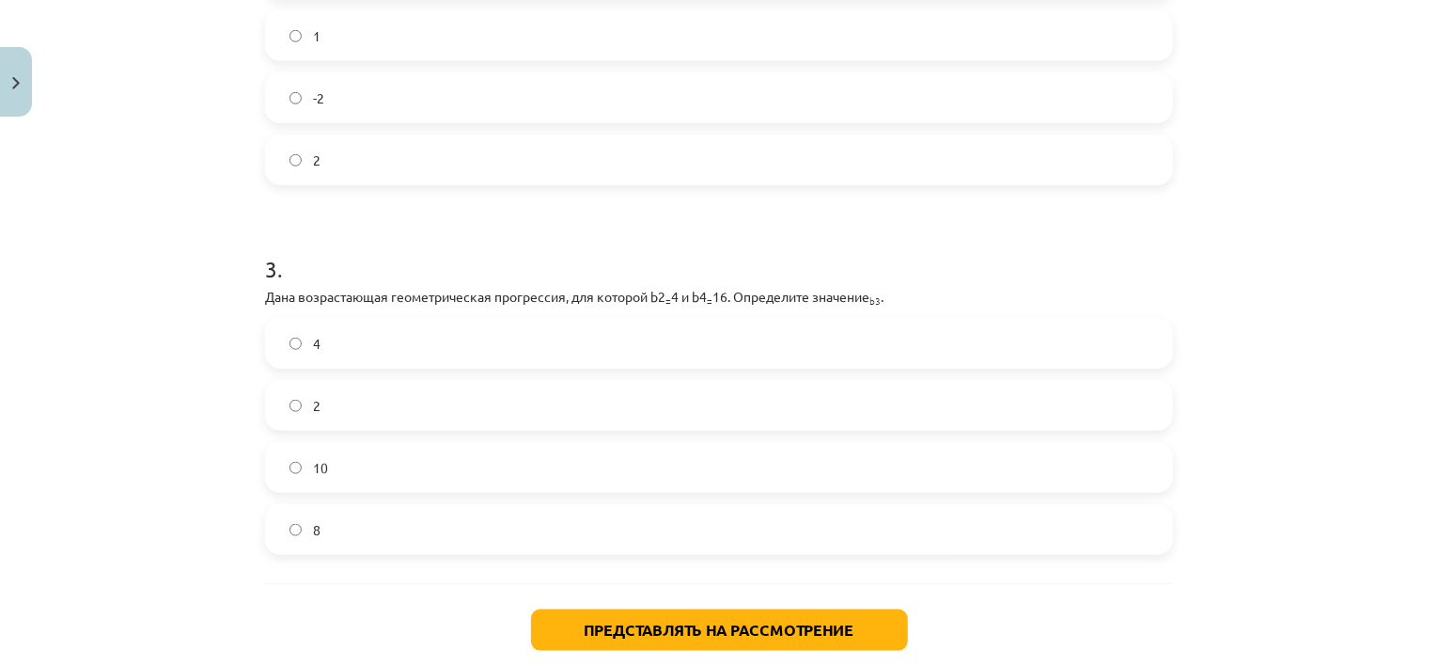
scroll to position [778, 0]
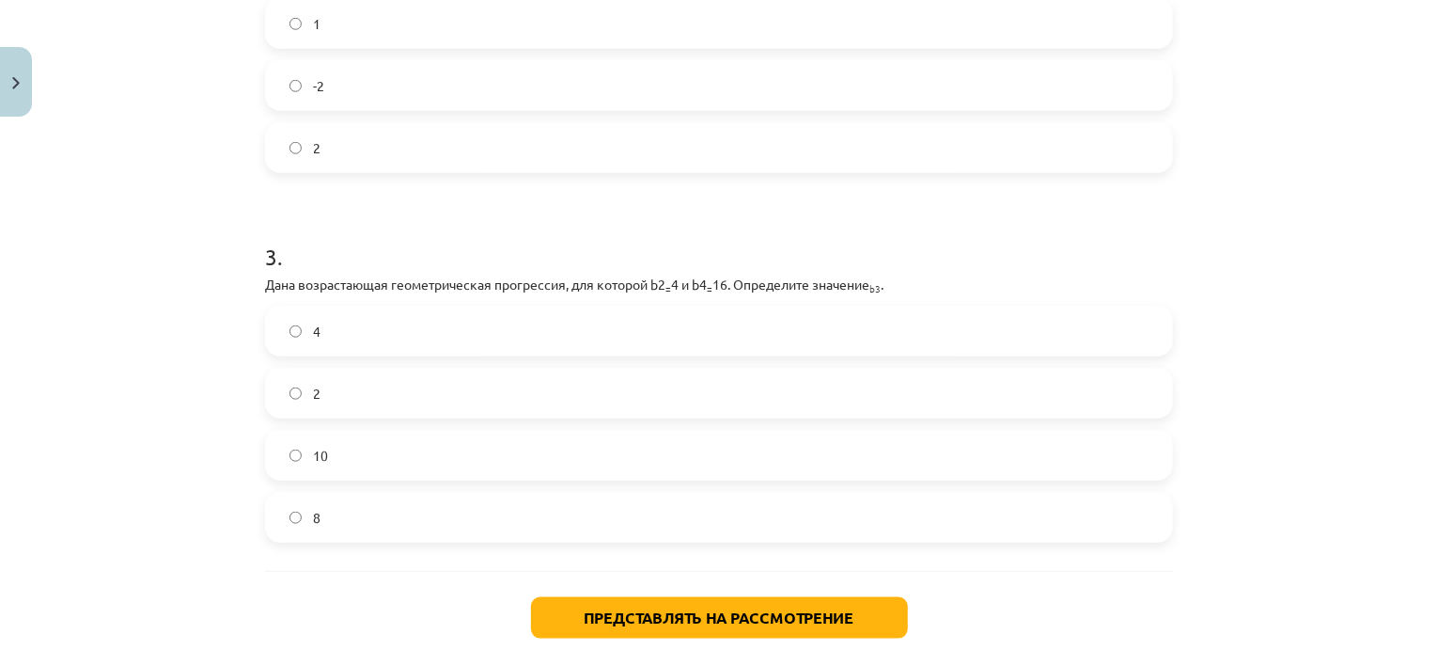
click at [336, 533] on label "8" at bounding box center [719, 516] width 904 height 47
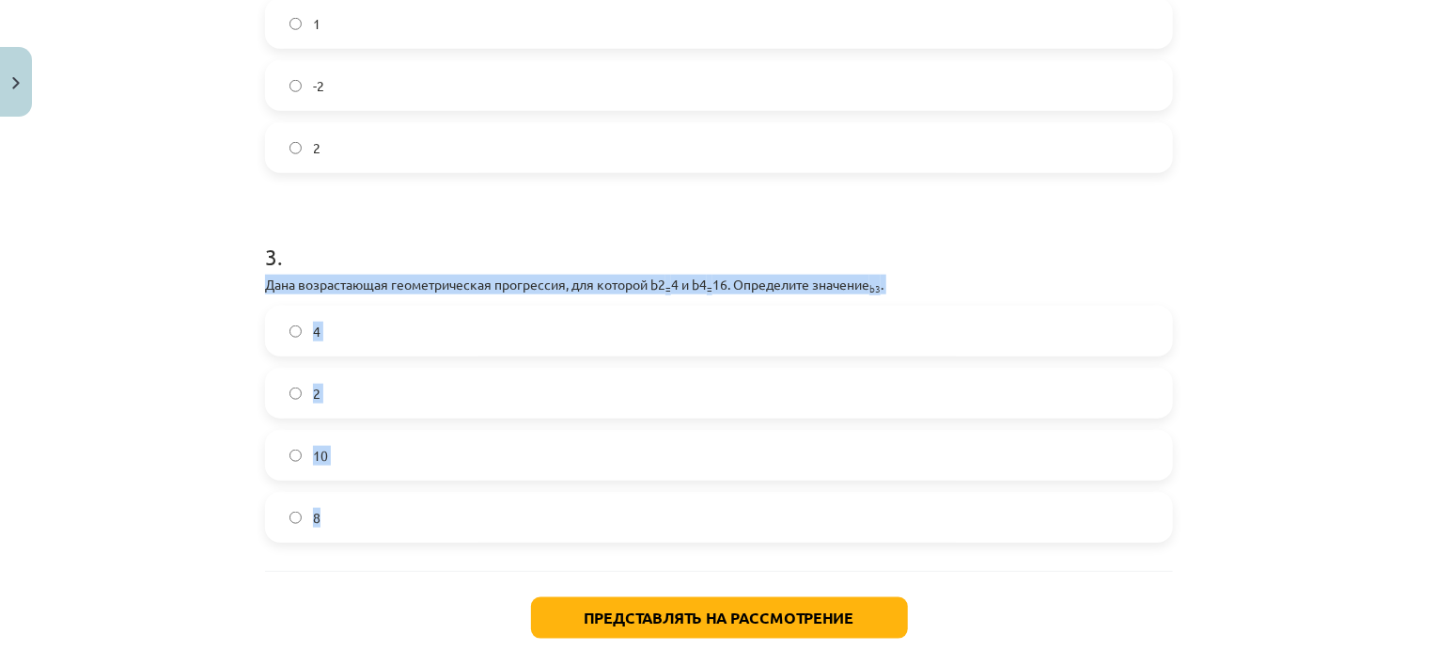
drag, startPoint x: 253, startPoint y: 290, endPoint x: 381, endPoint y: 496, distance: 243.1
click at [381, 496] on div "12 XP Вы получите Сложный 558 выполняет Описание Задача Помощь 1 . Вычислите сл…" at bounding box center [719, 30] width 931 height 1367
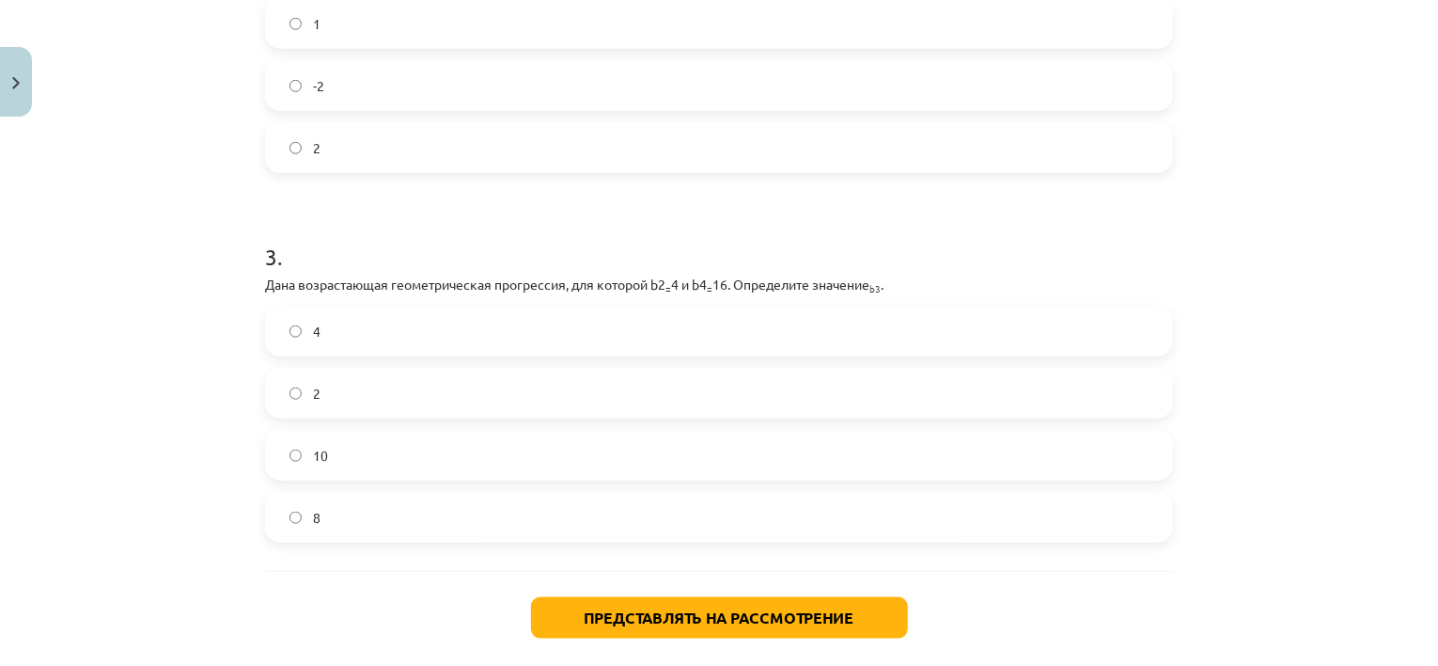
click at [1309, 169] on div "Тема исследования: Математика I - 12 класс, 1-й тест, учебный материал (ab) #6 …" at bounding box center [719, 333] width 1438 height 666
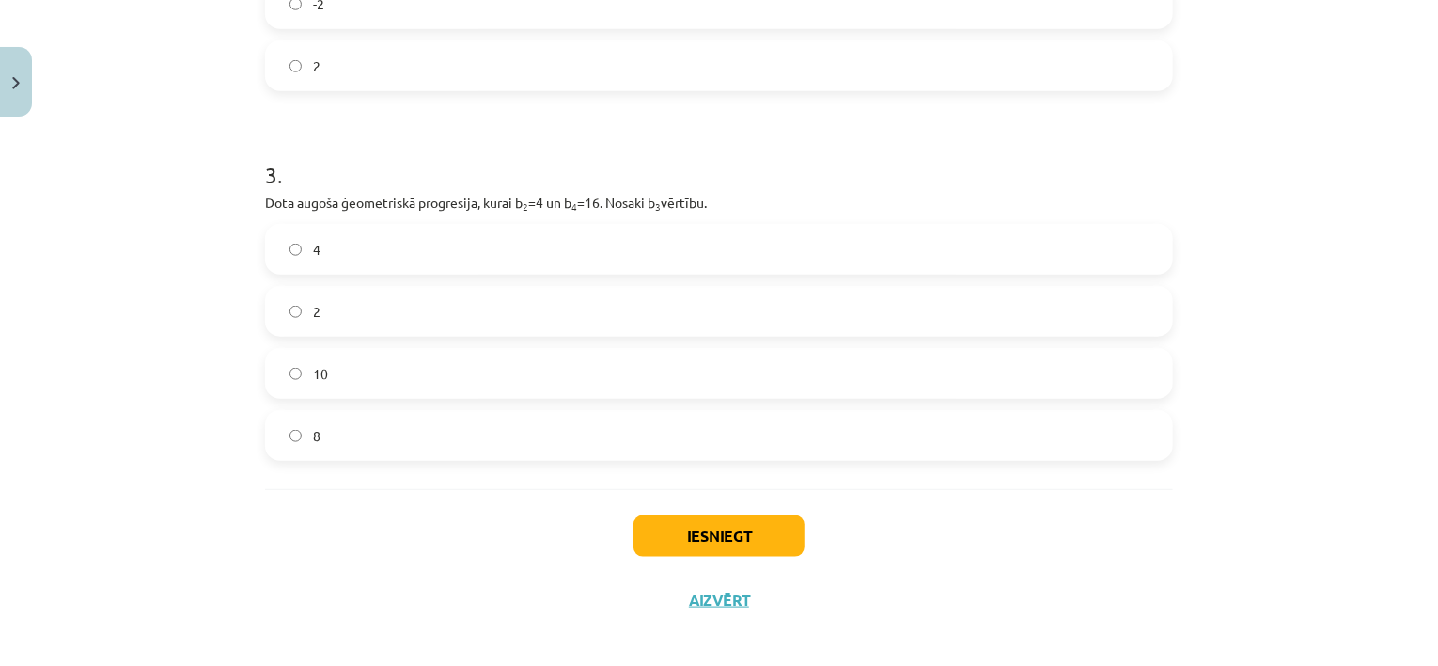
scroll to position [872, 0]
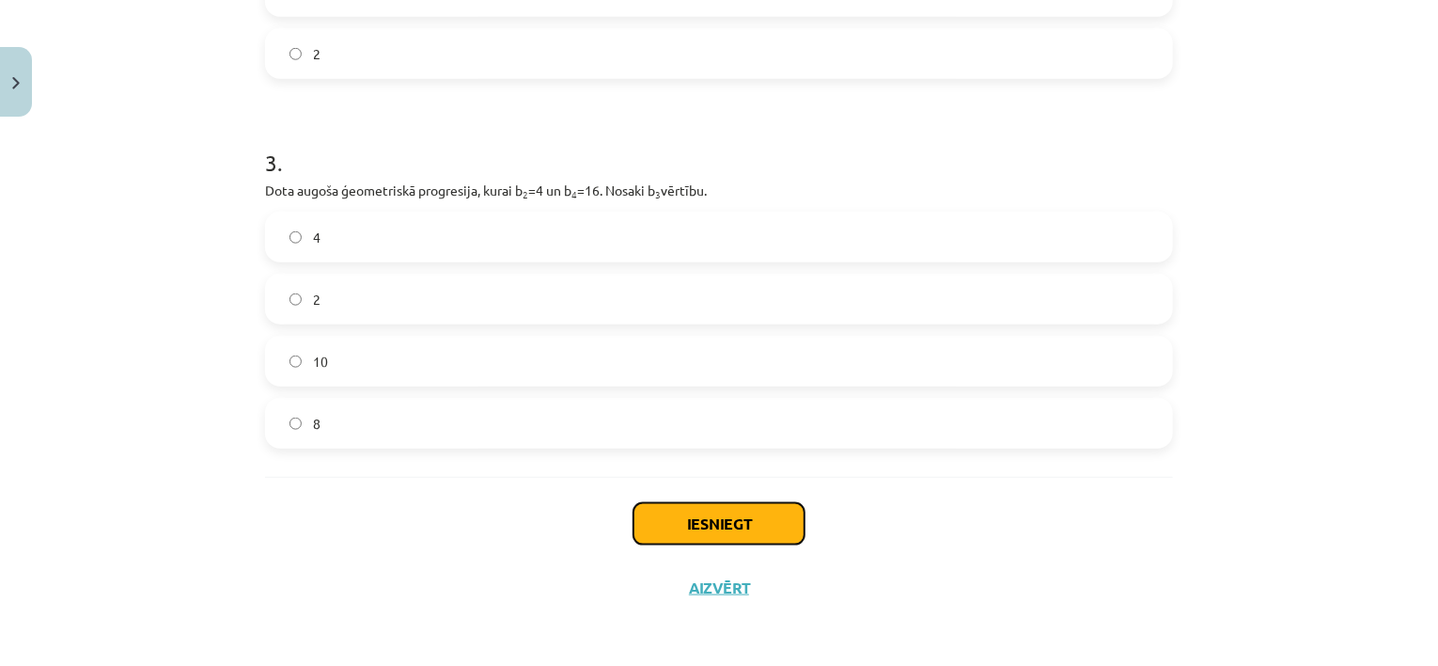
click at [705, 508] on button "Iesniegt" at bounding box center [719, 523] width 171 height 41
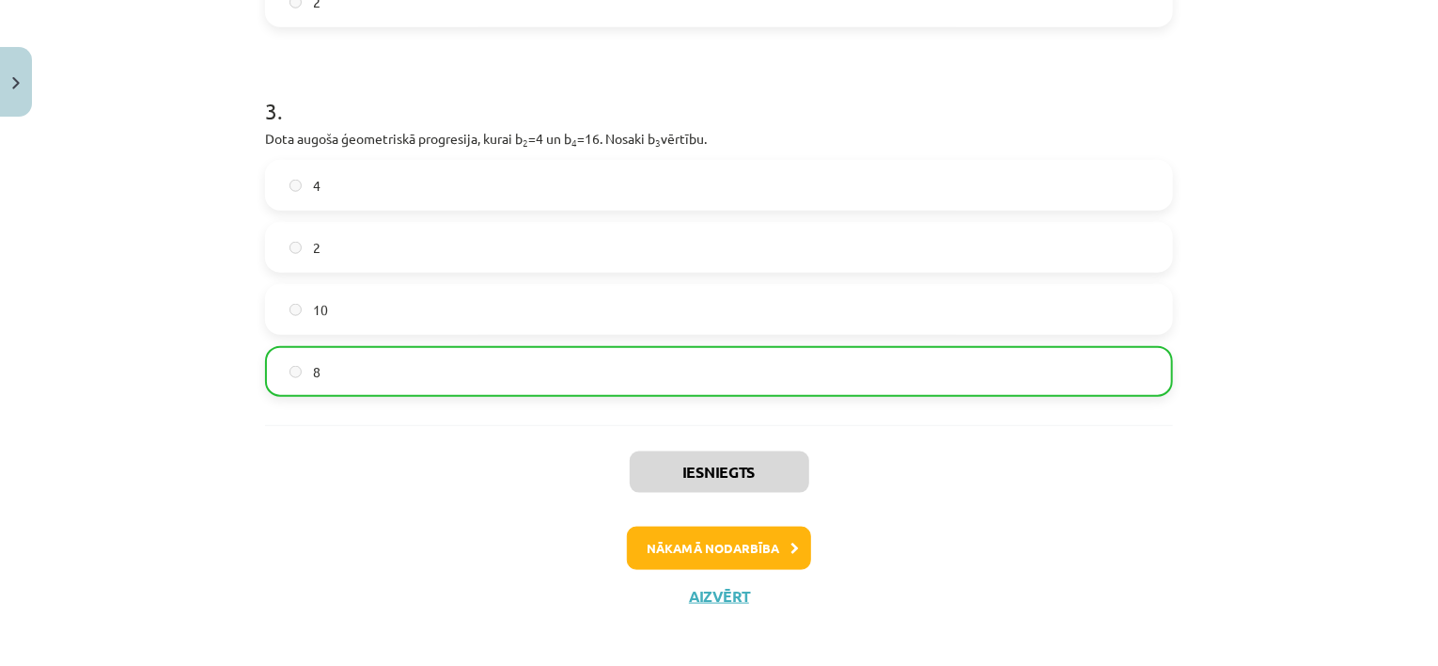
scroll to position [932, 0]
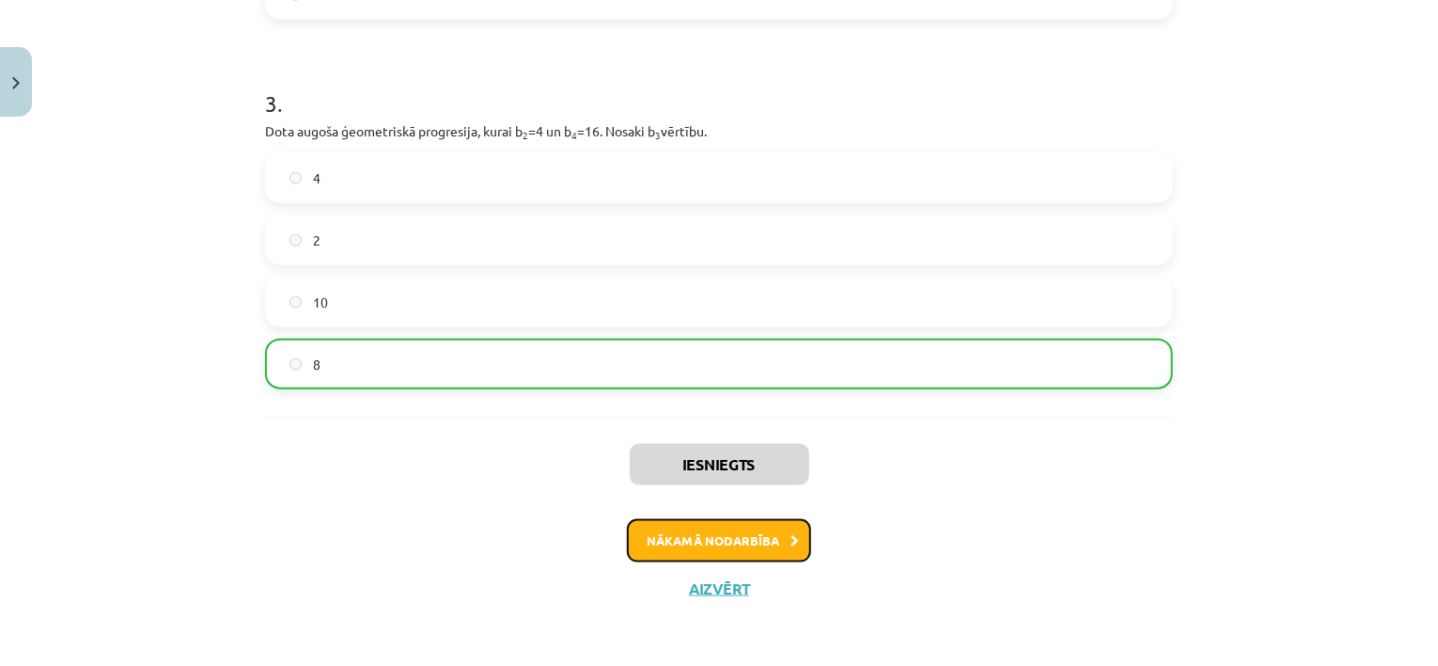
click at [707, 523] on button "Nākamā nodarbība" at bounding box center [719, 540] width 184 height 43
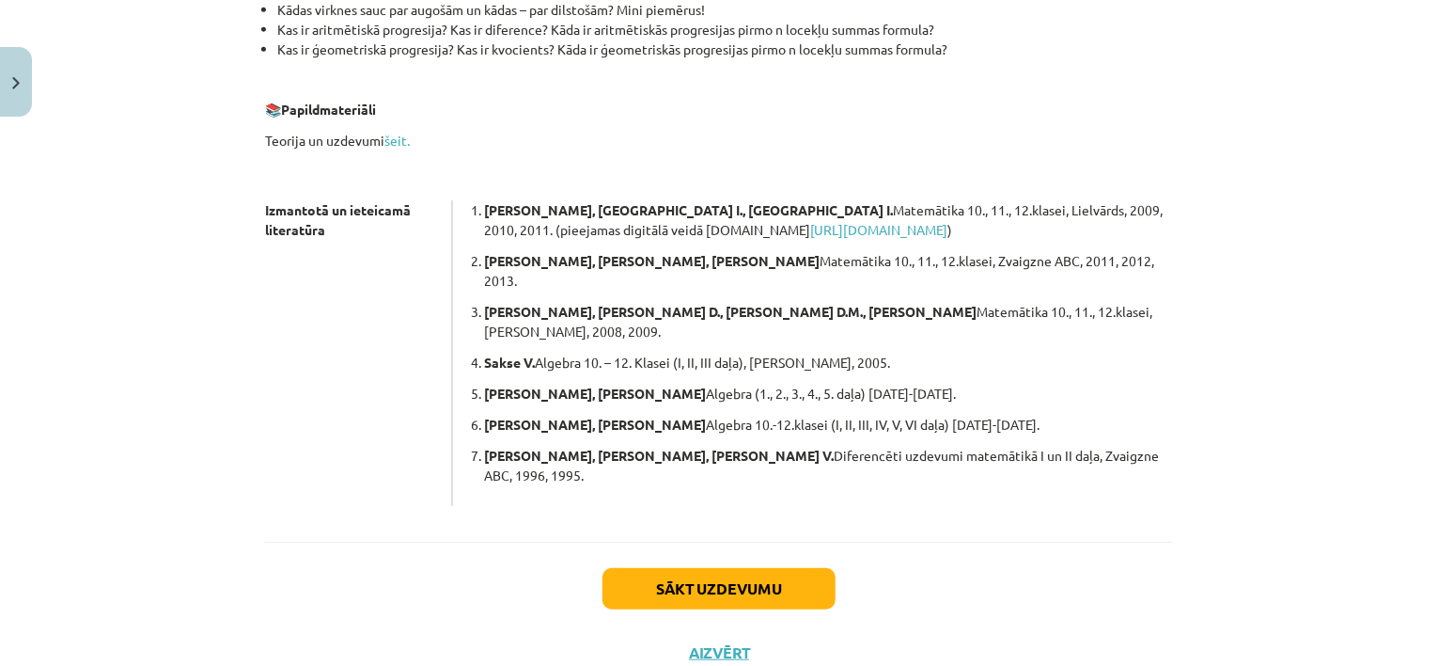
scroll to position [523, 0]
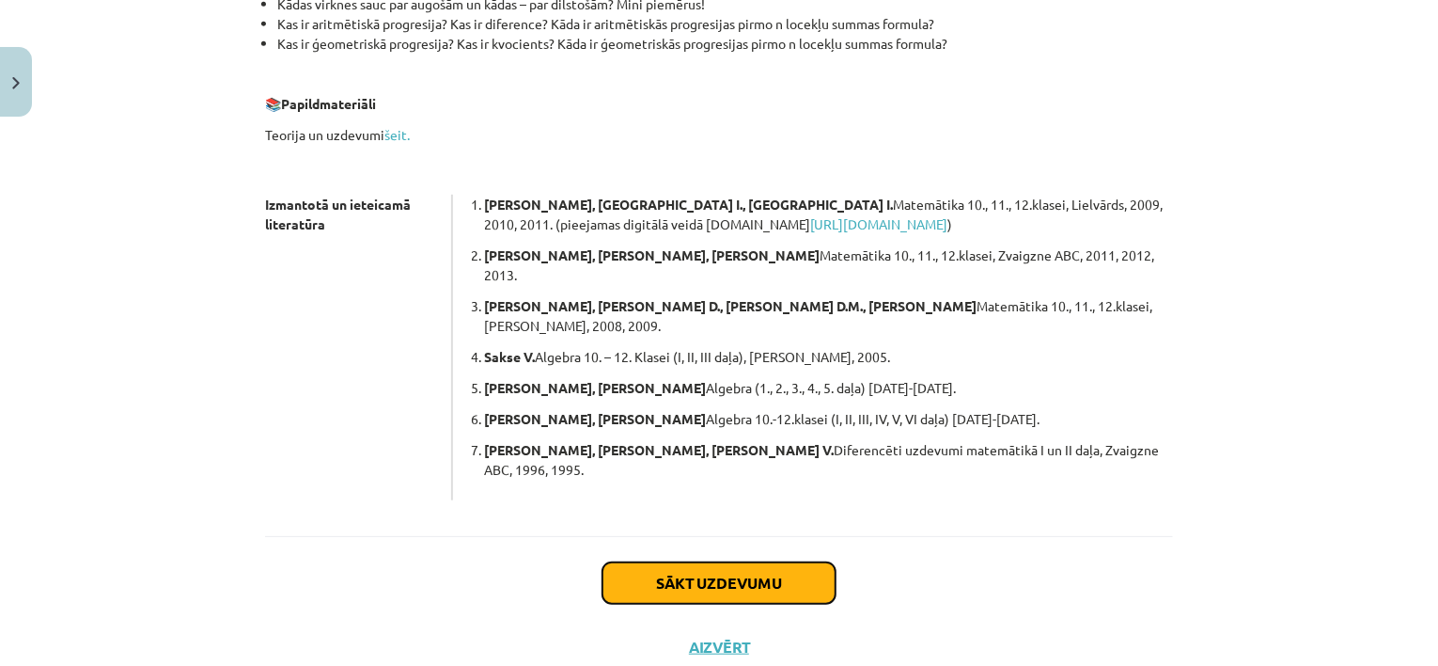
click at [704, 562] on button "Sākt uzdevumu" at bounding box center [719, 582] width 233 height 41
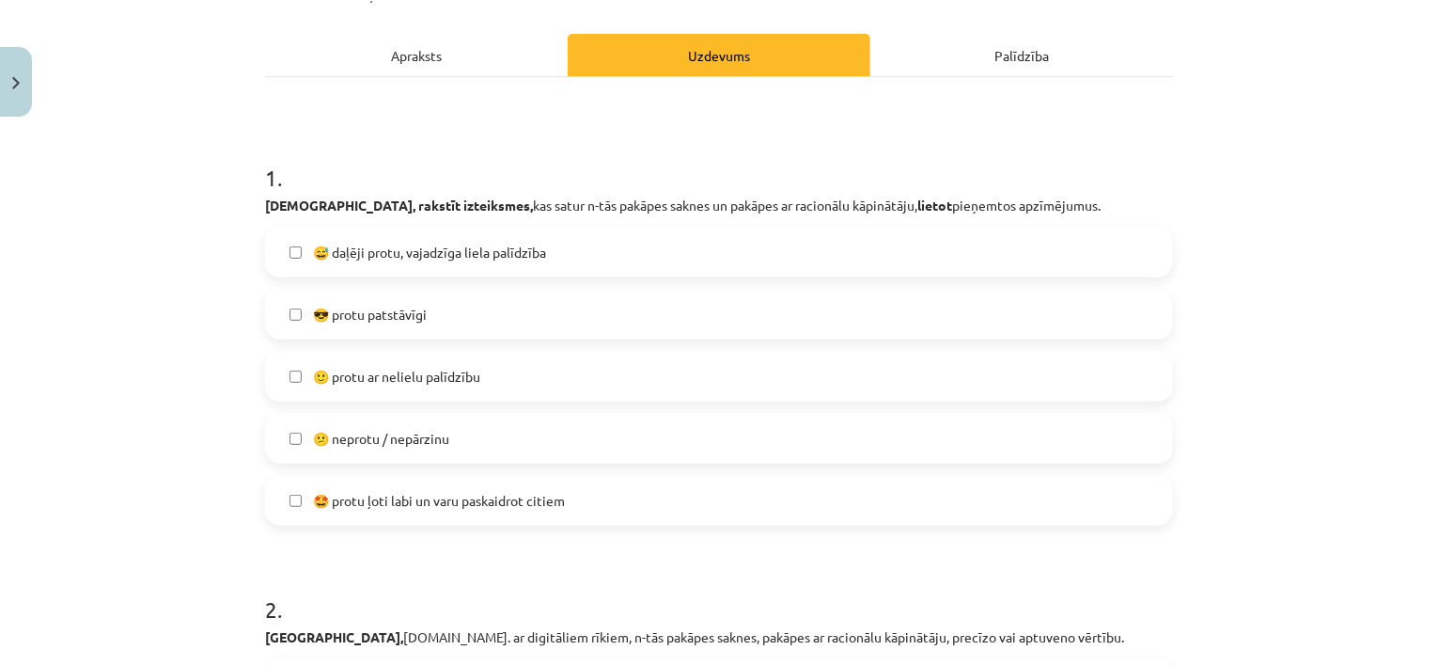
scroll to position [235, 0]
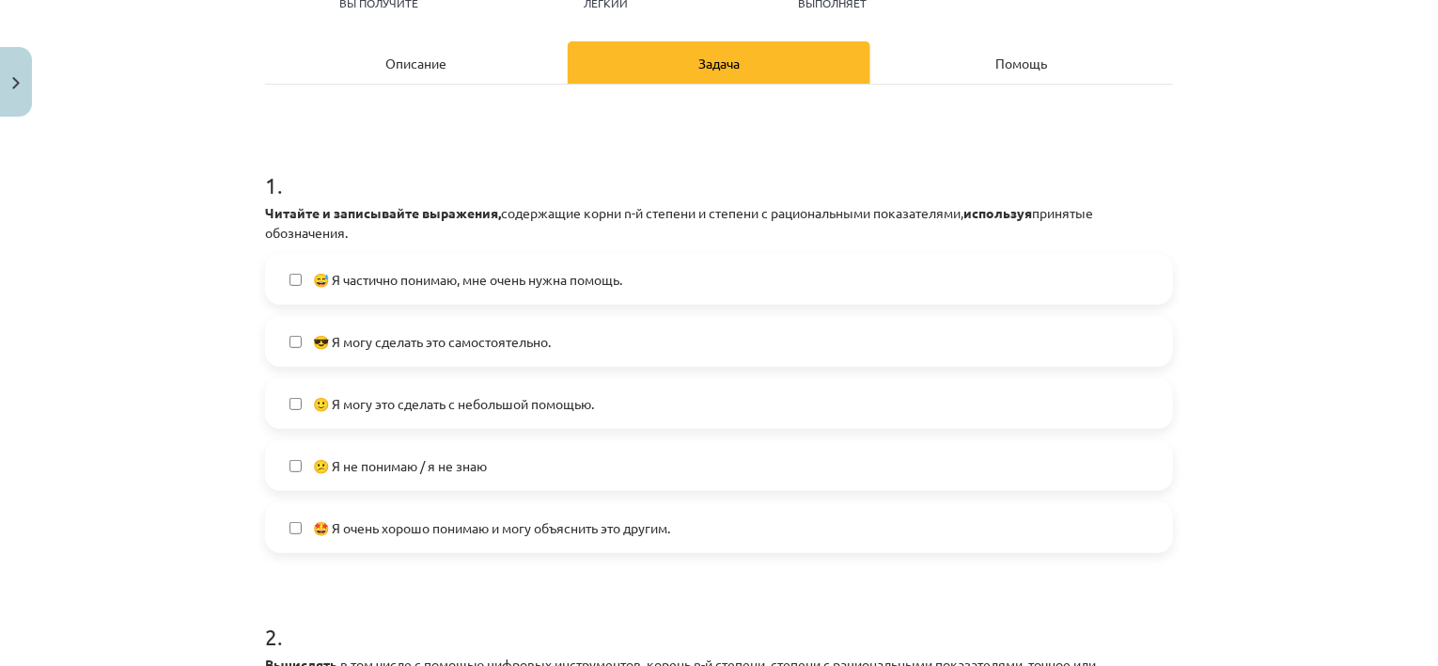
click at [659, 402] on label "🙂 Я могу это сделать с небольшой помощью." at bounding box center [719, 403] width 904 height 47
click at [415, 299] on label "😅 Я частично понимаю, мне очень нужна помощь." at bounding box center [719, 279] width 904 height 47
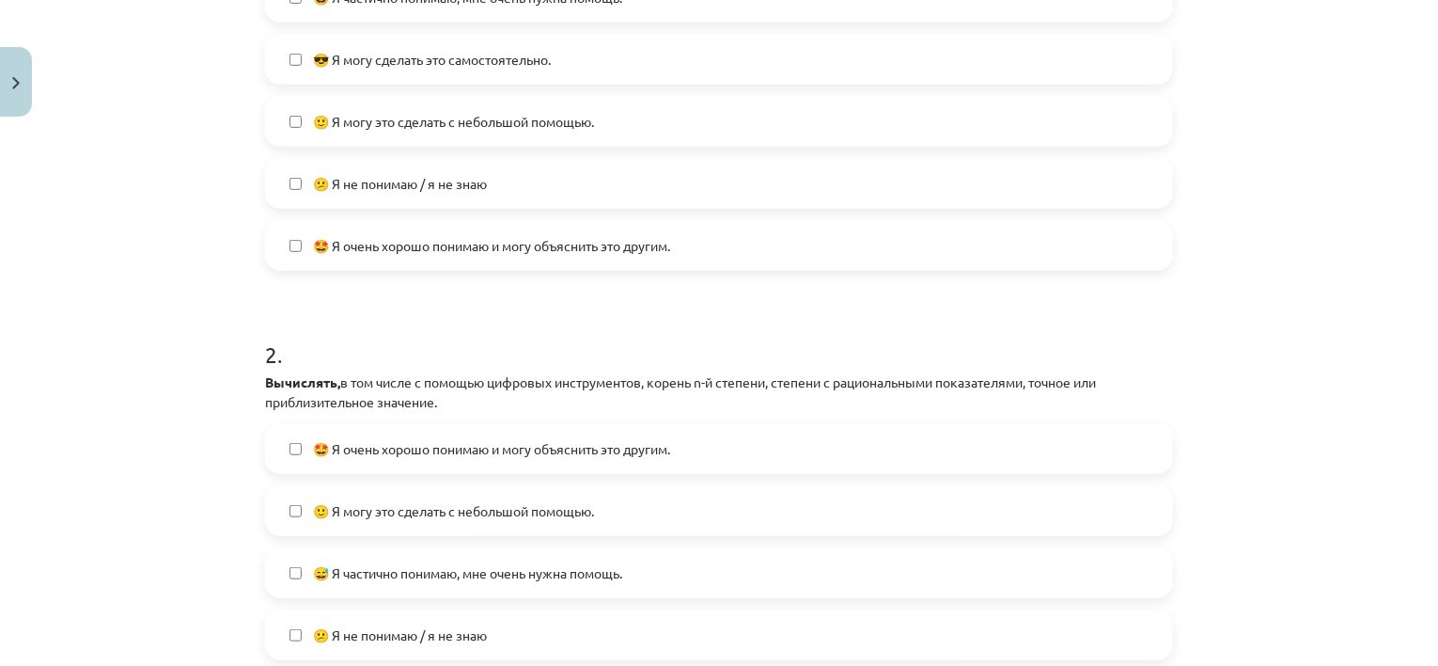
click at [48, 290] on div "Тема исследования: Математика I - 12 класс, 1-й тест, учебный материал (ab) #7 …" at bounding box center [719, 333] width 1438 height 666
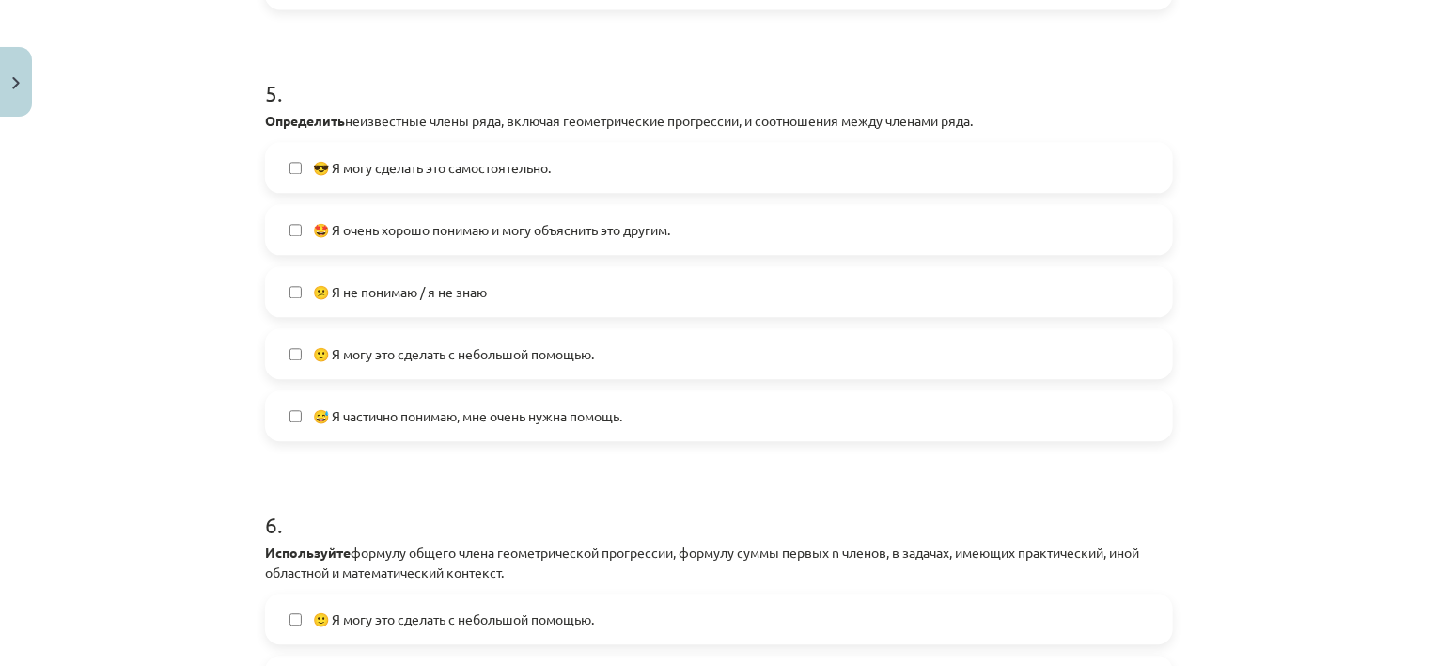
scroll to position [2091, 0]
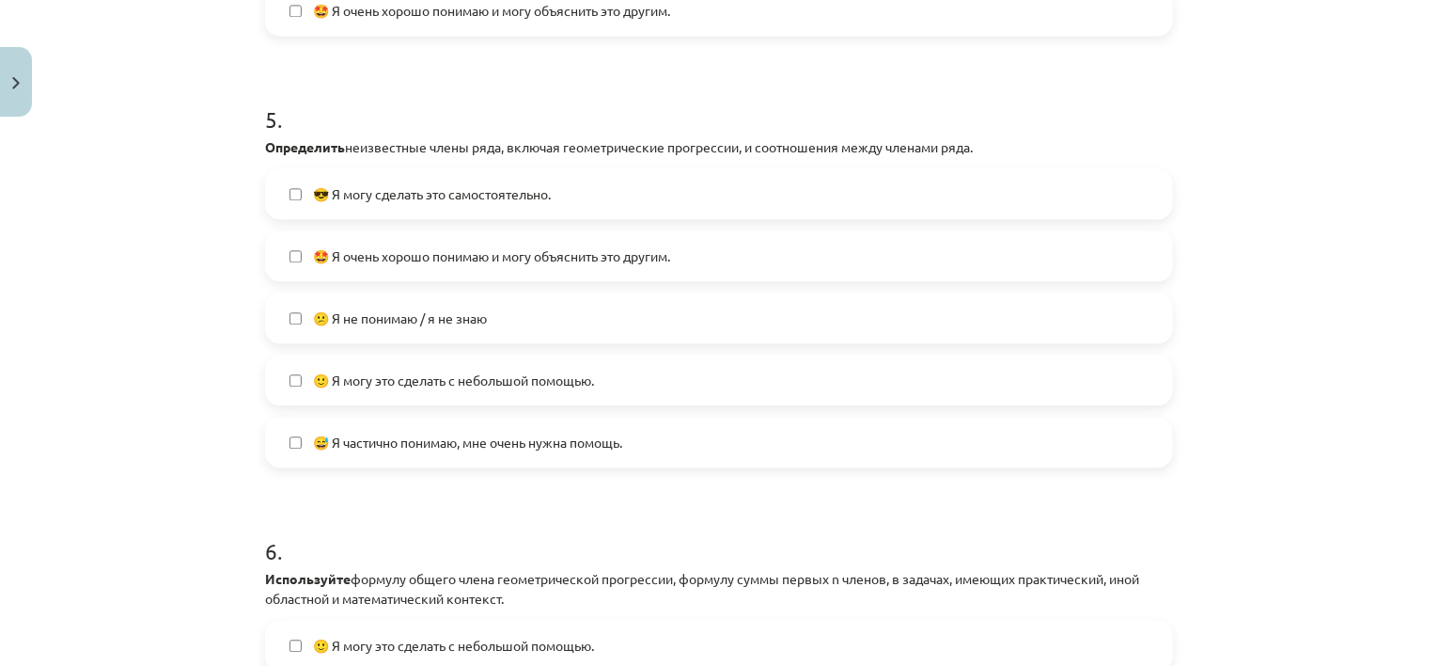
click at [311, 462] on label "😅 Я частично понимаю, мне очень нужна помощь." at bounding box center [719, 441] width 904 height 47
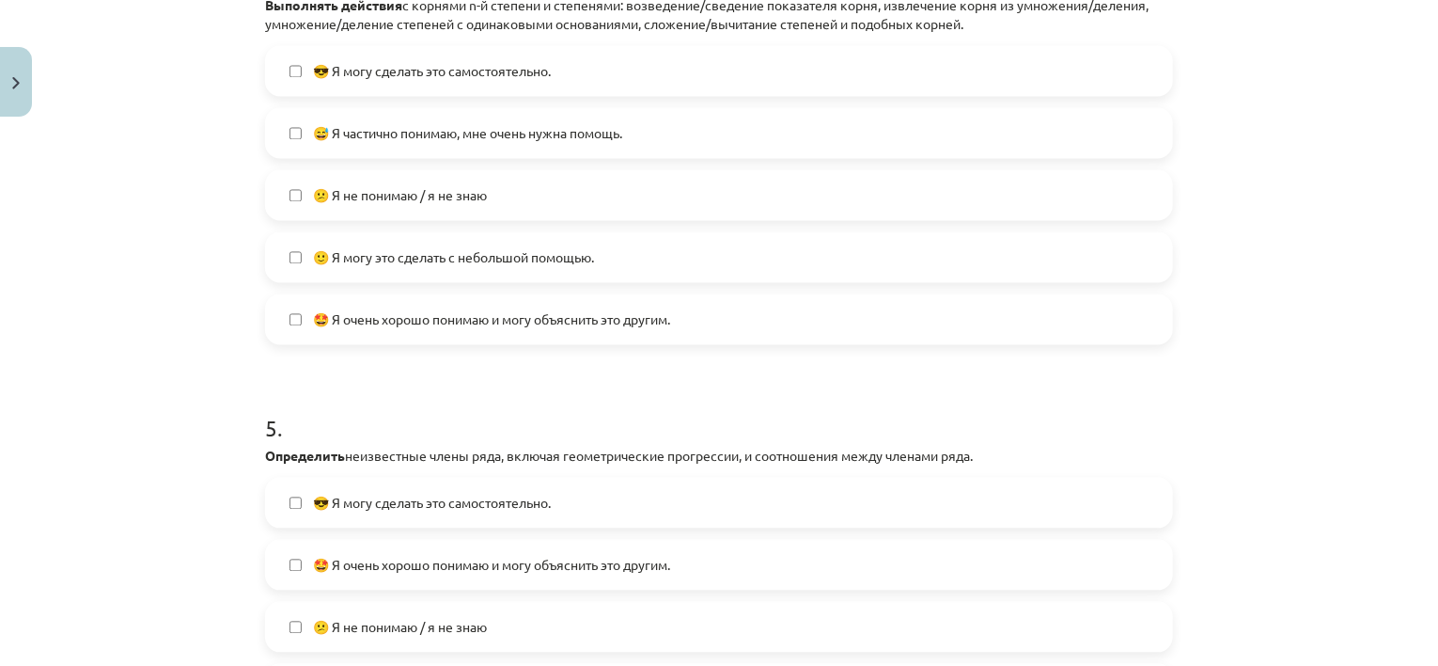
scroll to position [1715, 0]
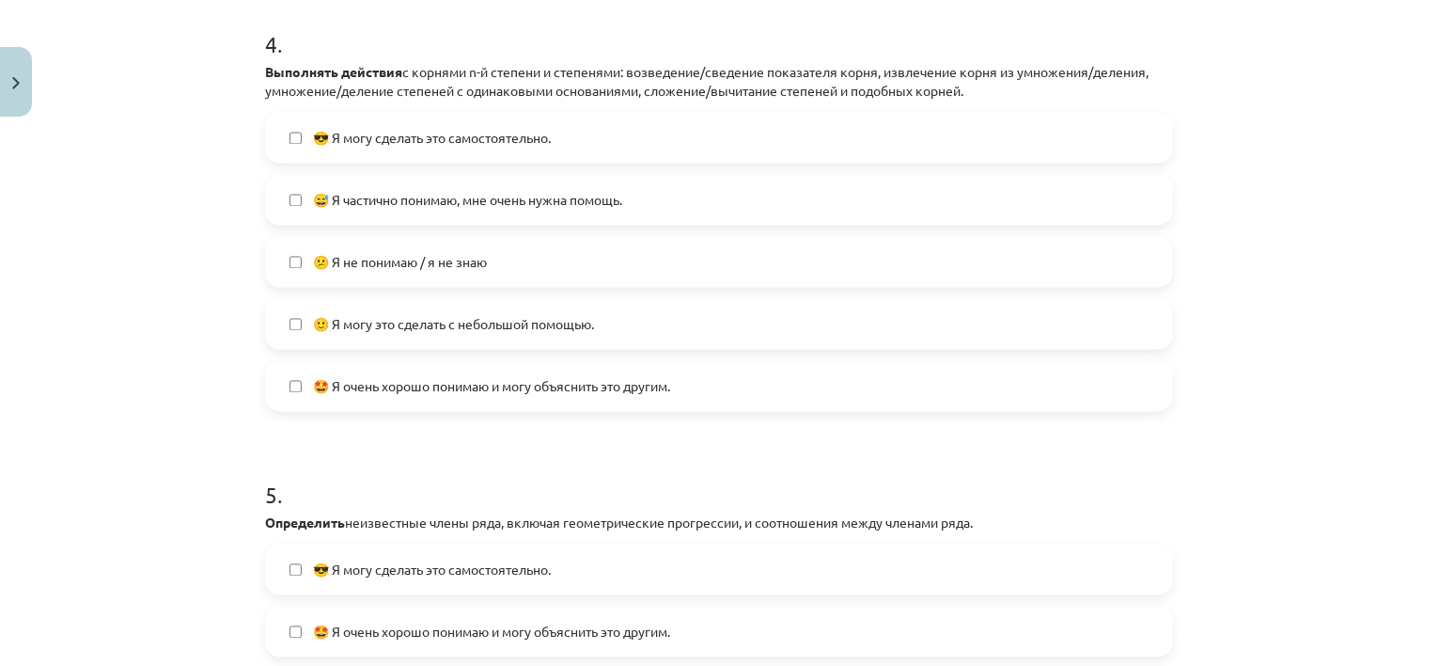
click at [307, 177] on label "😅 Я частично понимаю, мне очень нужна помощь." at bounding box center [719, 200] width 904 height 47
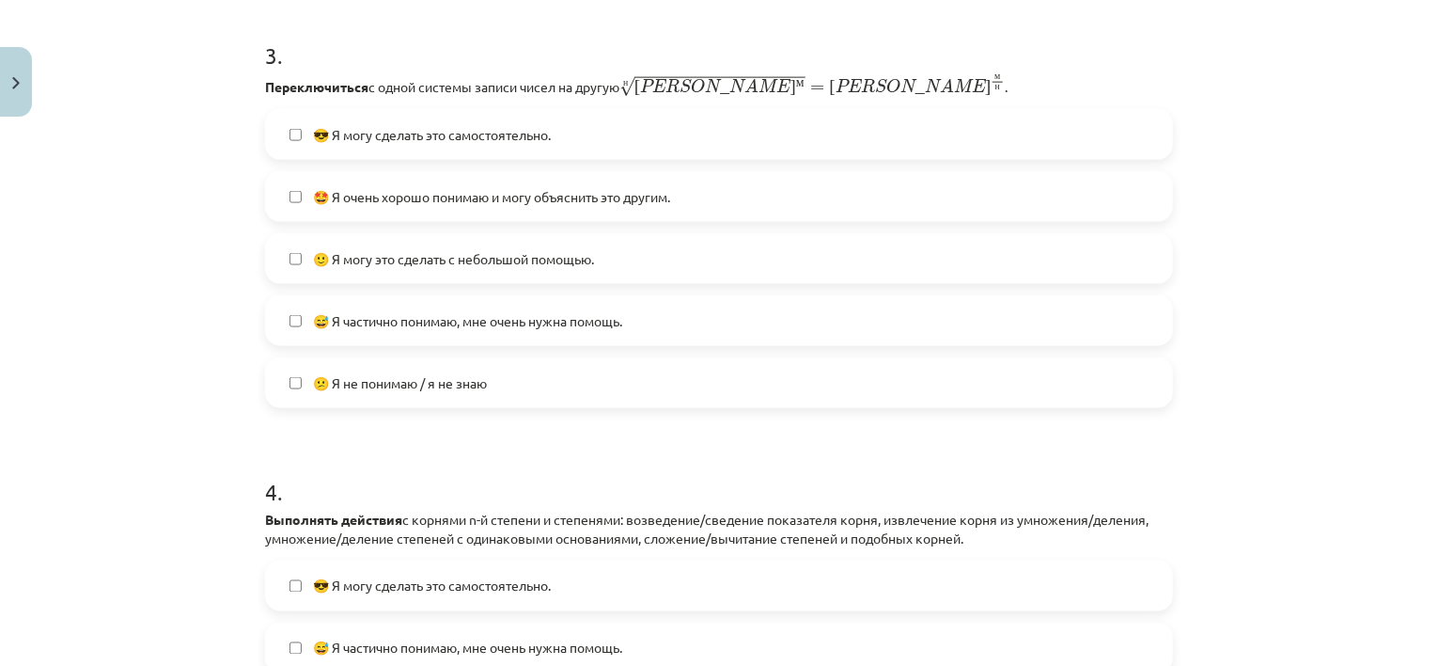
scroll to position [1245, 0]
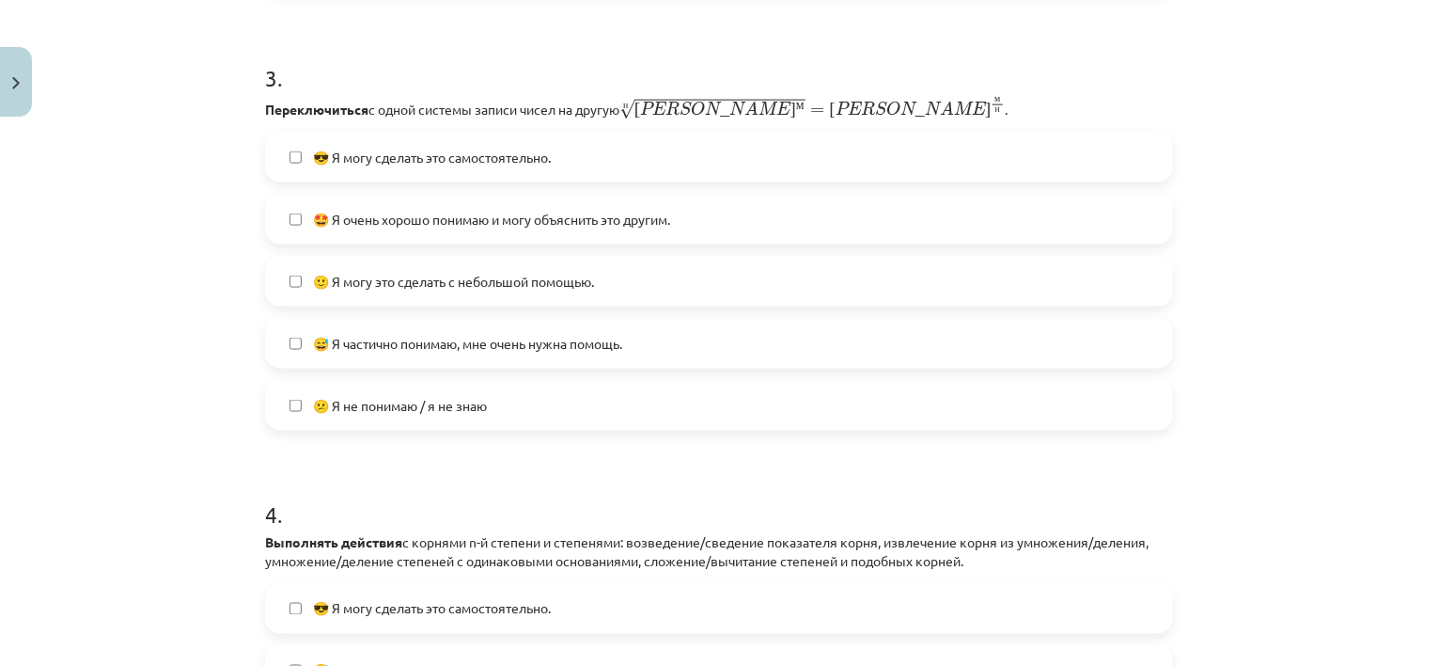
click at [300, 345] on label "😅 Я частично понимаю, мне очень нужна помощь." at bounding box center [719, 343] width 904 height 47
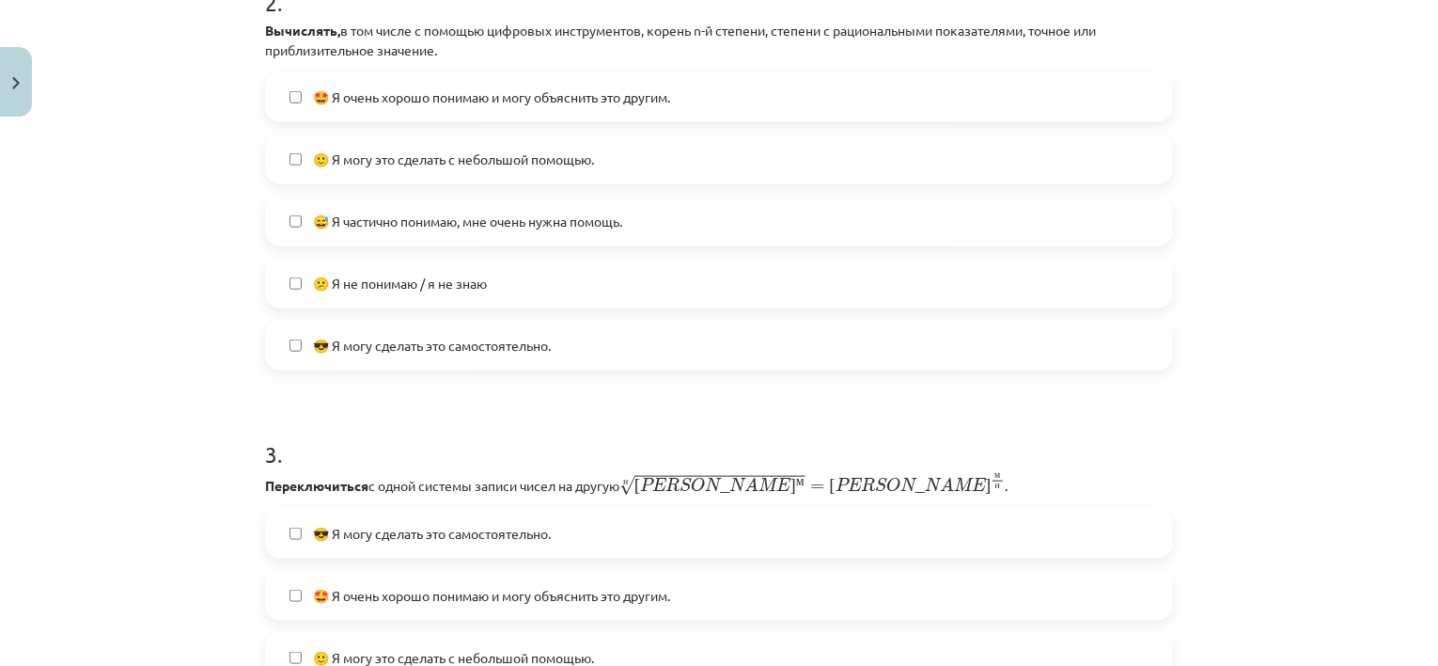
click at [327, 227] on span "😅 Я частично понимаю, мне очень нужна помощь." at bounding box center [467, 221] width 309 height 20
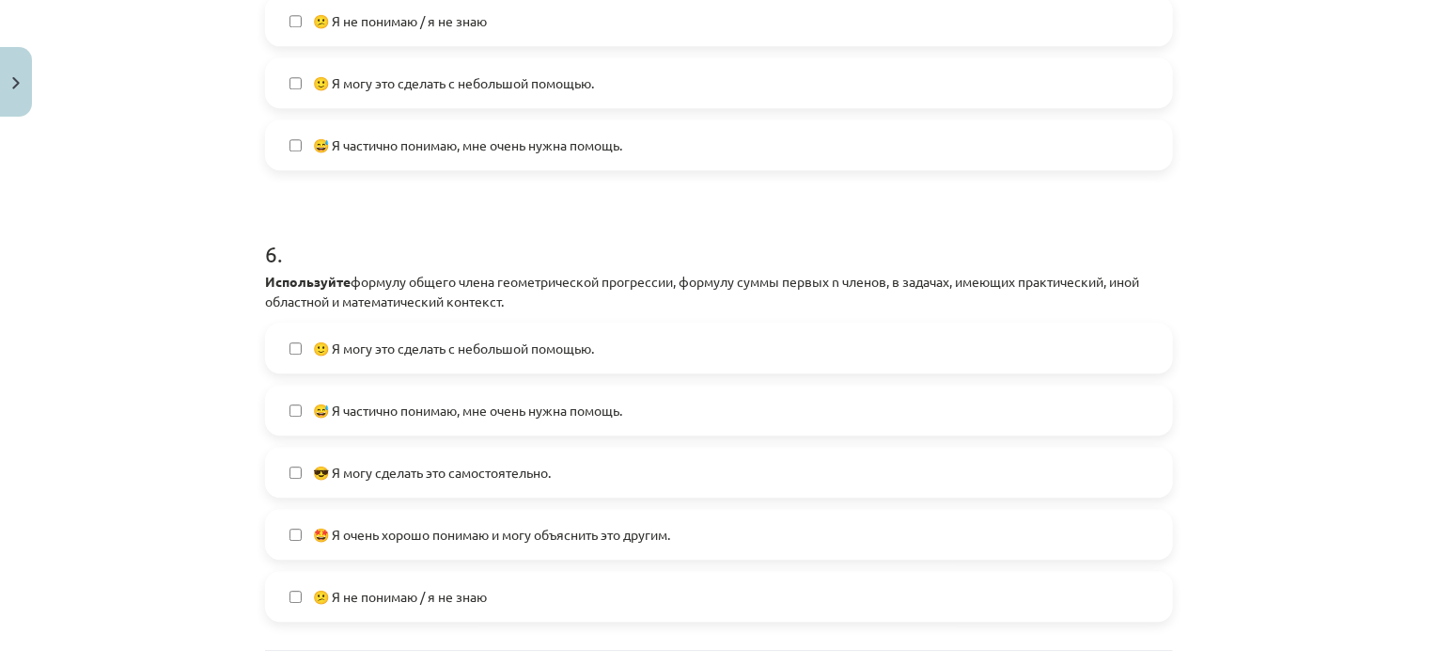
scroll to position [2561, 0]
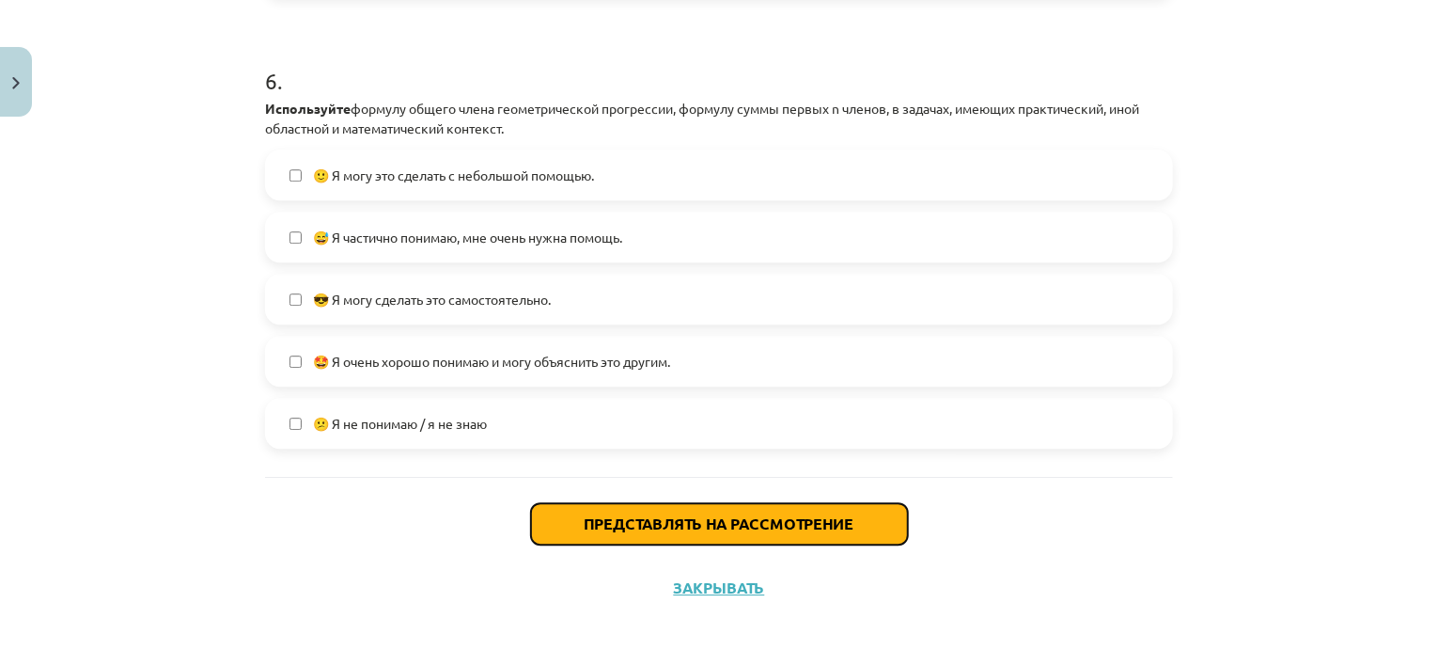
click at [658, 511] on button "Представлять на рассмотрение" at bounding box center [719, 523] width 377 height 41
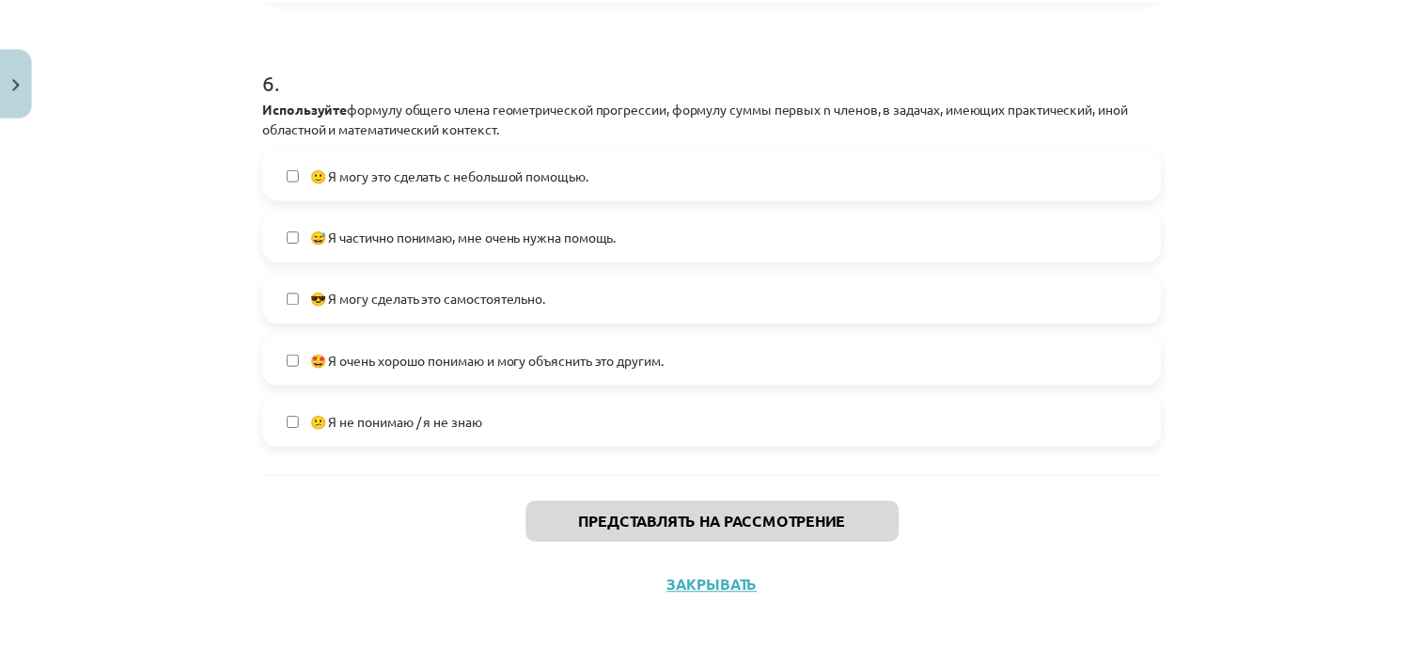
scroll to position [1032, 0]
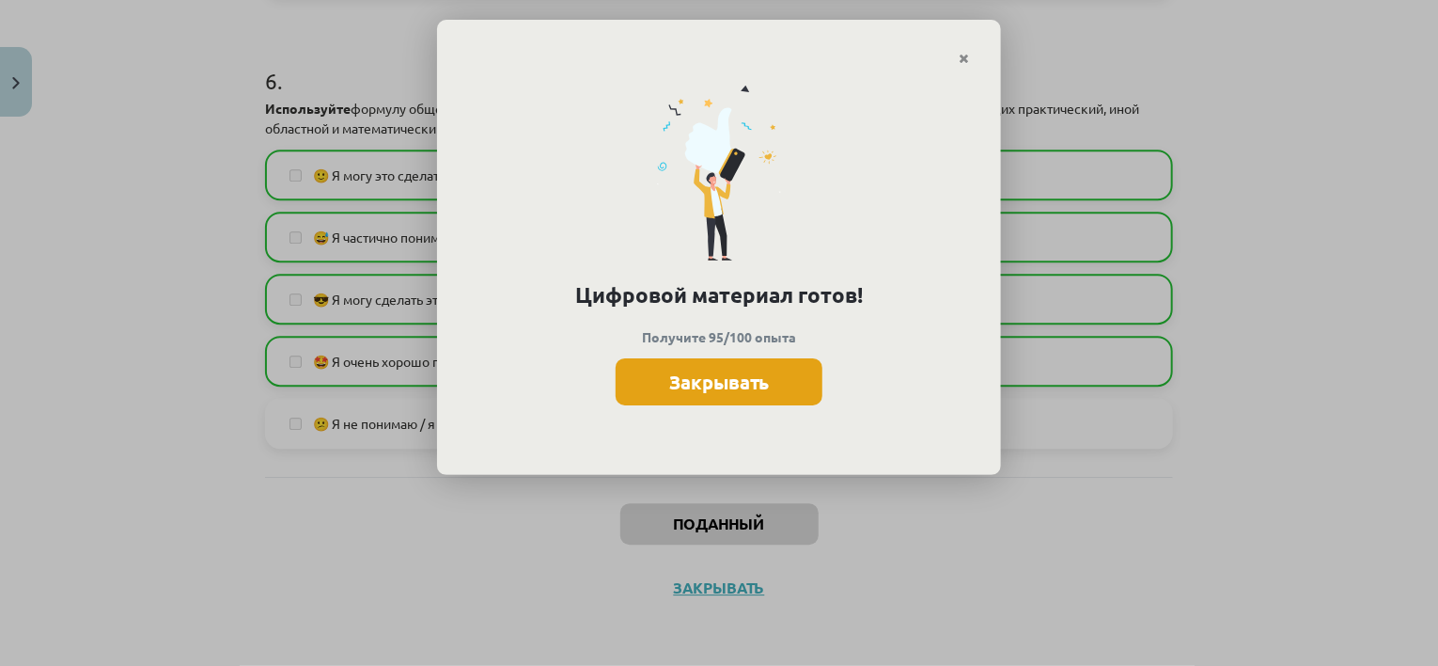
click at [728, 364] on button "Закрывать" at bounding box center [719, 381] width 207 height 47
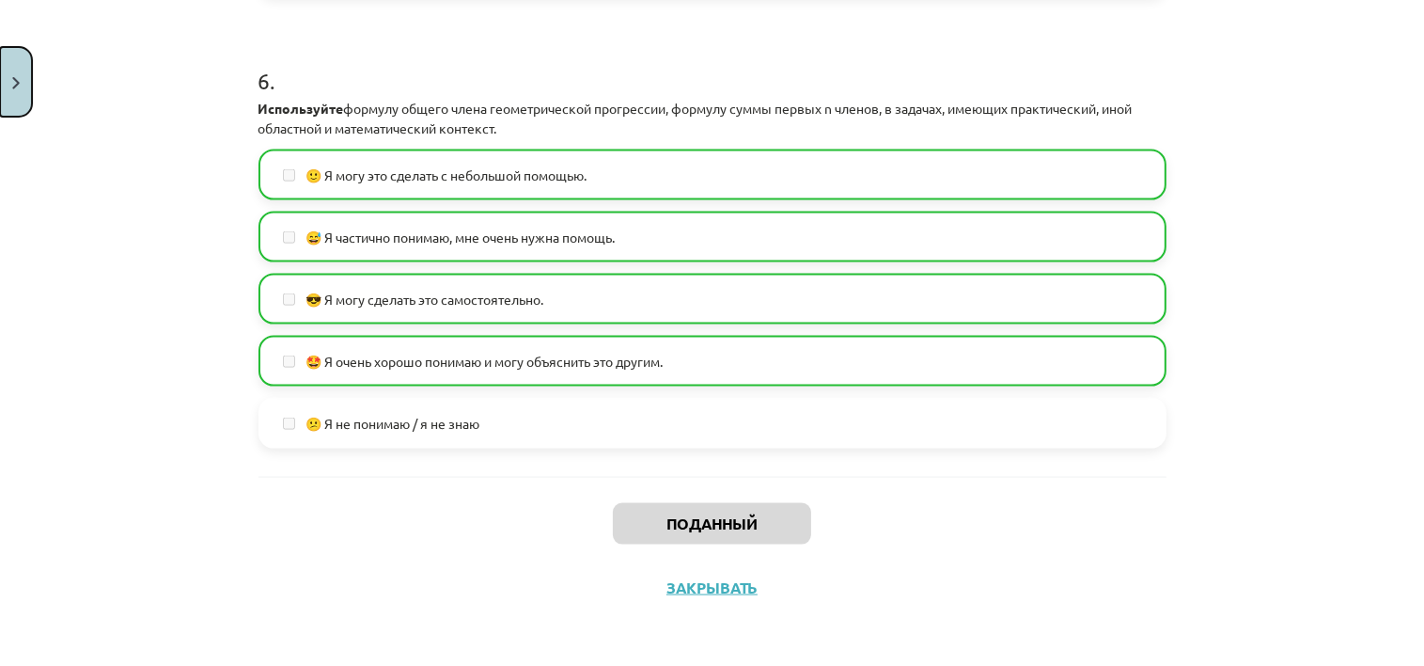
click at [13, 103] on button "Закрывать" at bounding box center [16, 82] width 32 height 70
click at [13, 103] on div "Тема исследования: Математика I - 12 класс, 1-й тест, учебный материал (ab) #7 …" at bounding box center [712, 333] width 1424 height 666
click at [39, 87] on div "Тема исследования: Математика I - 12 класс, 1-й тест, учебный материал (ab) #7 …" at bounding box center [712, 333] width 1424 height 666
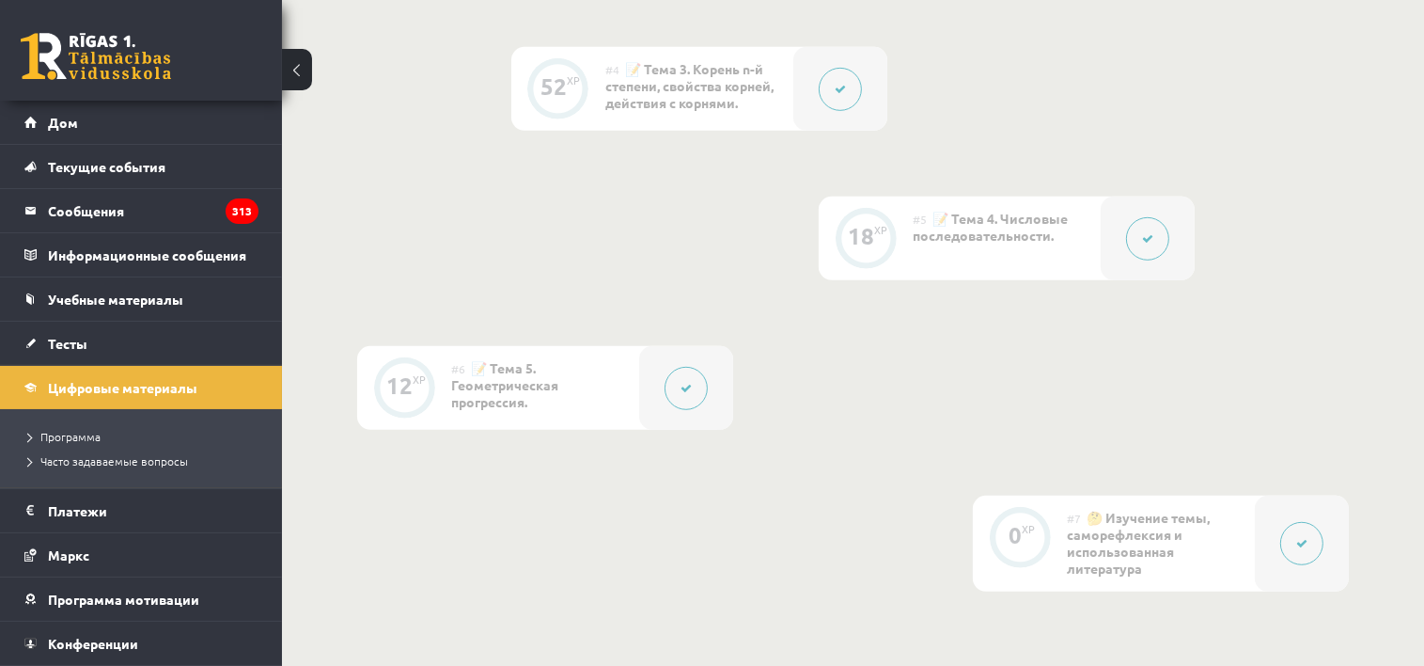
click at [75, 70] on link at bounding box center [96, 56] width 150 height 47
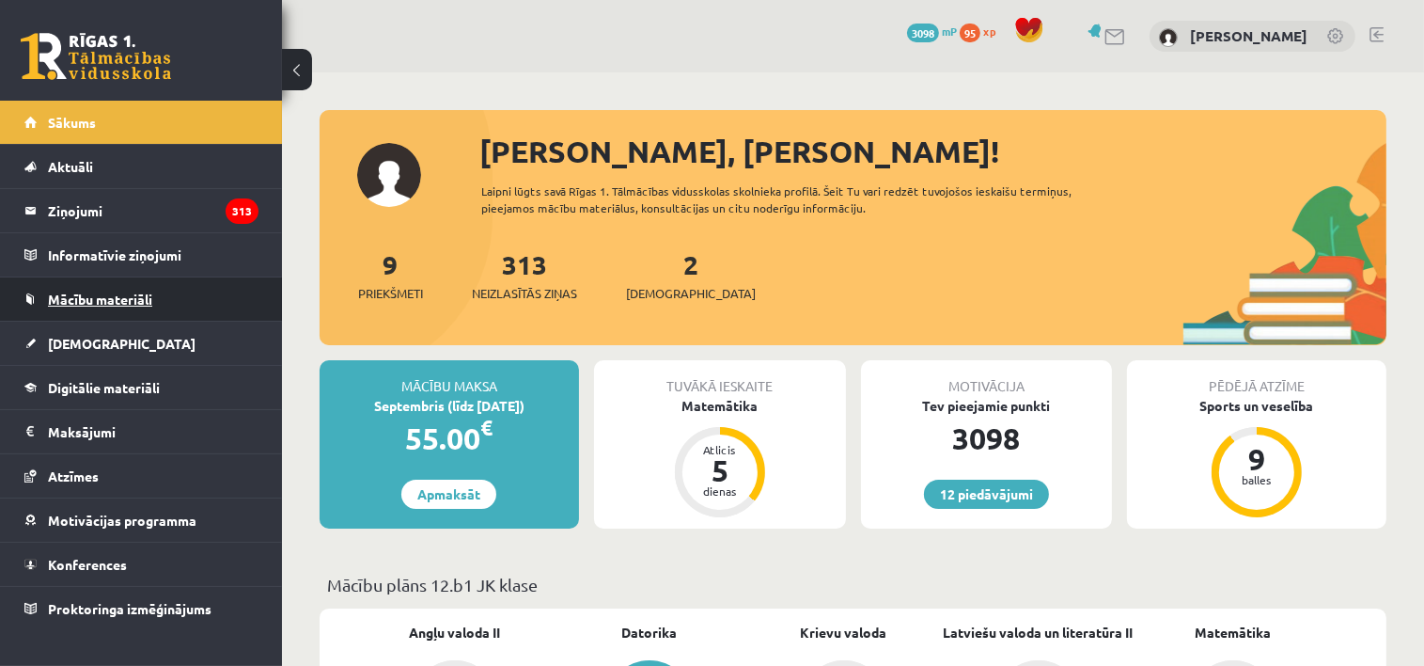
click at [99, 318] on link "Mācību materiāli" at bounding box center [141, 298] width 234 height 43
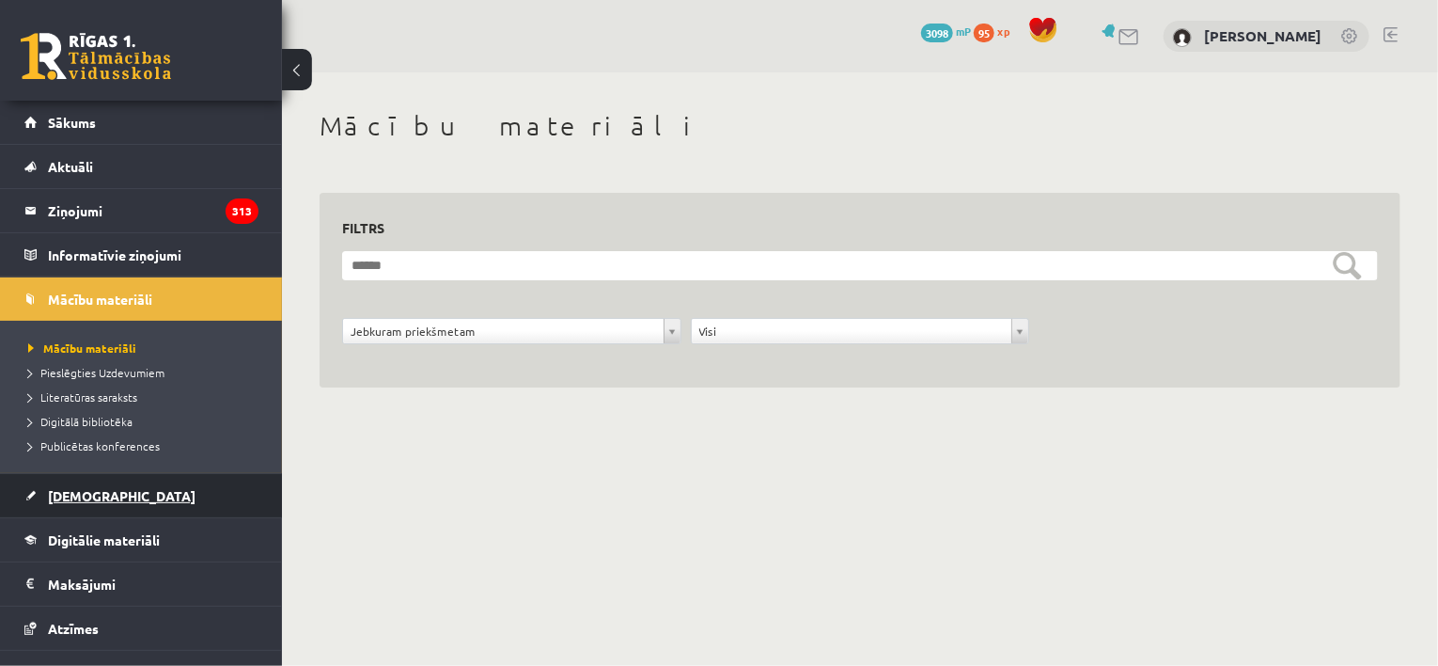
click at [65, 477] on link "[DEMOGRAPHIC_DATA]" at bounding box center [141, 495] width 234 height 43
